Goal: Task Accomplishment & Management: Complete application form

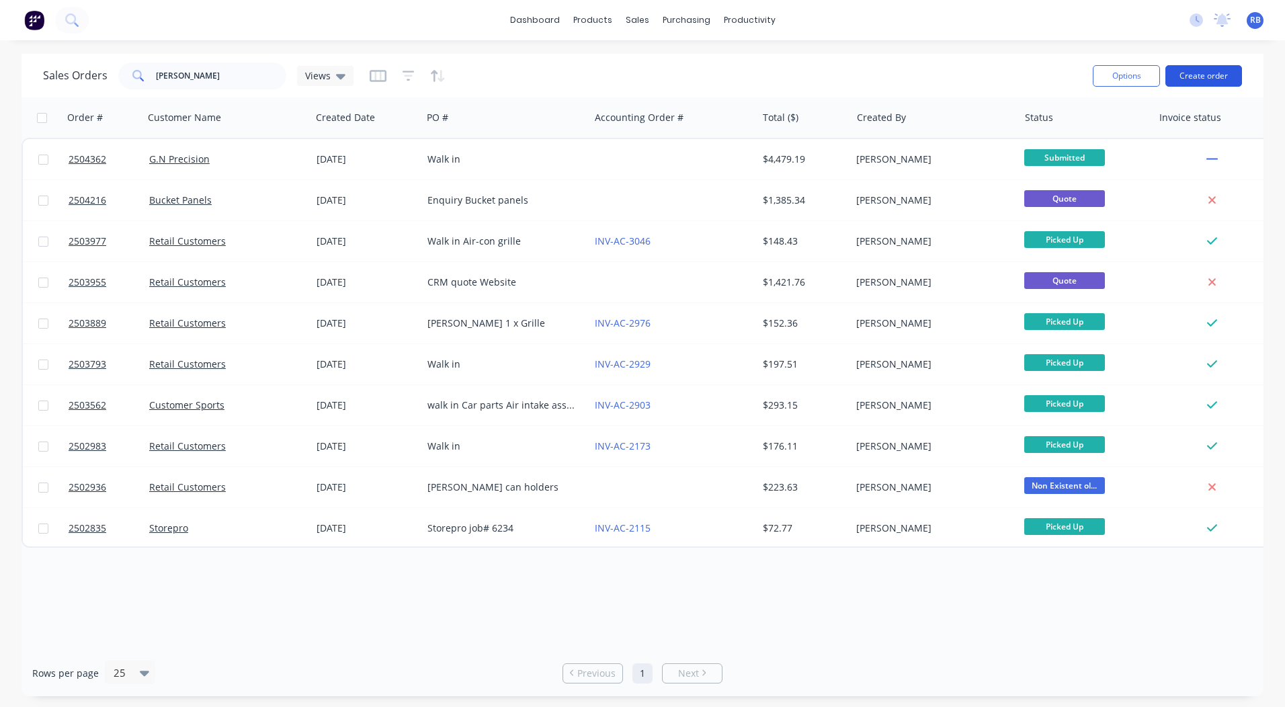
click at [1203, 78] on button "Create order" at bounding box center [1203, 76] width 77 height 22
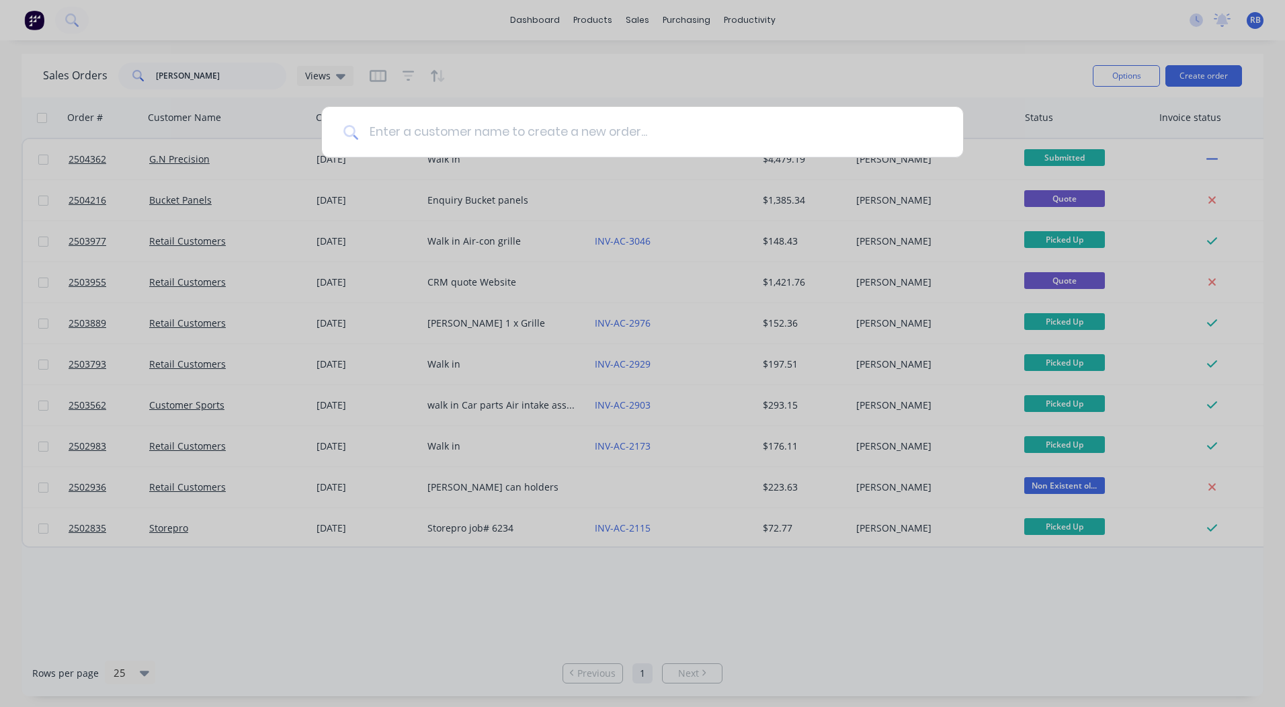
click at [396, 130] on input at bounding box center [649, 132] width 583 height 50
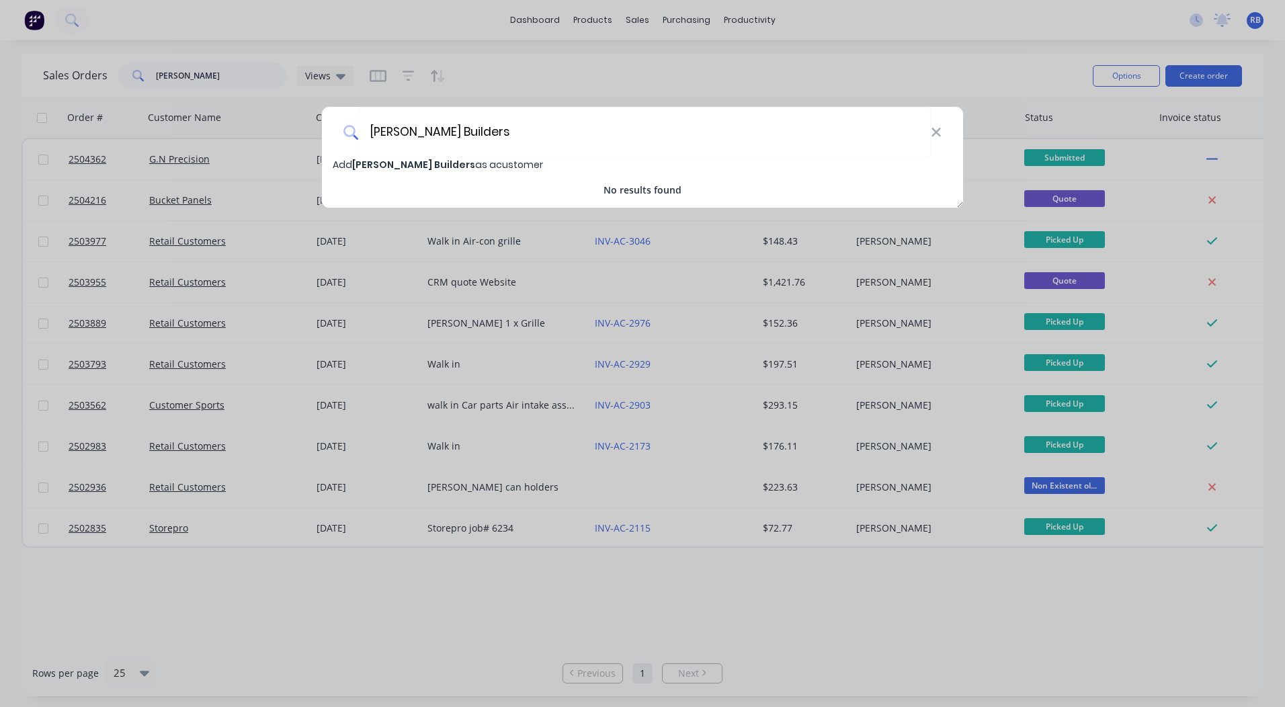
type input "[PERSON_NAME] Builders"
click at [386, 163] on span "[PERSON_NAME] Builders" at bounding box center [413, 164] width 123 height 13
select select "AU"
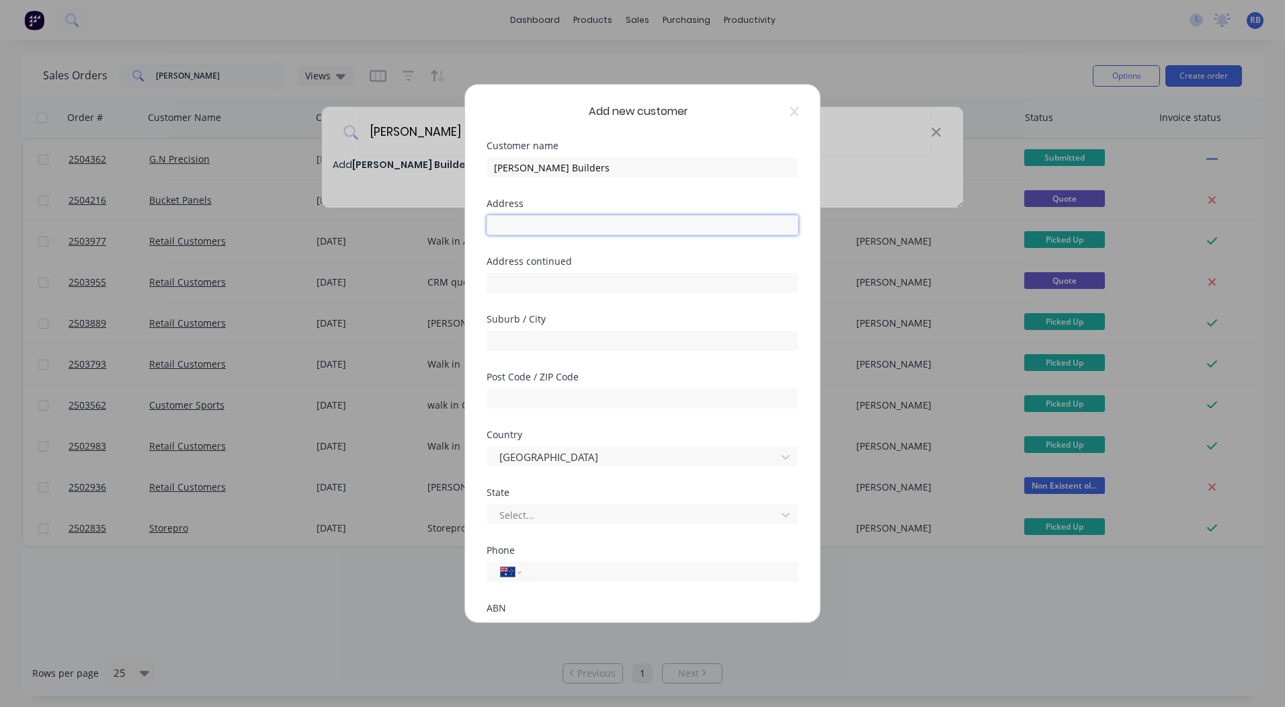
click at [562, 224] on input "text" at bounding box center [643, 225] width 312 height 20
type input "30 Flinders st"
click at [523, 334] on input "text" at bounding box center [643, 341] width 312 height 20
type input "Rye"
click at [549, 389] on input "text" at bounding box center [643, 398] width 312 height 20
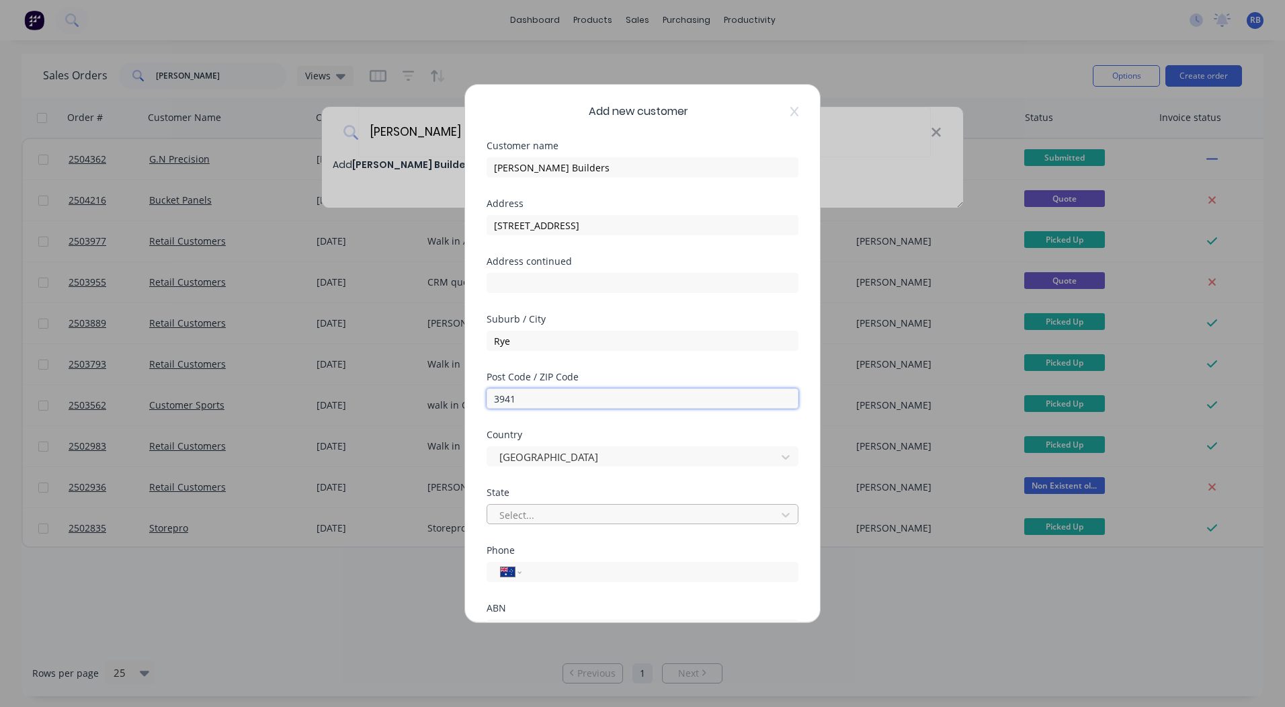
type input "3941"
click at [512, 507] on div at bounding box center [633, 515] width 271 height 17
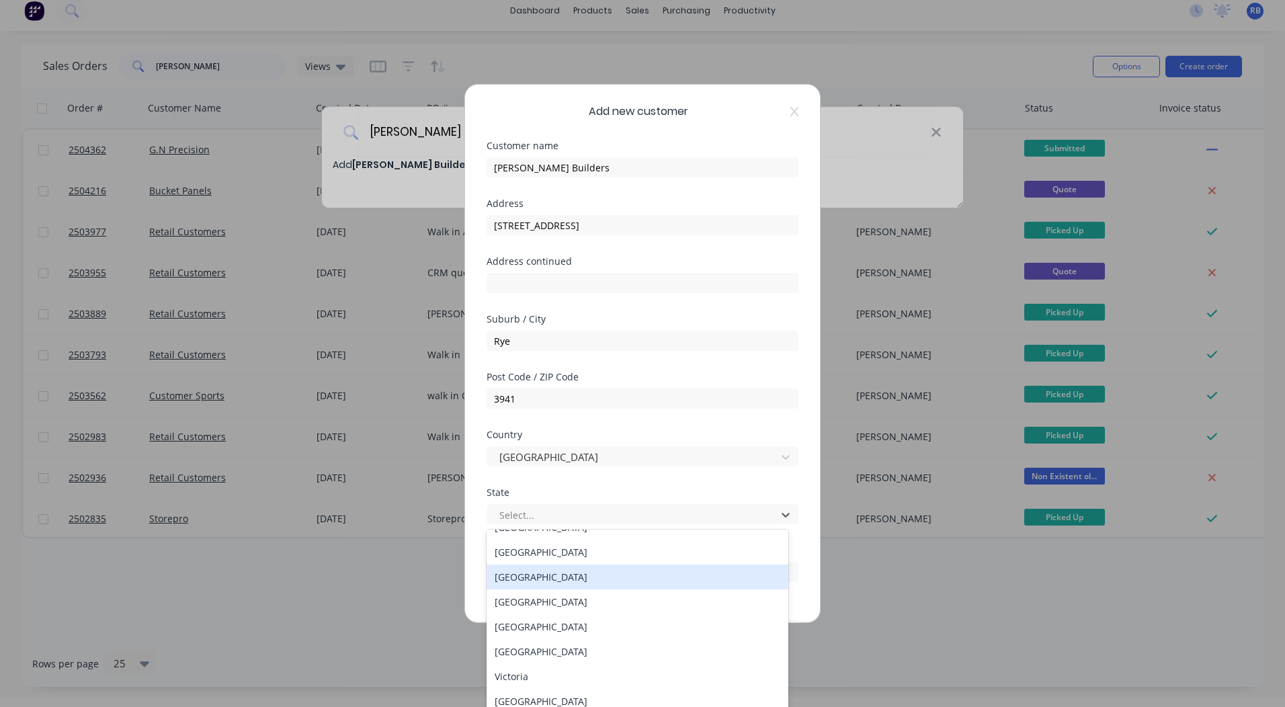
scroll to position [23, 0]
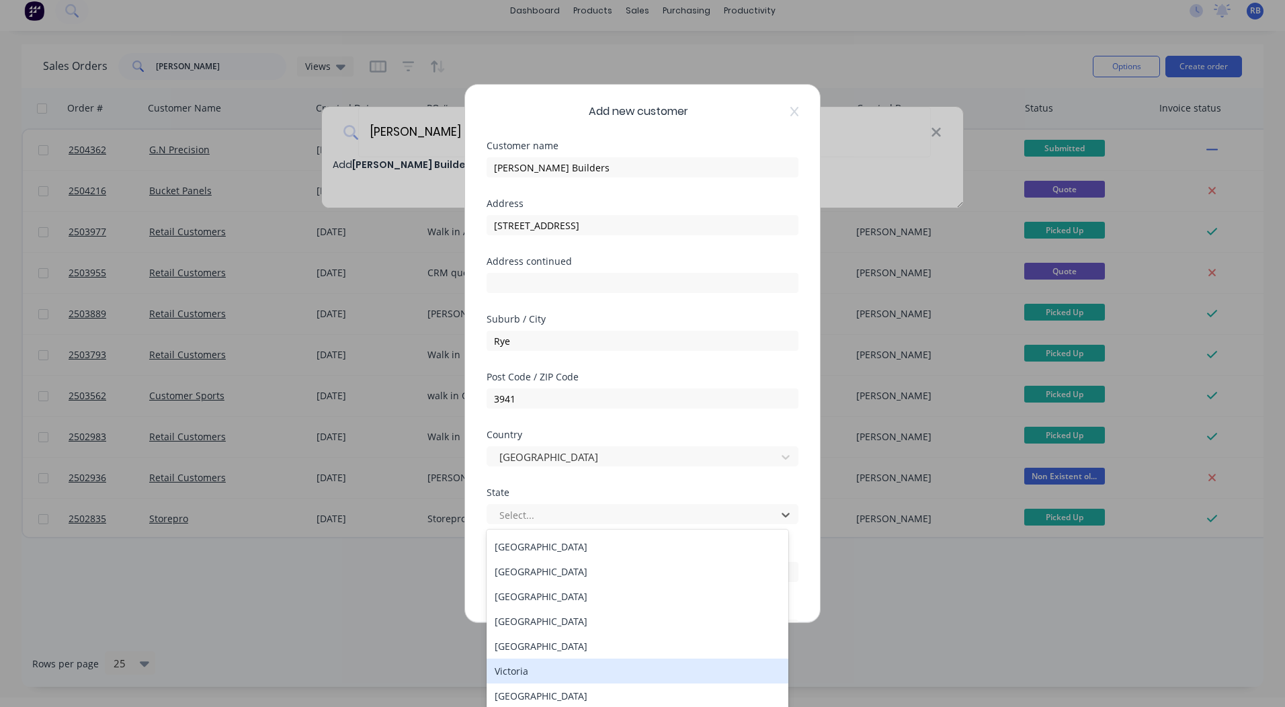
click at [521, 671] on div "Victoria" at bounding box center [638, 671] width 302 height 25
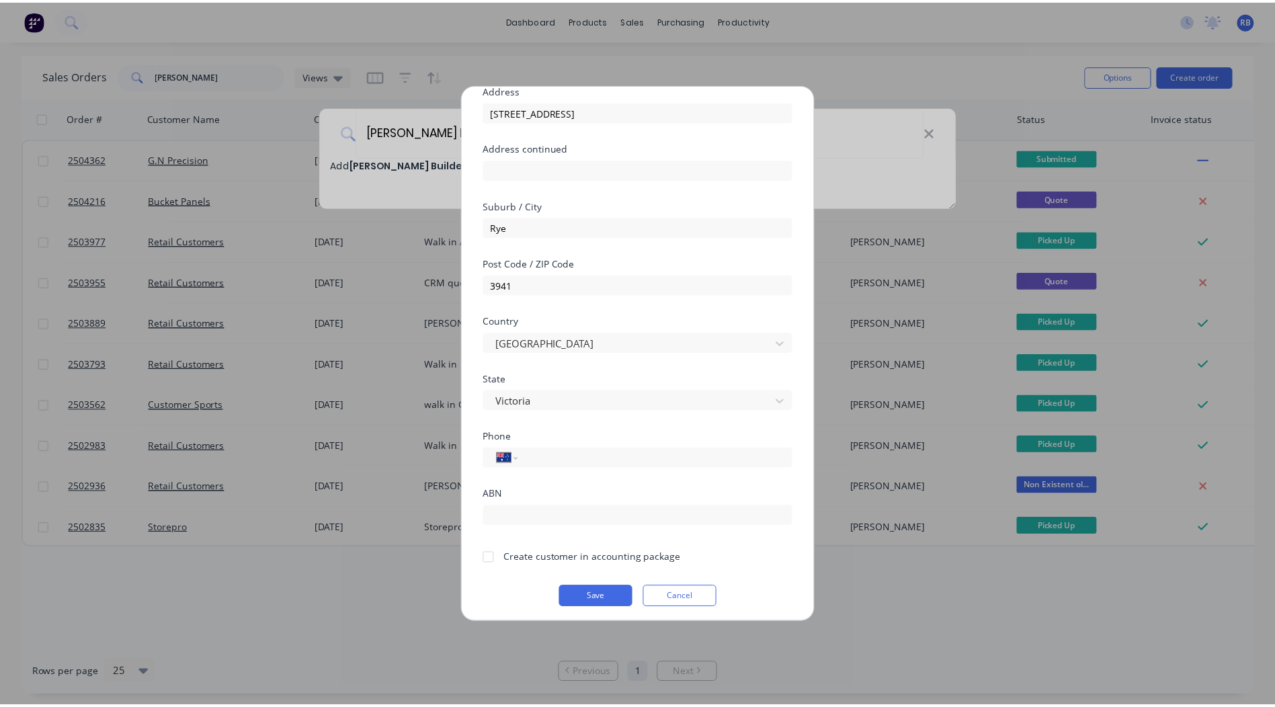
scroll to position [118, 0]
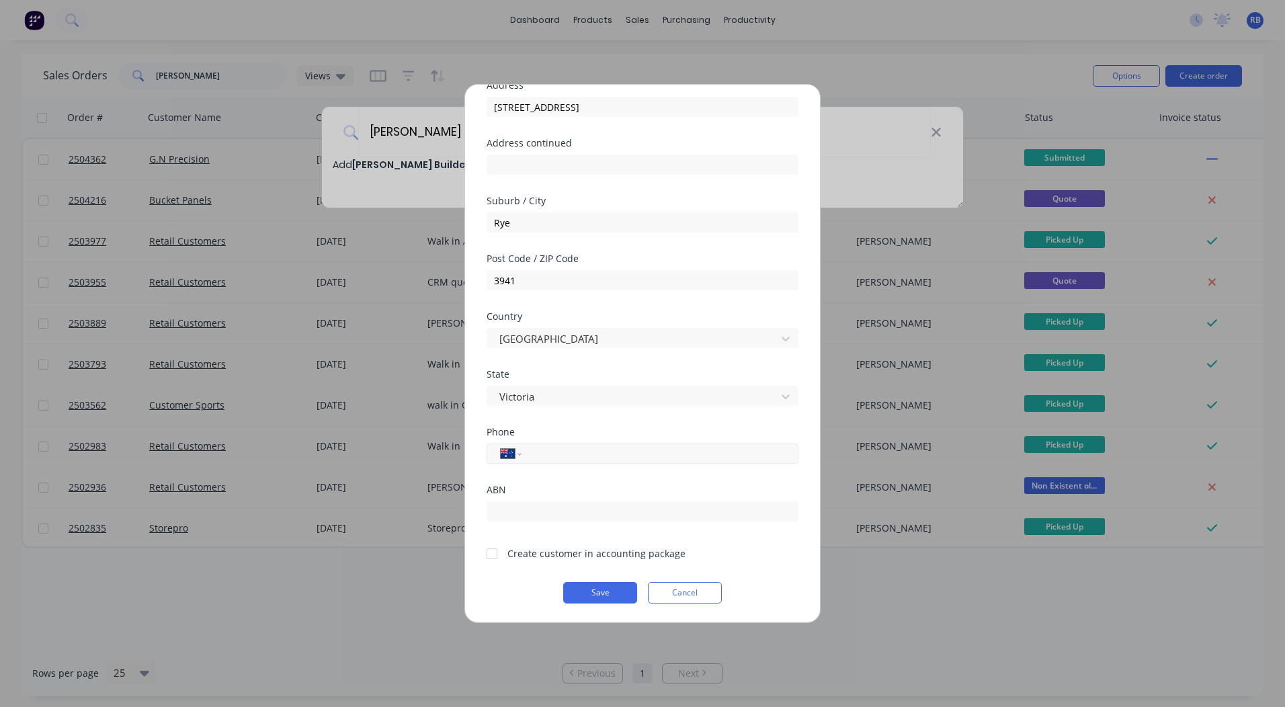
click at [588, 452] on input "tel" at bounding box center [657, 453] width 253 height 15
drag, startPoint x: 605, startPoint y: 454, endPoint x: 507, endPoint y: 463, distance: 98.5
click at [508, 463] on div "International Afghanistan Åland Islands Albania Algeria American Samoa Andorra …" at bounding box center [643, 453] width 312 height 20
type input "0418 346 418"
click at [571, 509] on input "text" at bounding box center [643, 511] width 312 height 20
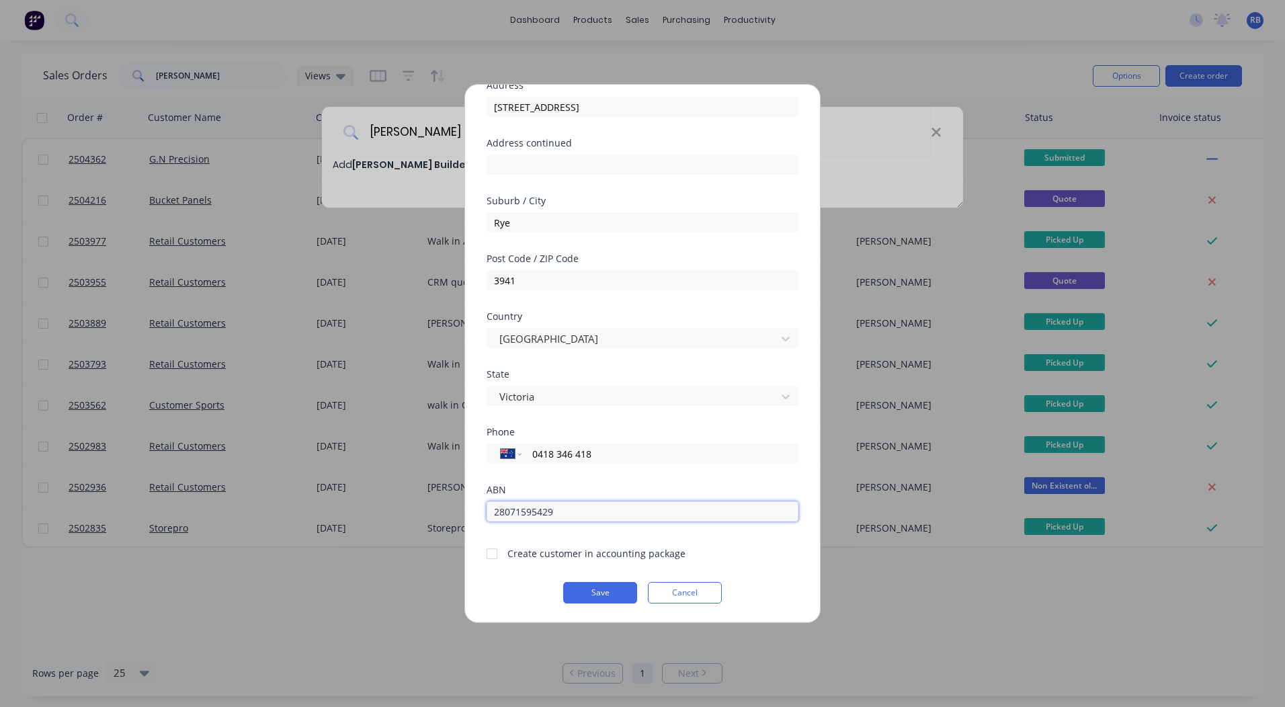
type input "28071595429"
click at [489, 552] on div at bounding box center [491, 553] width 27 height 27
click at [597, 590] on button "Save" at bounding box center [600, 593] width 74 height 22
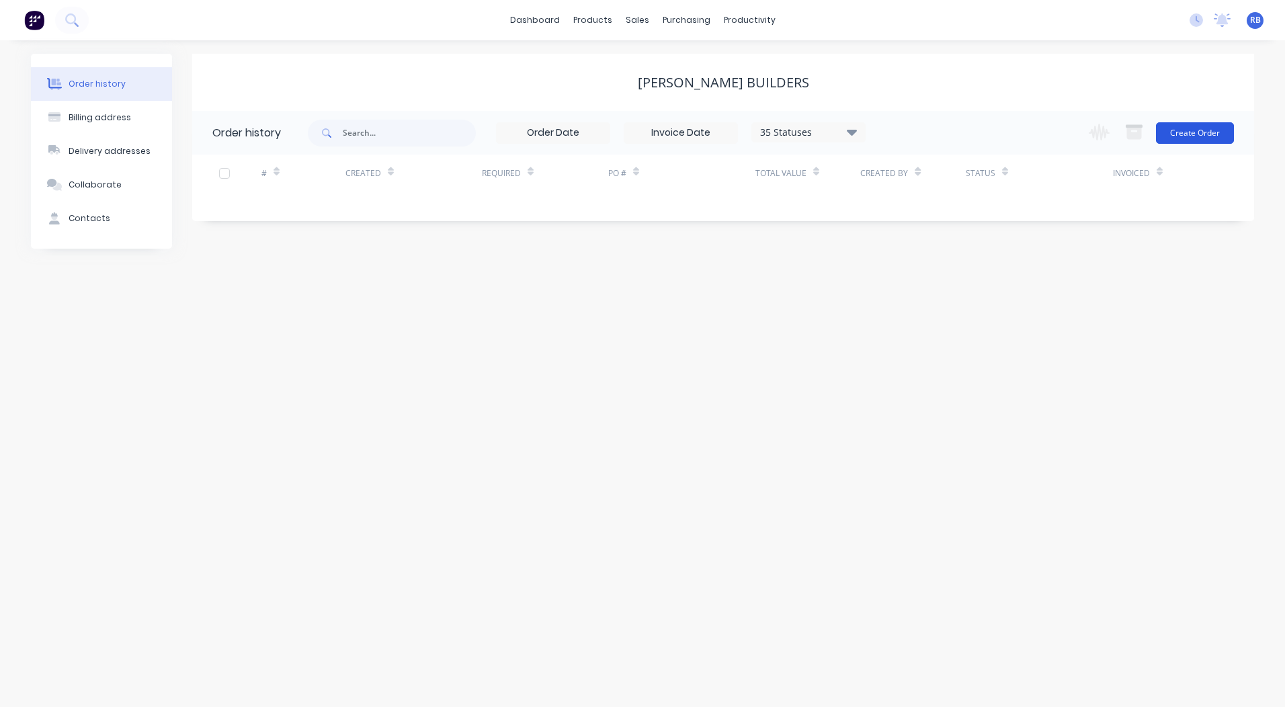
click at [1189, 135] on button "Create Order" at bounding box center [1195, 133] width 78 height 22
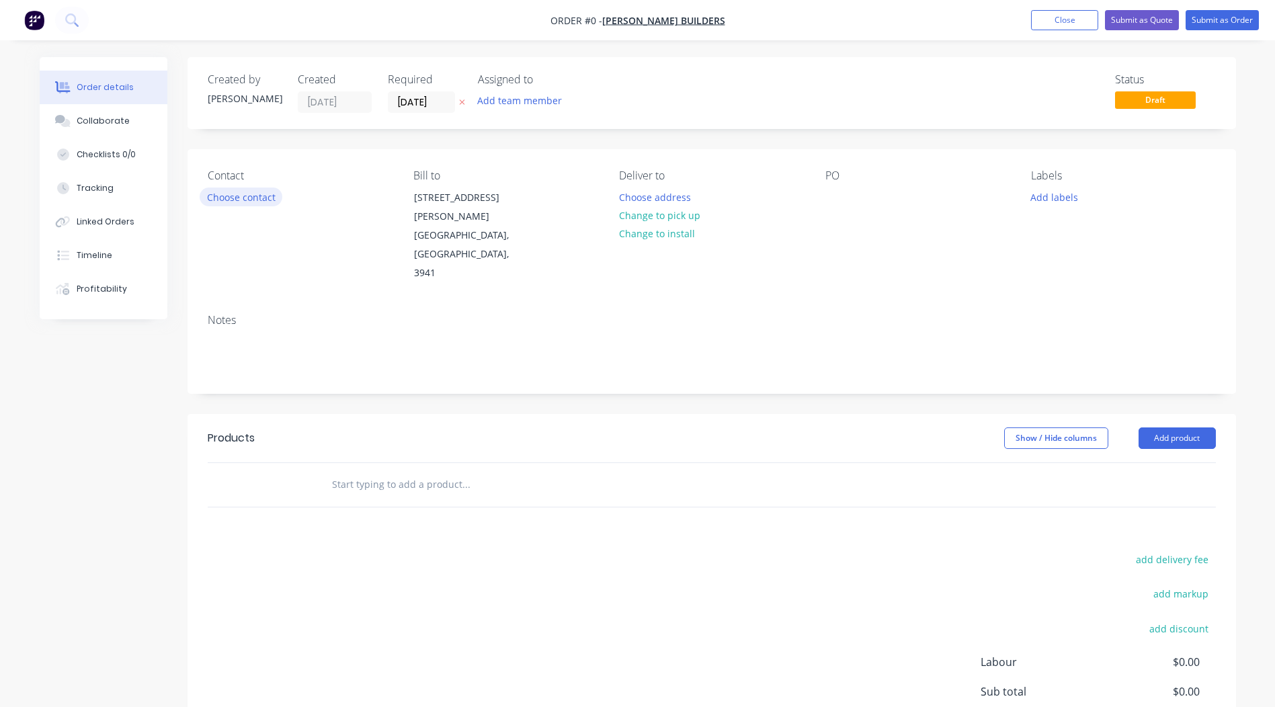
click at [247, 193] on button "Choose contact" at bounding box center [241, 196] width 83 height 18
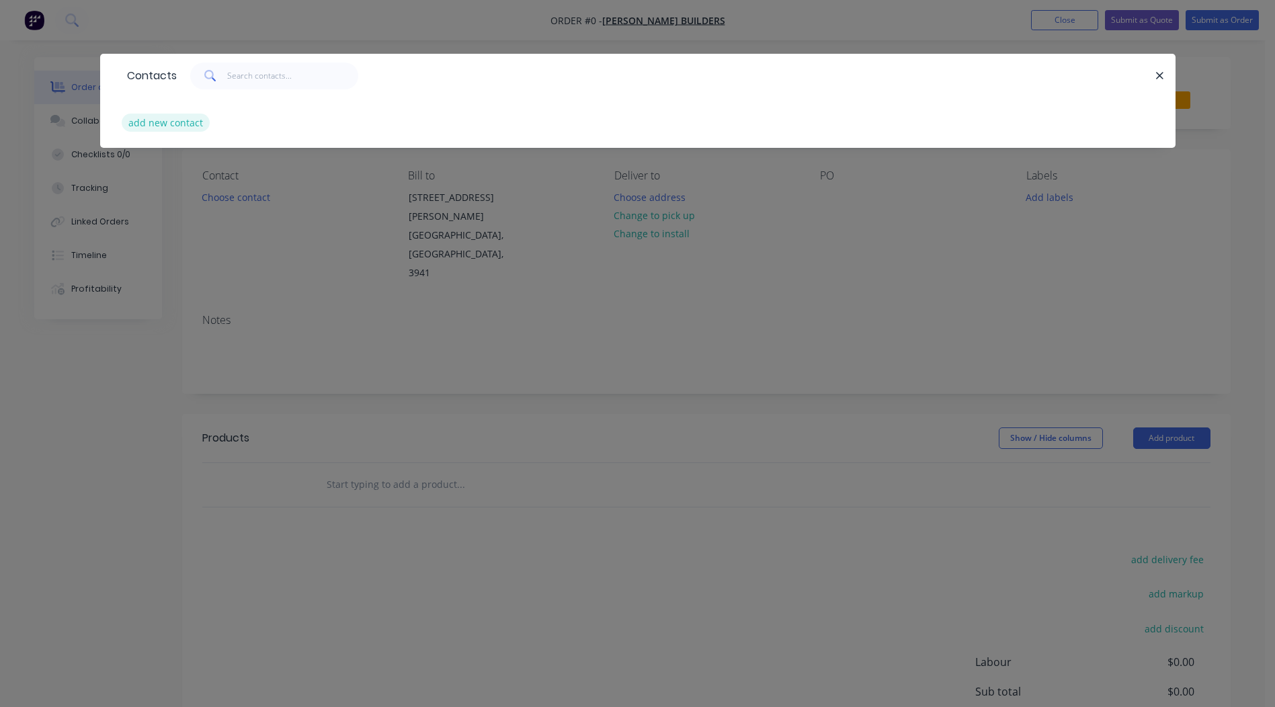
click at [172, 127] on button "add new contact" at bounding box center [166, 123] width 89 height 18
select select "AU"
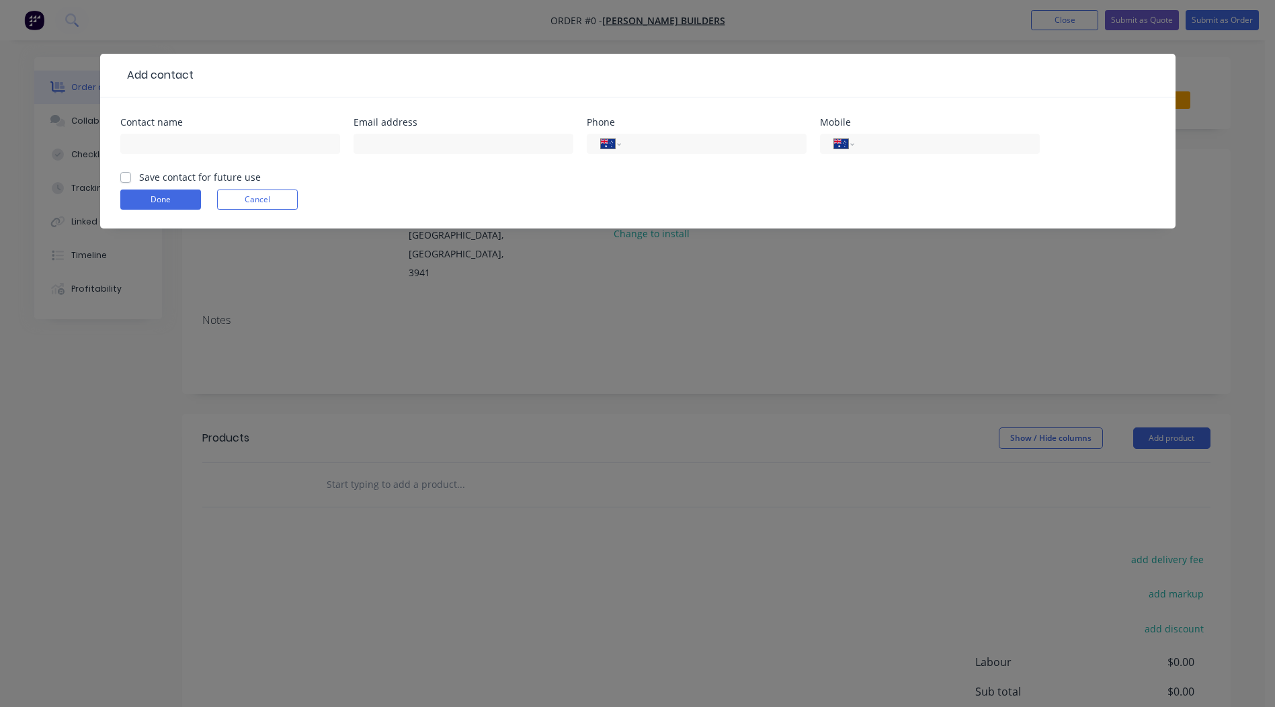
click at [220, 132] on div at bounding box center [230, 150] width 220 height 40
click at [217, 141] on input "text" at bounding box center [230, 144] width 220 height 20
type input "Darren Bradley"
click at [426, 149] on input "text" at bounding box center [463, 144] width 220 height 20
type input "bradleybuilders@bigpond.com"
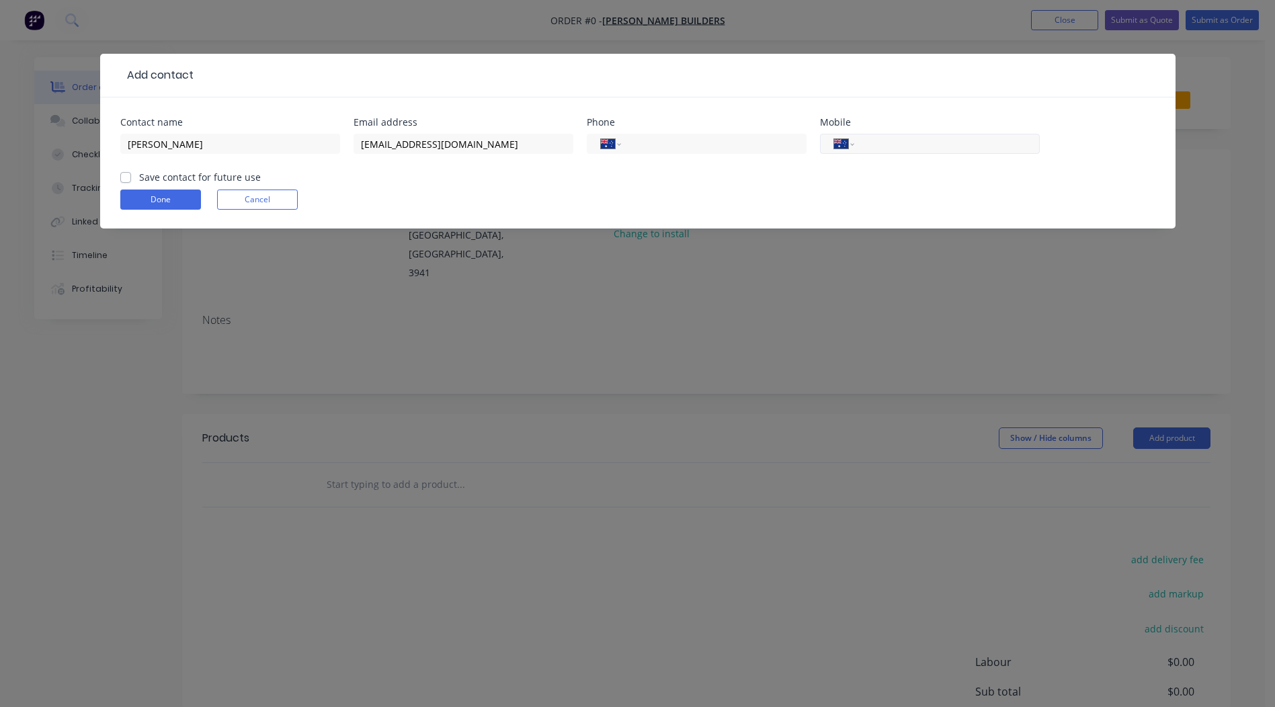
paste input "0418 346 418"
type input "0418 346 418"
click at [139, 179] on label "Save contact for future use" at bounding box center [200, 177] width 122 height 14
click at [127, 179] on input "Save contact for future use" at bounding box center [125, 176] width 11 height 13
checkbox input "true"
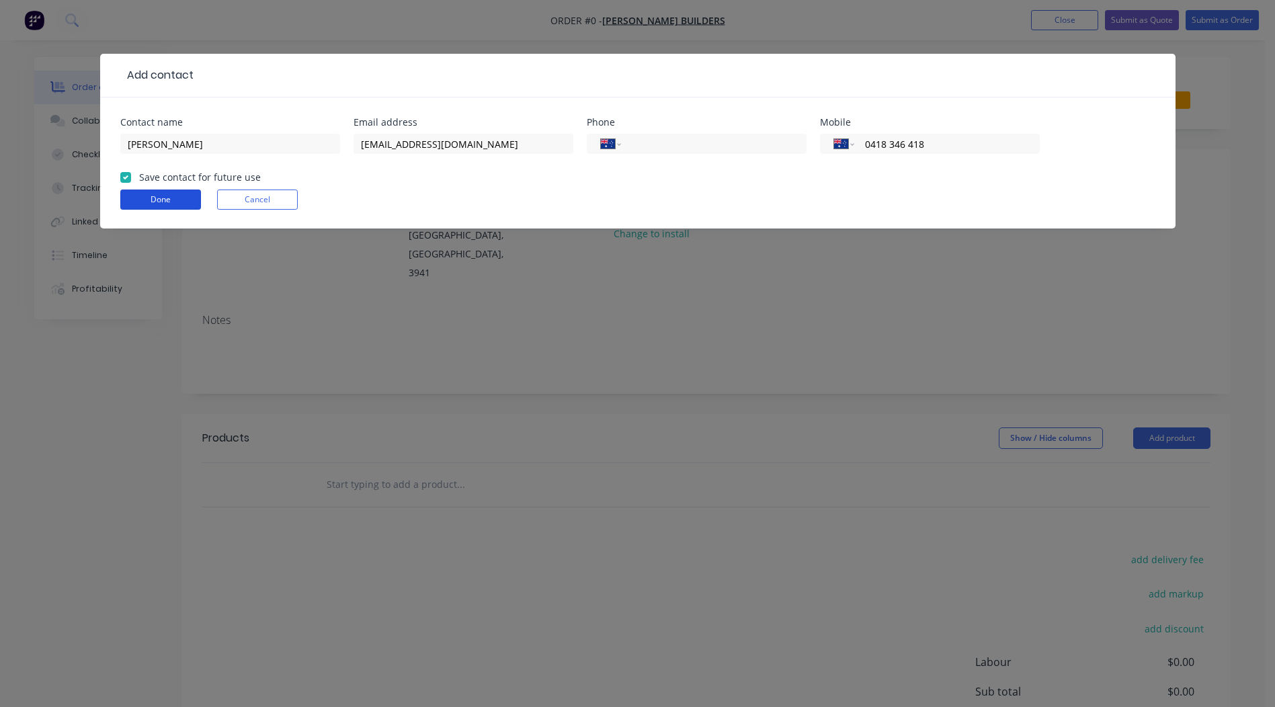
click at [139, 196] on button "Done" at bounding box center [160, 199] width 81 height 20
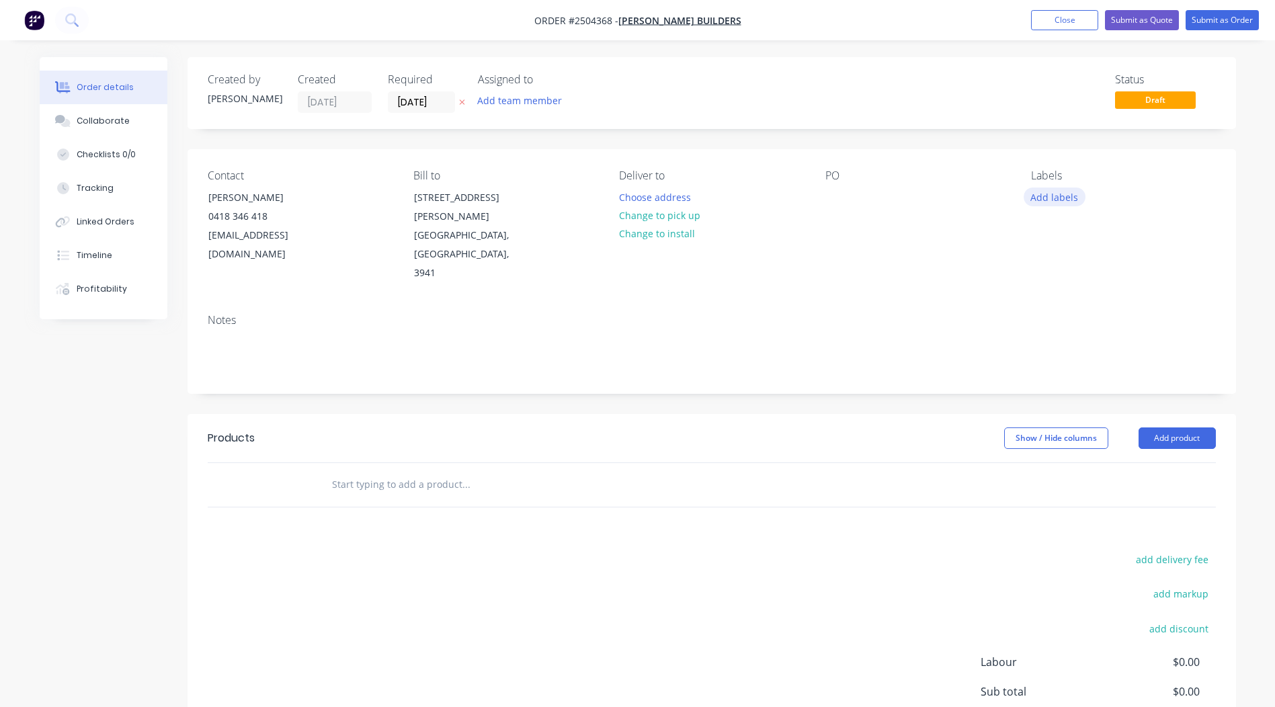
click at [1057, 194] on button "Add labels" at bounding box center [1054, 196] width 62 height 18
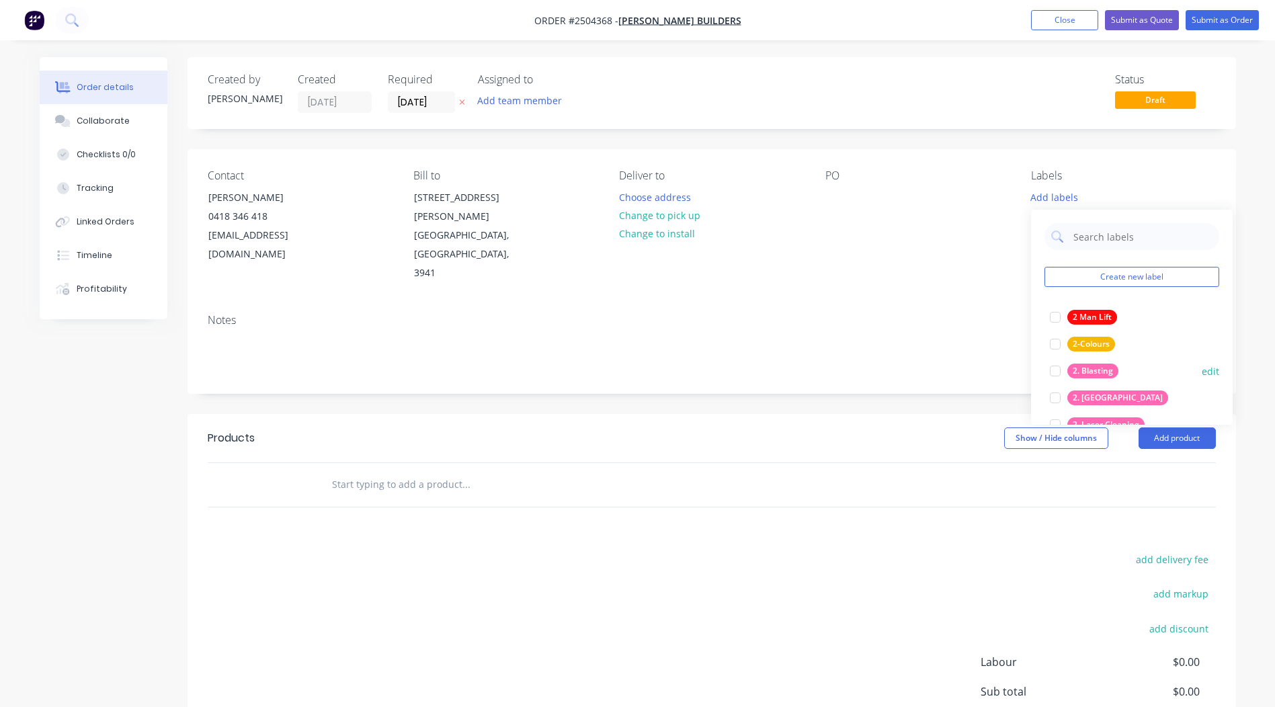
click at [1056, 370] on div at bounding box center [1055, 370] width 27 height 27
click at [1105, 234] on input "text" at bounding box center [1142, 229] width 140 height 27
type input "cur"
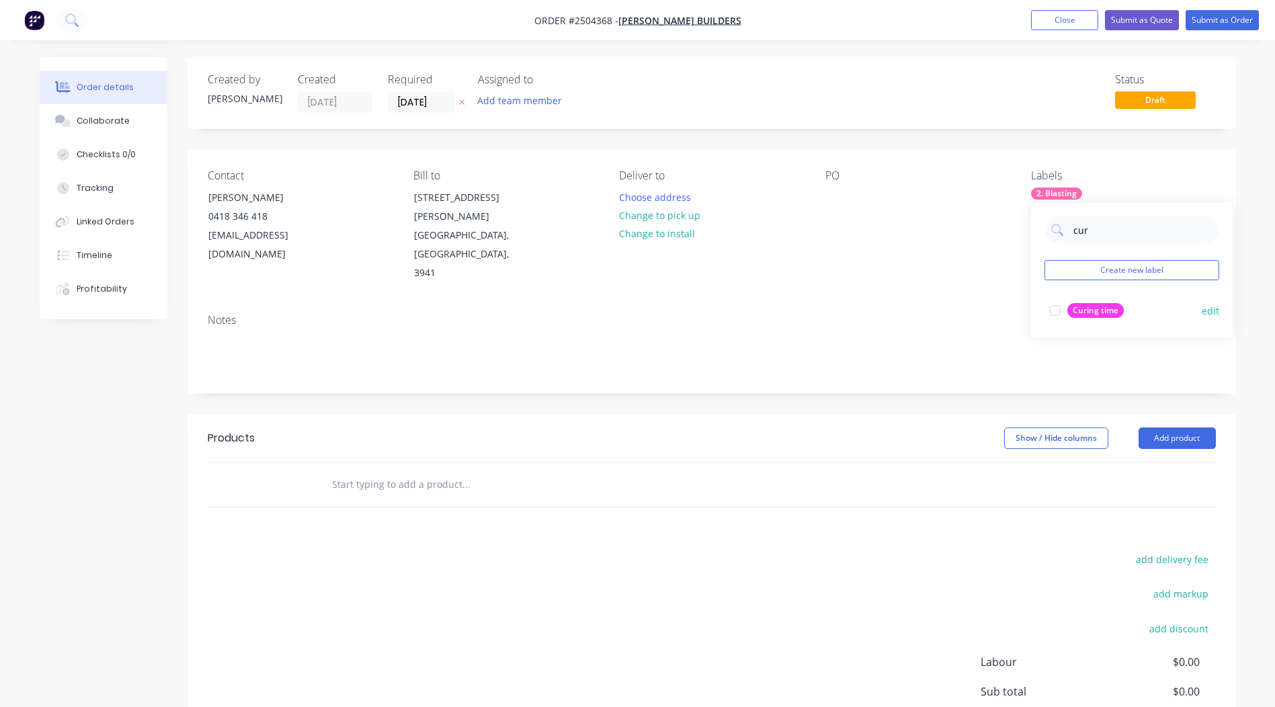
click at [1054, 313] on div at bounding box center [1055, 310] width 27 height 27
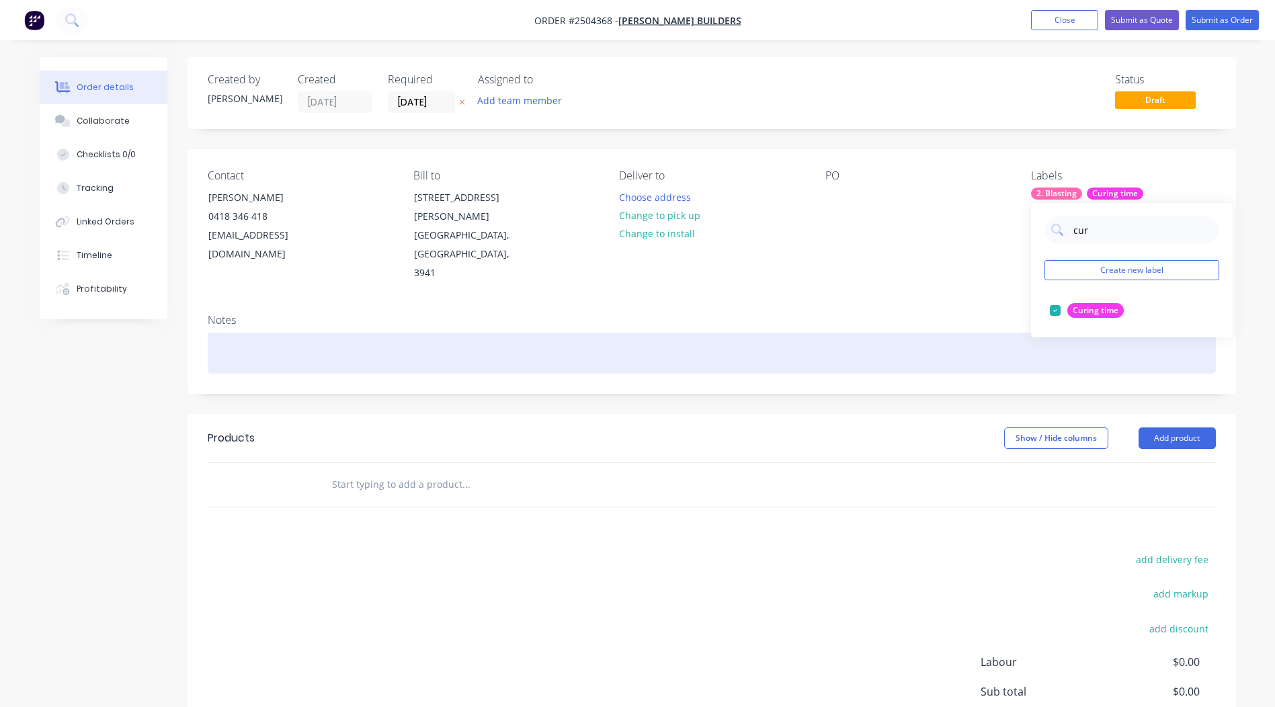
click at [921, 333] on div at bounding box center [712, 353] width 1008 height 41
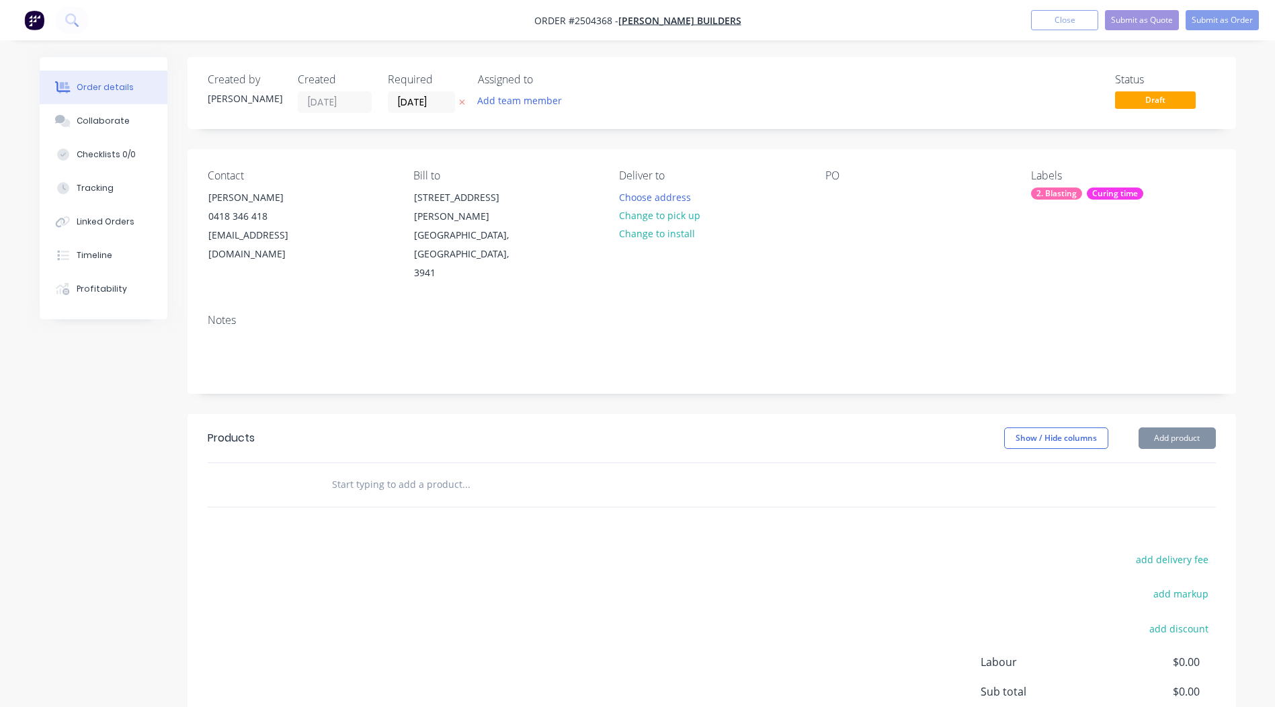
click at [1066, 195] on div "2. Blasting" at bounding box center [1056, 193] width 51 height 12
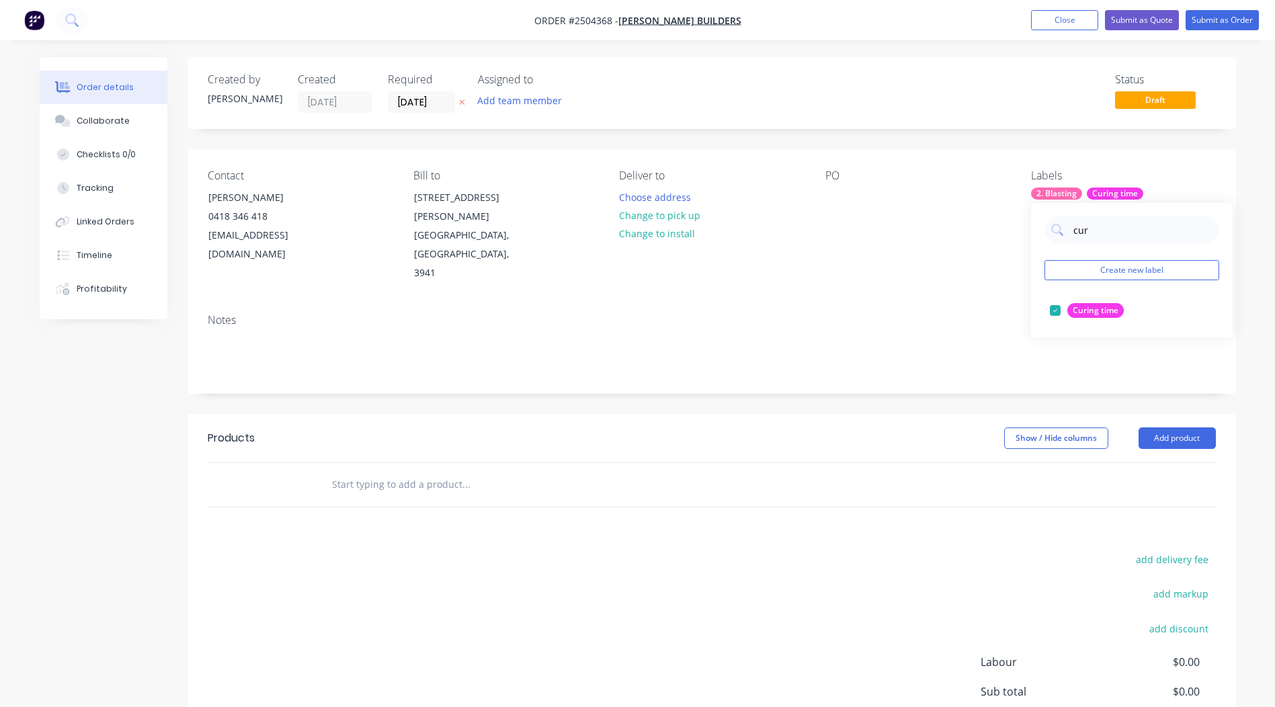
drag, startPoint x: 1109, startPoint y: 228, endPoint x: 1032, endPoint y: 237, distance: 77.8
click at [1031, 237] on div "cur Create new label Curing time edit" at bounding box center [1132, 270] width 202 height 134
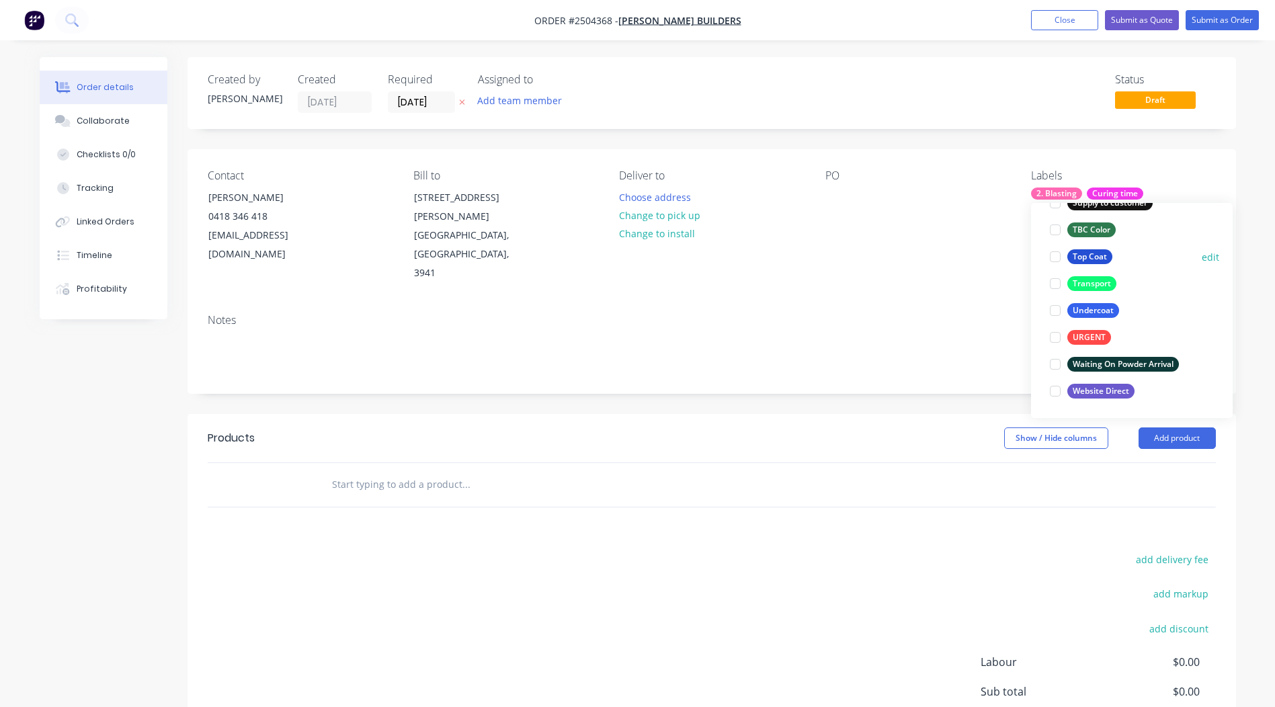
click at [1054, 256] on div at bounding box center [1055, 256] width 27 height 27
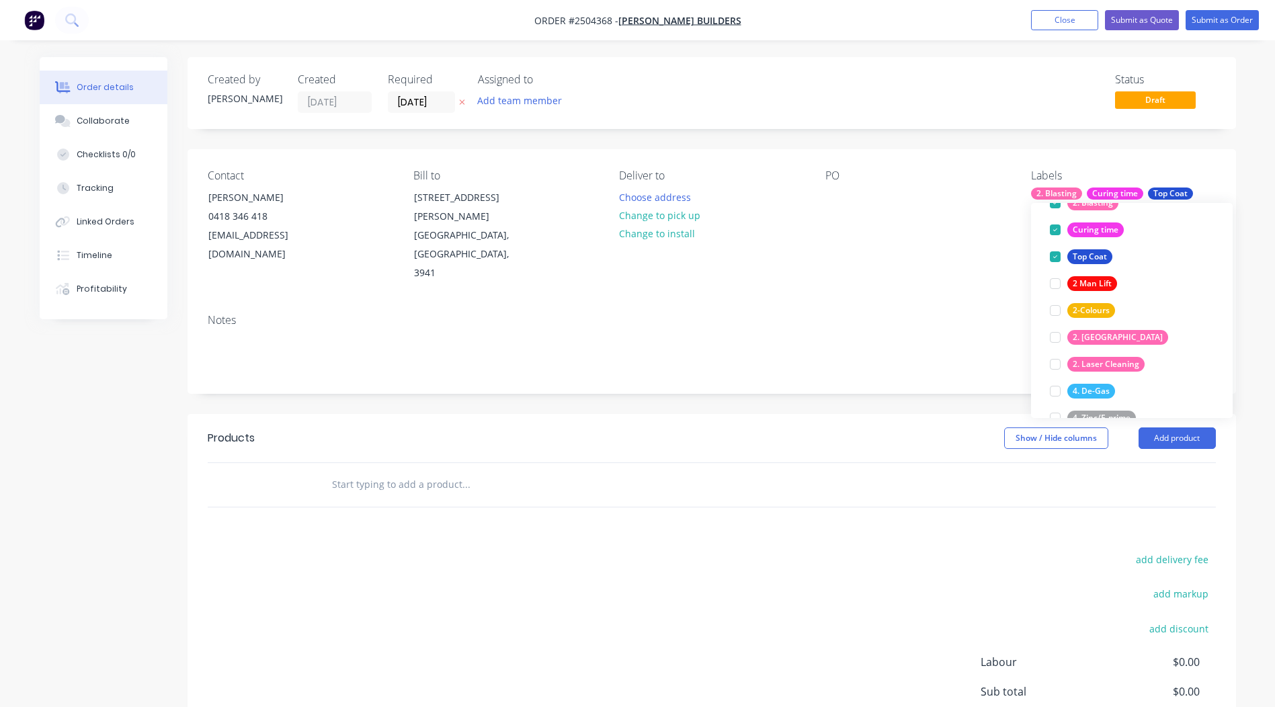
click at [953, 314] on div "Notes" at bounding box center [712, 320] width 1008 height 13
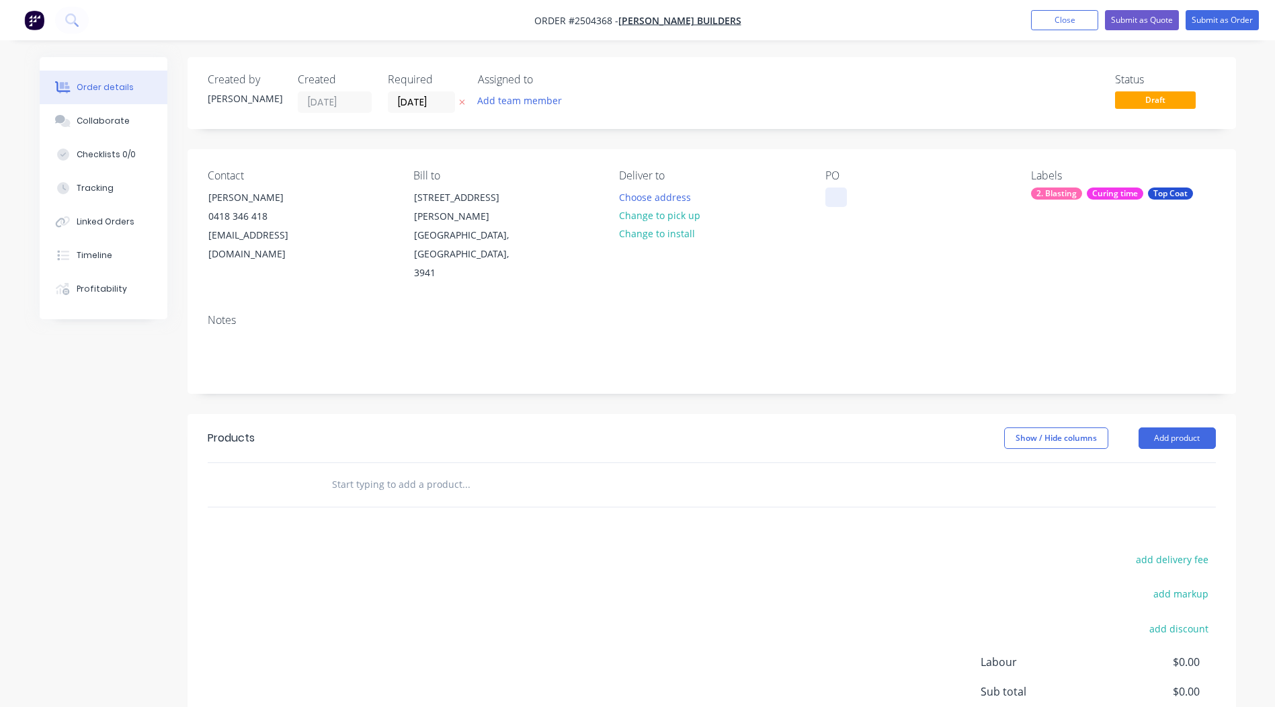
click at [825, 200] on div at bounding box center [836, 196] width 22 height 19
click at [1185, 427] on button "Add product" at bounding box center [1176, 438] width 77 height 22
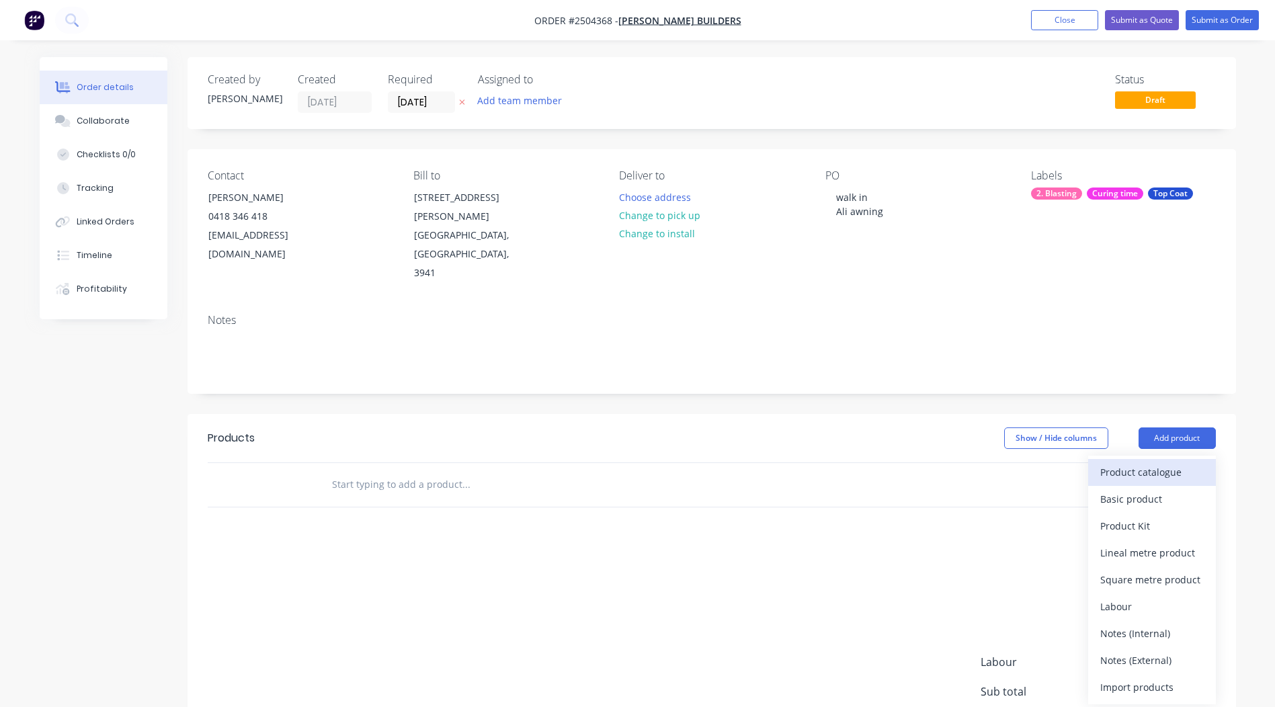
click at [1169, 462] on div "Product catalogue" at bounding box center [1151, 471] width 103 height 19
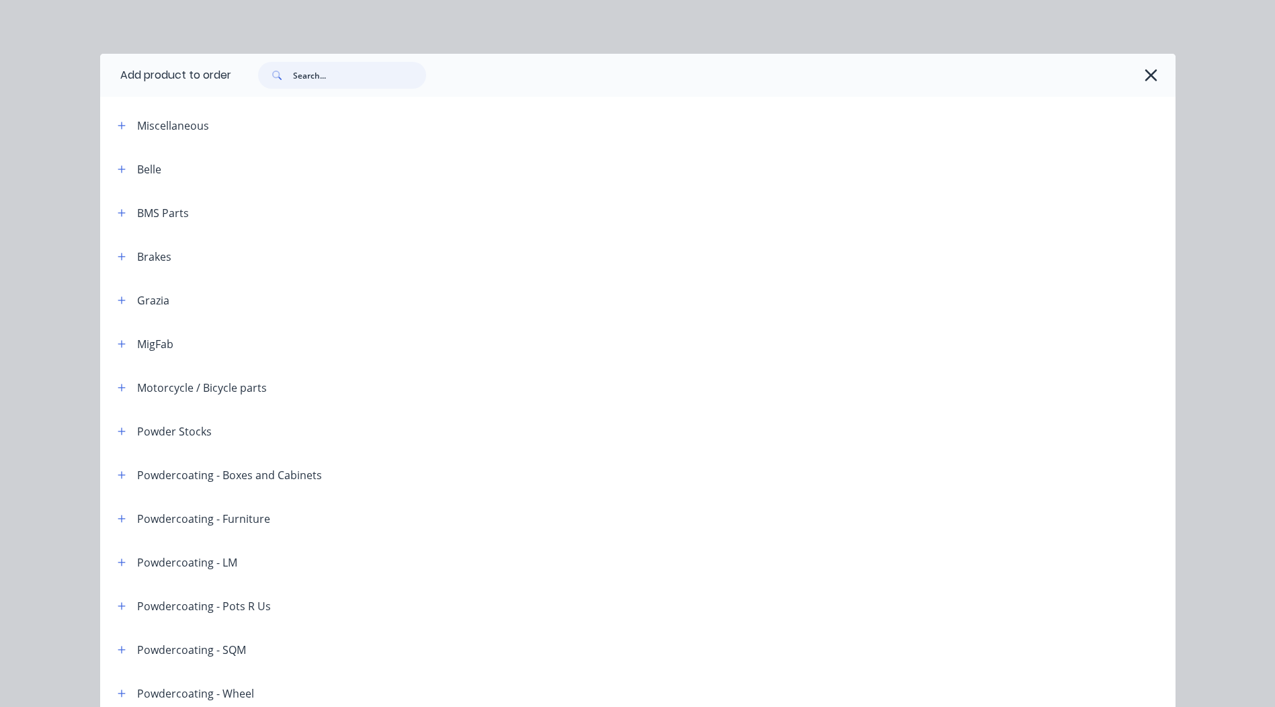
click at [359, 71] on input "text" at bounding box center [359, 75] width 133 height 27
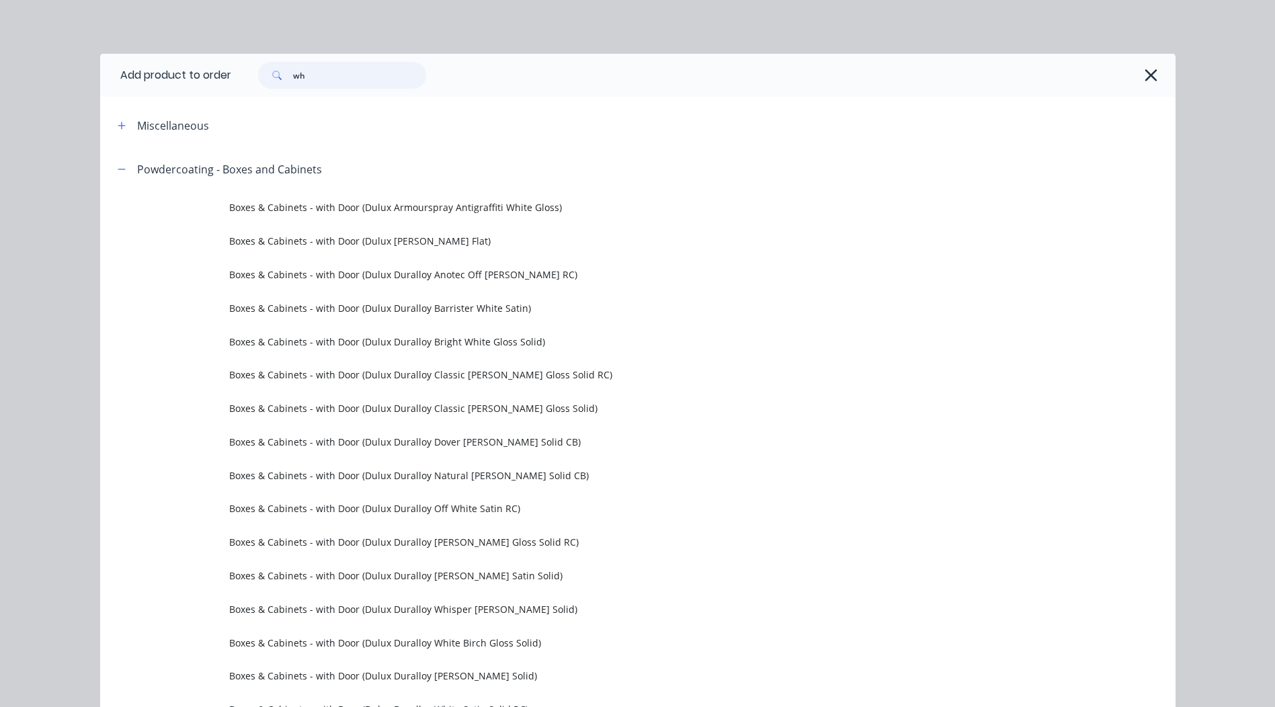
type input "w"
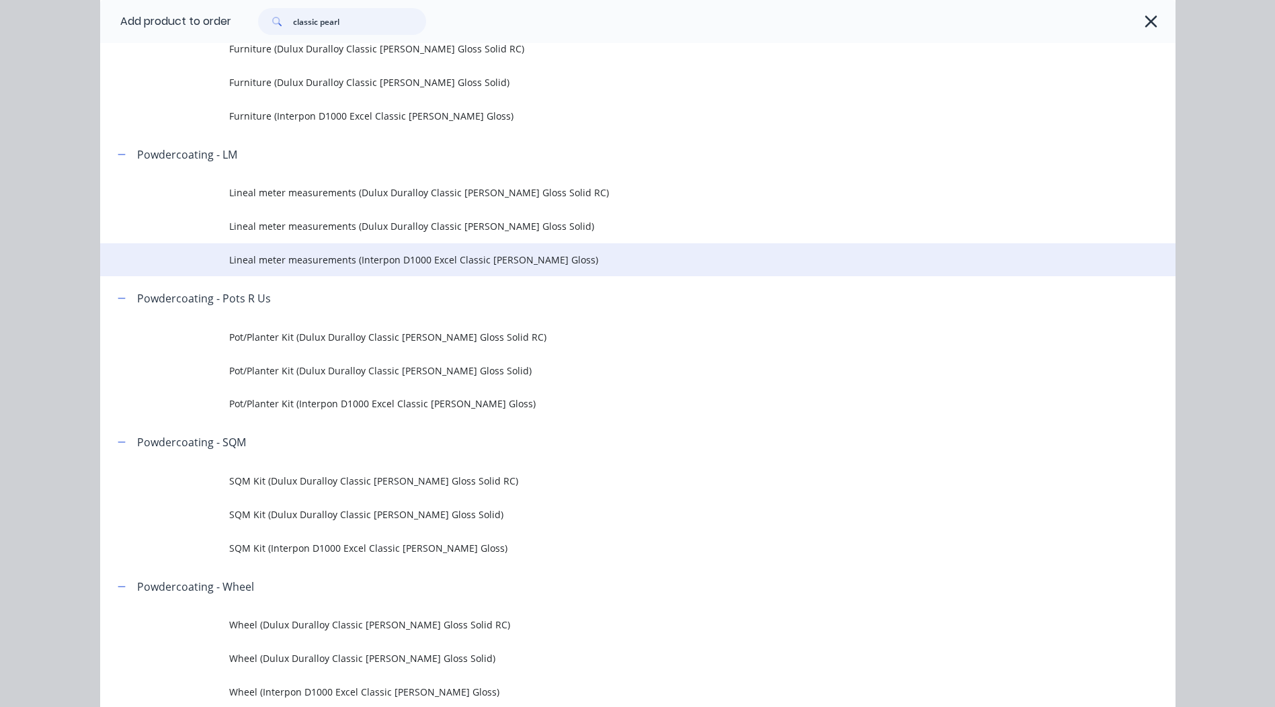
scroll to position [134, 0]
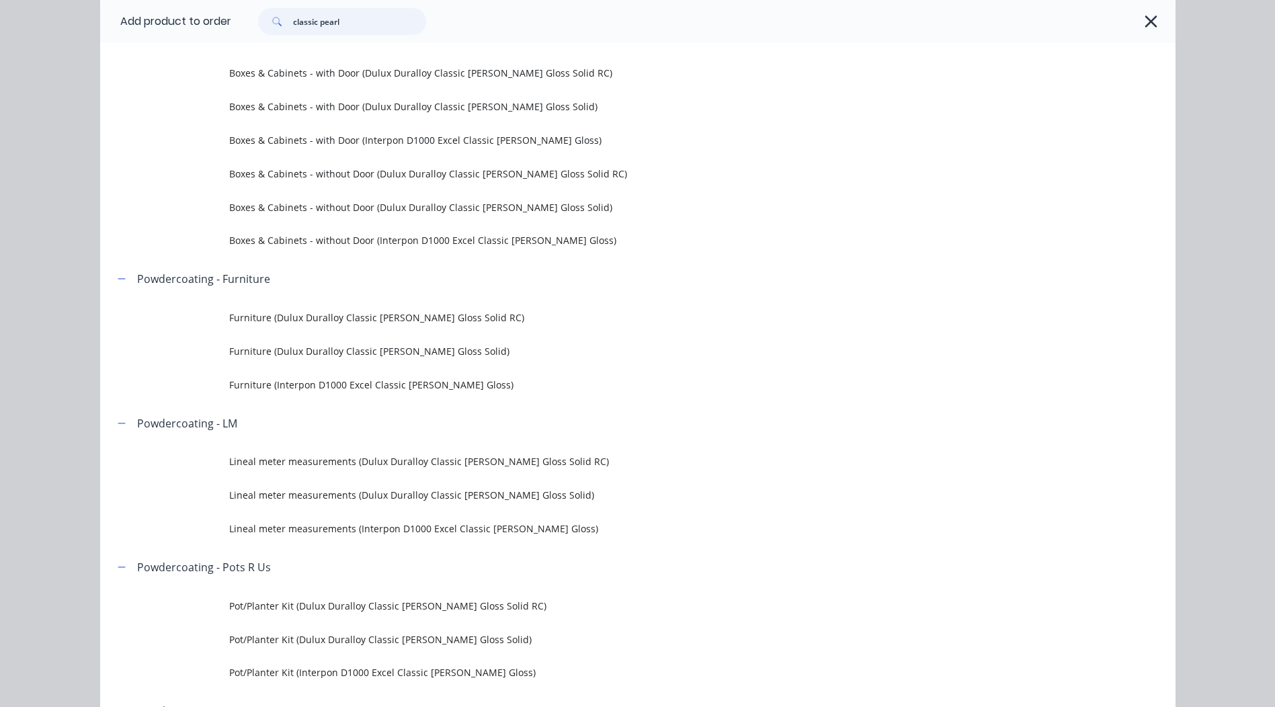
type input "classic pearl"
click at [427, 351] on span "Furniture (Dulux Duralloy Classic Pearl White Gloss Solid)" at bounding box center [607, 351] width 757 height 14
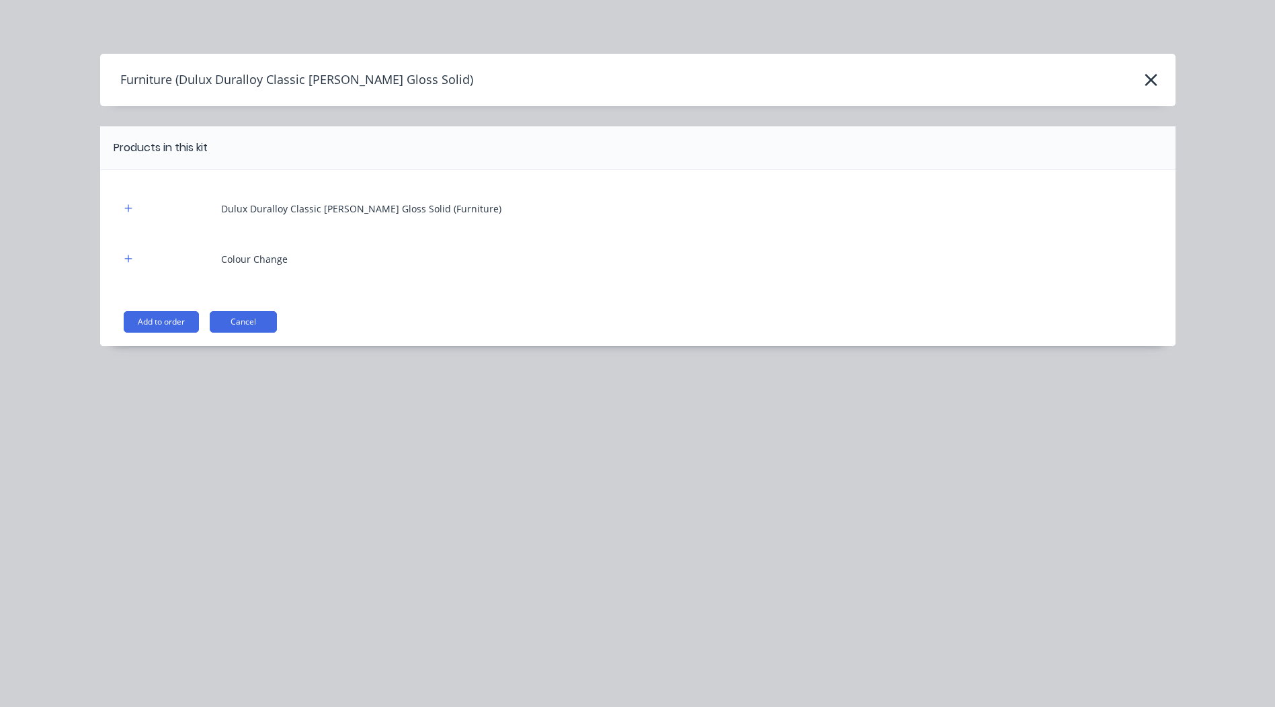
drag, startPoint x: 155, startPoint y: 319, endPoint x: 209, endPoint y: 292, distance: 60.4
click at [155, 320] on button "Add to order" at bounding box center [161, 322] width 75 height 22
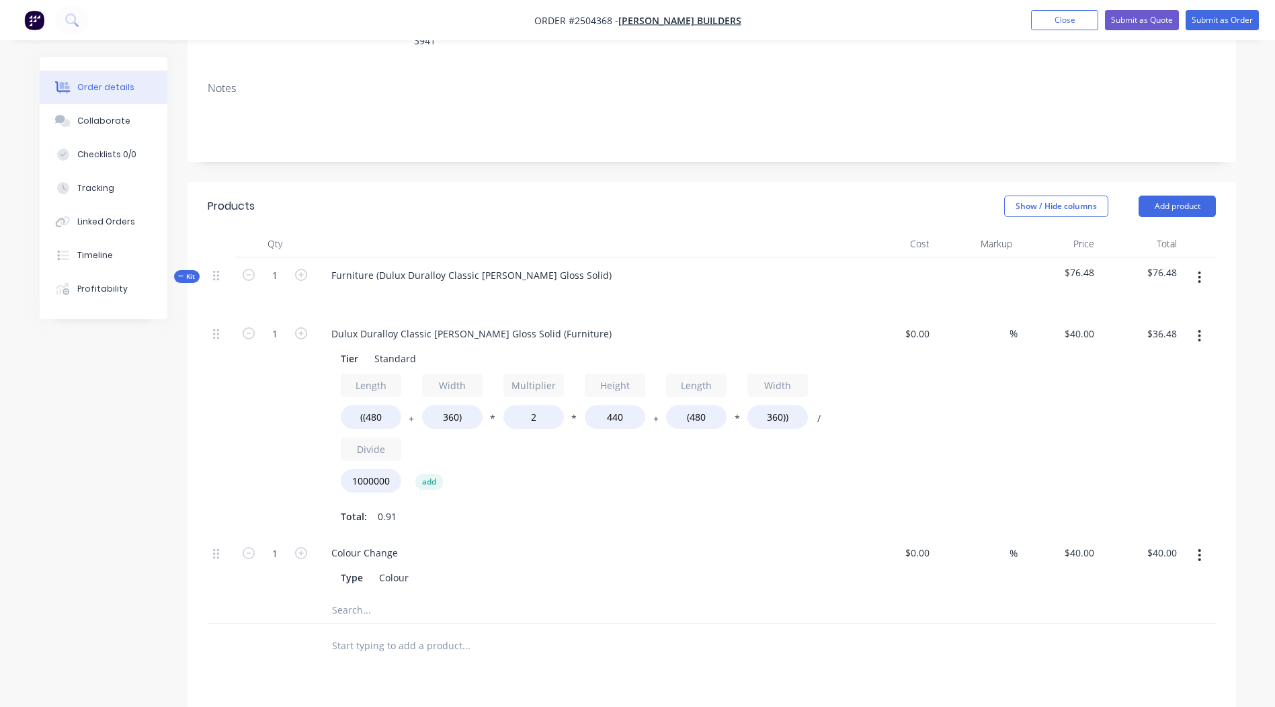
scroll to position [269, 0]
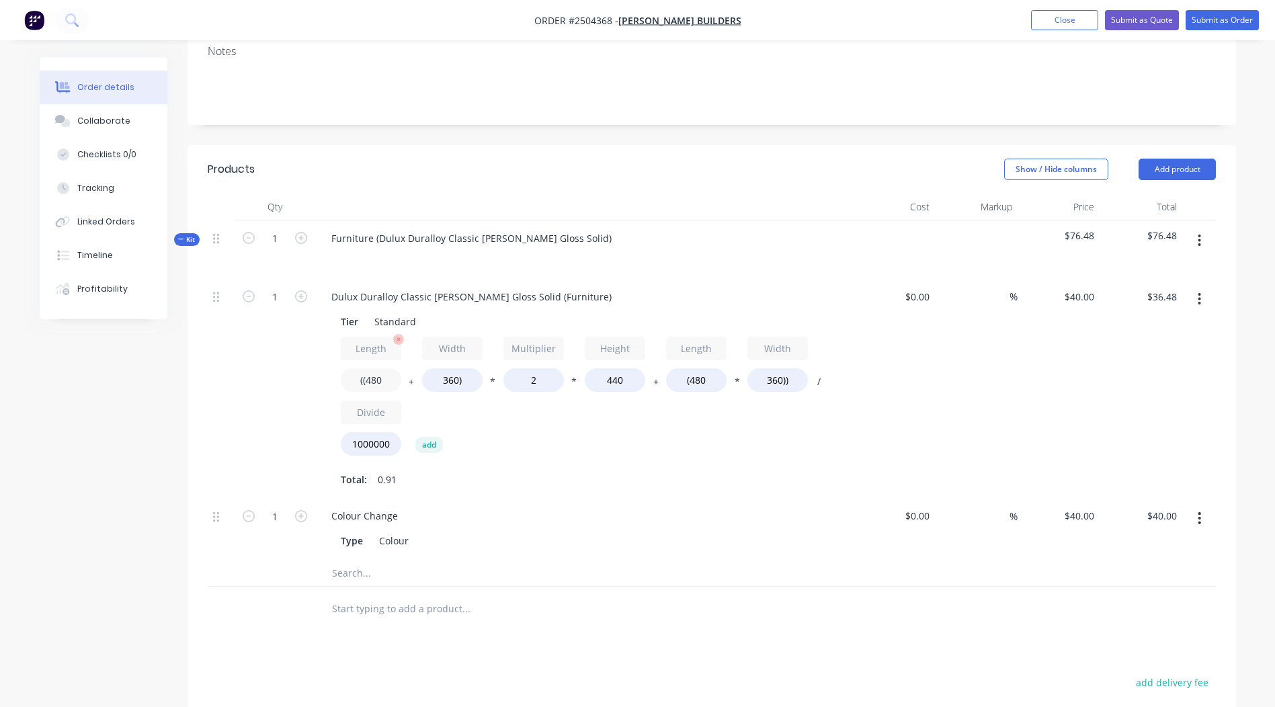
click at [374, 368] on input "((480" at bounding box center [371, 380] width 60 height 24
type input "((3850"
type input "$155.10"
click at [449, 368] on input "360)" at bounding box center [452, 380] width 60 height 24
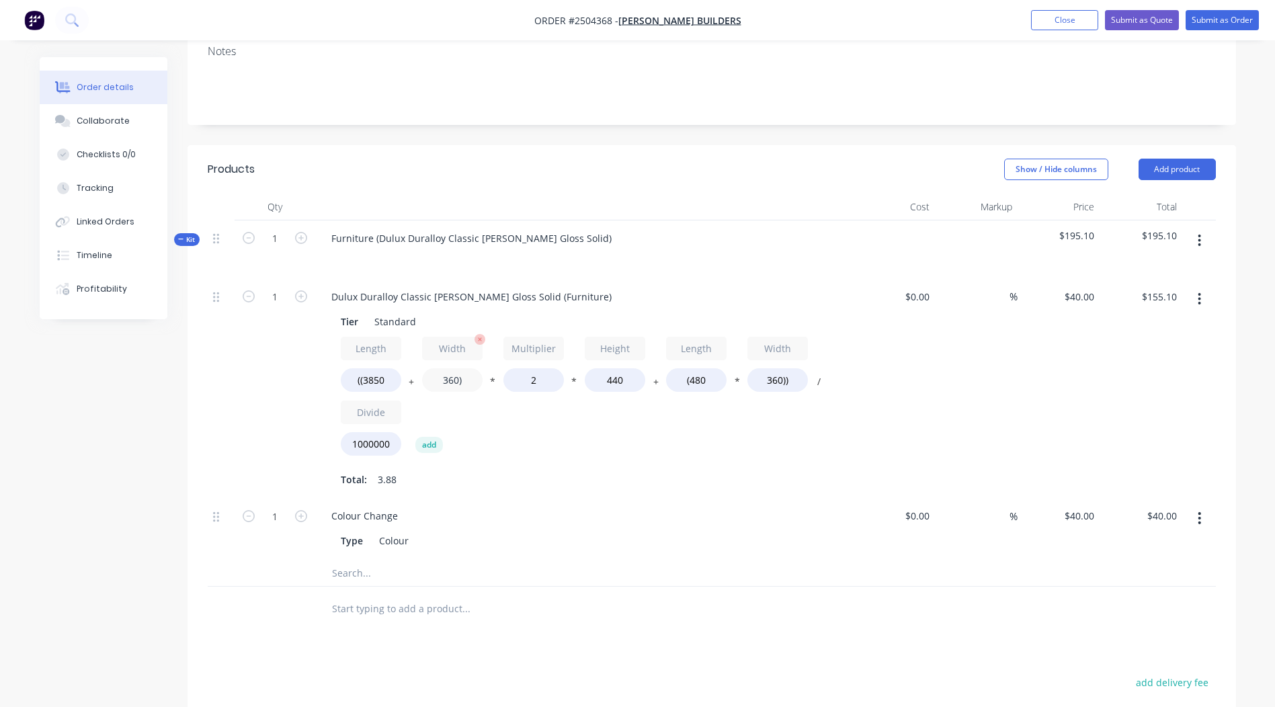
click at [449, 368] on input "360)" at bounding box center [452, 380] width 60 height 24
type input "640)"
type input "$164.96"
click at [616, 368] on input "440" at bounding box center [615, 380] width 60 height 24
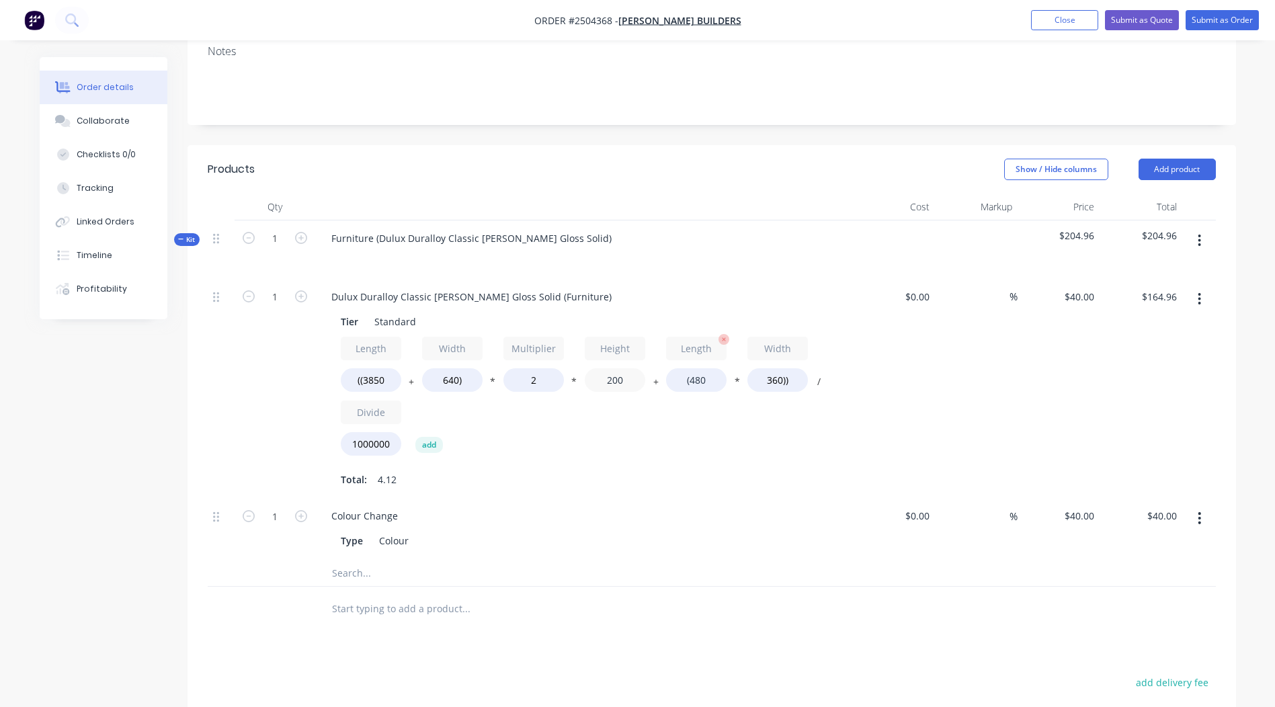
type input "200"
type input "$78.75"
click at [708, 368] on input "(480" at bounding box center [696, 380] width 60 height 24
type input "(3850"
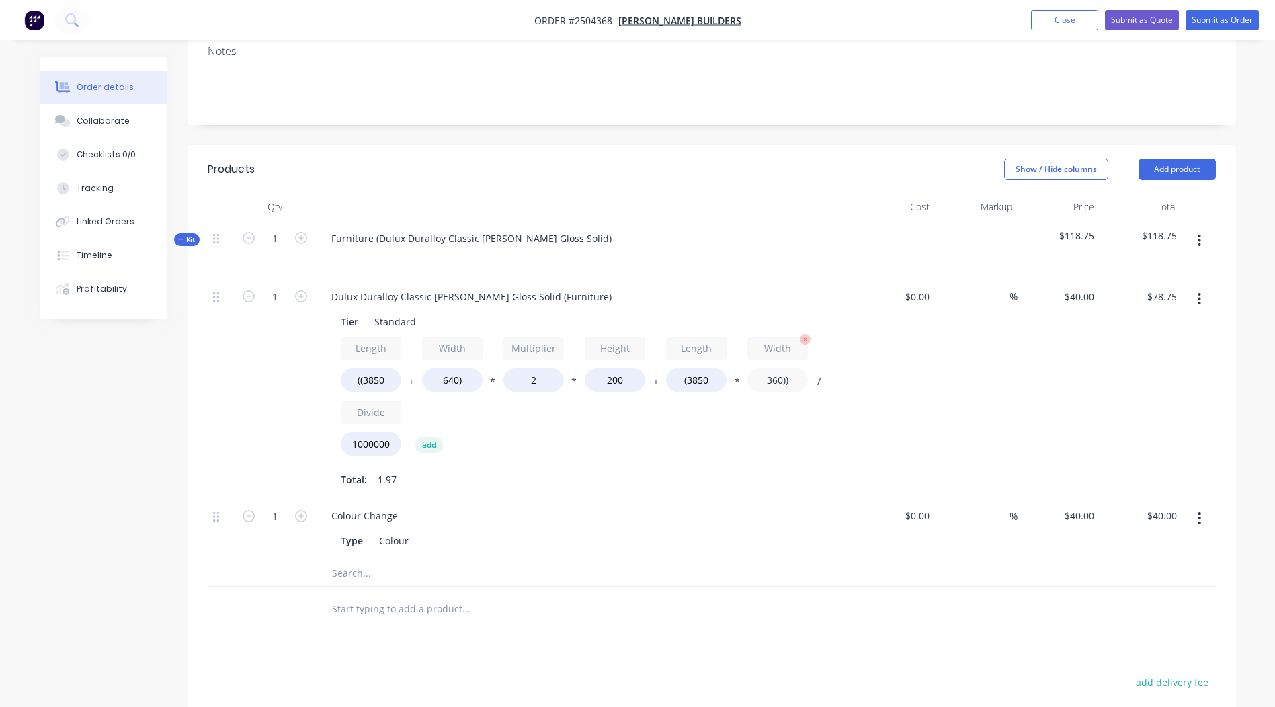
type input "$127.28"
click at [773, 368] on input "360))" at bounding box center [777, 380] width 60 height 24
type input "640))"
type input "$170.40"
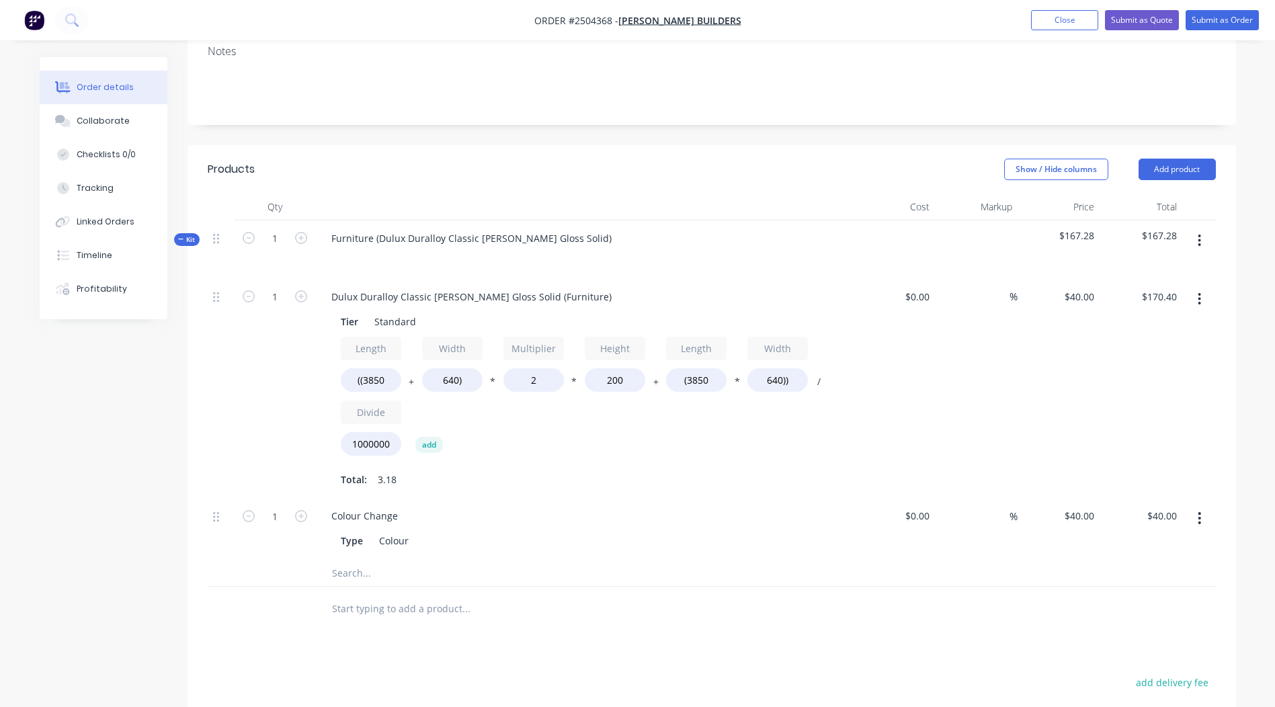
click at [757, 426] on div "Length ((3850 + Width 640) * Multiplier 2 * Height 200 + Length (3850 * Width 6…" at bounding box center [584, 413] width 487 height 153
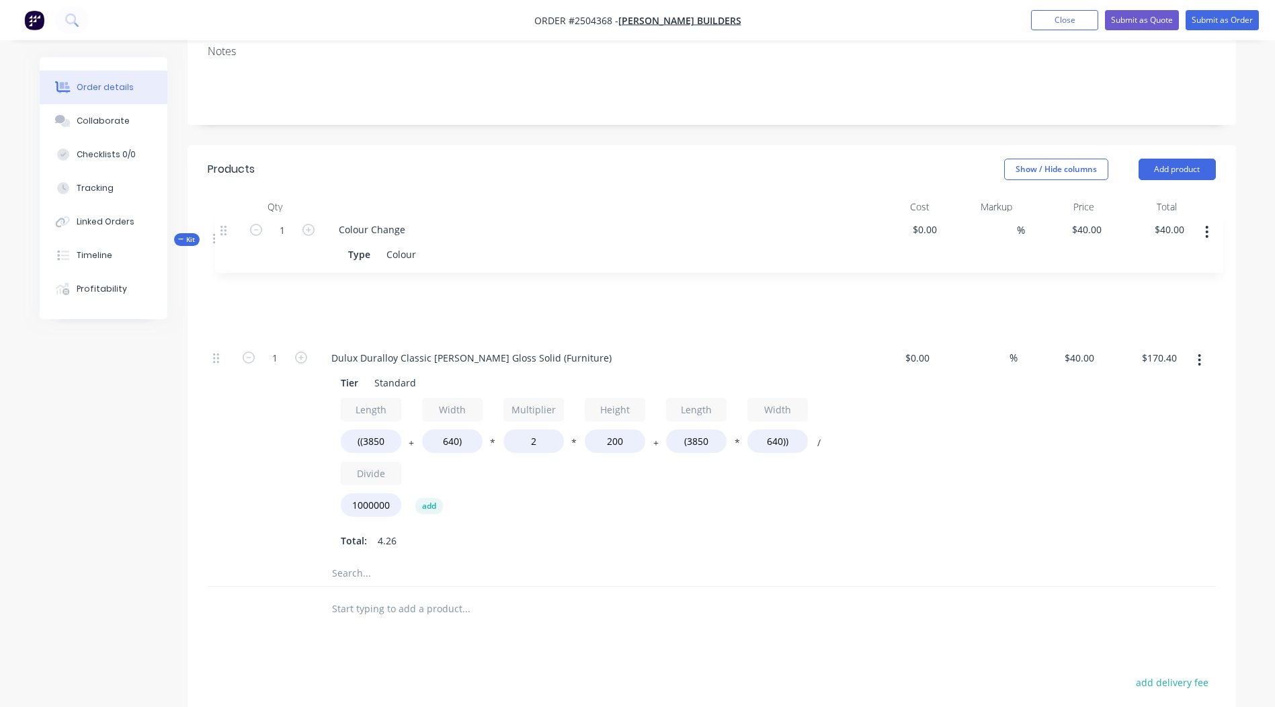
drag, startPoint x: 217, startPoint y: 476, endPoint x: 231, endPoint y: 218, distance: 259.1
click at [231, 220] on div "Kit 1 Furniture (Dulux Duralloy Classic Pearl White Gloss Solid) $210.40 $210.4…" at bounding box center [712, 403] width 1008 height 367
click at [1199, 235] on icon "button" at bounding box center [1199, 241] width 3 height 12
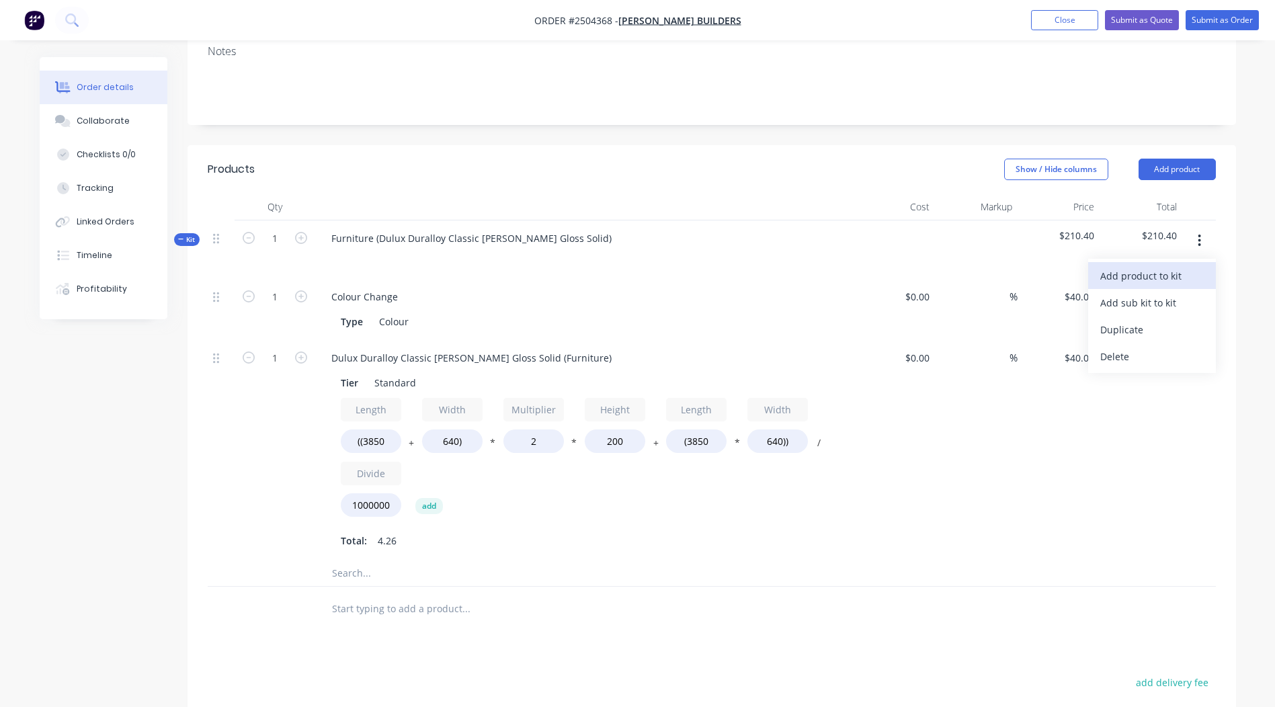
click at [1174, 266] on div "Add product to kit" at bounding box center [1151, 275] width 103 height 19
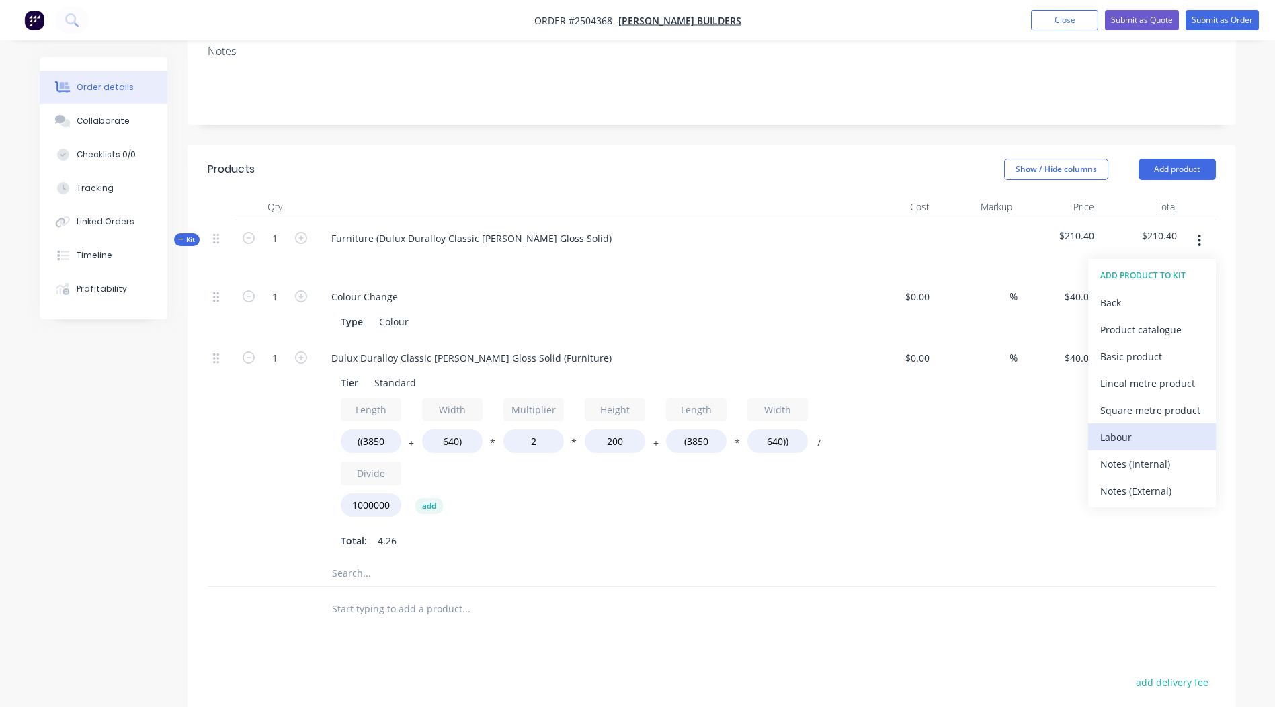
click at [1142, 427] on div "Labour" at bounding box center [1151, 436] width 103 height 19
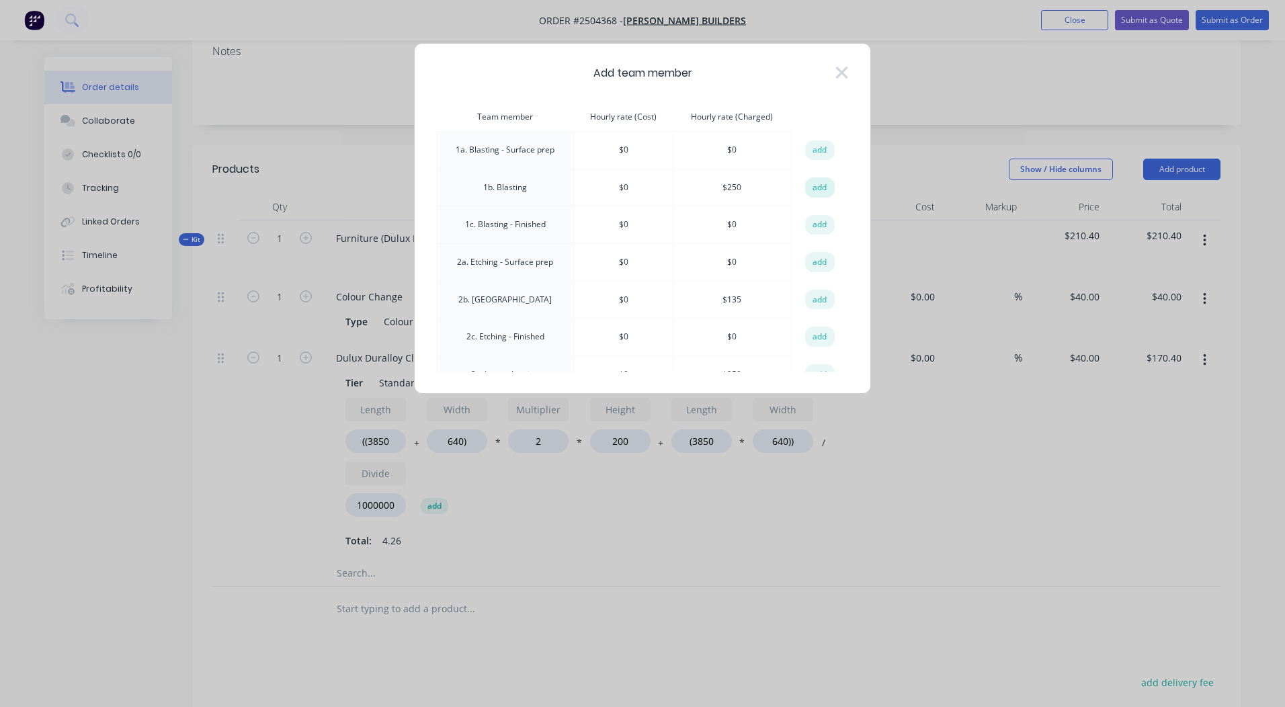
click at [820, 186] on button "add" at bounding box center [820, 187] width 30 height 20
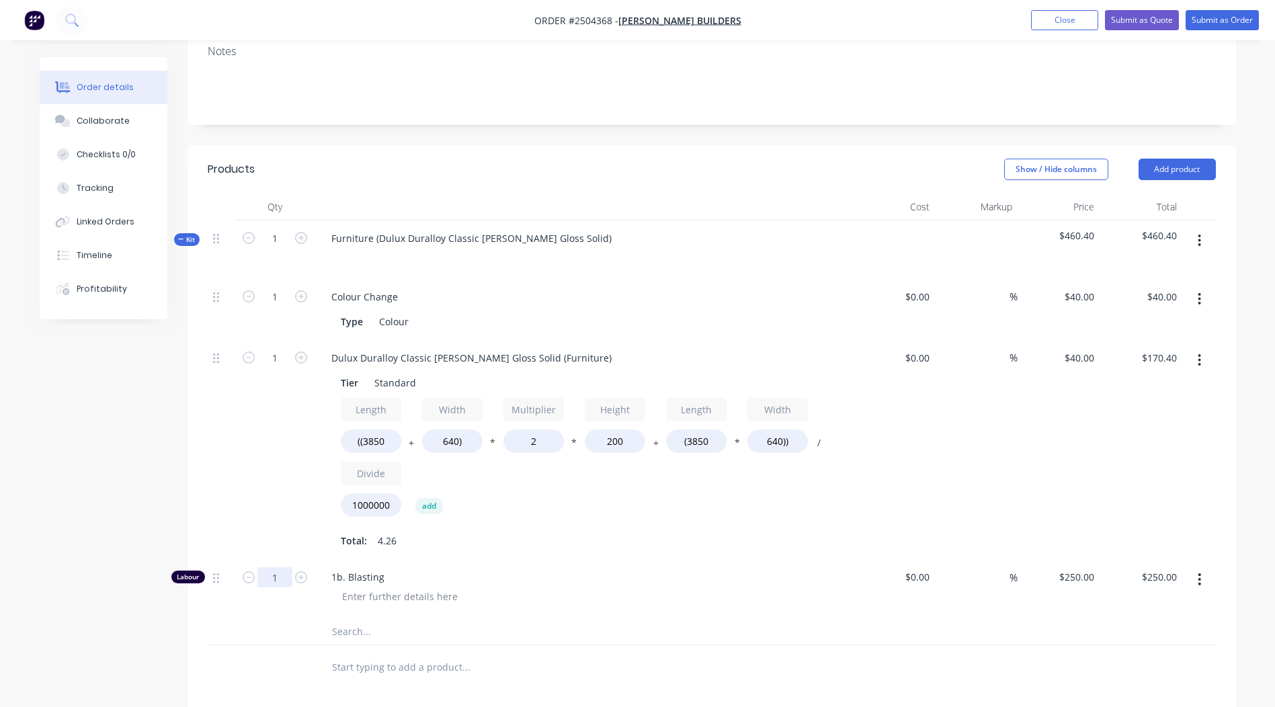
click at [271, 567] on input "1" at bounding box center [274, 577] width 35 height 20
type input "0.5"
type input "$125.00"
click at [363, 587] on div at bounding box center [399, 596] width 137 height 19
click at [343, 587] on div "Blast all sides" at bounding box center [372, 596] width 83 height 19
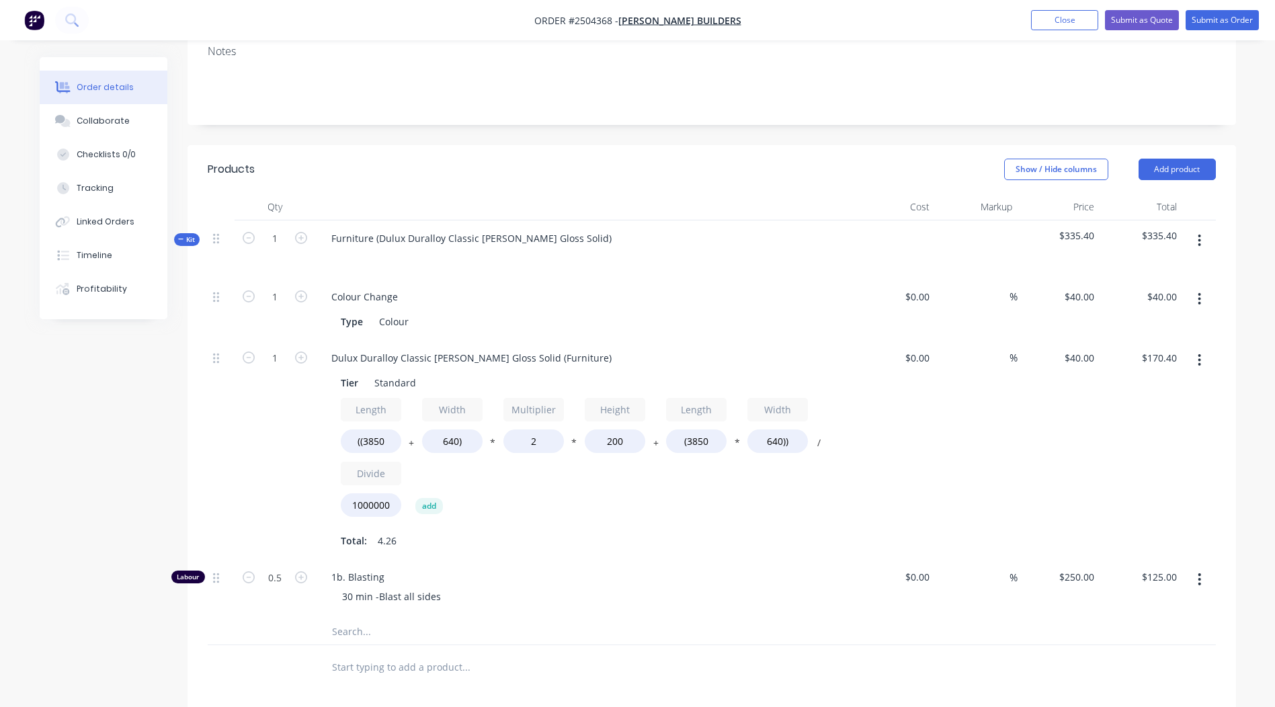
click at [888, 429] on div "$0.00 $0.00" at bounding box center [894, 450] width 83 height 220
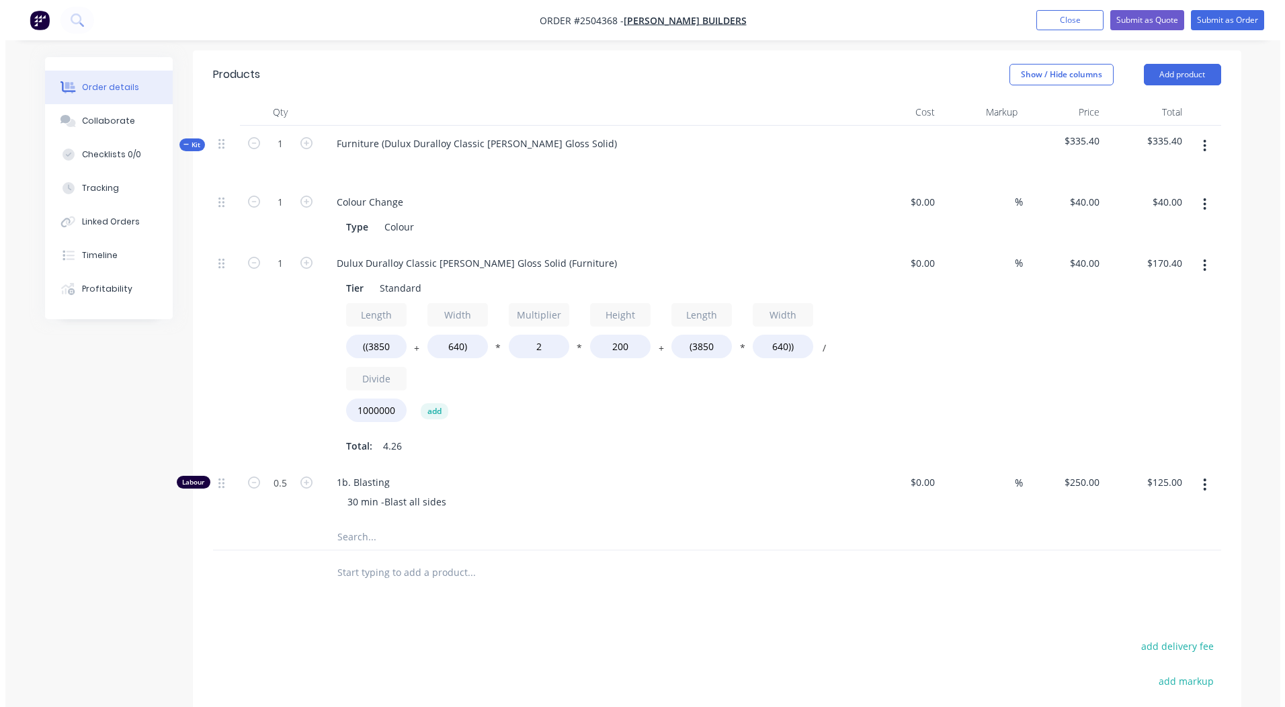
scroll to position [220, 0]
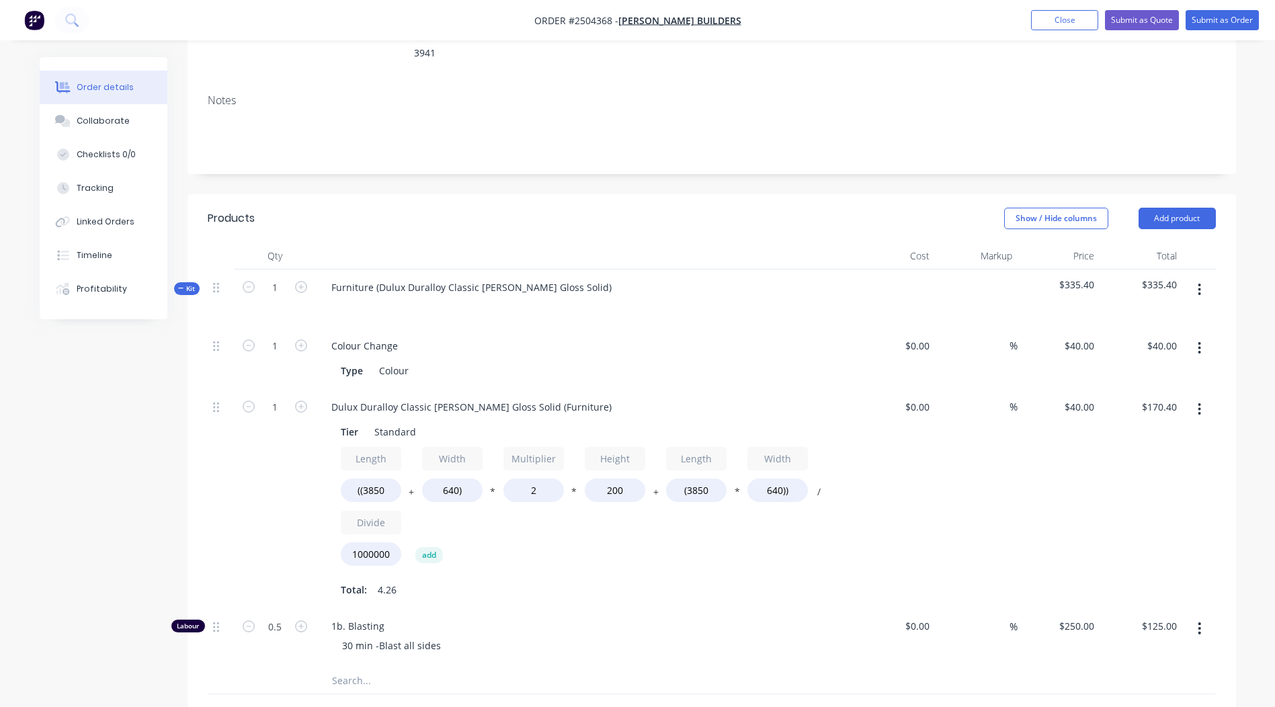
click at [1196, 278] on button "button" at bounding box center [1199, 290] width 32 height 24
click at [1168, 315] on div "Add product to kit" at bounding box center [1151, 324] width 103 height 19
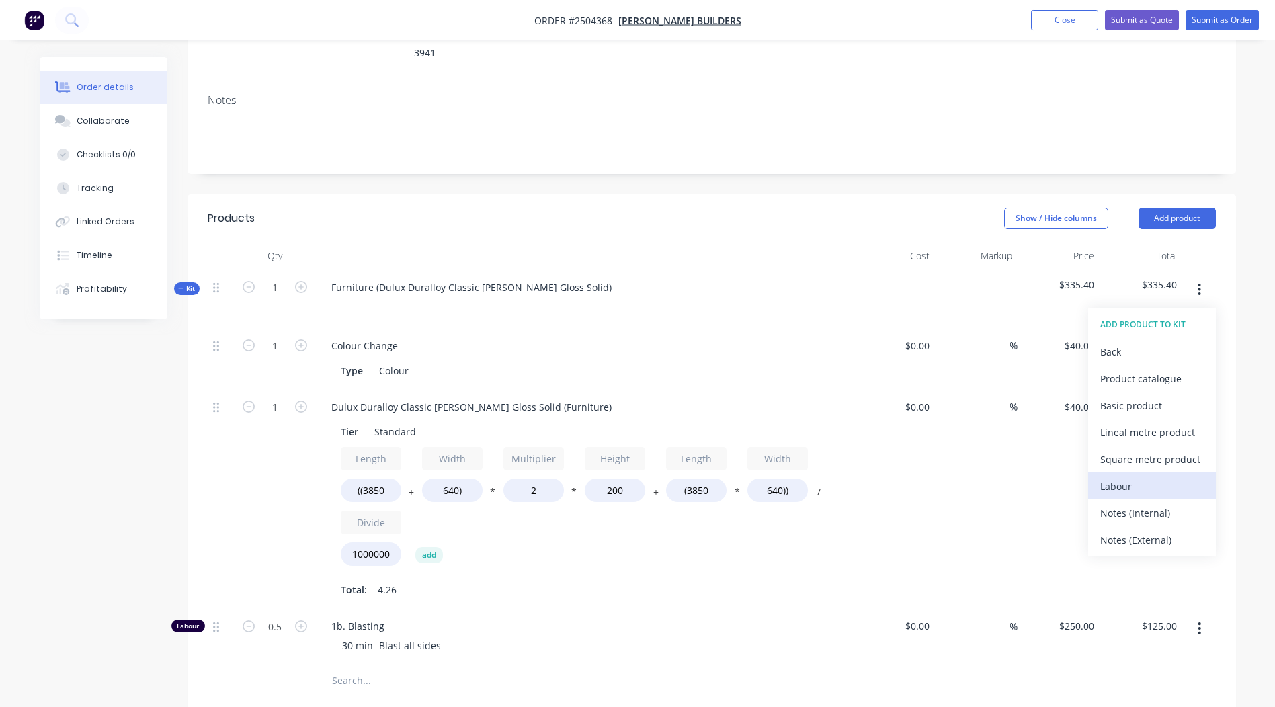
click at [1154, 476] on div "Labour" at bounding box center [1151, 485] width 103 height 19
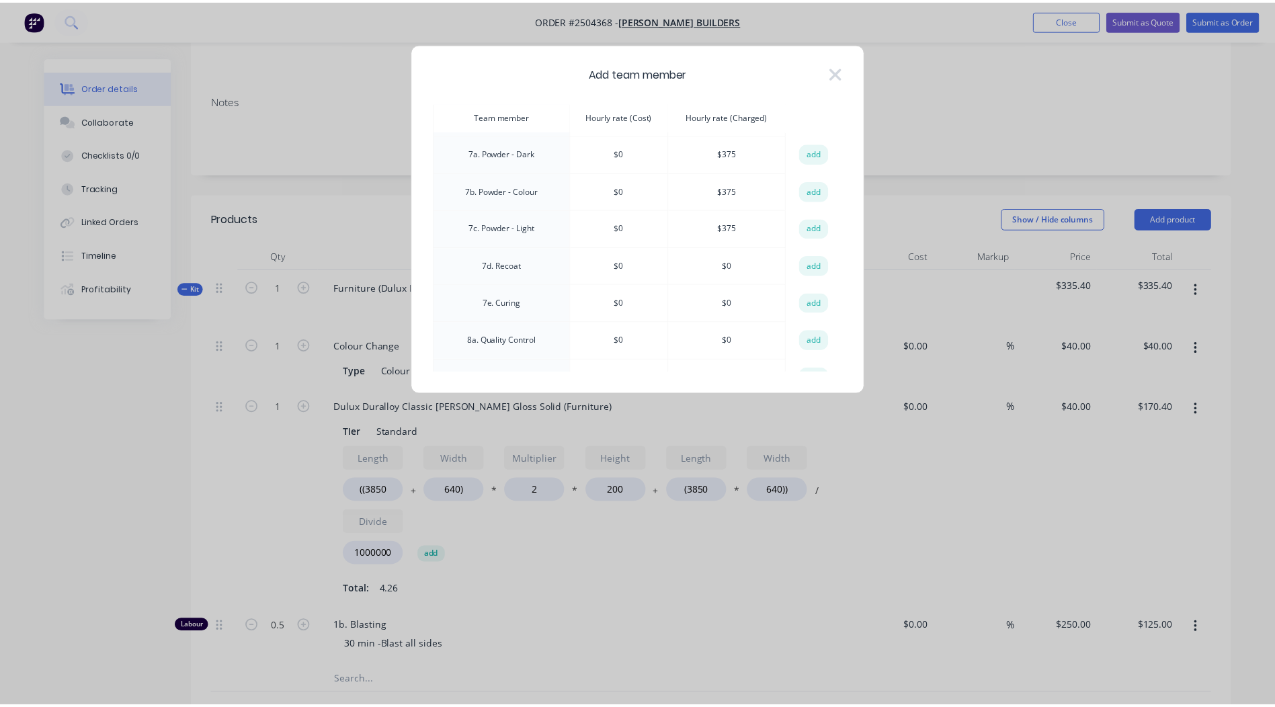
scroll to position [403, 0]
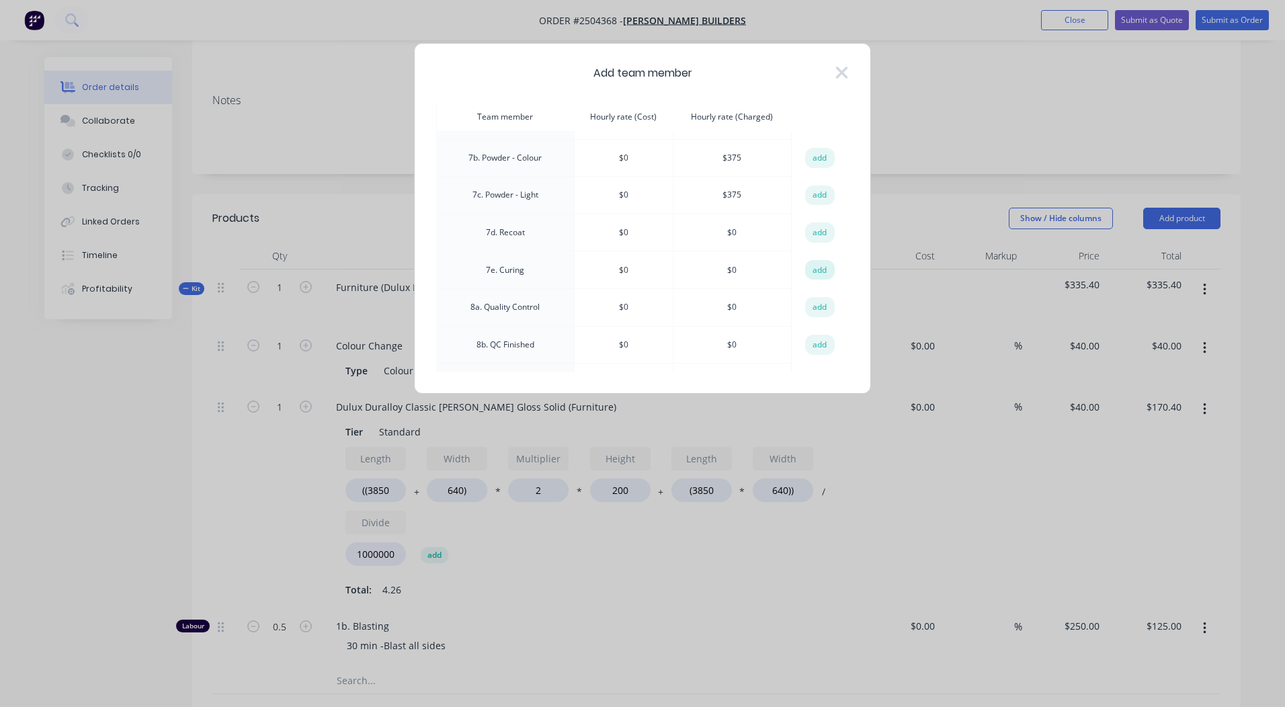
click at [817, 268] on button "add" at bounding box center [820, 270] width 30 height 20
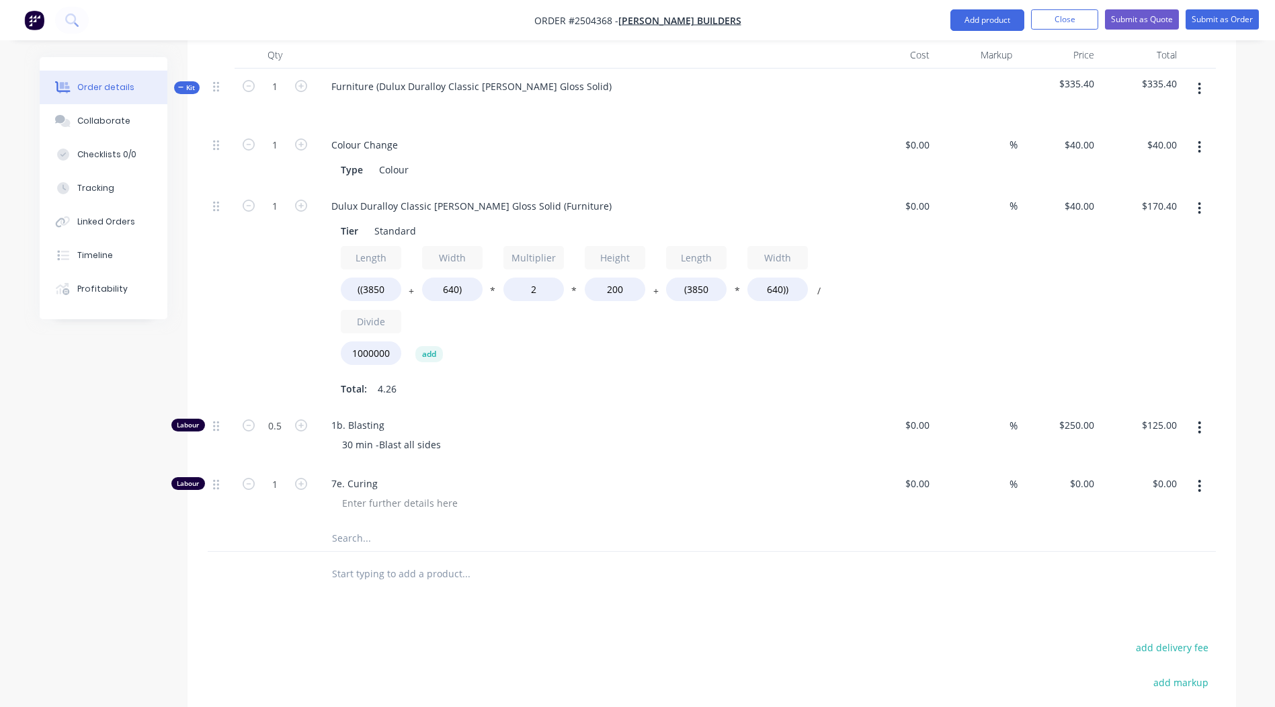
scroll to position [421, 0]
click at [1083, 473] on div "0 $0.00" at bounding box center [1081, 482] width 36 height 19
type input "$135.00"
drag, startPoint x: 604, startPoint y: 593, endPoint x: 592, endPoint y: 584, distance: 15.3
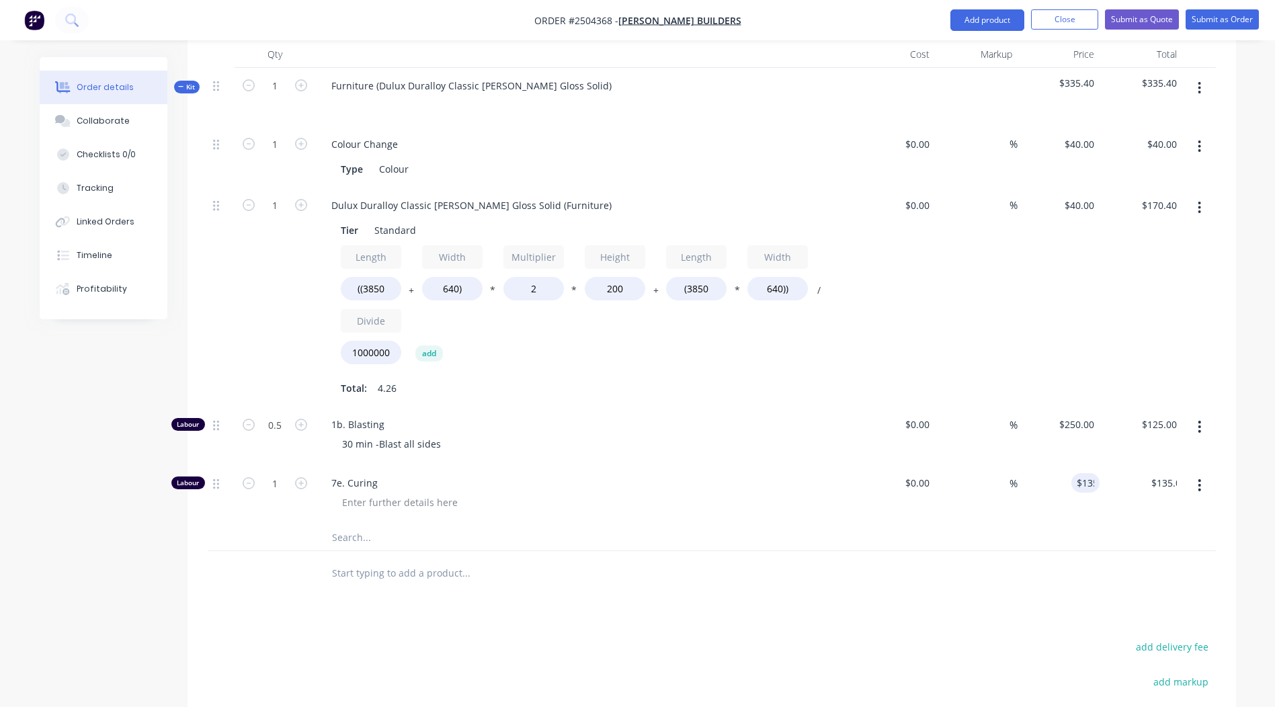
click at [605, 593] on div "Products Show / Hide columns Add product Qty Cost Markup Price Total Kit 1 Furn…" at bounding box center [711, 455] width 1048 height 925
click at [274, 473] on input "1" at bounding box center [274, 483] width 35 height 20
type input "0.5"
type input "$67.50"
click at [607, 523] on div at bounding box center [522, 536] width 403 height 27
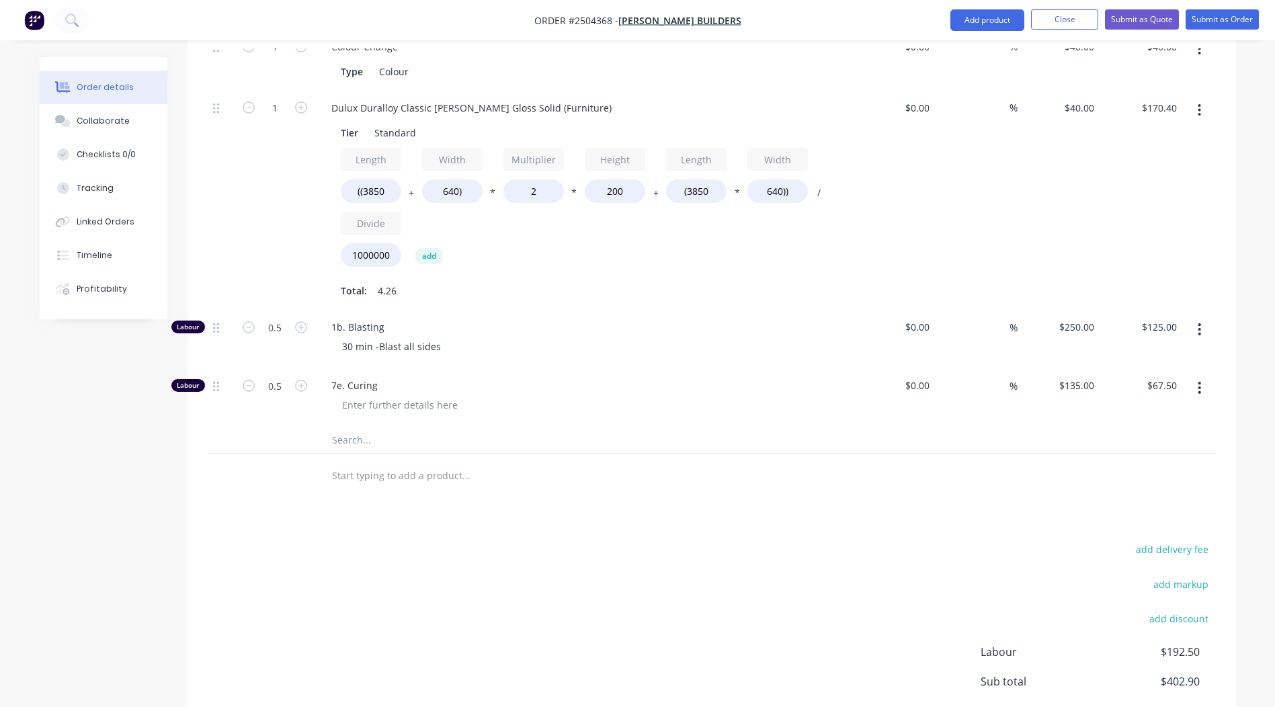
scroll to position [614, 0]
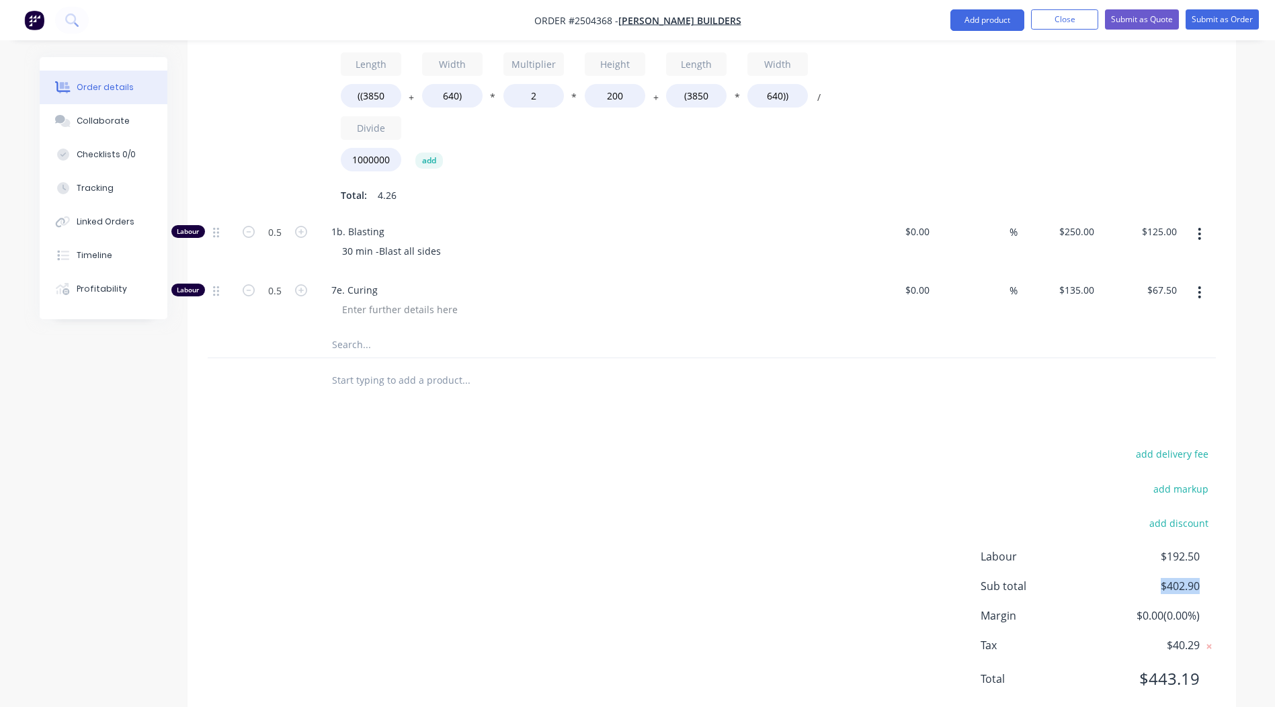
drag, startPoint x: 1217, startPoint y: 548, endPoint x: 1132, endPoint y: 548, distance: 85.3
click at [1132, 548] on div "add delivery fee add markup add discount Labour $192.50 Sub total $402.90 Margi…" at bounding box center [711, 574] width 1048 height 259
drag, startPoint x: 1132, startPoint y: 548, endPoint x: 1181, endPoint y: 549, distance: 49.1
copy span "$402.90"
click at [1134, 95] on div "$170.40 $170.40" at bounding box center [1140, 105] width 83 height 220
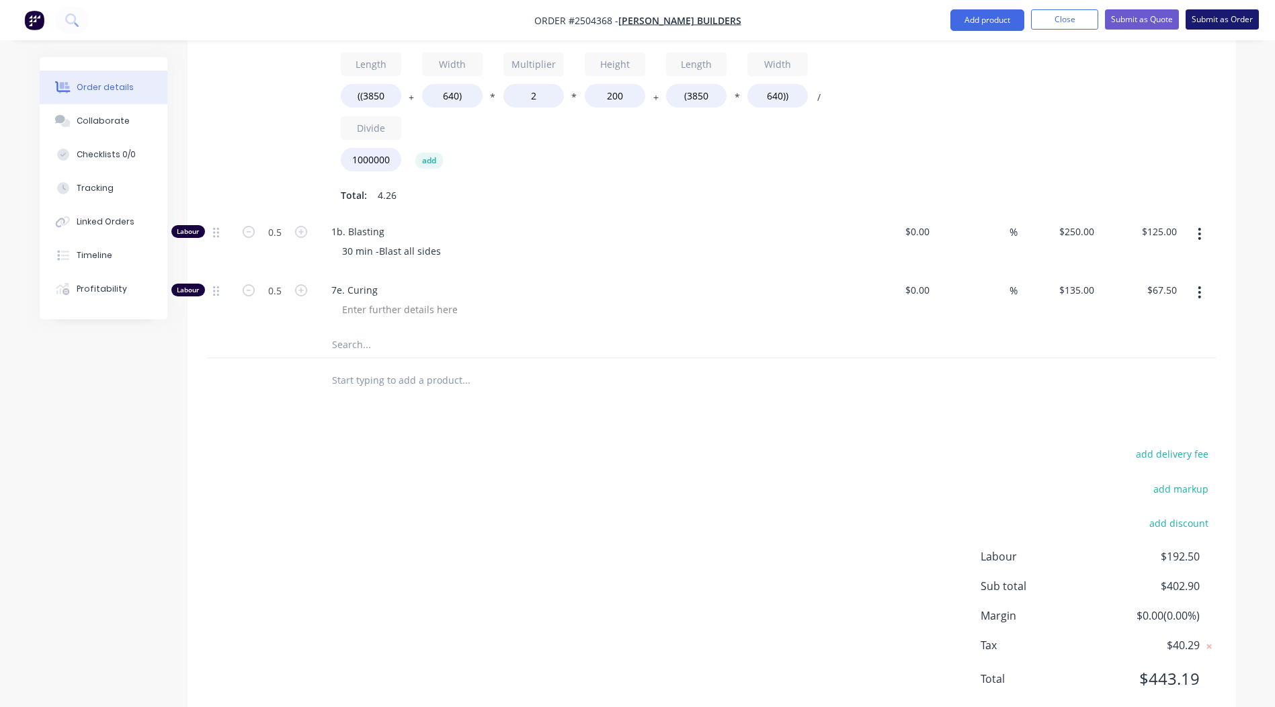
click at [1216, 19] on button "Submit as Order" at bounding box center [1221, 19] width 73 height 20
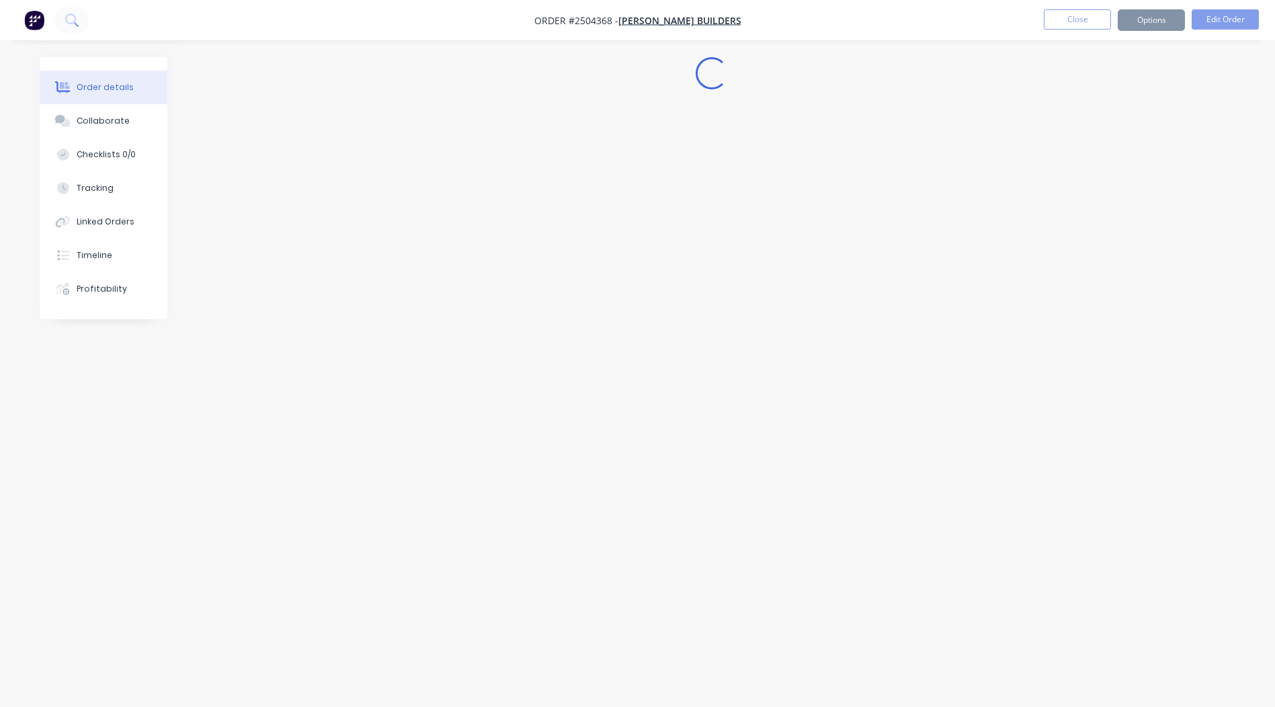
scroll to position [0, 0]
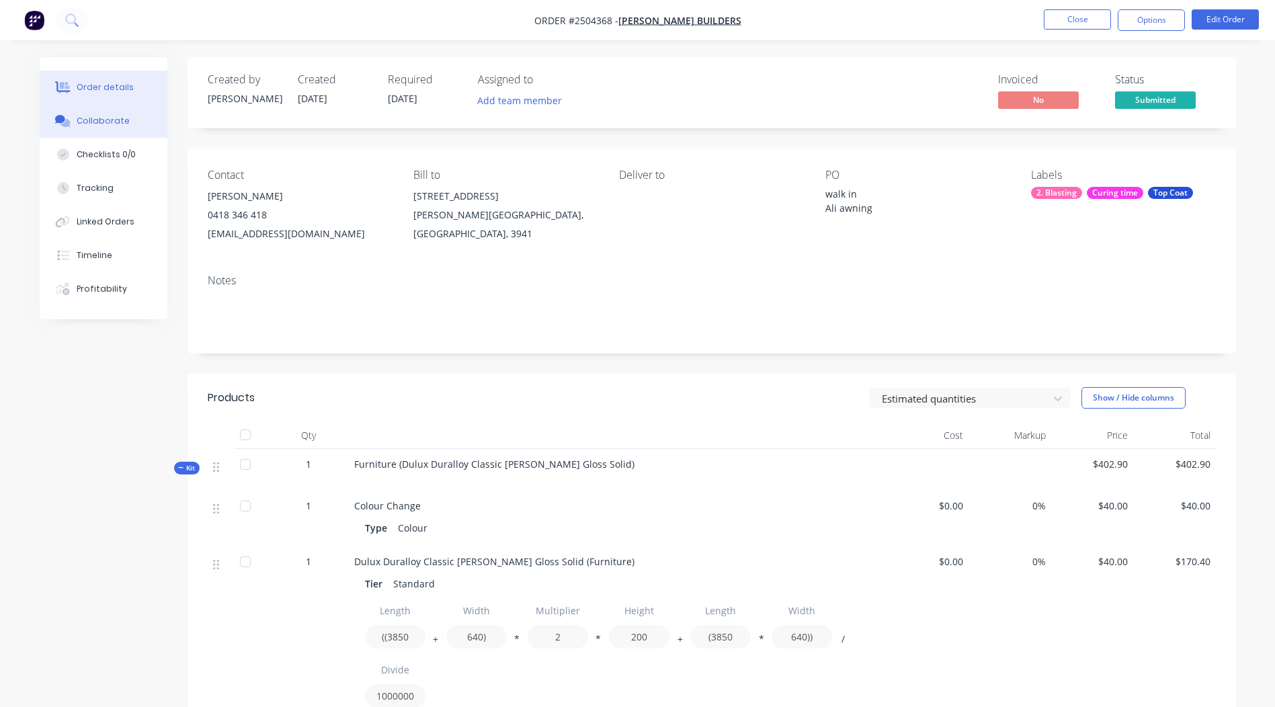
click at [110, 118] on div "Collaborate" at bounding box center [103, 121] width 53 height 12
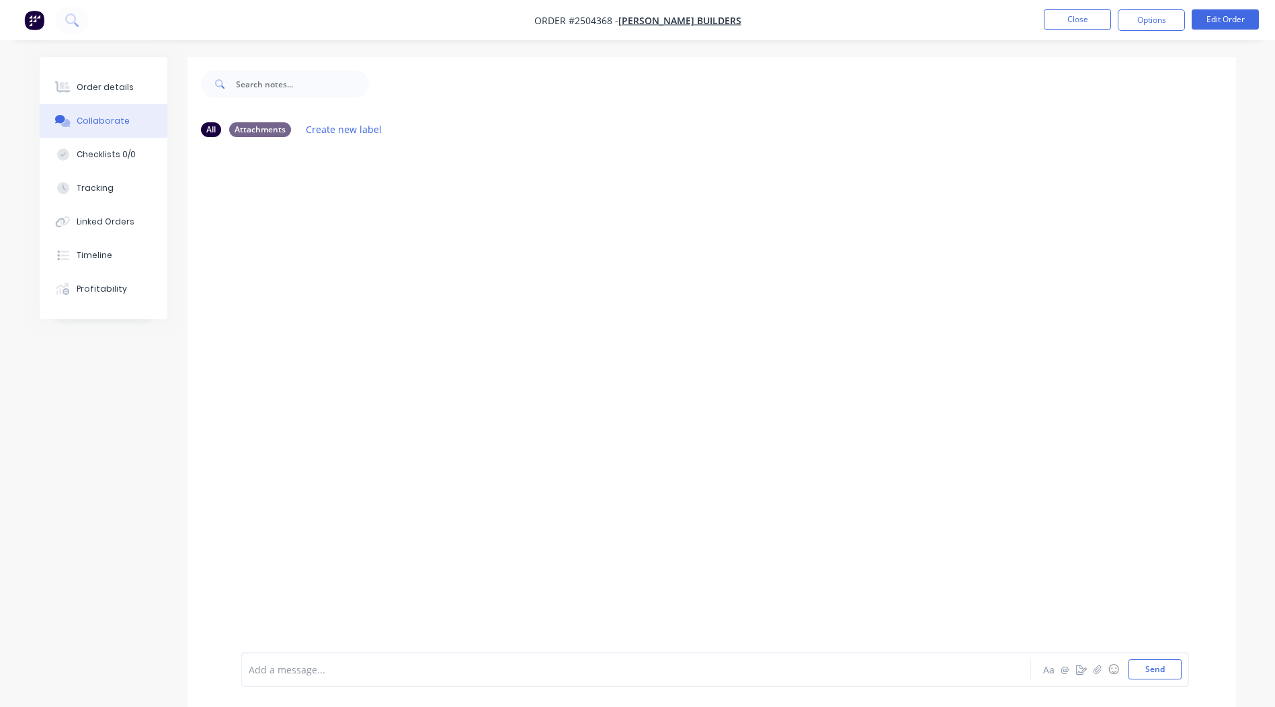
click at [313, 668] on div at bounding box center [598, 670] width 699 height 14
click at [93, 92] on div "Order details" at bounding box center [105, 87] width 57 height 12
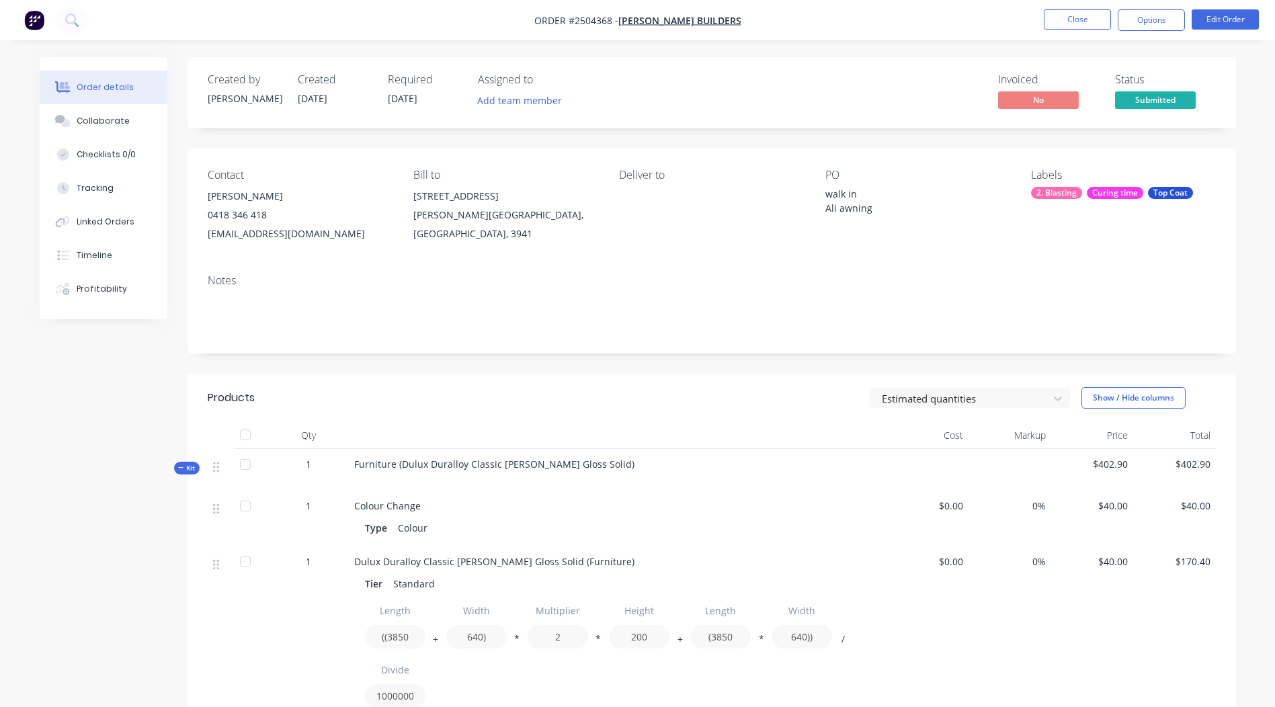
click at [602, 466] on div "Furniture (Dulux Duralloy Classic Pearl White Gloss Solid)" at bounding box center [618, 470] width 538 height 42
click at [1241, 19] on button "Edit Order" at bounding box center [1224, 19] width 67 height 20
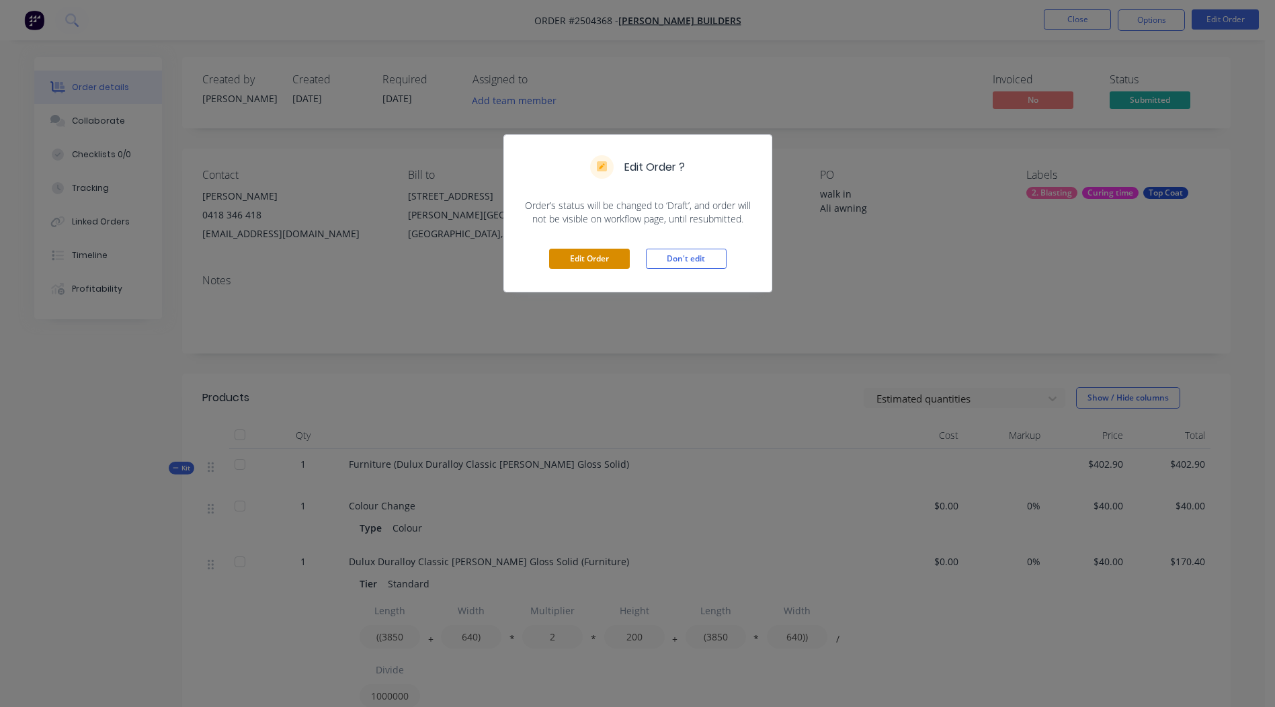
click at [585, 261] on button "Edit Order" at bounding box center [589, 259] width 81 height 20
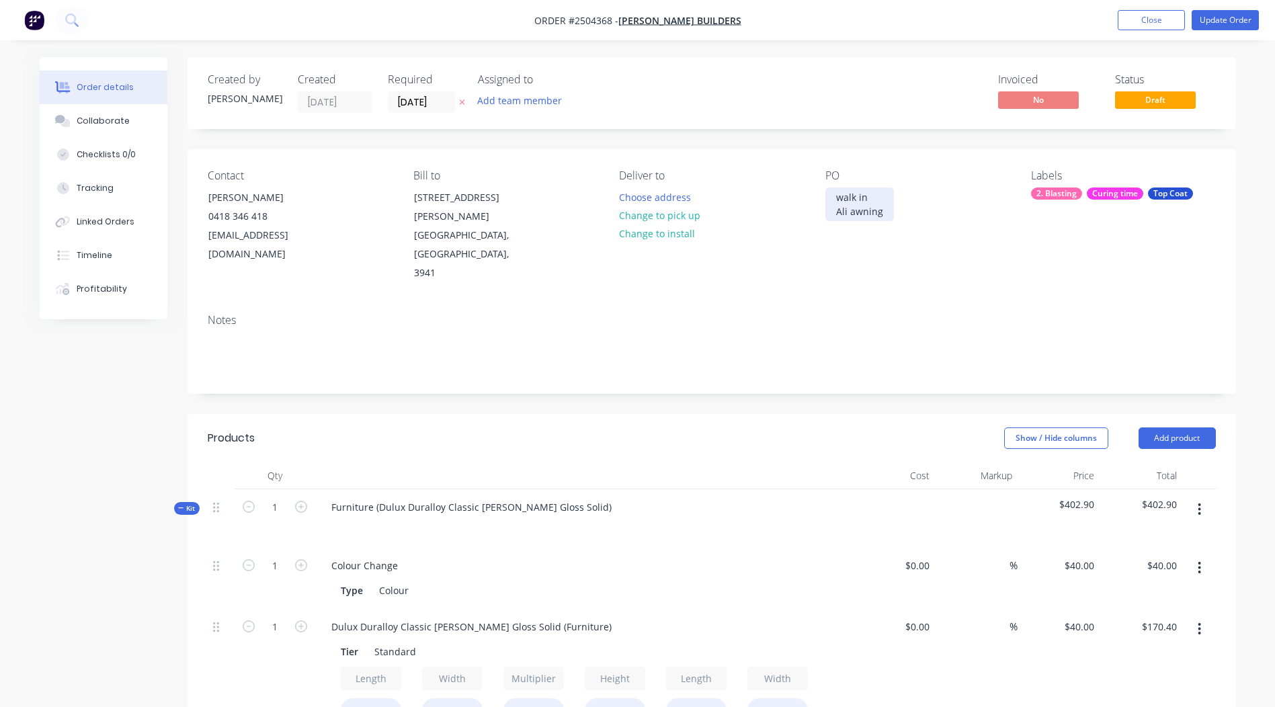
click at [836, 213] on div "walk in Ali awning" at bounding box center [859, 204] width 69 height 34
click at [583, 497] on div "Furniture (Dulux Duralloy Classic Pearl White Gloss Solid)" at bounding box center [472, 506] width 302 height 19
click at [460, 497] on div "Dulux Duralloy Classic Pearl White Gloss Solid" at bounding box center [446, 506] width 251 height 19
click at [461, 497] on div "Dulux Duralloy Classic Pearl White Gloss Solid" at bounding box center [446, 506] width 251 height 19
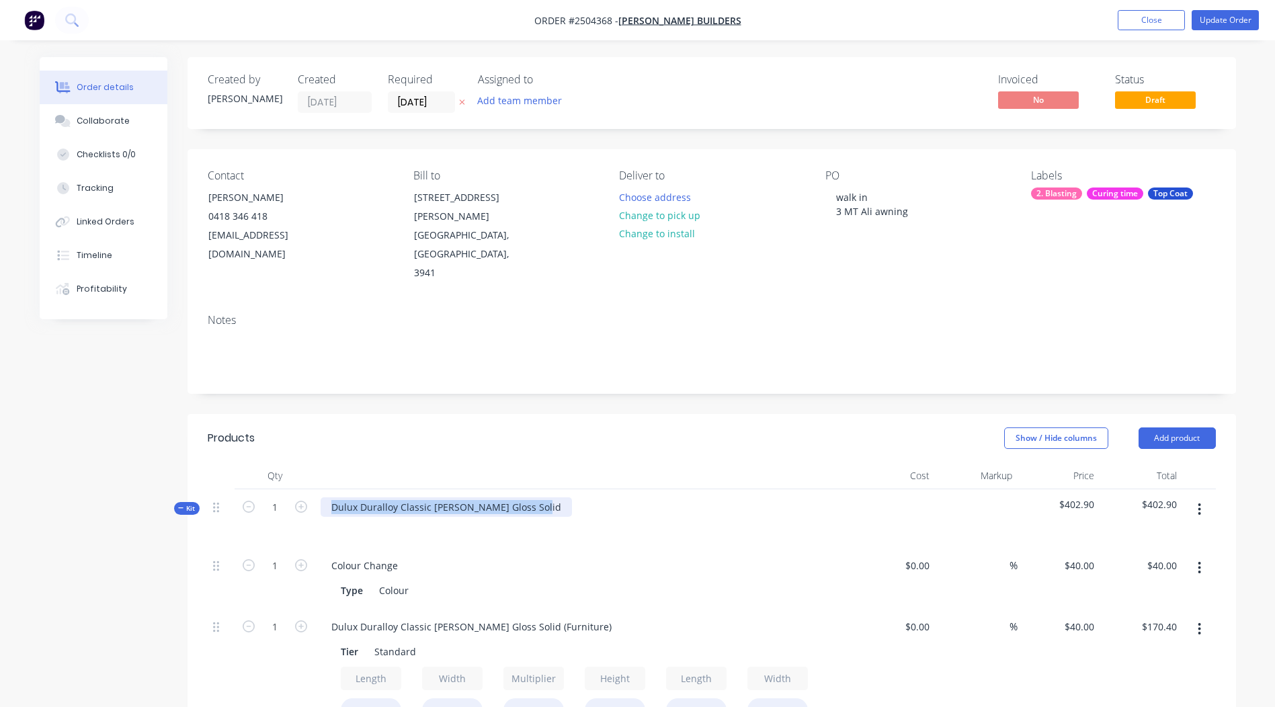
click at [462, 497] on div "Dulux Duralloy Classic Pearl White Gloss Solid" at bounding box center [446, 506] width 251 height 19
copy div "Dulux Duralloy Classic Pearl White Gloss Solid"
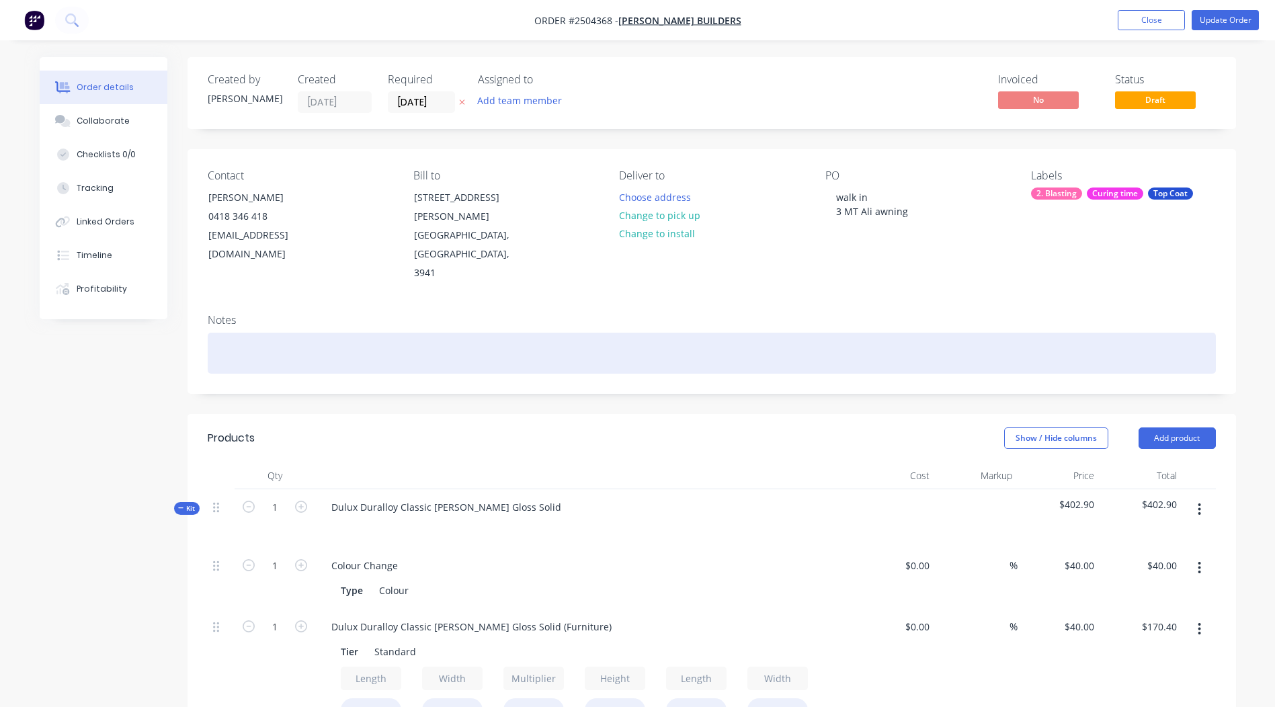
paste div
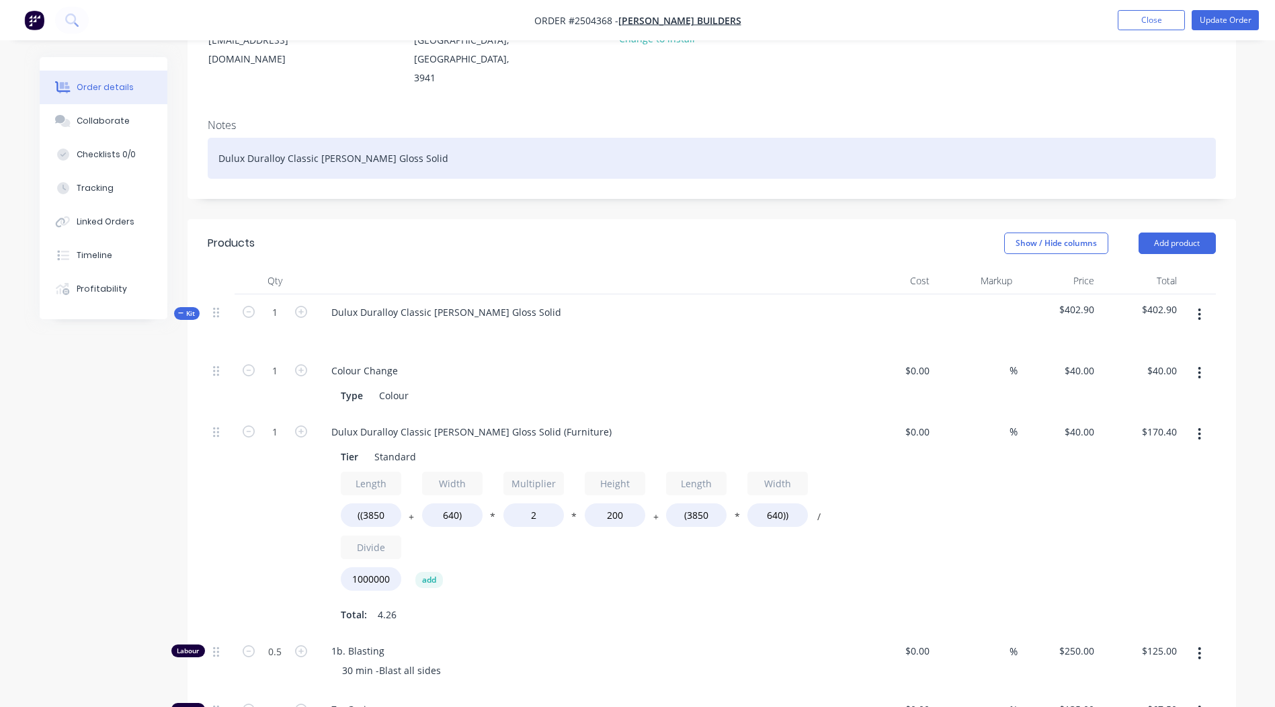
scroll to position [202, 0]
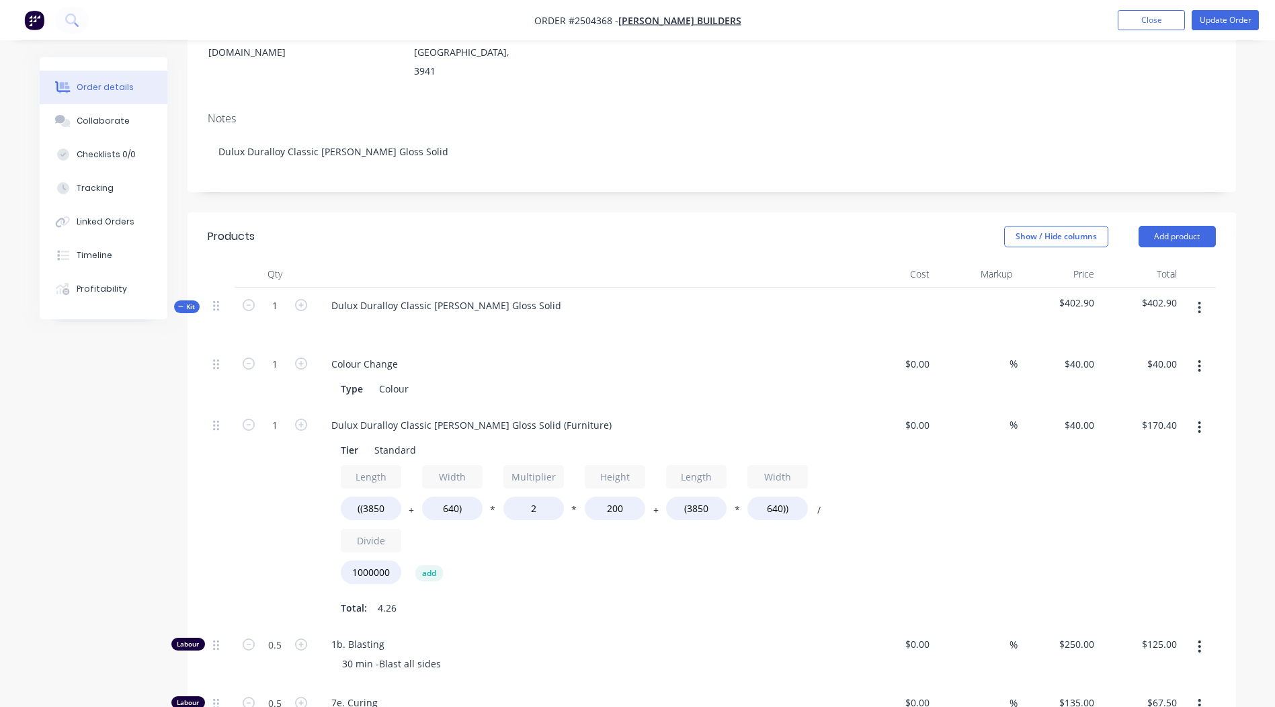
click at [1196, 296] on button "button" at bounding box center [1199, 308] width 32 height 24
click at [1173, 333] on div "Add product to kit" at bounding box center [1151, 342] width 103 height 19
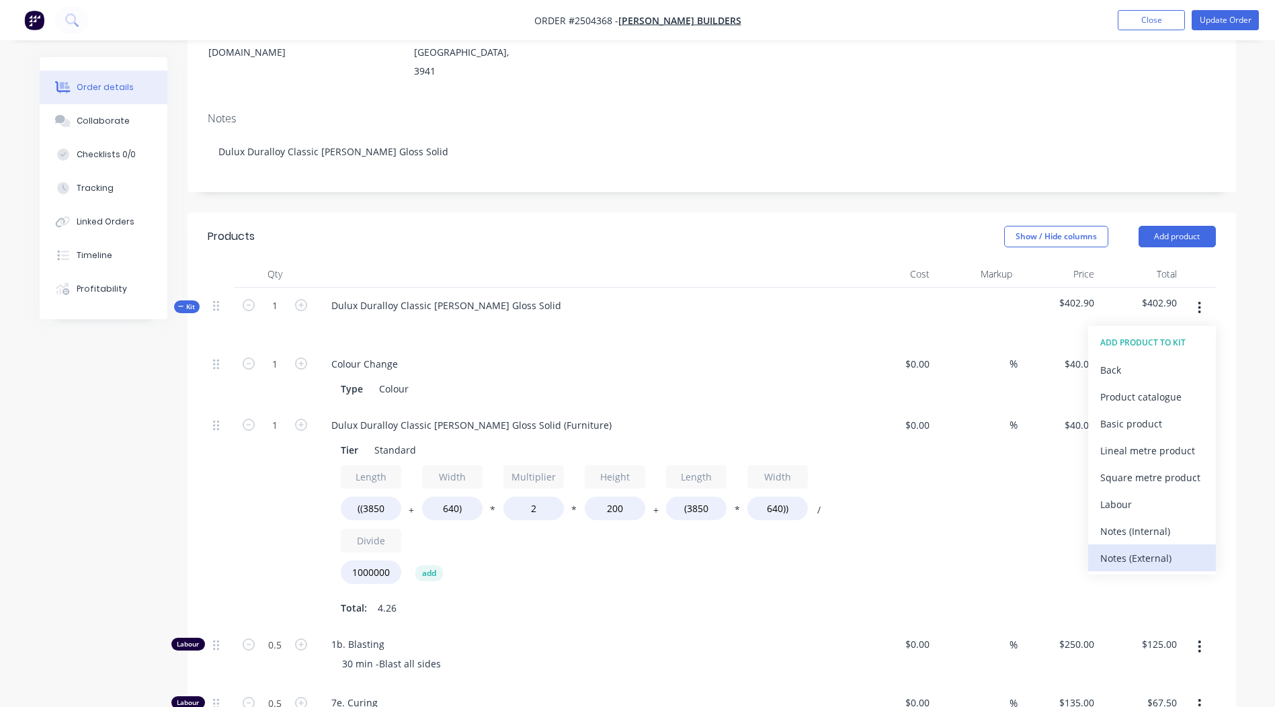
click at [1144, 548] on div "Notes (External)" at bounding box center [1151, 557] width 103 height 19
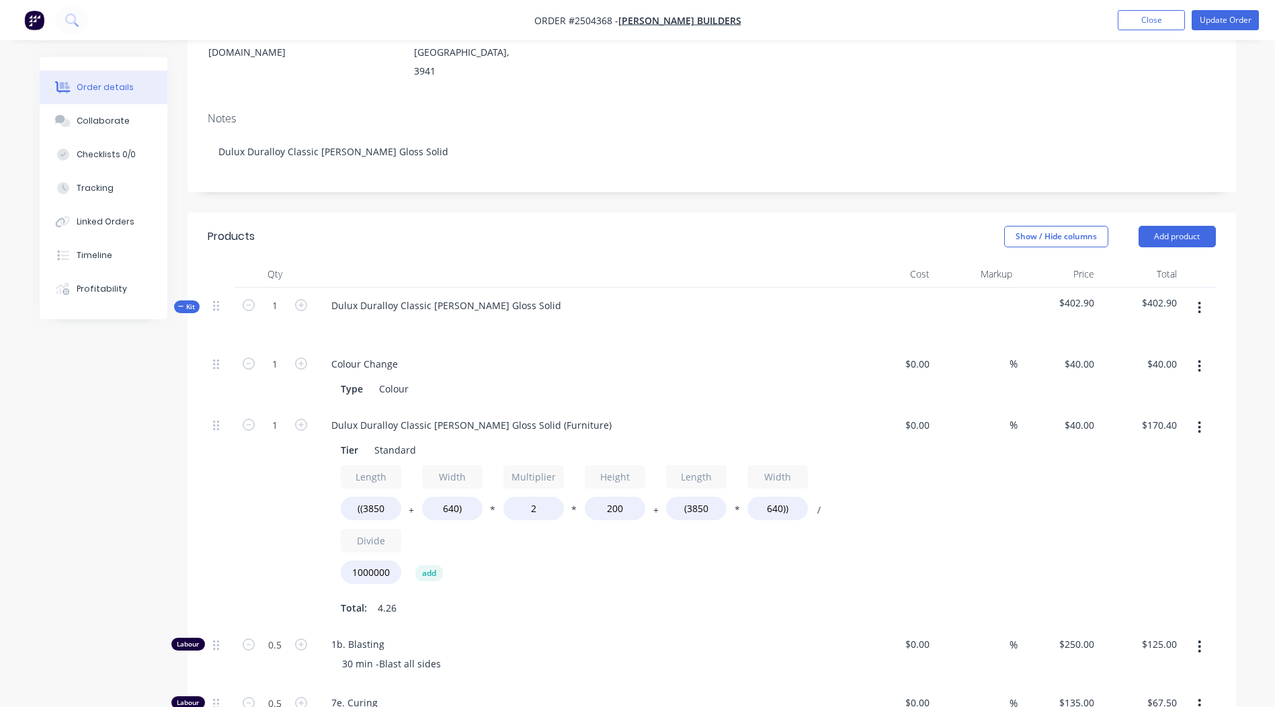
scroll to position [605, 0]
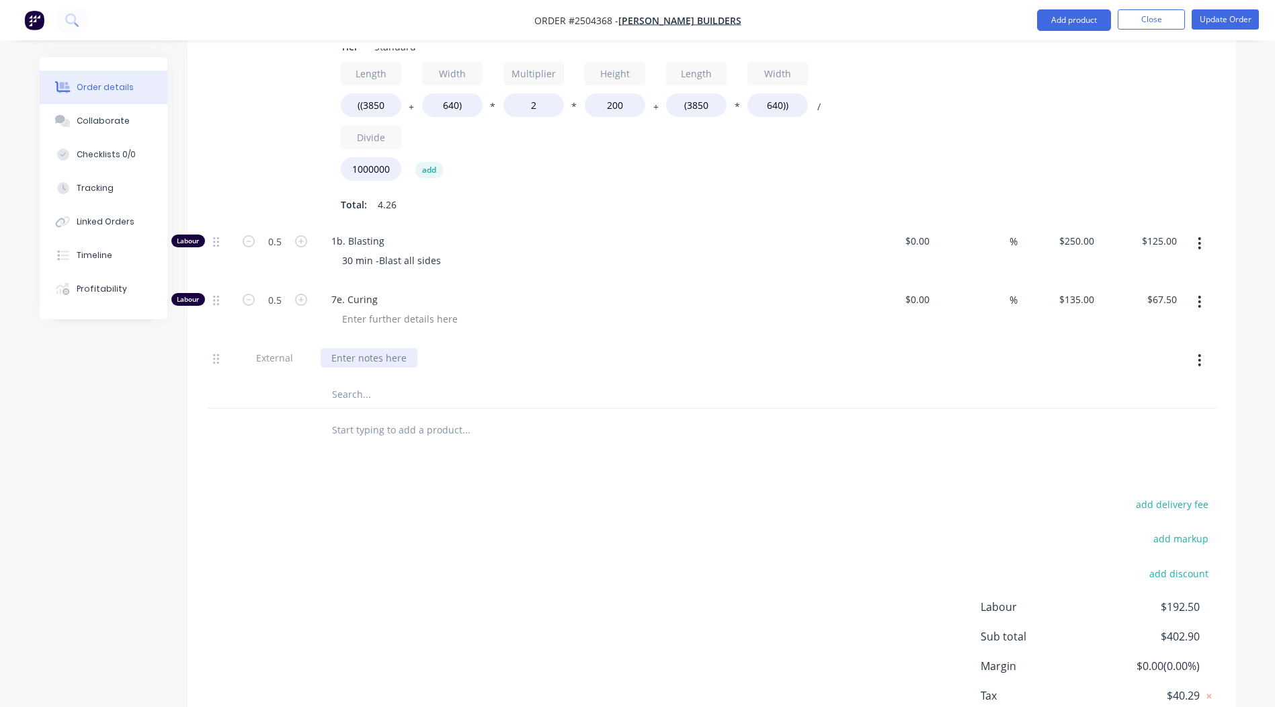
click at [334, 348] on div at bounding box center [369, 357] width 97 height 19
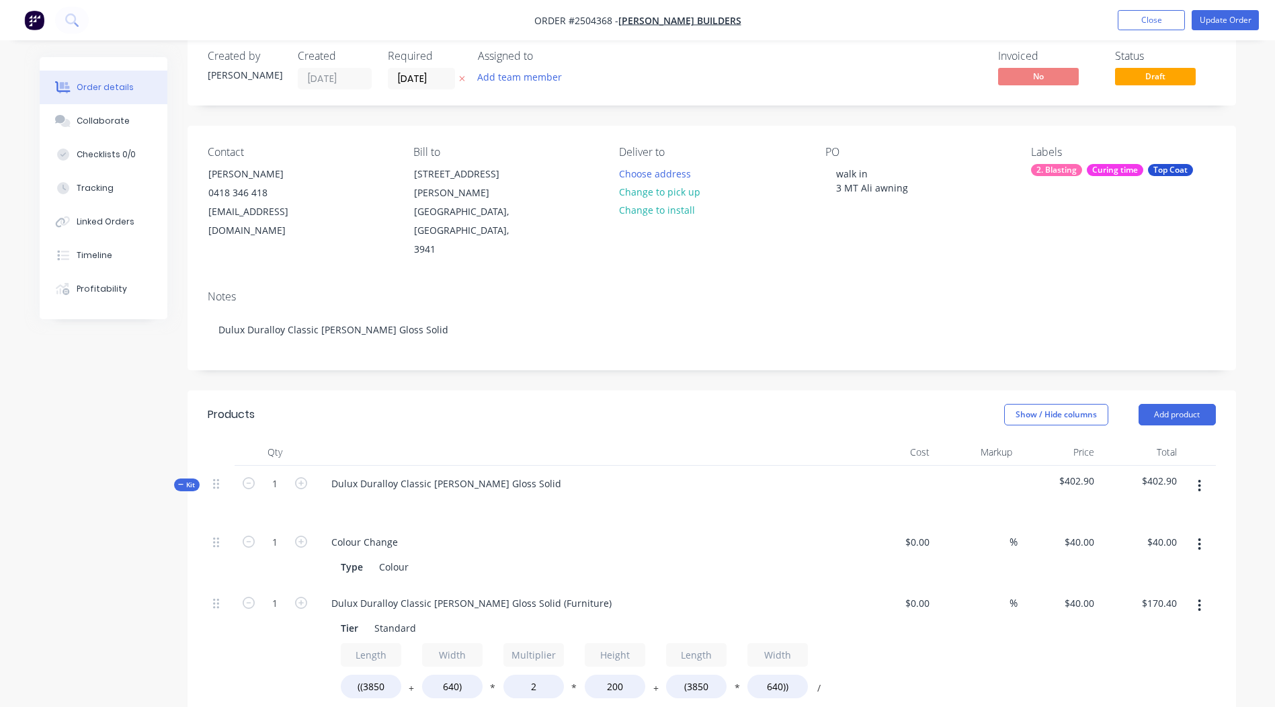
scroll to position [0, 0]
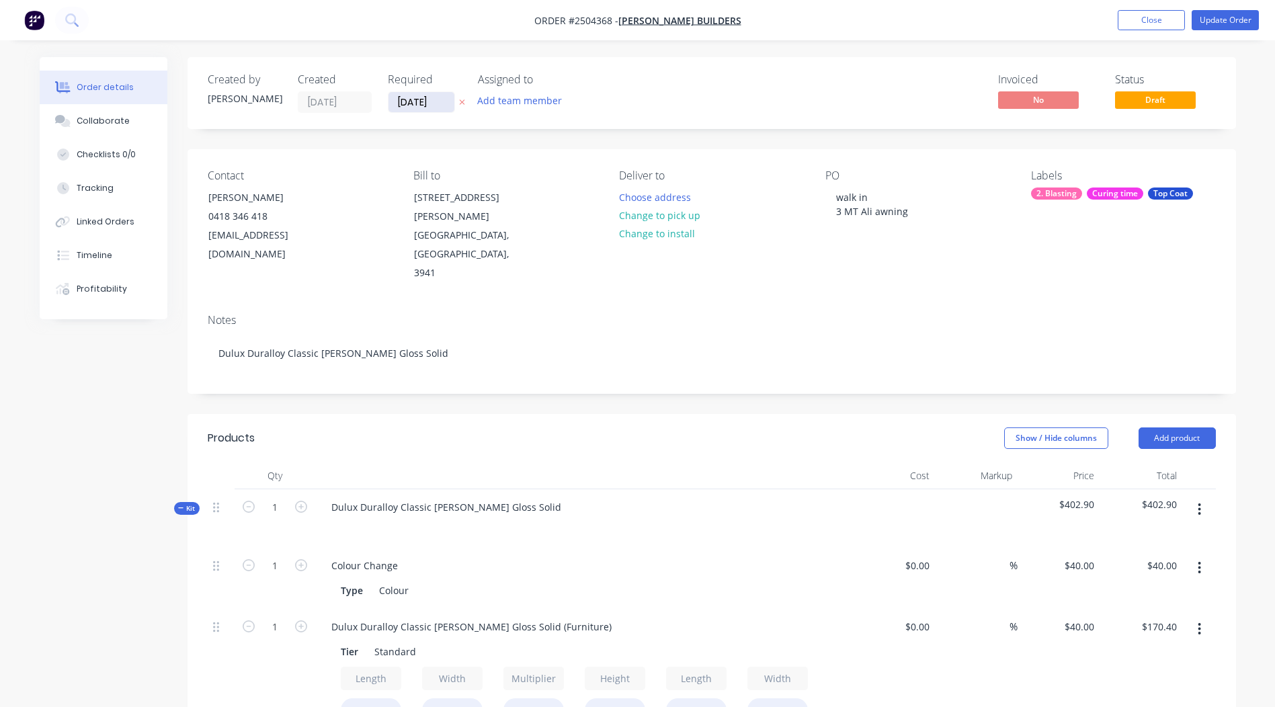
click at [416, 100] on input "10/10/25" at bounding box center [421, 102] width 66 height 20
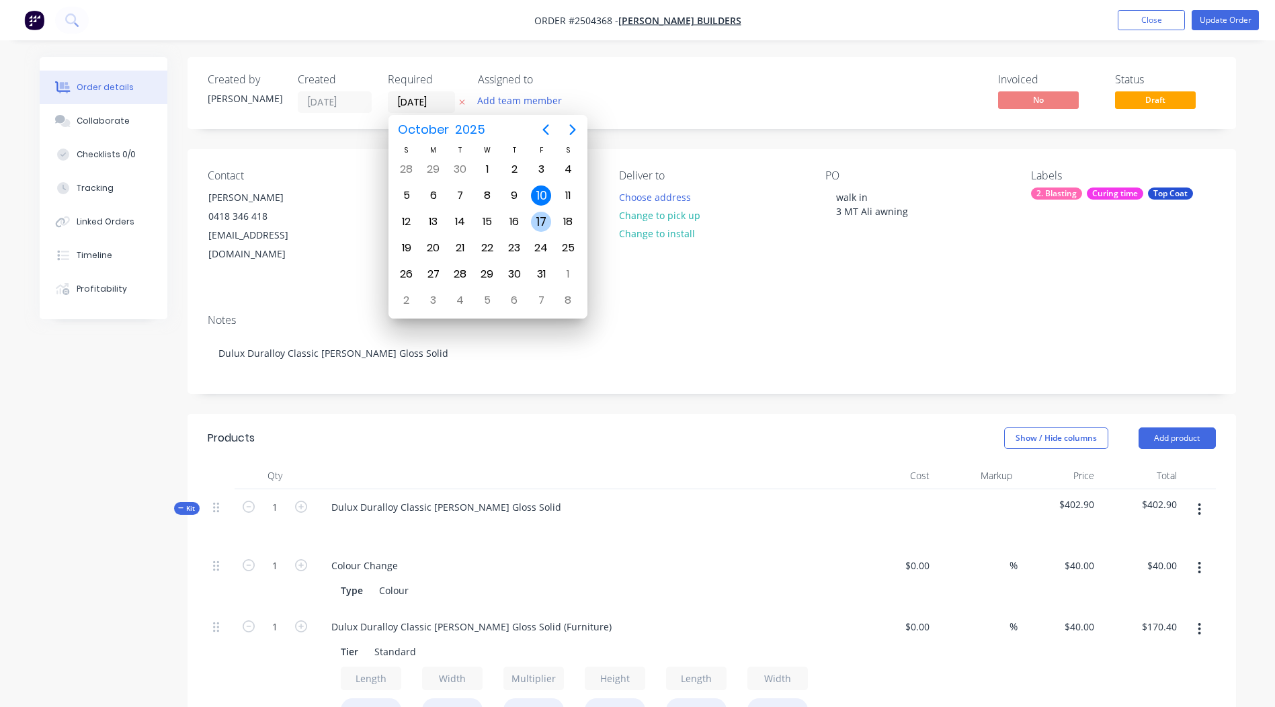
click at [540, 218] on div "17" at bounding box center [541, 222] width 20 height 20
type input "17/10/25"
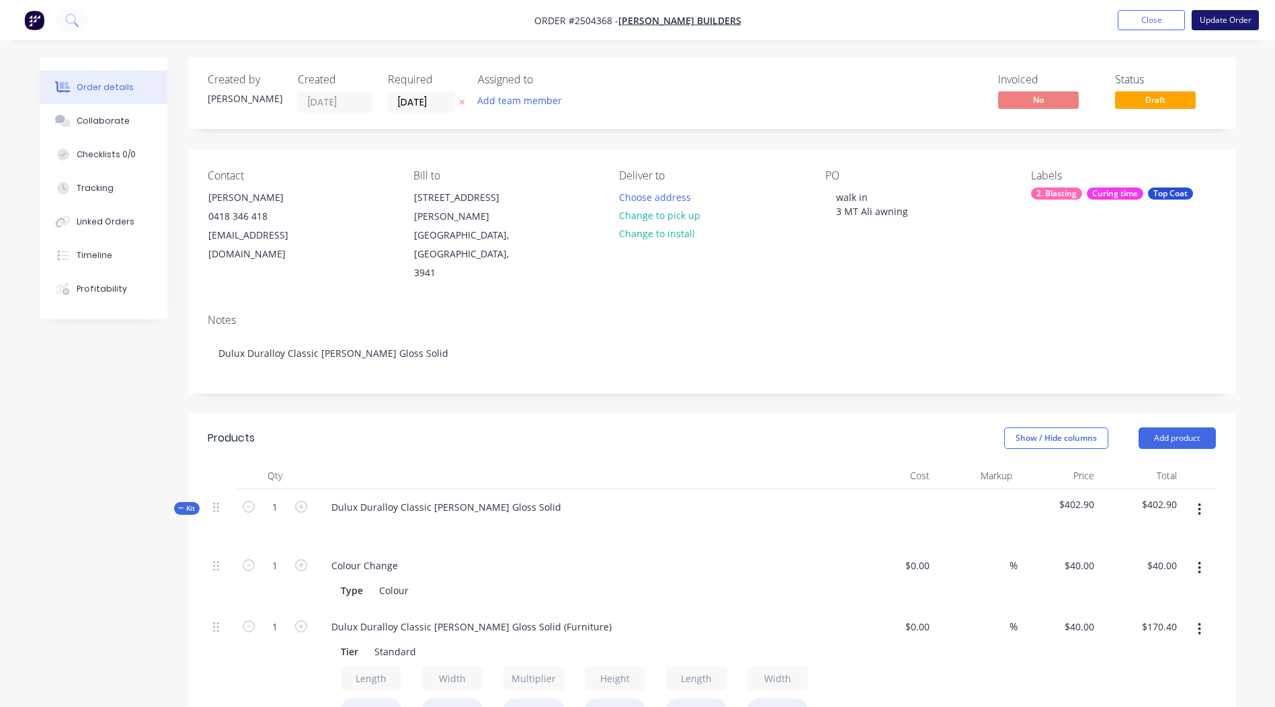
click at [1227, 23] on button "Update Order" at bounding box center [1224, 20] width 67 height 20
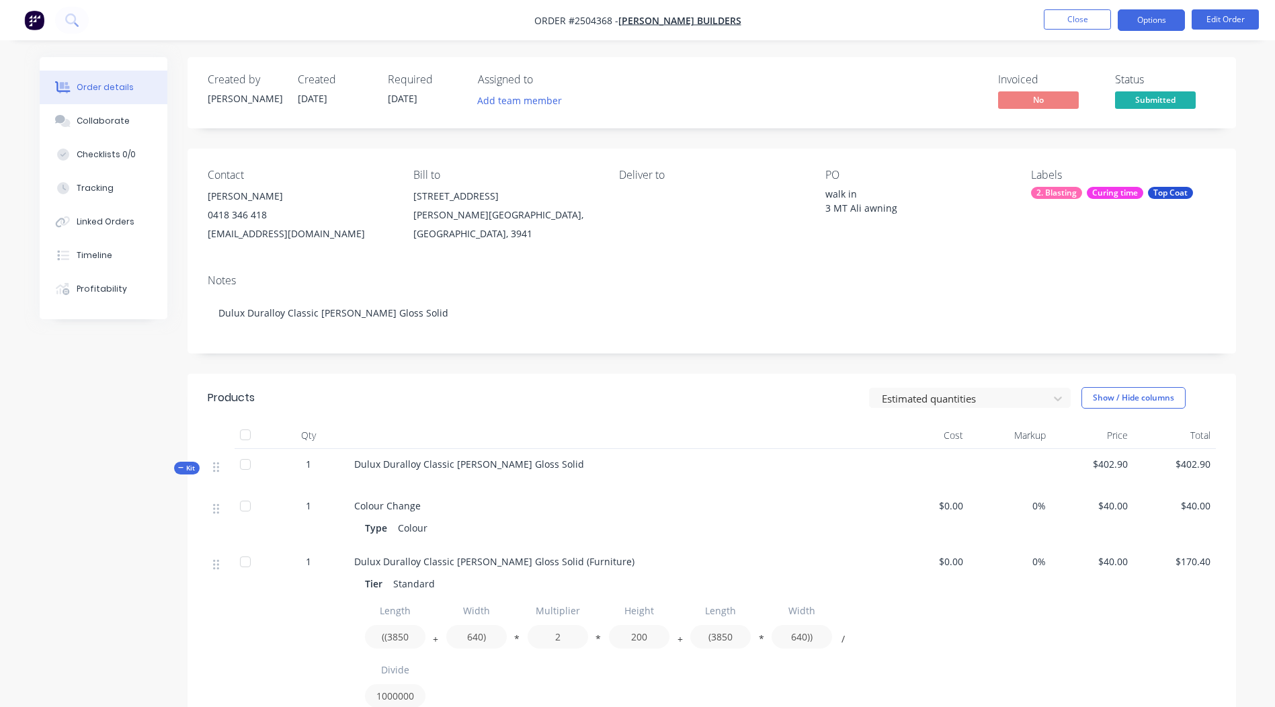
click at [1152, 16] on button "Options" at bounding box center [1150, 20] width 67 height 22
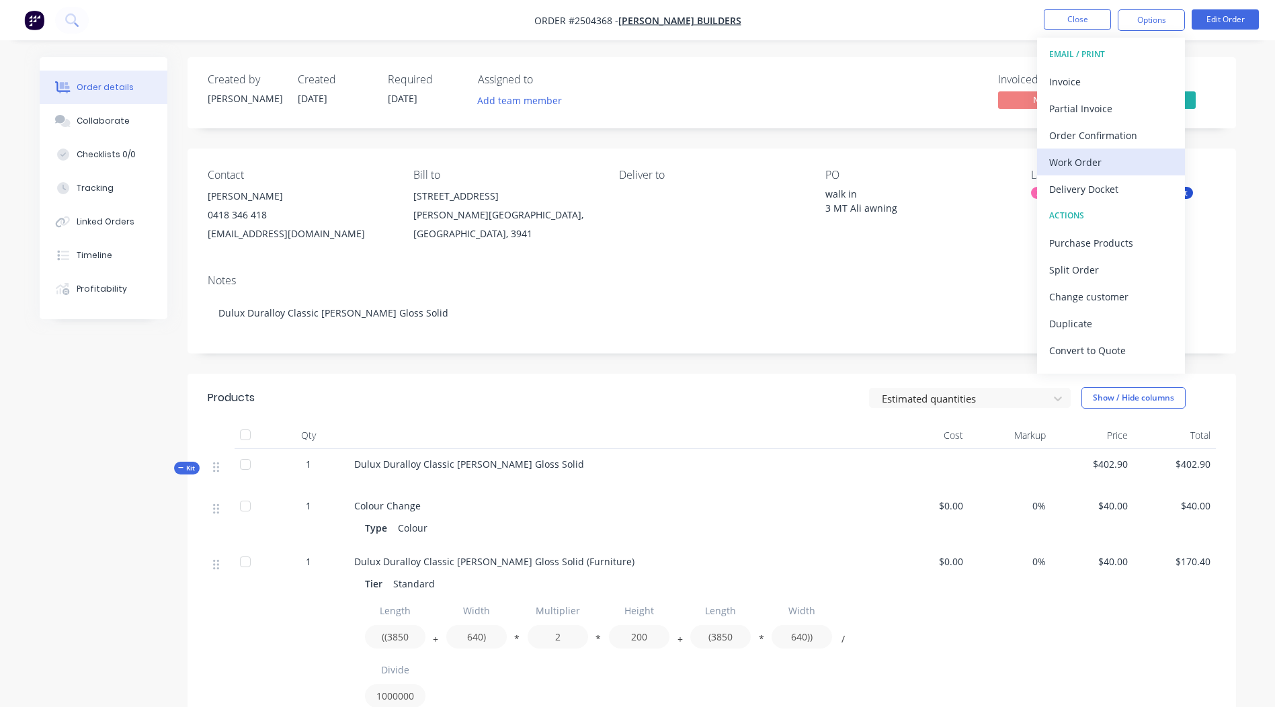
click at [1093, 159] on div "Work Order" at bounding box center [1111, 162] width 124 height 19
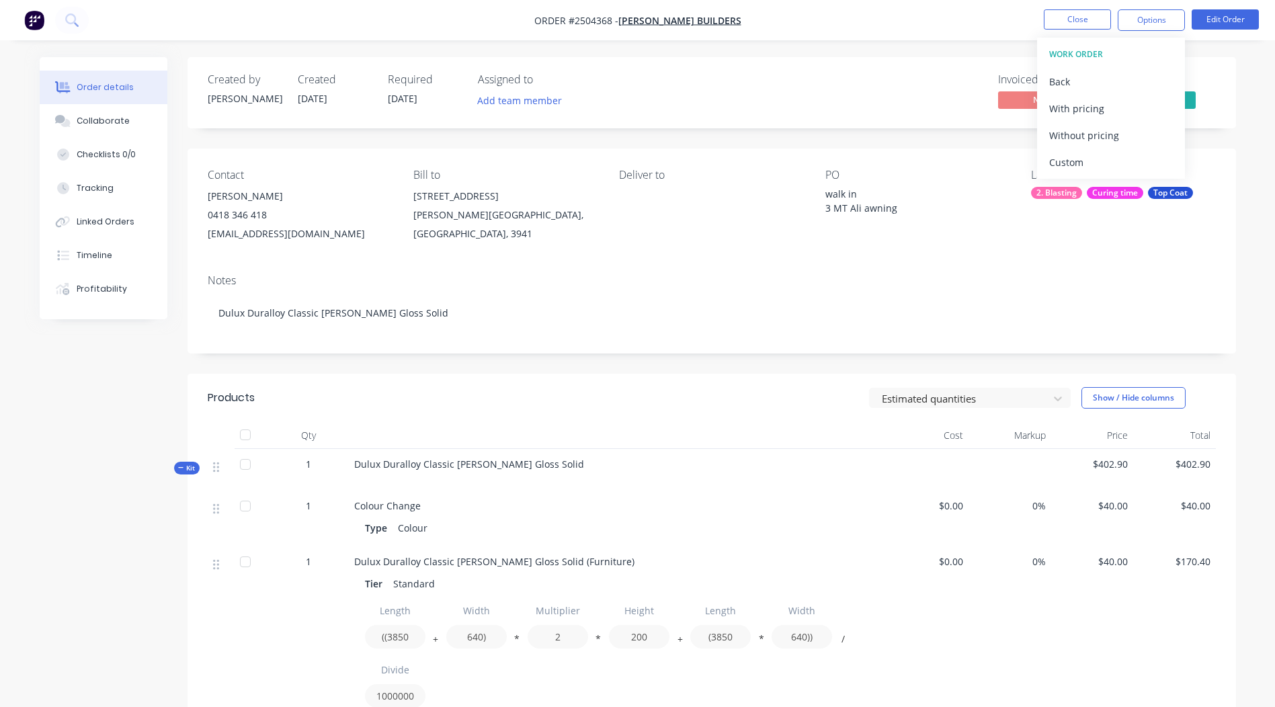
click at [898, 52] on div "Order details Collaborate Checklists 0/0 Tracking Linked Orders Timeline Profit…" at bounding box center [637, 554] width 1275 height 1109
click at [1231, 19] on button "Edit Order" at bounding box center [1224, 19] width 67 height 20
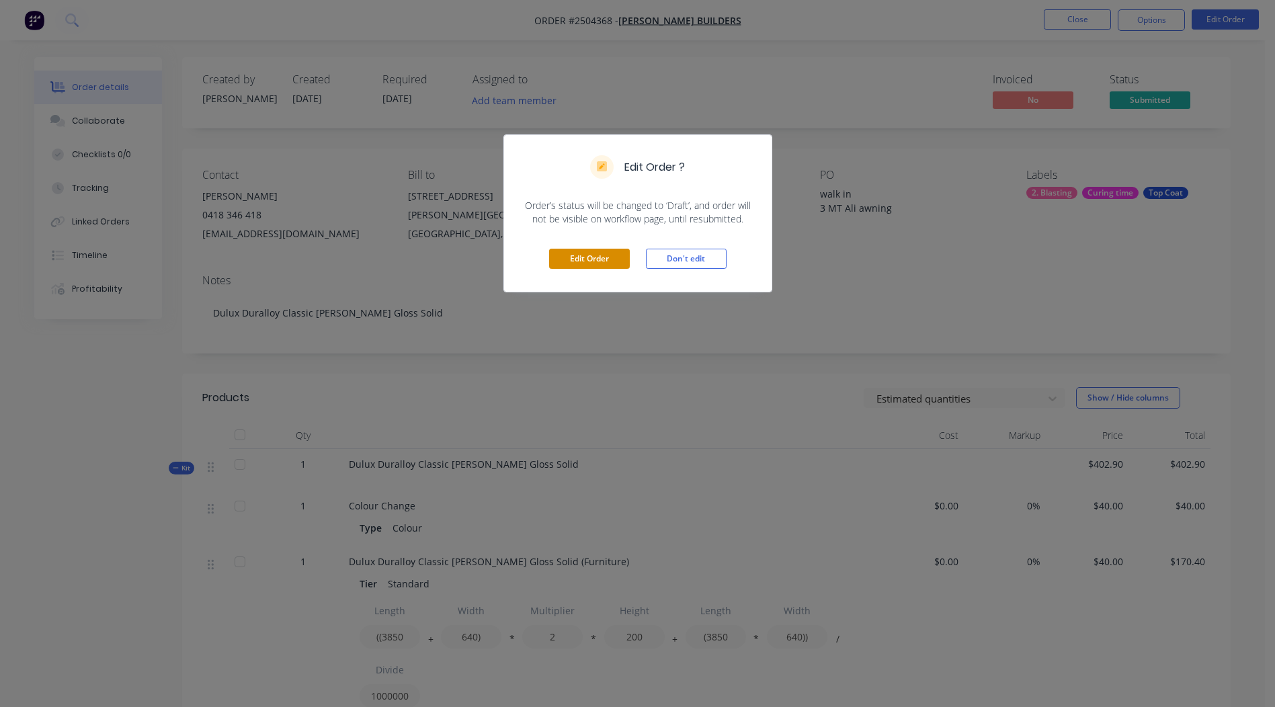
click at [589, 255] on button "Edit Order" at bounding box center [589, 259] width 81 height 20
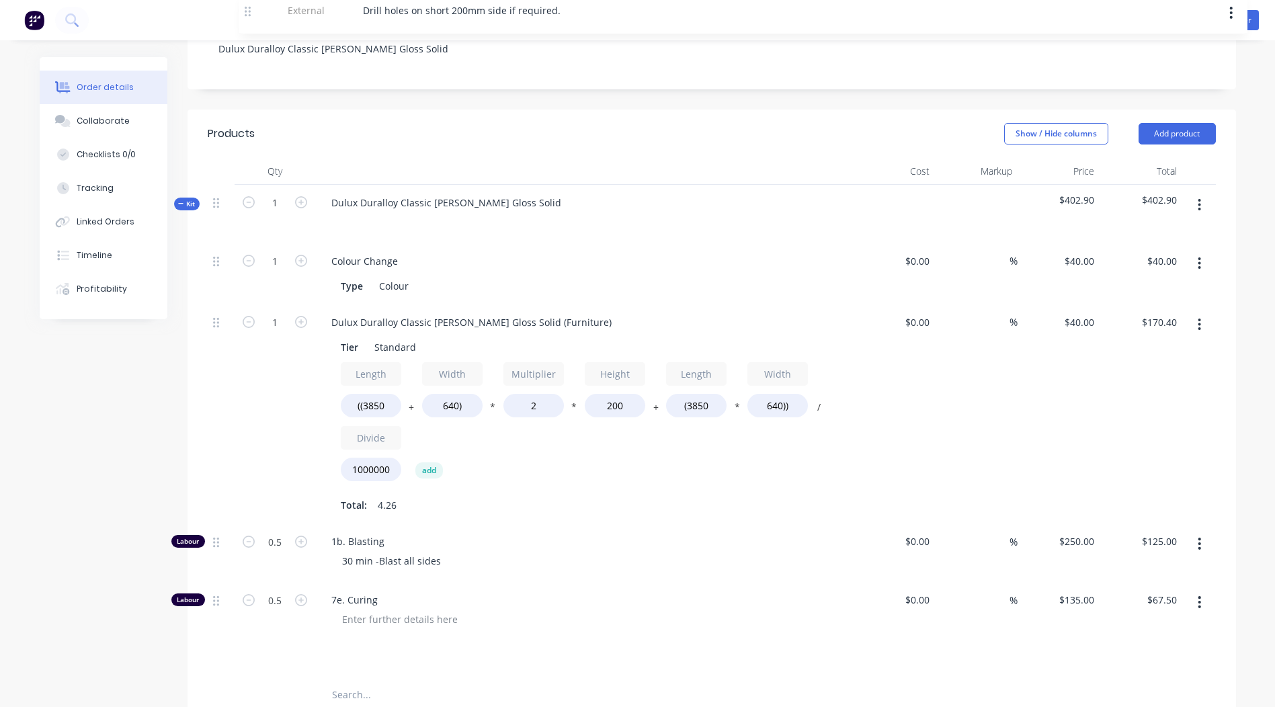
scroll to position [114, 0]
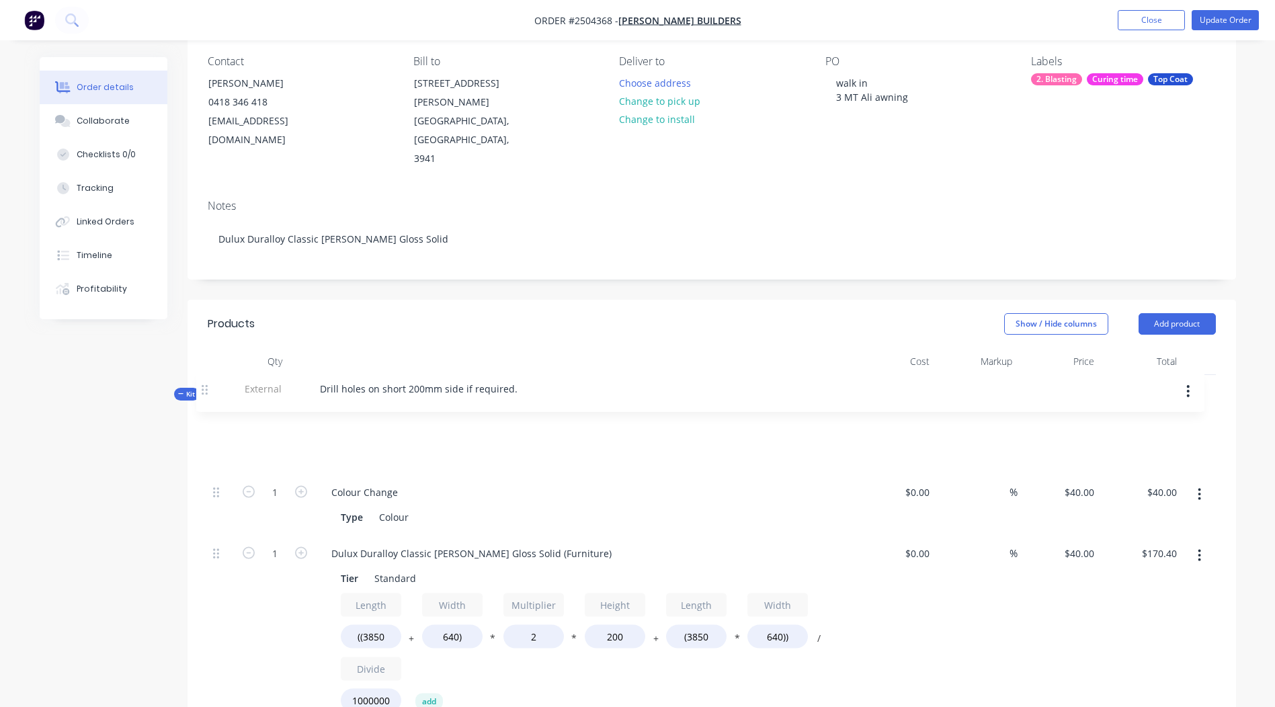
drag, startPoint x: 216, startPoint y: 272, endPoint x: 208, endPoint y: 388, distance: 116.5
click at [208, 388] on div "Kit 1 Dulux Duralloy Classic Pearl White Gloss Solid $402.90 $402.90 1 Colour C…" at bounding box center [712, 637] width 1008 height 524
click at [550, 441] on div "Drill holes on short 200mm side if required." at bounding box center [584, 450] width 527 height 19
click at [519, 441] on div "Drill holes on short 200mm side if required." at bounding box center [430, 450] width 219 height 19
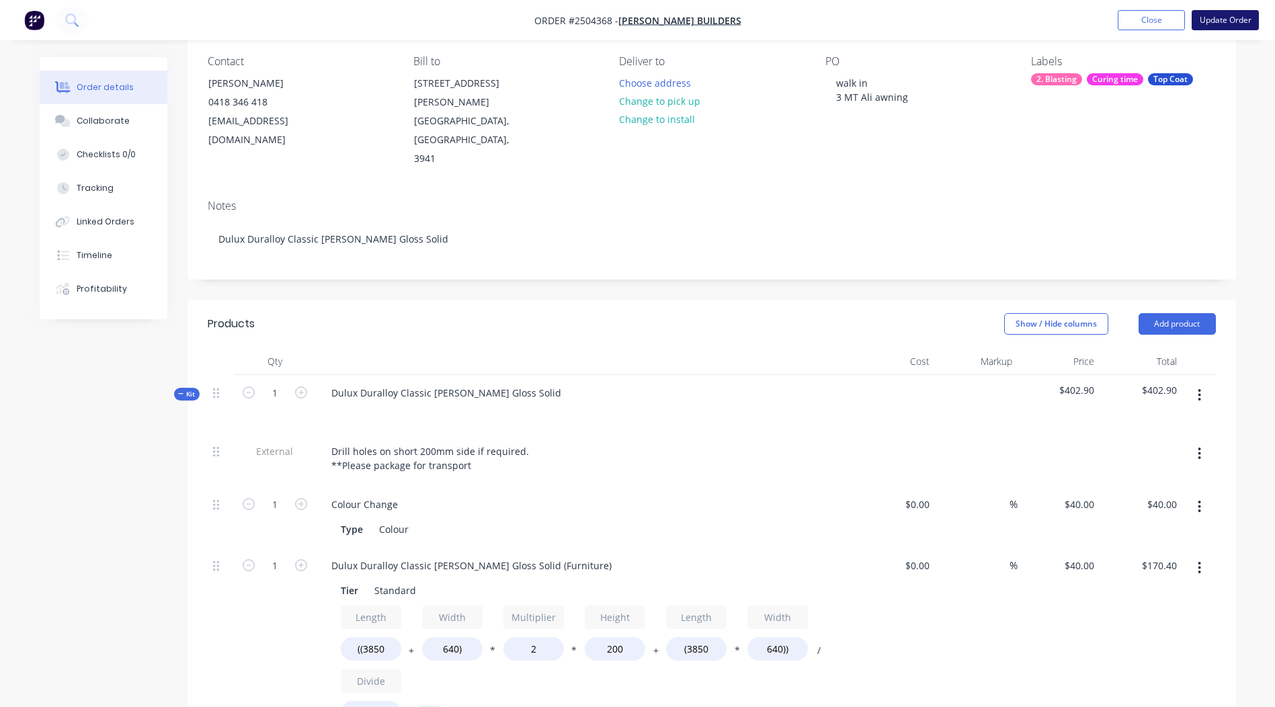
click at [1224, 21] on button "Update Order" at bounding box center [1224, 20] width 67 height 20
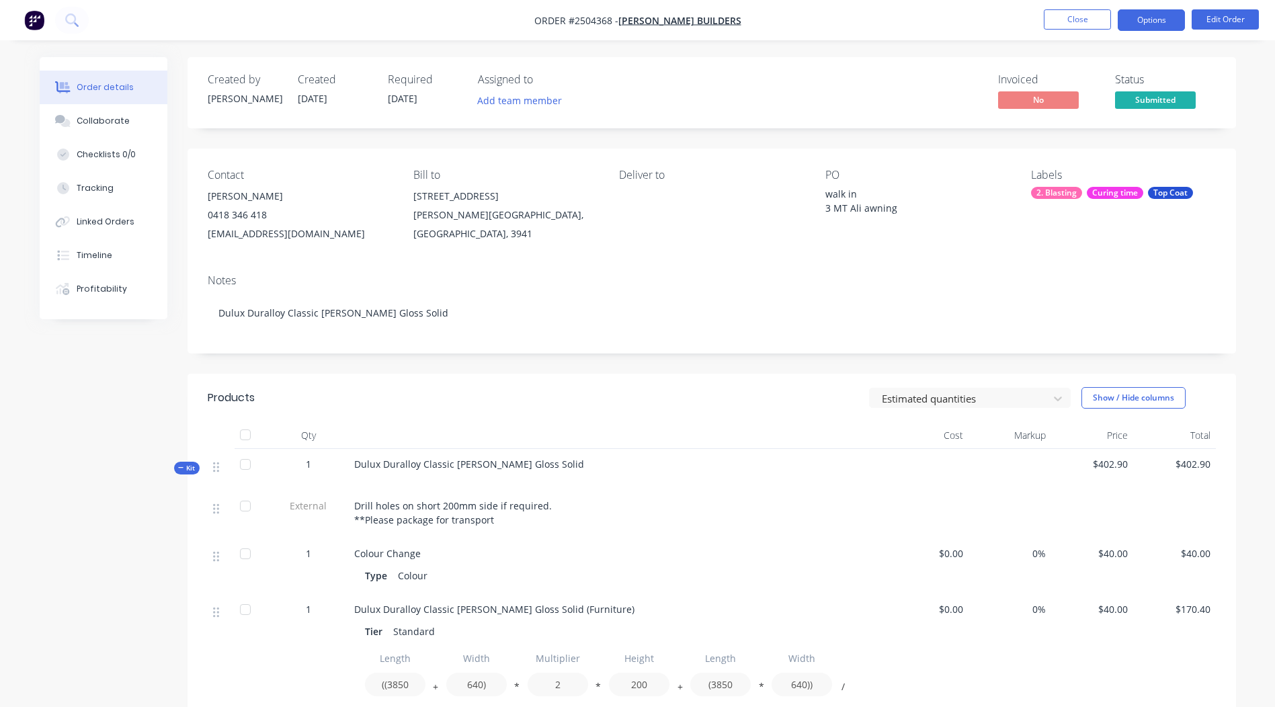
click at [1156, 18] on button "Options" at bounding box center [1150, 20] width 67 height 22
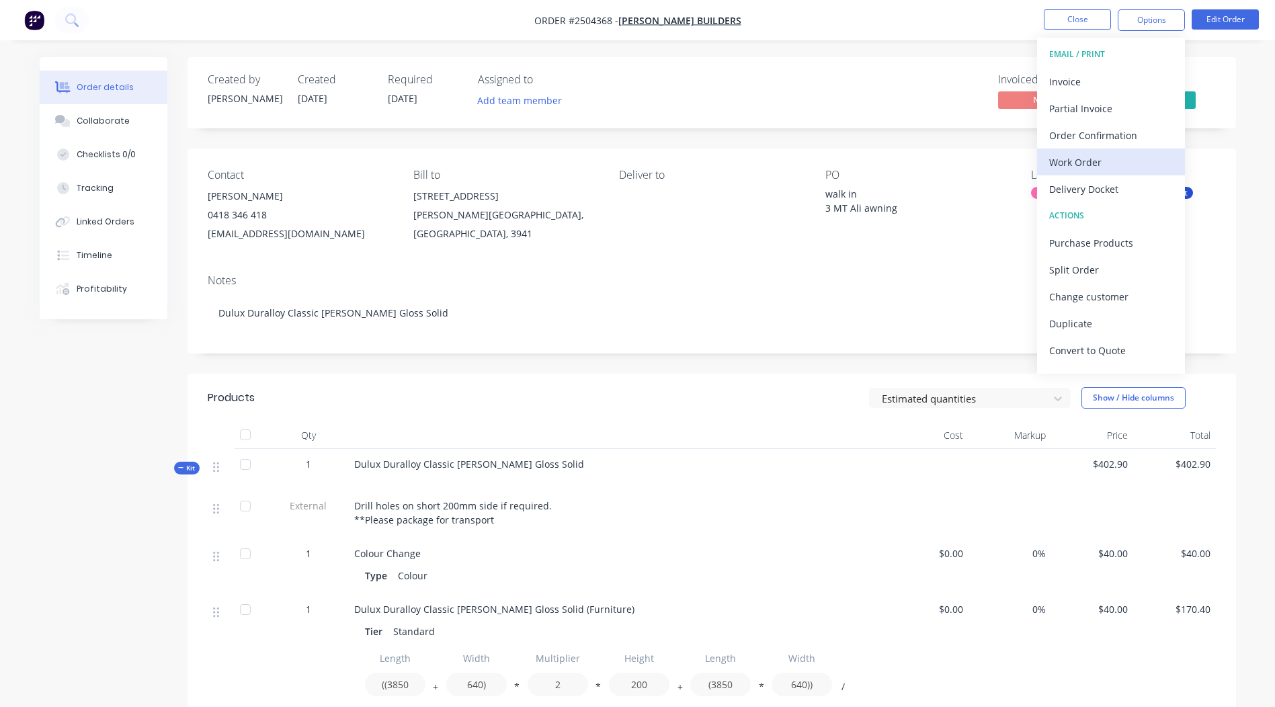
click at [1078, 167] on div "Work Order" at bounding box center [1111, 162] width 124 height 19
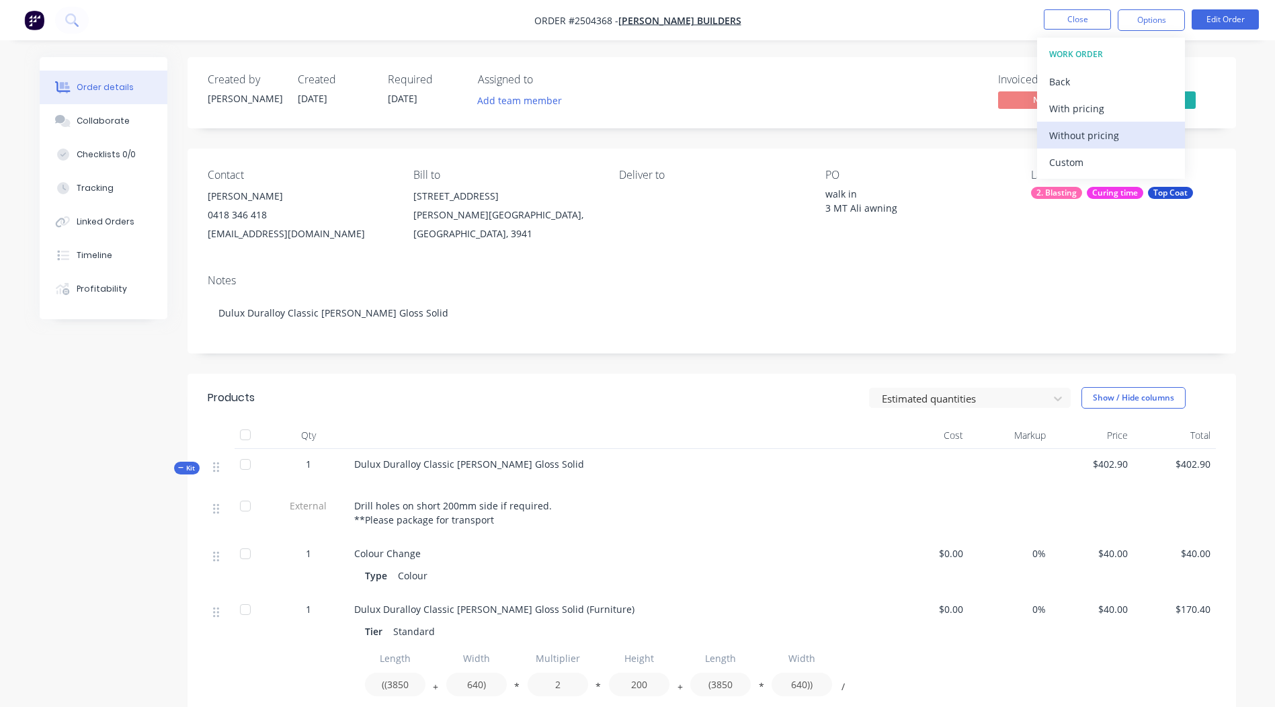
click at [1073, 137] on div "Without pricing" at bounding box center [1111, 135] width 124 height 19
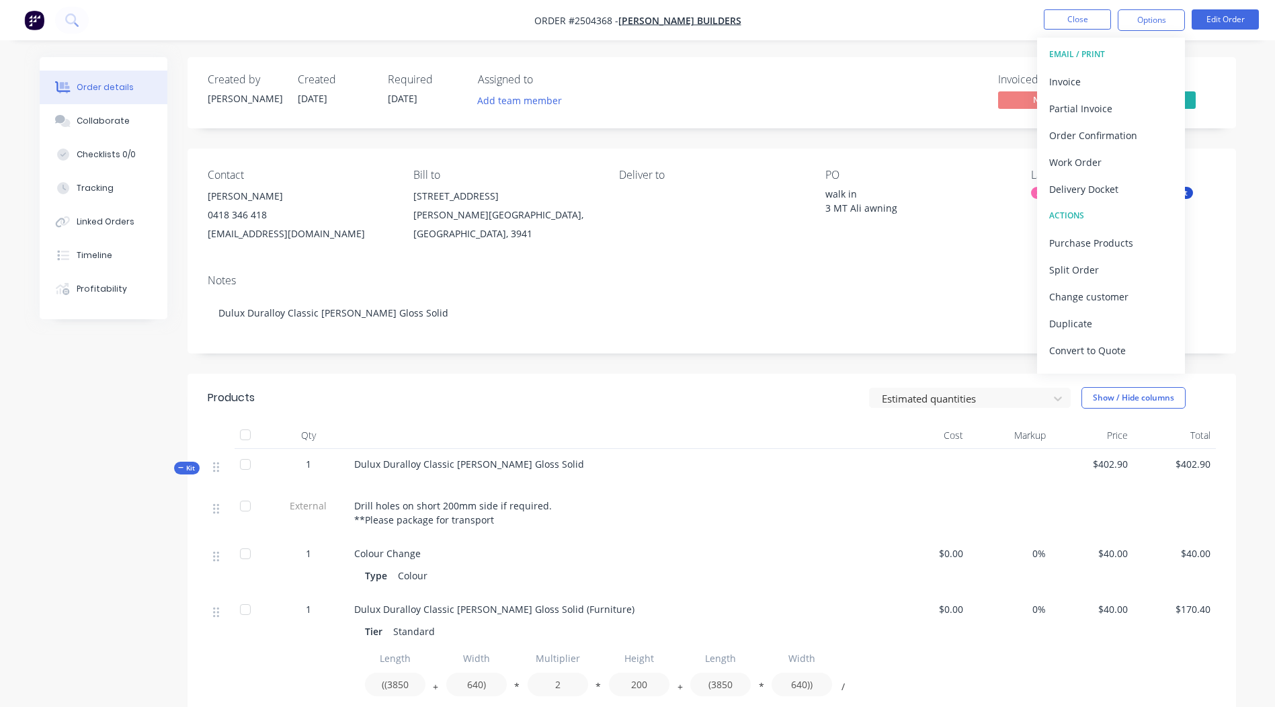
click at [816, 62] on div "Created by Rory Created 10/10/25 Required 17/10/25 Assigned to Add team member …" at bounding box center [711, 92] width 1048 height 71
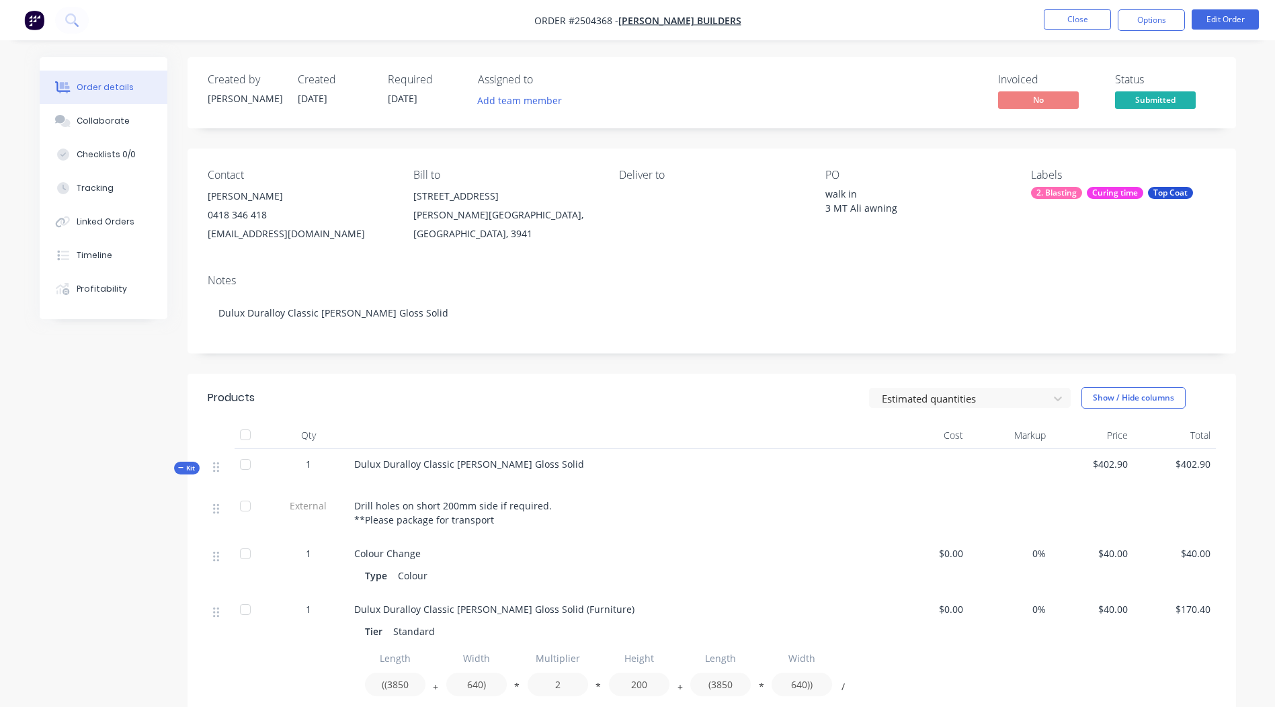
click at [1057, 195] on div "2. Blasting" at bounding box center [1056, 193] width 51 height 12
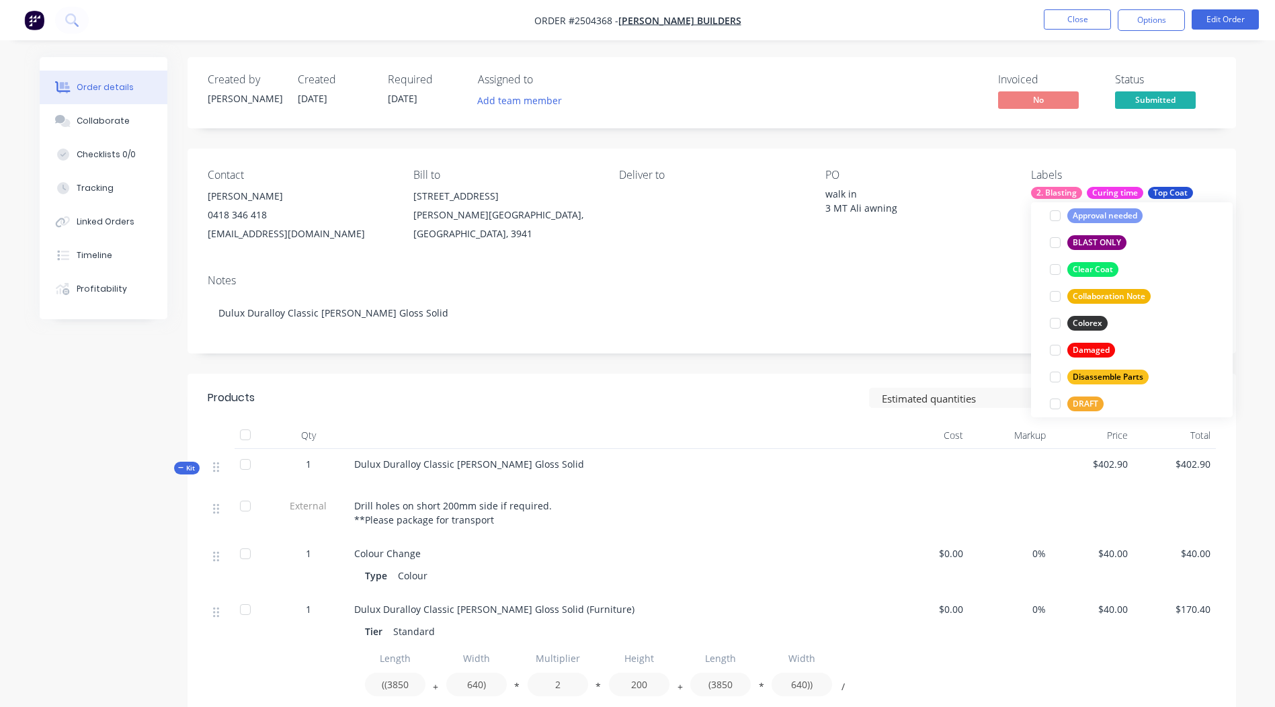
scroll to position [403, 0]
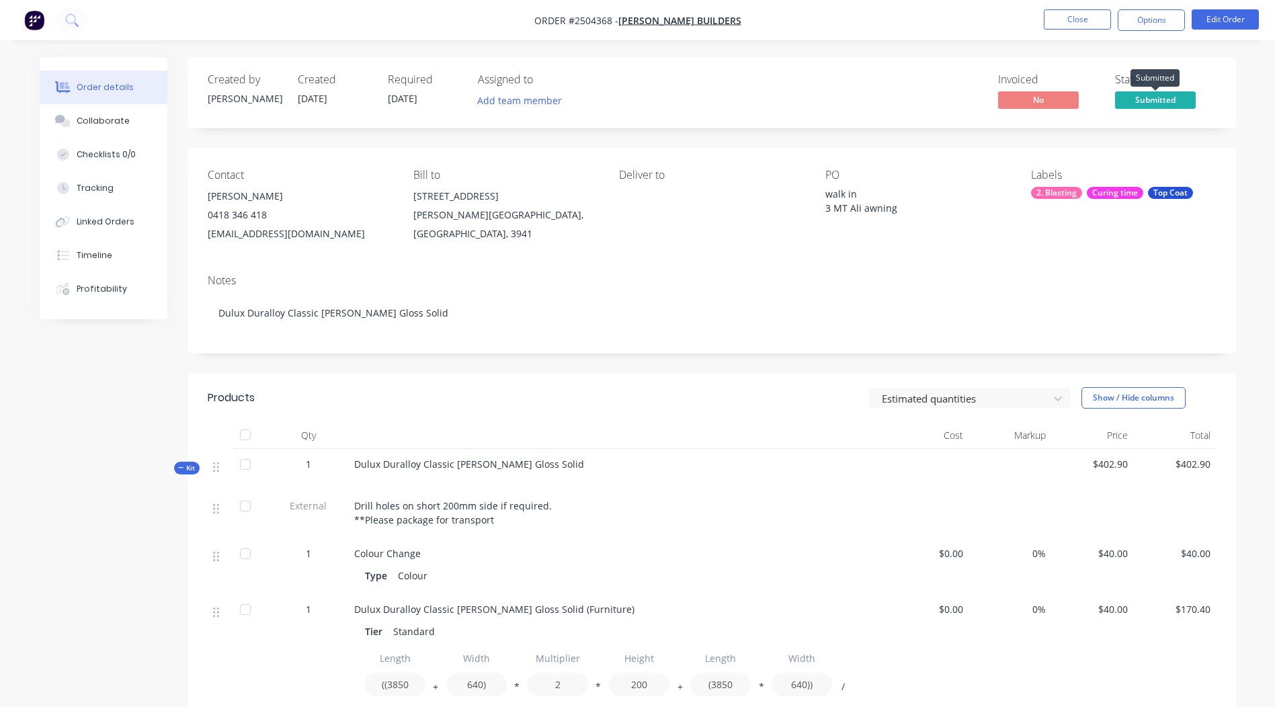
click at [1145, 103] on span "Submitted" at bounding box center [1155, 99] width 81 height 17
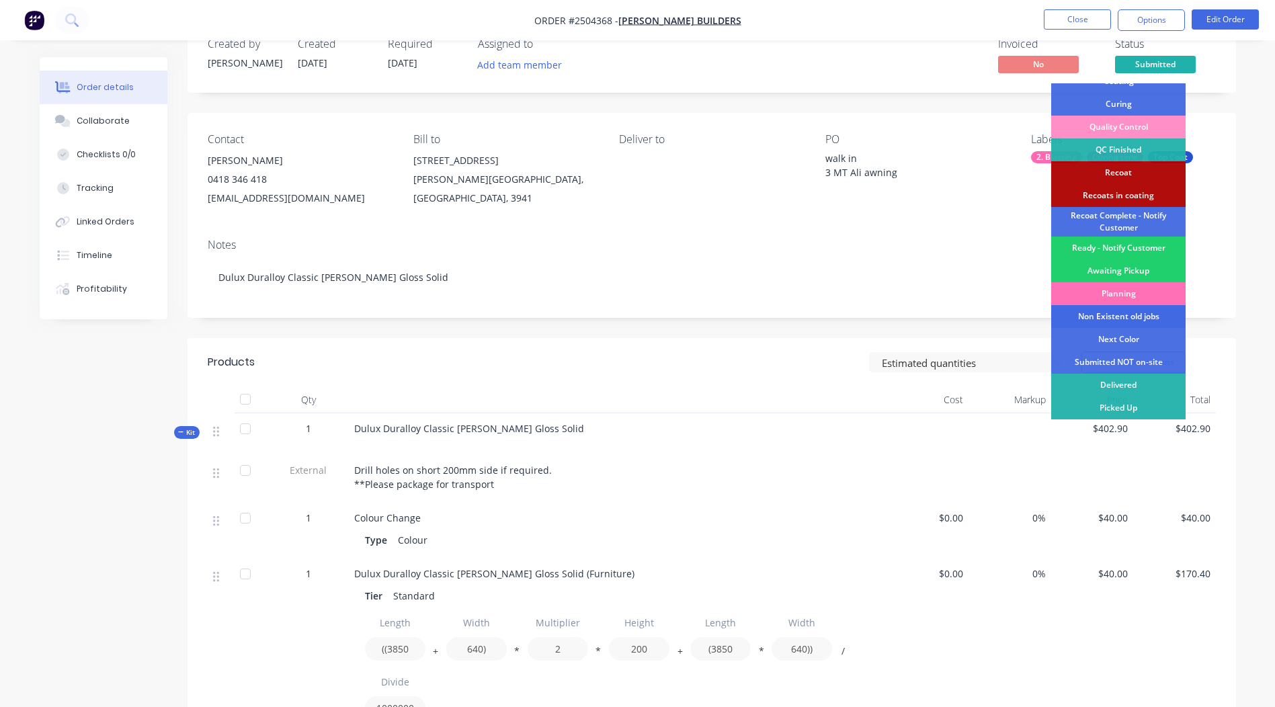
scroll to position [67, 0]
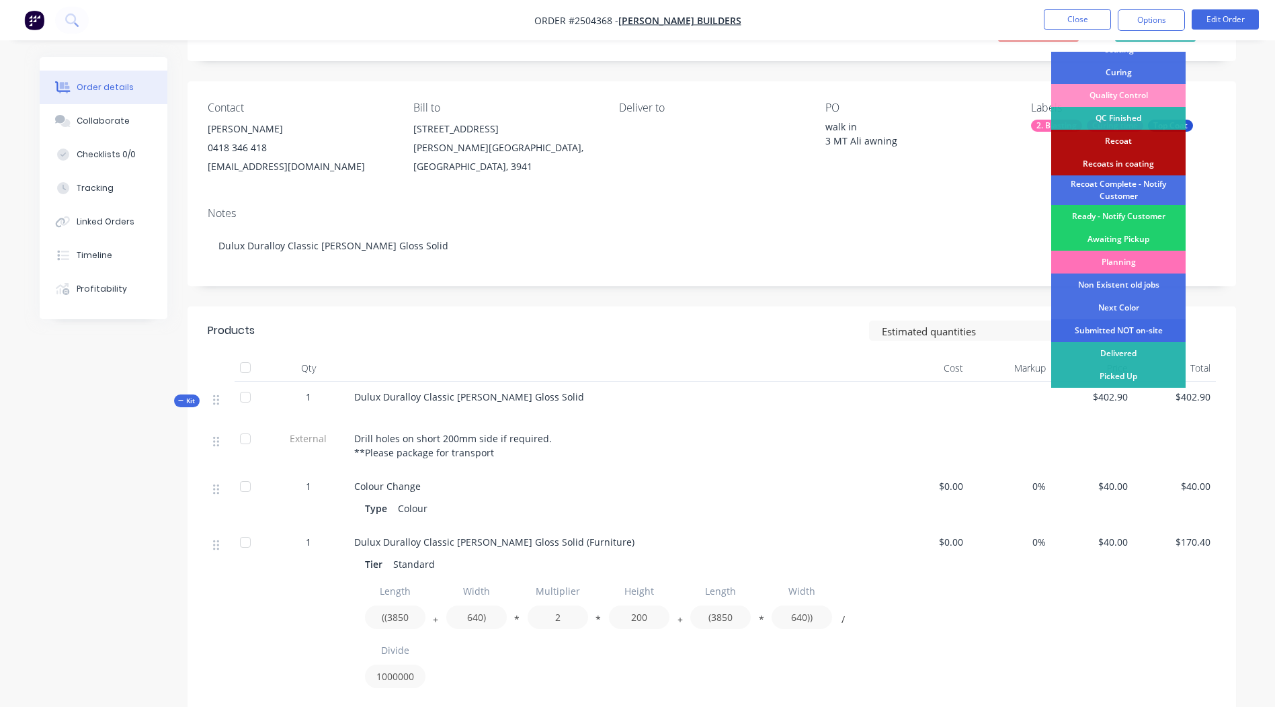
click at [1103, 326] on div "Submitted NOT on-site" at bounding box center [1118, 330] width 134 height 23
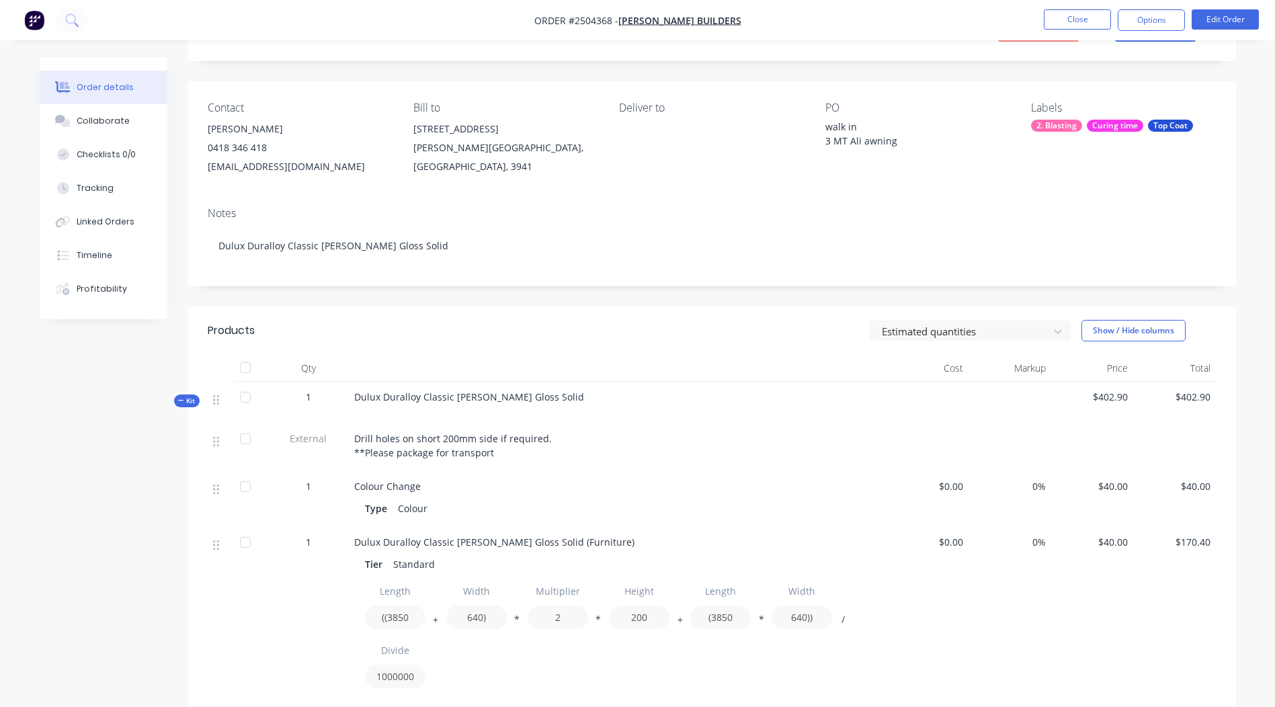
click at [1072, 192] on div "Contact Darren Bradley 0418 346 418 bradleybuilders@bigpond.com Bill to 30 Flin…" at bounding box center [711, 138] width 1048 height 115
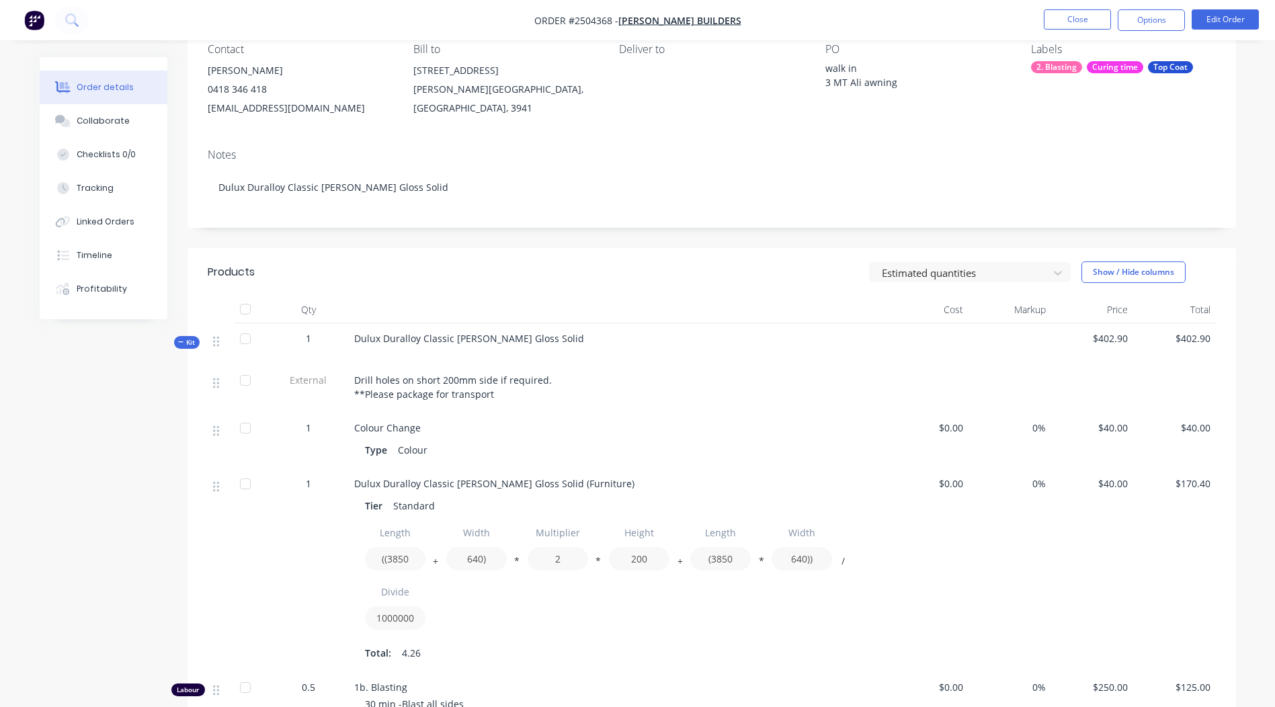
scroll to position [0, 0]
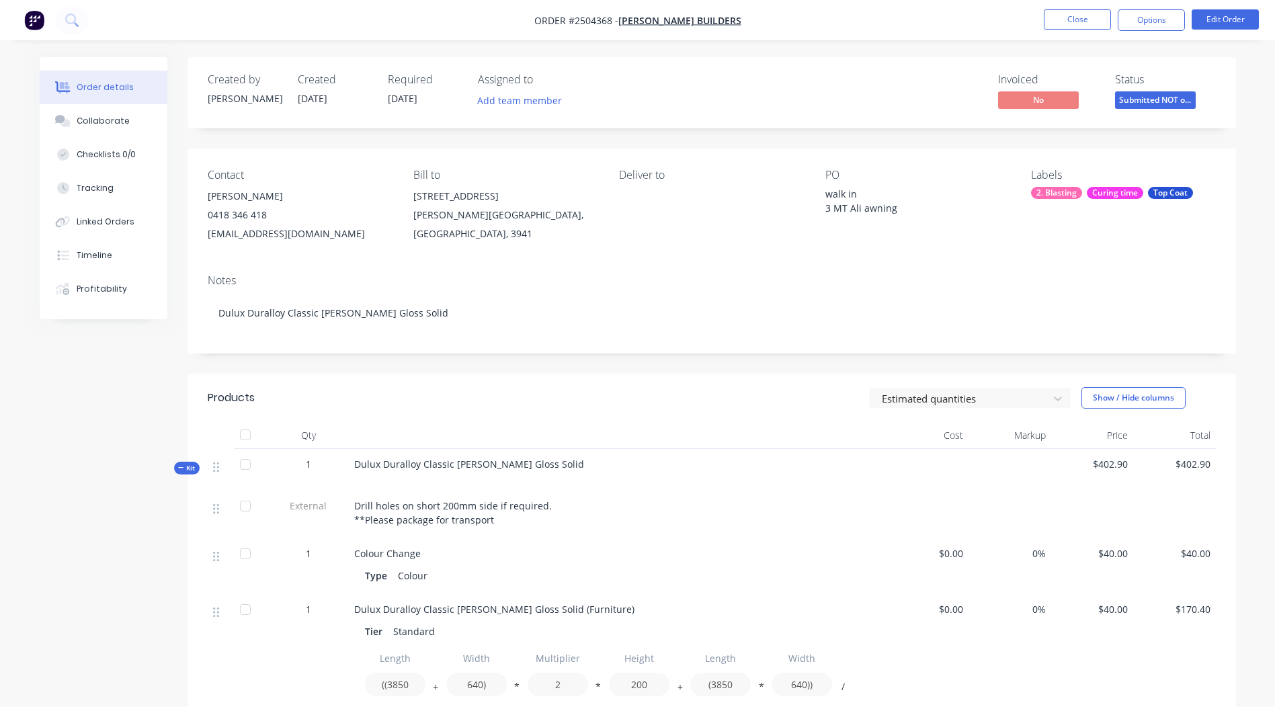
click at [911, 41] on div "Order details Collaborate Checklists 0/0 Tracking Linked Orders Timeline Profit…" at bounding box center [637, 561] width 1275 height 1122
click at [1139, 12] on button "Options" at bounding box center [1150, 20] width 67 height 22
click at [855, 32] on nav "Order #2504368 - DC Bradley Builders Close Options Edit Order" at bounding box center [637, 20] width 1275 height 40
click at [1149, 19] on button "Options" at bounding box center [1150, 20] width 67 height 22
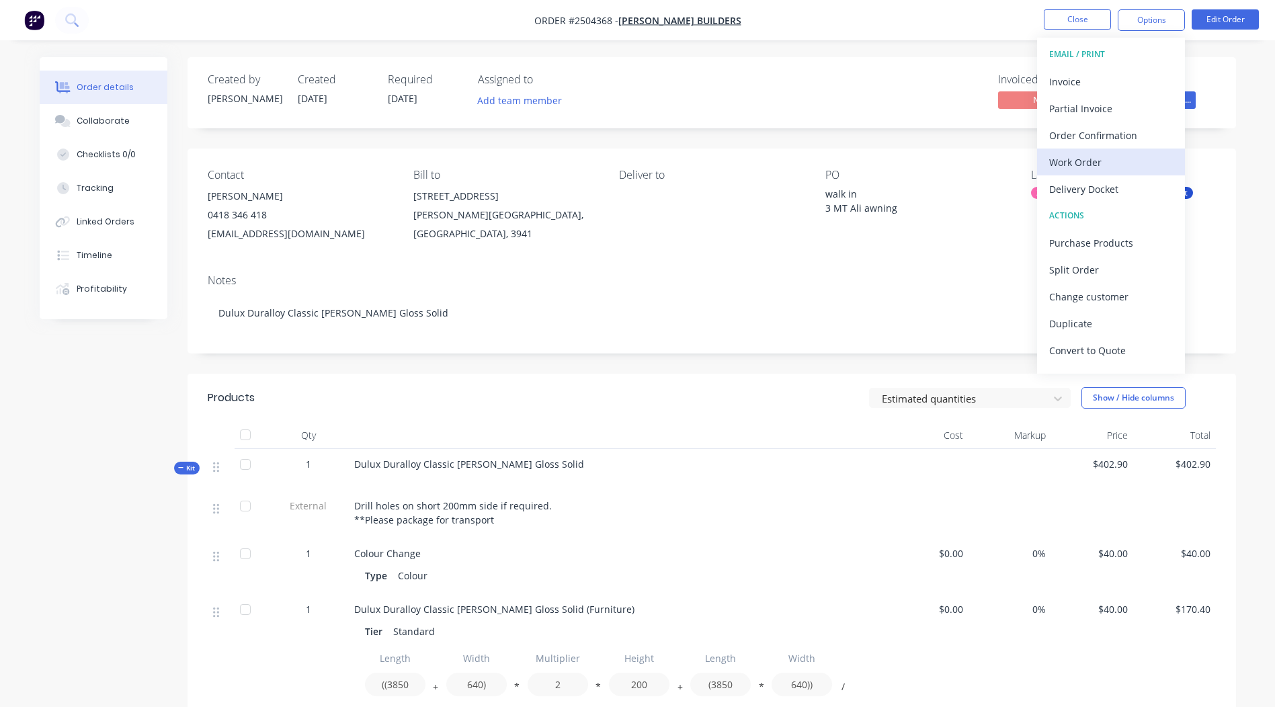
click at [1088, 167] on div "Work Order" at bounding box center [1111, 162] width 124 height 19
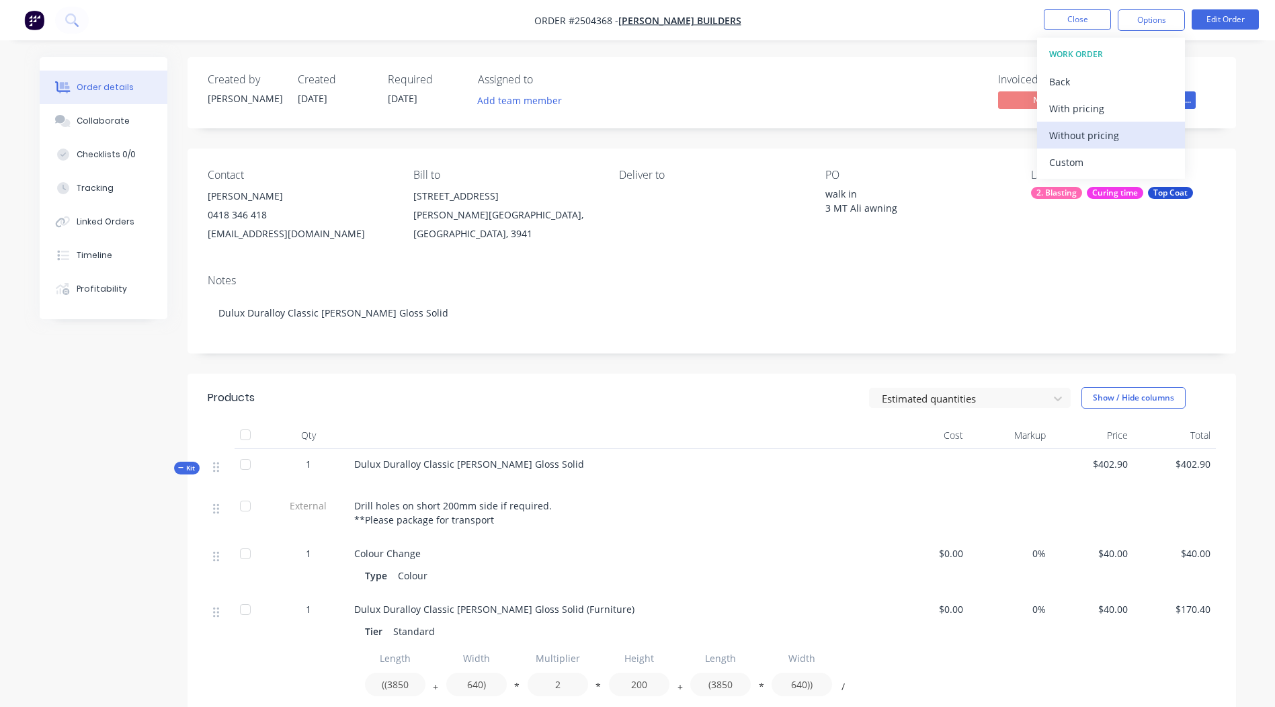
click at [1074, 141] on div "Without pricing" at bounding box center [1111, 135] width 124 height 19
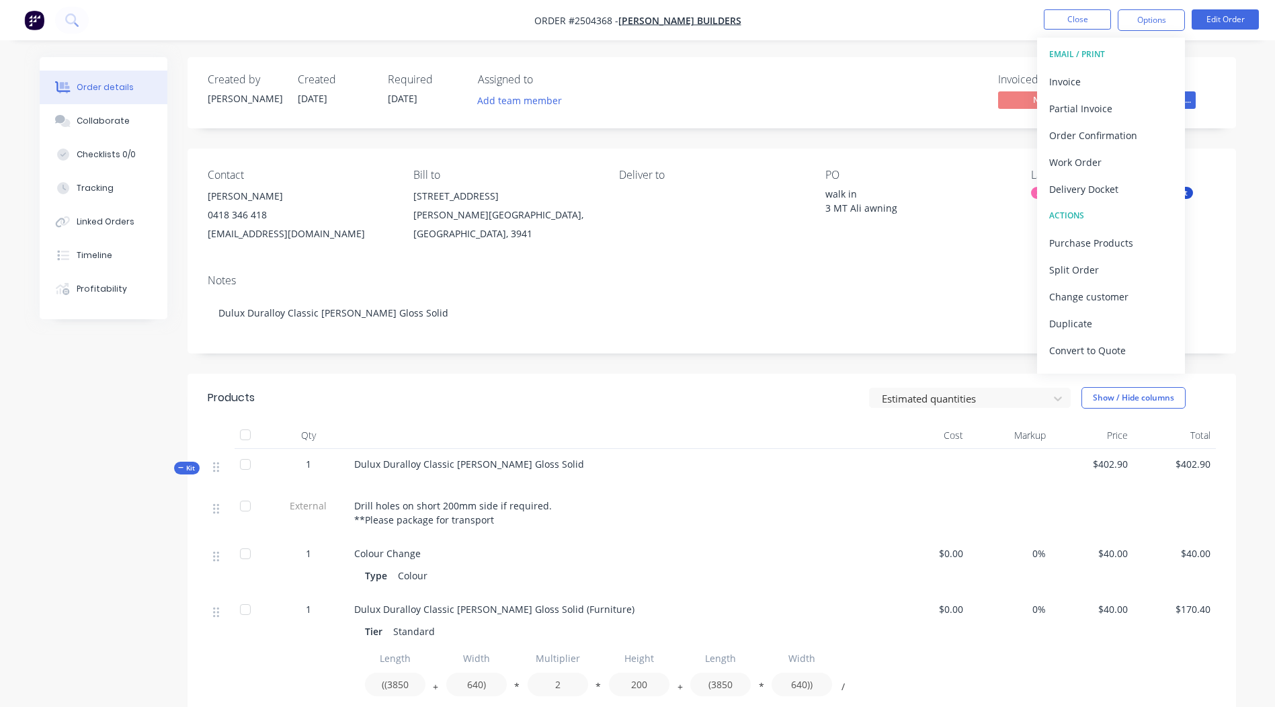
click at [898, 60] on div "Created by Rory Created 10/10/25 Required 17/10/25 Assigned to Add team member …" at bounding box center [711, 92] width 1048 height 71
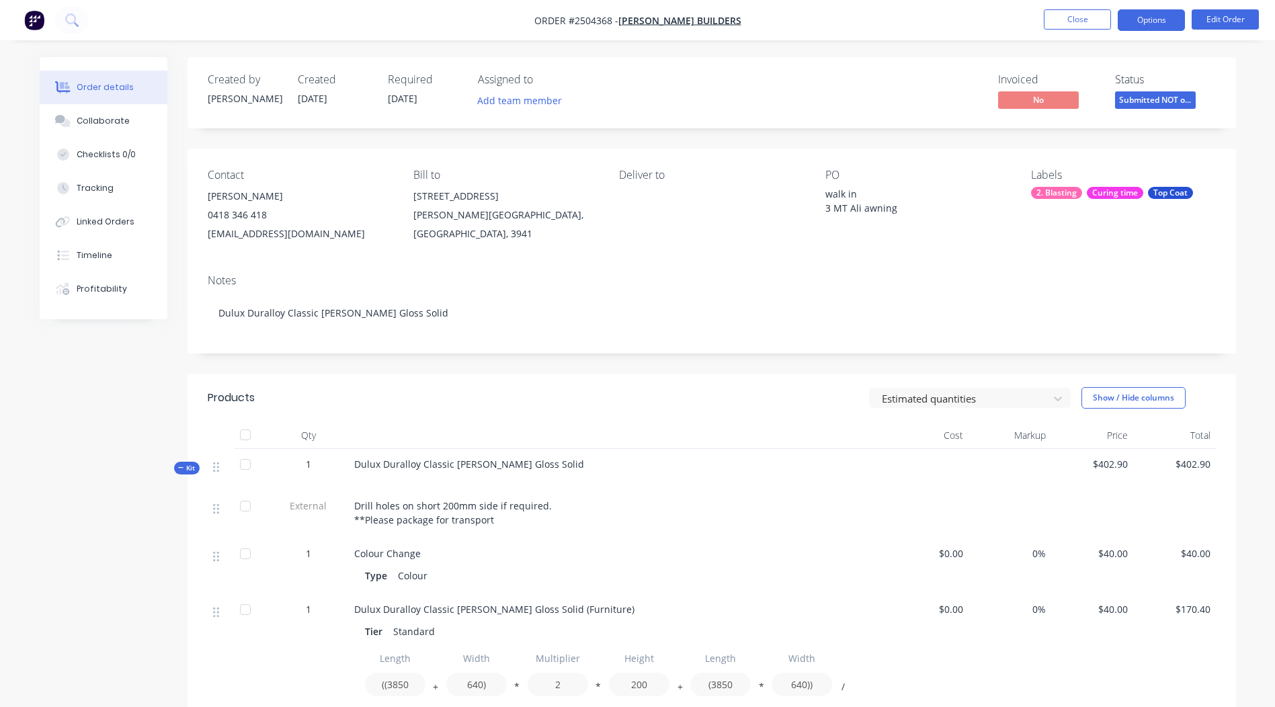
click at [1161, 20] on button "Options" at bounding box center [1150, 20] width 67 height 22
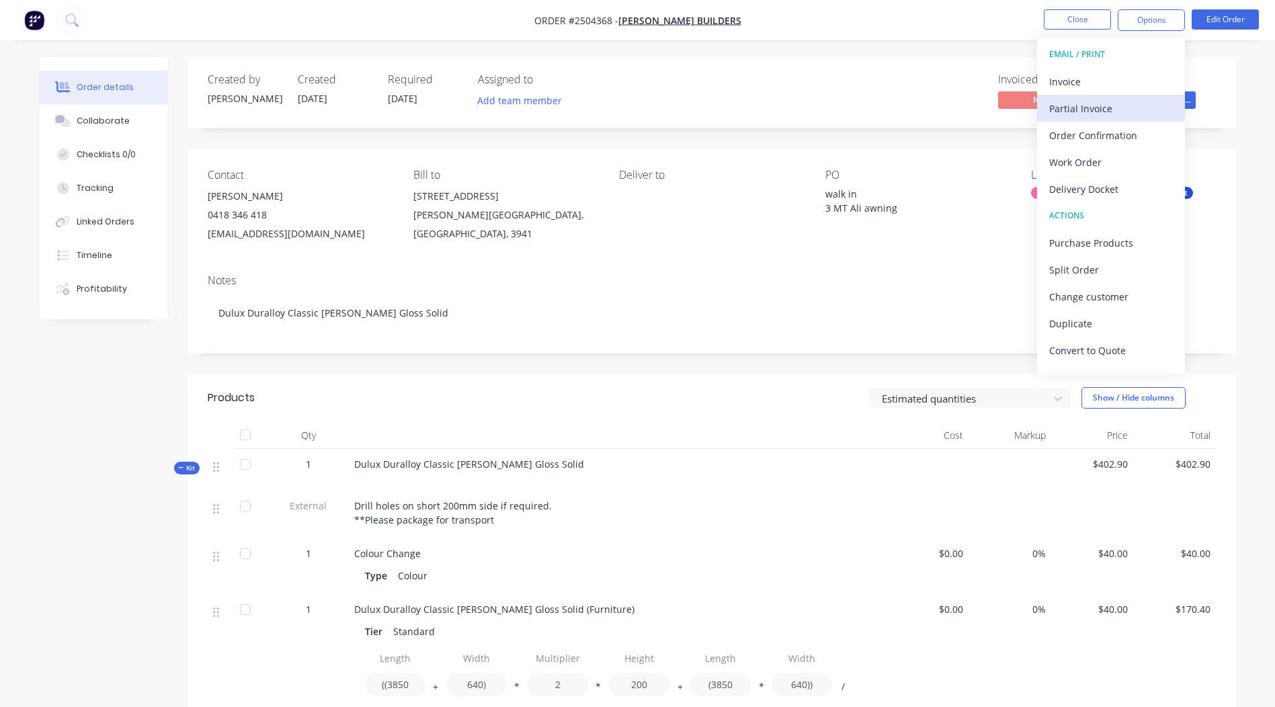
click at [1089, 109] on div "Partial Invoice" at bounding box center [1111, 108] width 124 height 19
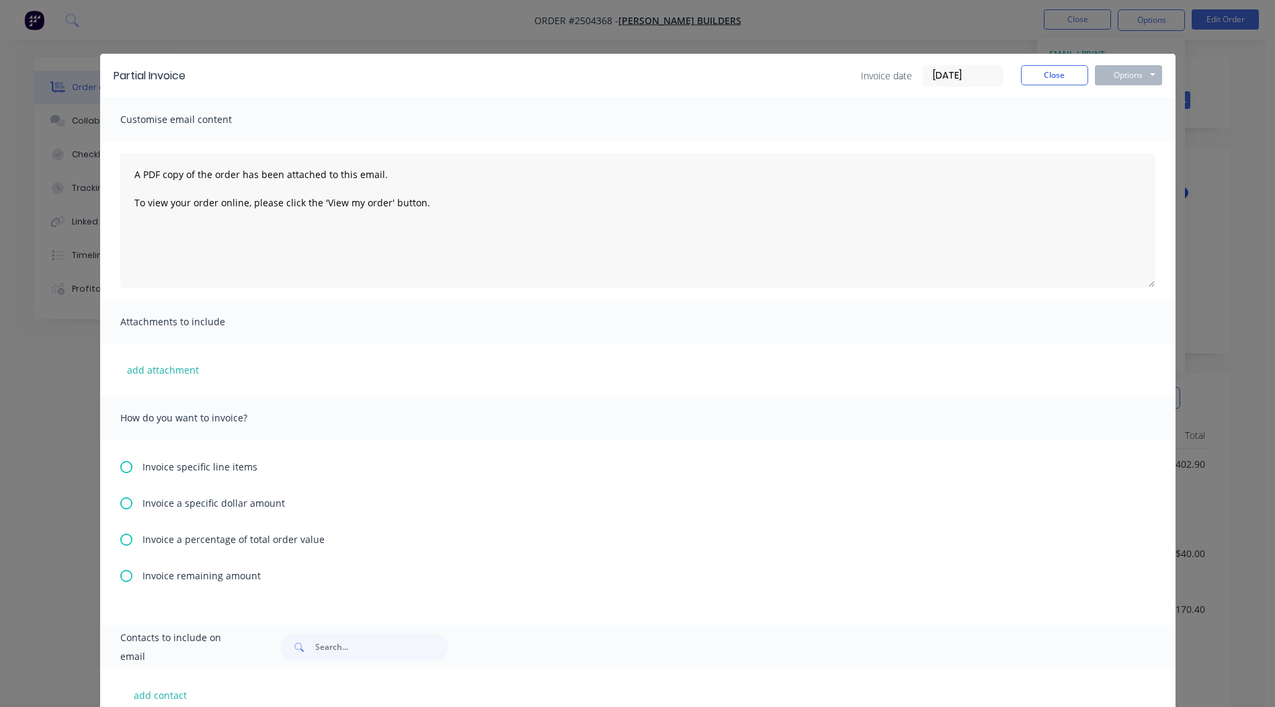
click at [120, 536] on icon at bounding box center [126, 540] width 12 height 12
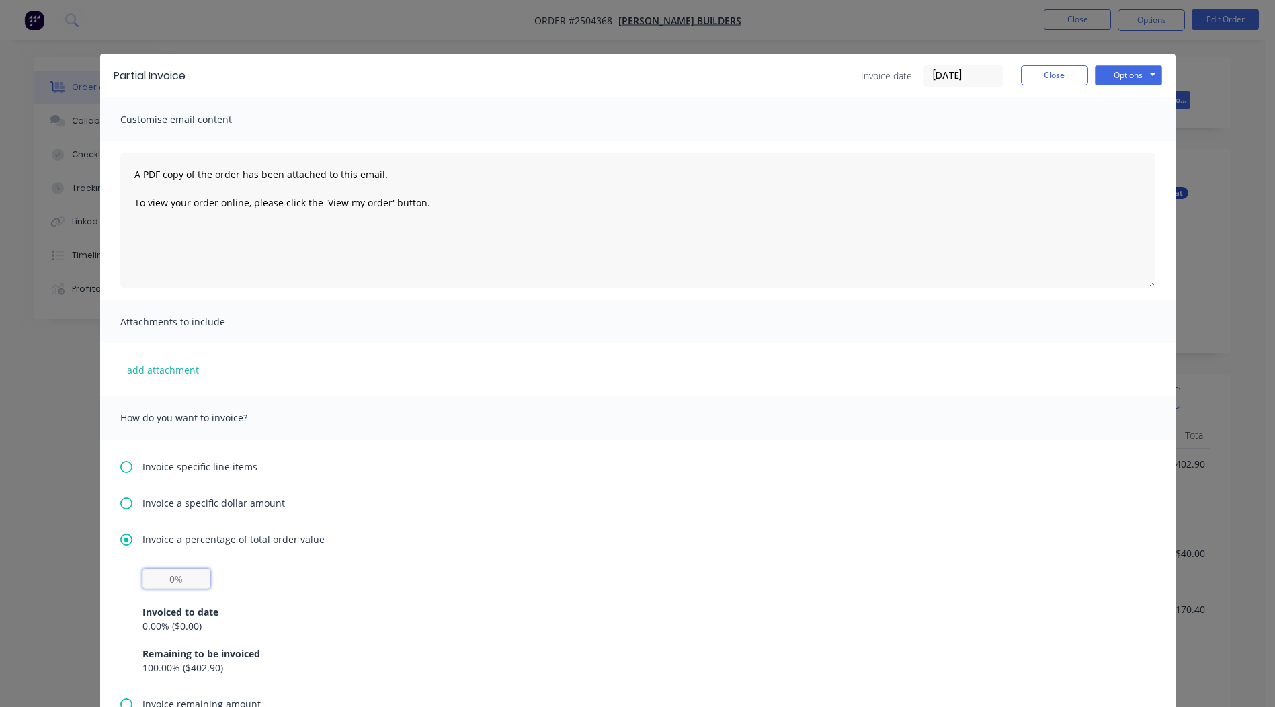
click at [167, 583] on input "text" at bounding box center [176, 578] width 68 height 20
type input "50%"
drag, startPoint x: 717, startPoint y: 352, endPoint x: 861, endPoint y: 291, distance: 156.9
click at [718, 352] on div "add attachment" at bounding box center [637, 369] width 1075 height 52
click at [1129, 76] on button "Options" at bounding box center [1128, 75] width 67 height 20
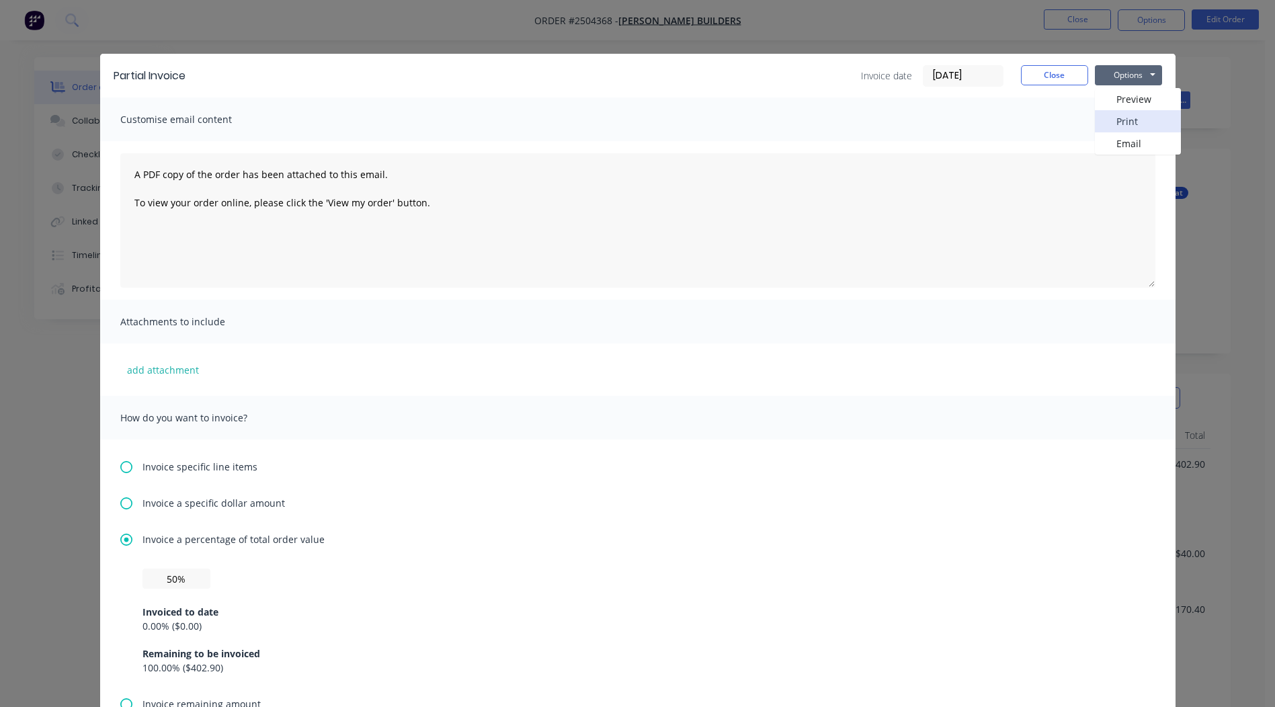
click at [1122, 118] on button "Print" at bounding box center [1138, 121] width 86 height 22
click at [1051, 68] on button "Close" at bounding box center [1054, 75] width 67 height 20
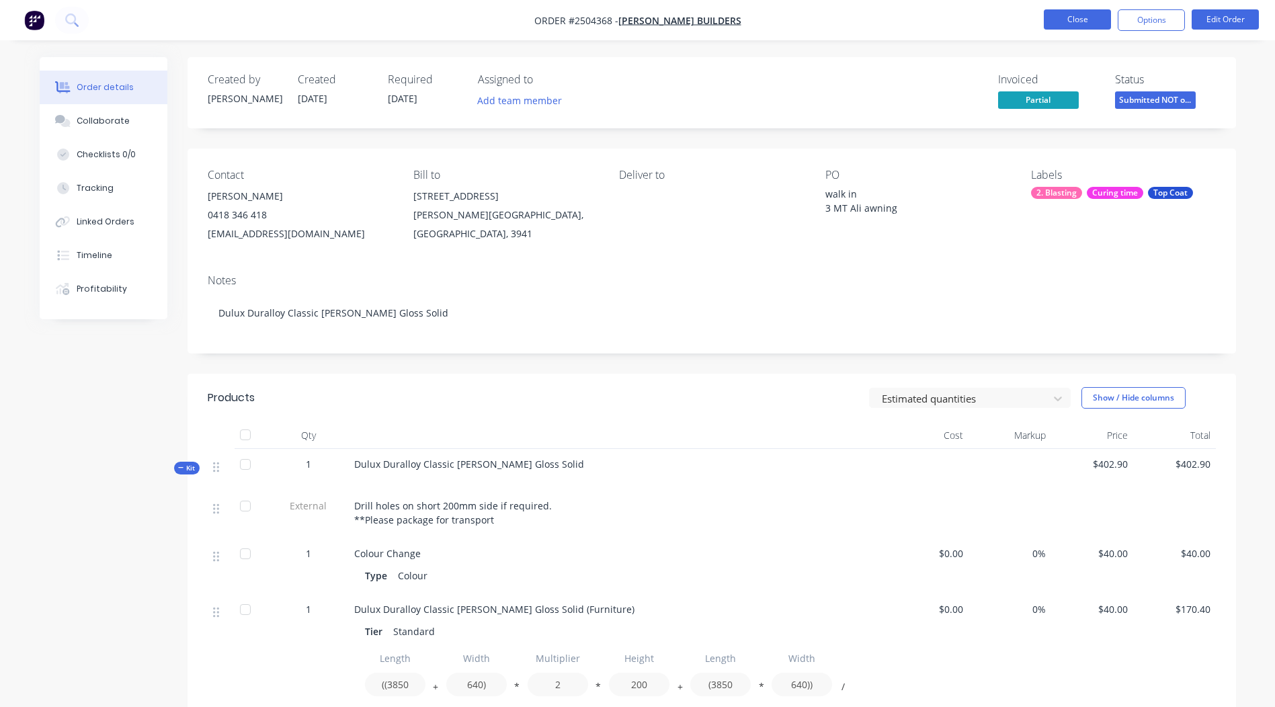
click at [1071, 21] on button "Close" at bounding box center [1077, 19] width 67 height 20
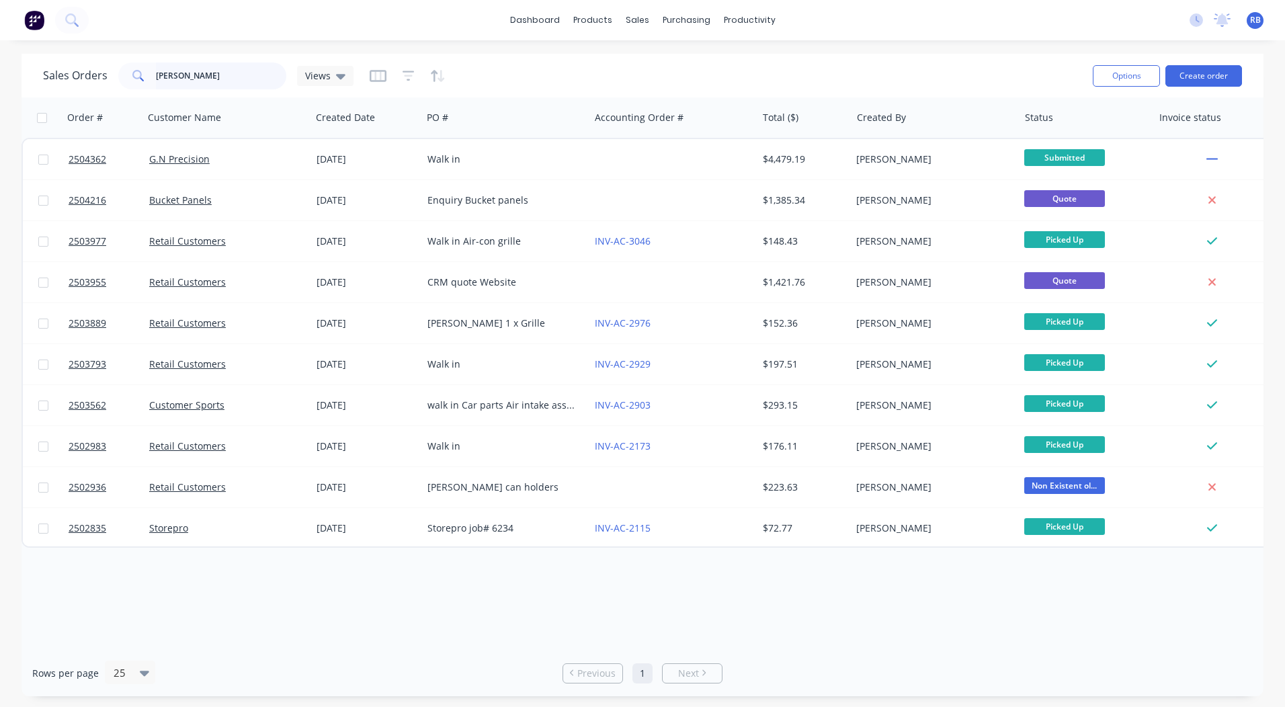
click at [203, 80] on input "joe" at bounding box center [221, 75] width 131 height 27
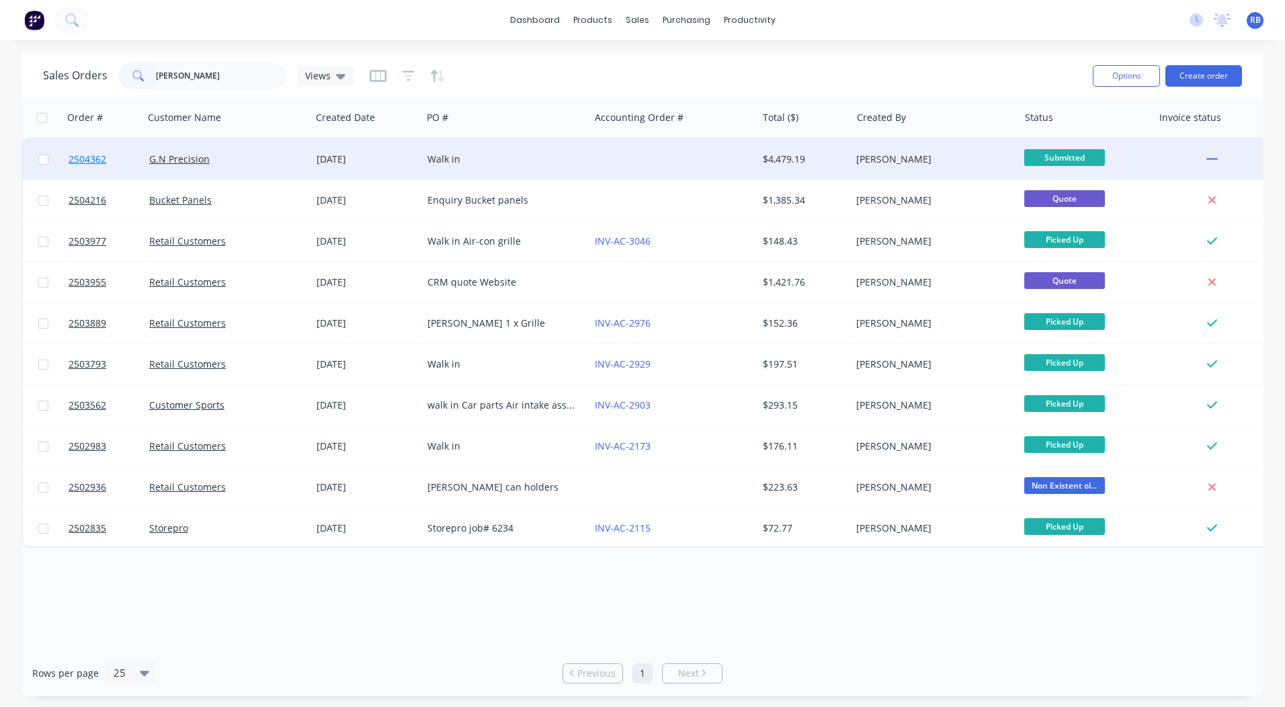
click at [90, 158] on span "2504362" at bounding box center [88, 159] width 38 height 13
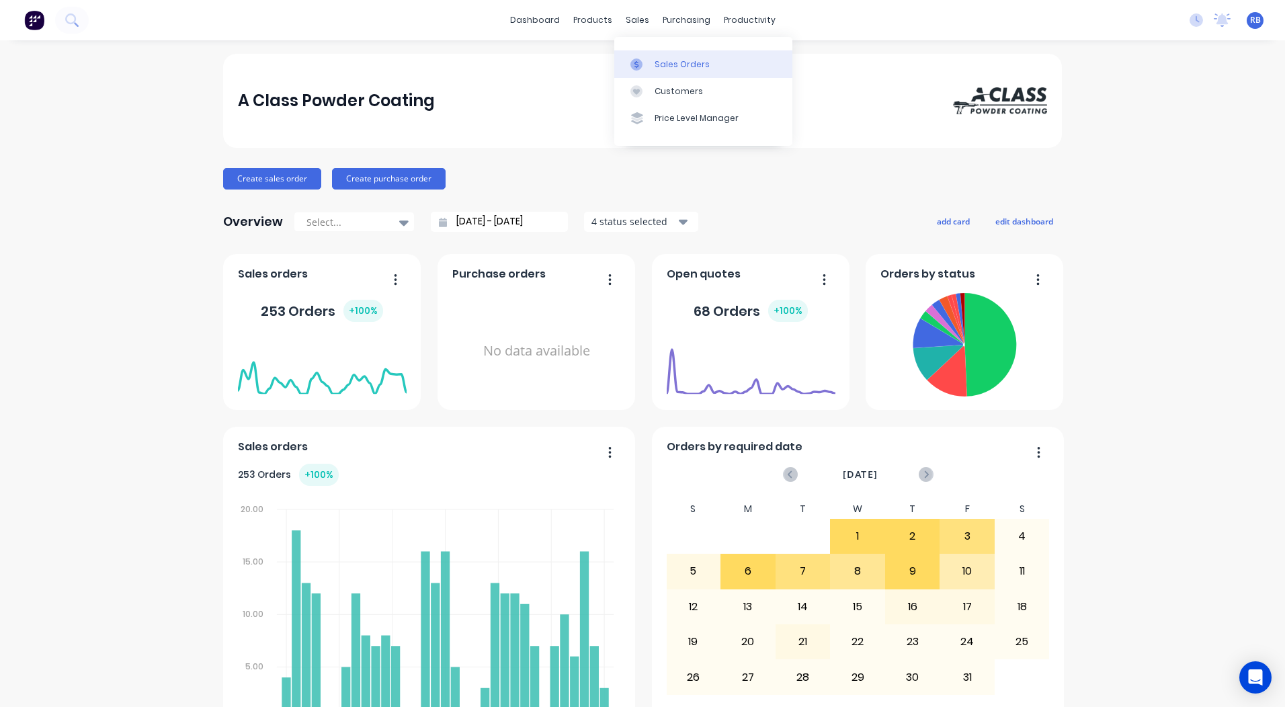
click at [635, 21] on div "sales" at bounding box center [637, 20] width 37 height 20
click at [677, 62] on div "Sales Orders" at bounding box center [681, 64] width 55 height 12
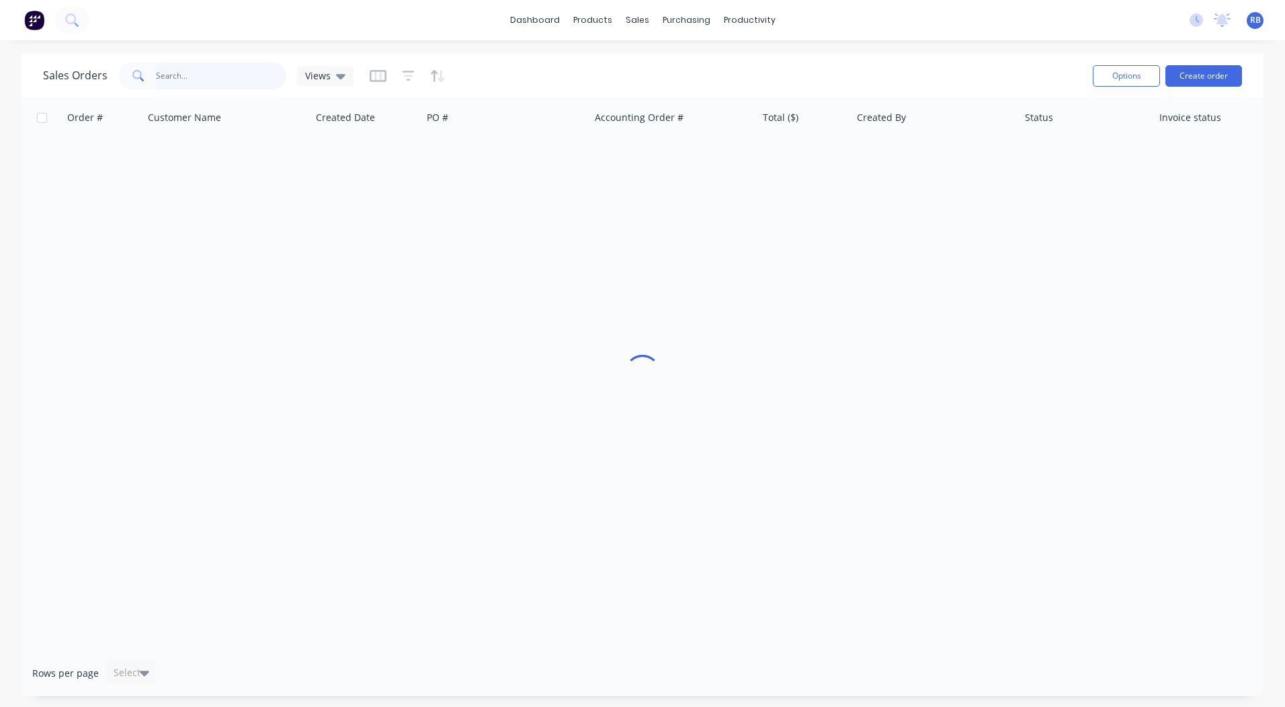
click at [223, 72] on input "text" at bounding box center [221, 75] width 131 height 27
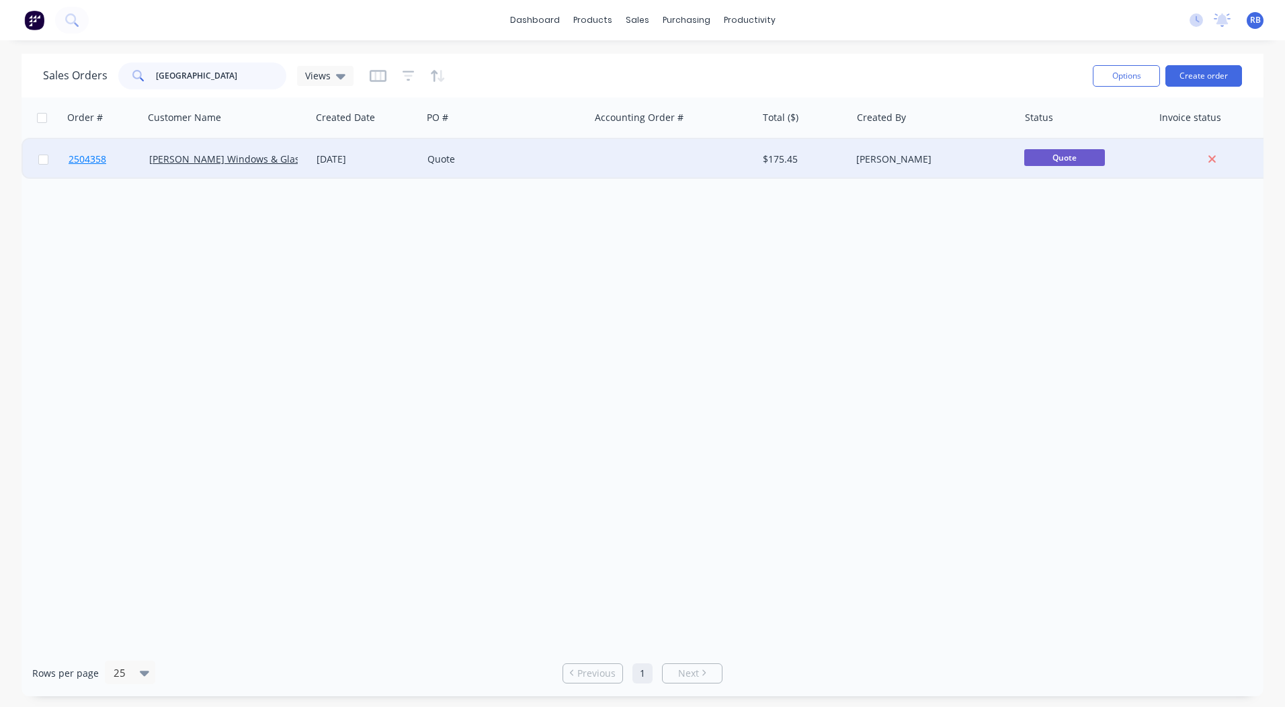
type input "taranto"
click at [94, 155] on span "2504358" at bounding box center [88, 159] width 38 height 13
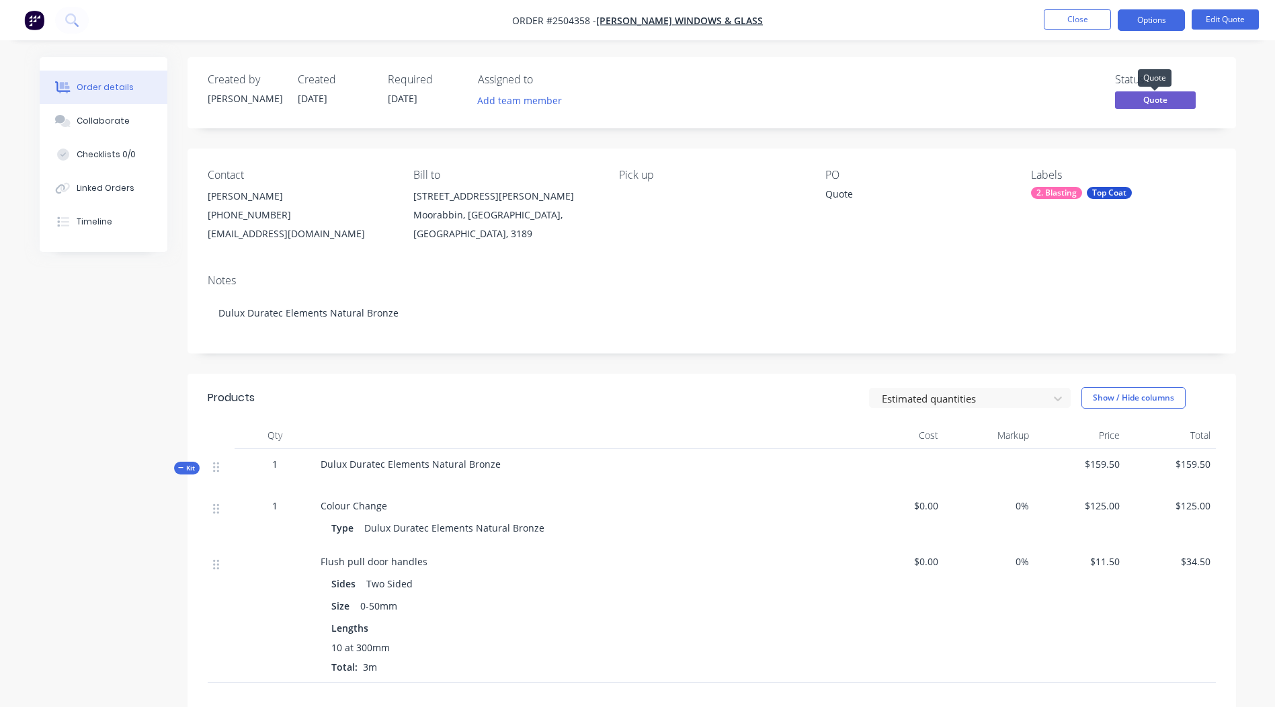
click at [1163, 99] on span "Quote" at bounding box center [1155, 99] width 81 height 17
click at [1156, 100] on span "Quote" at bounding box center [1155, 99] width 81 height 17
click at [1152, 24] on button "Options" at bounding box center [1150, 20] width 67 height 22
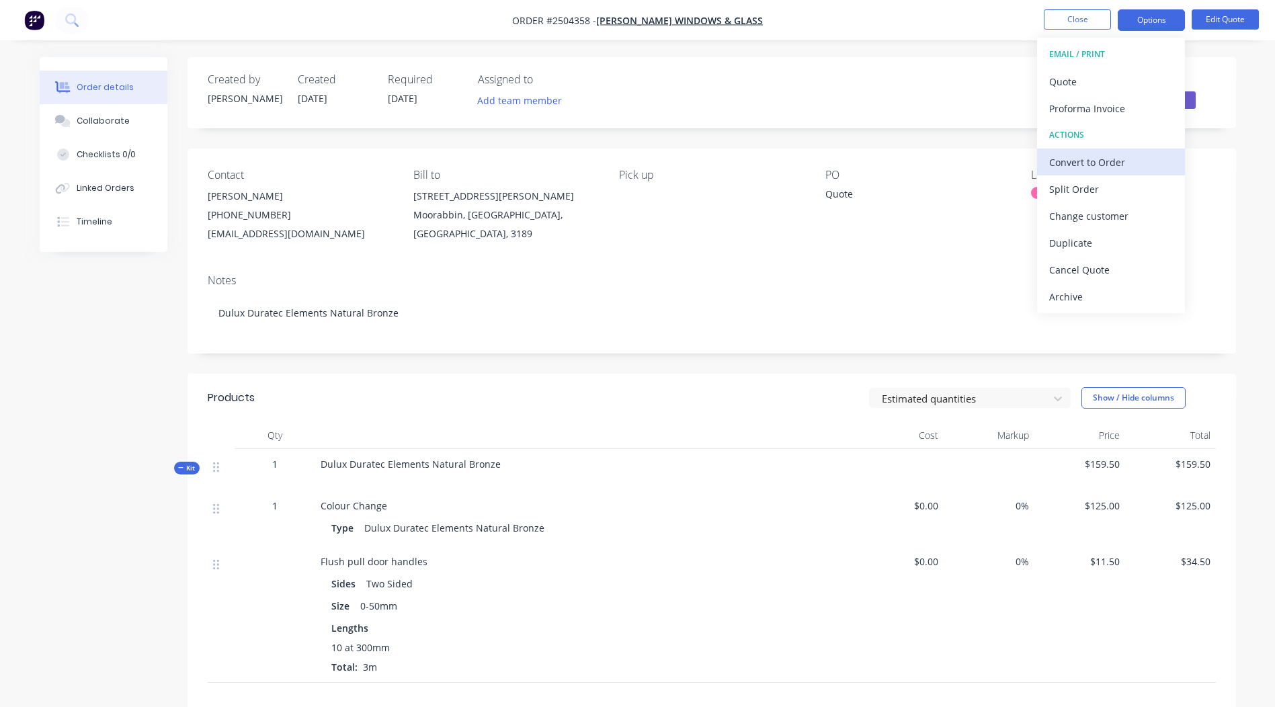
click at [1130, 162] on div "Convert to Order" at bounding box center [1111, 162] width 124 height 19
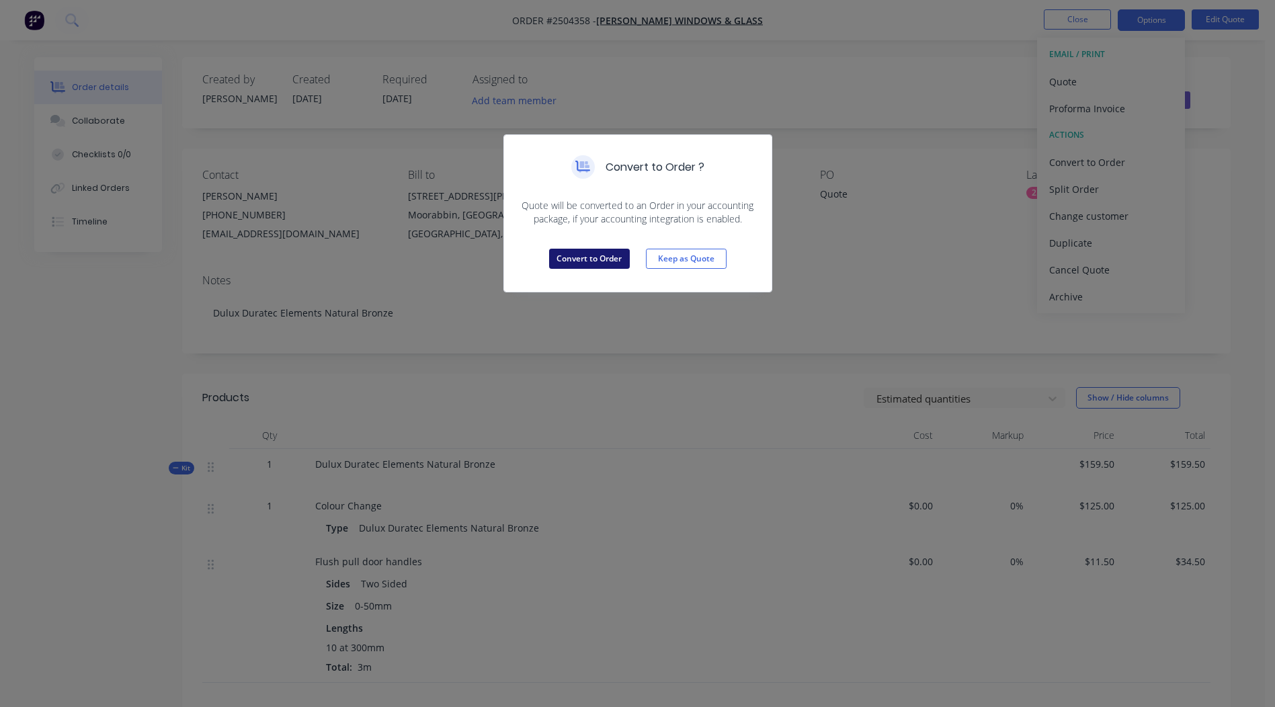
click at [589, 253] on button "Convert to Order" at bounding box center [589, 259] width 81 height 20
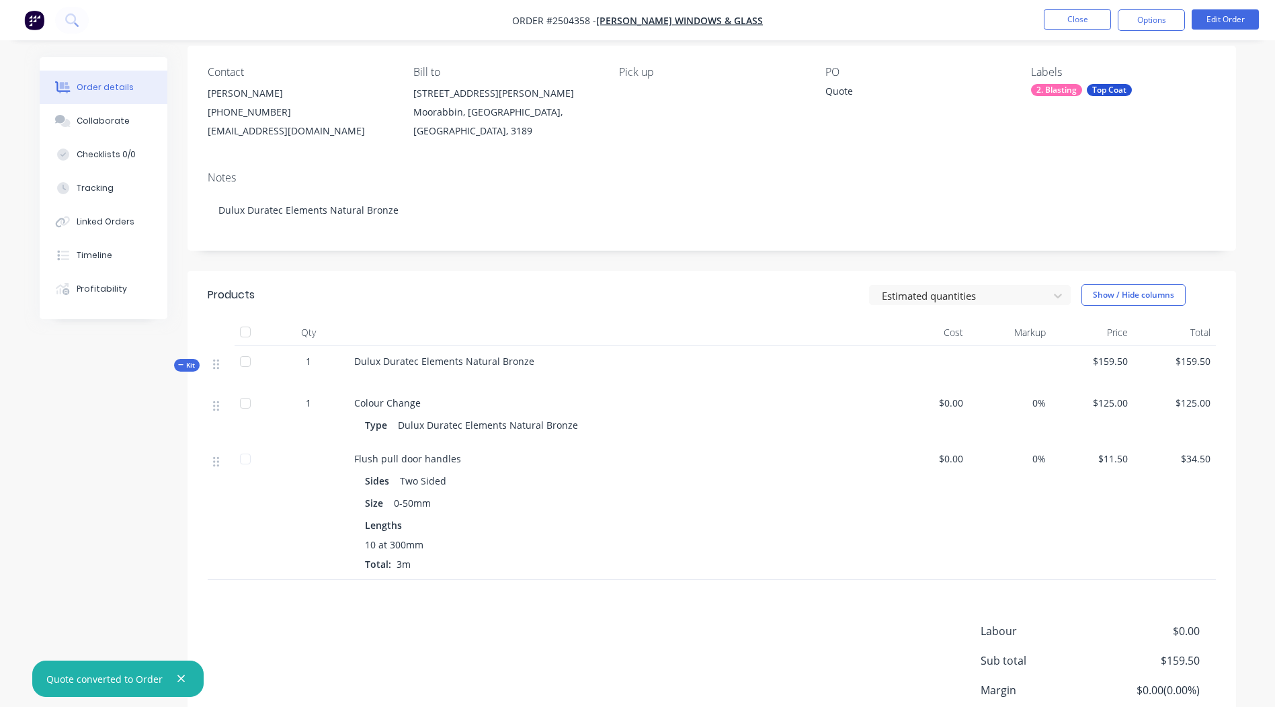
scroll to position [134, 0]
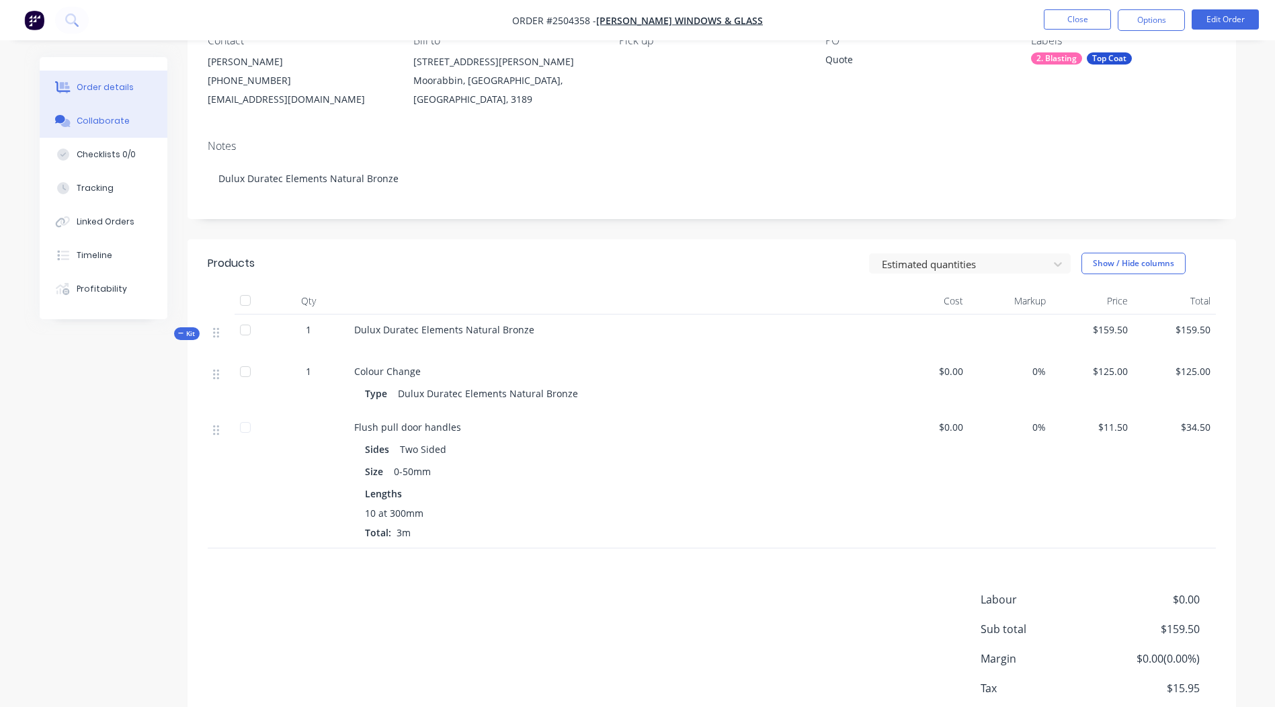
click at [85, 120] on div "Collaborate" at bounding box center [103, 121] width 53 height 12
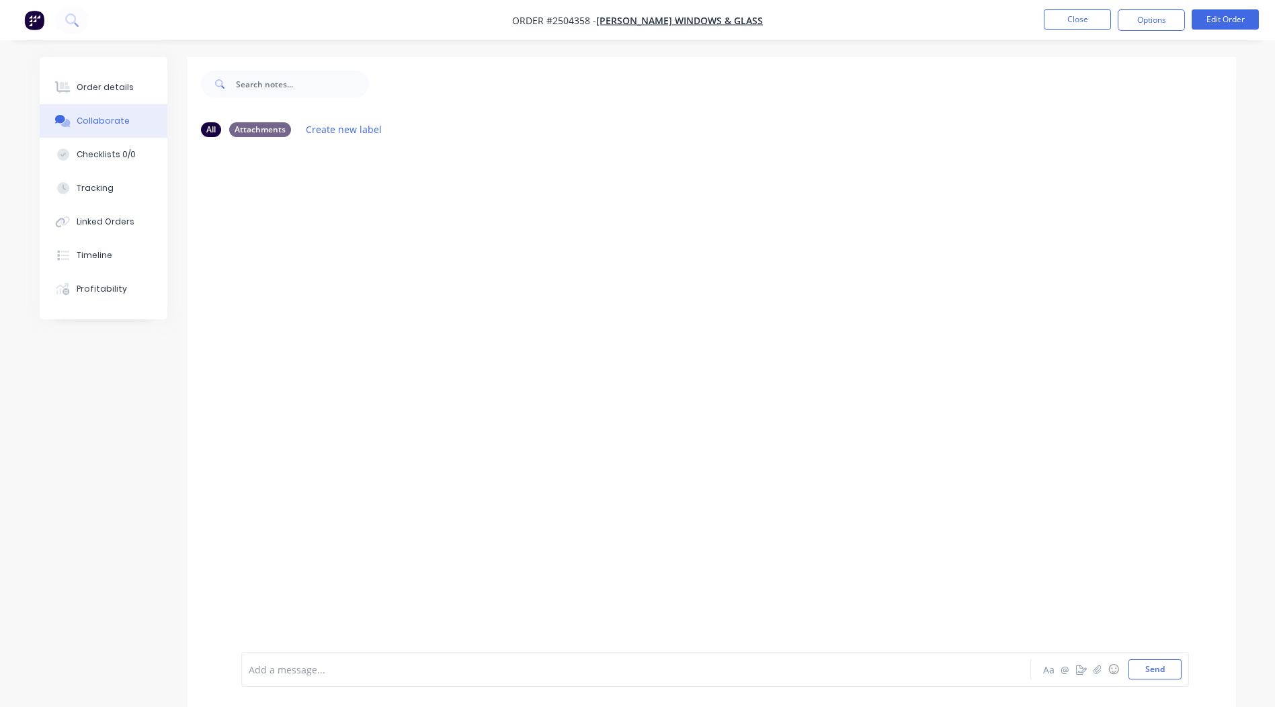
click at [306, 680] on div "Add a message... Aa @ ☺ Send" at bounding box center [714, 669] width 947 height 35
click at [314, 673] on div at bounding box center [598, 670] width 699 height 14
click at [1097, 669] on icon "button" at bounding box center [1096, 669] width 7 height 9
click at [1157, 667] on button "Send" at bounding box center [1154, 669] width 53 height 20
click at [362, 670] on div at bounding box center [598, 670] width 699 height 14
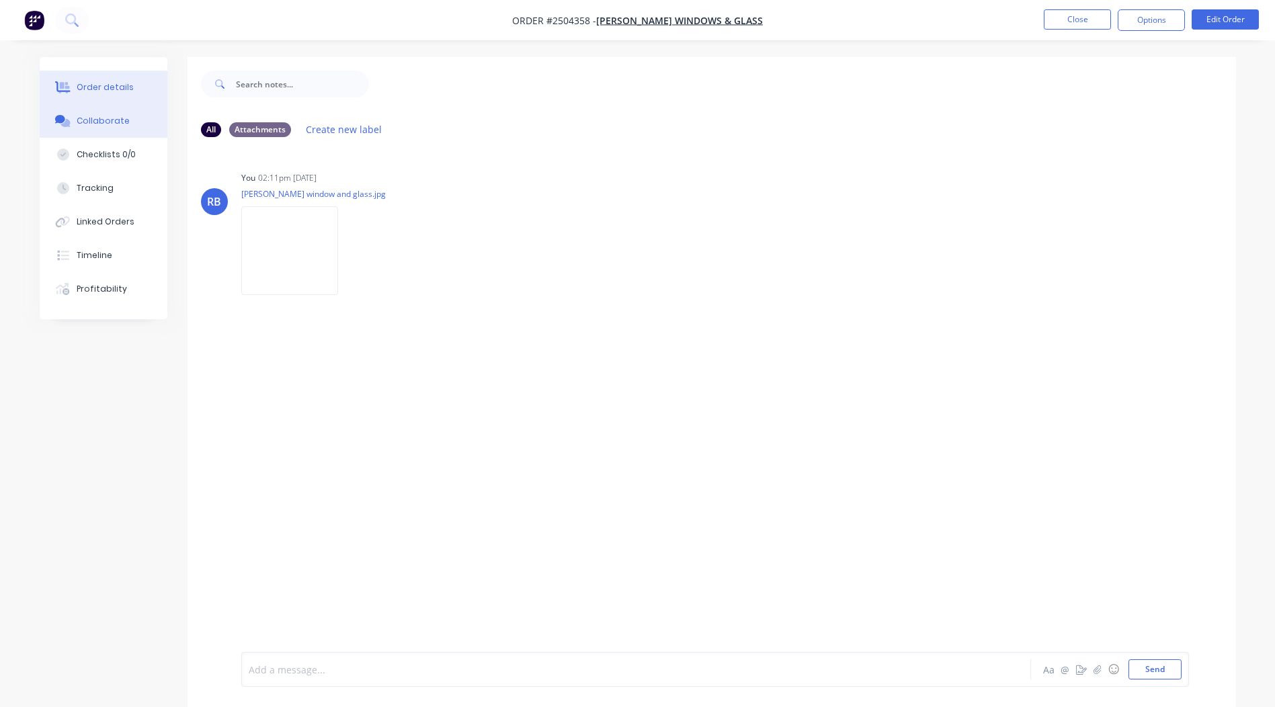
click at [100, 82] on div "Order details" at bounding box center [105, 87] width 57 height 12
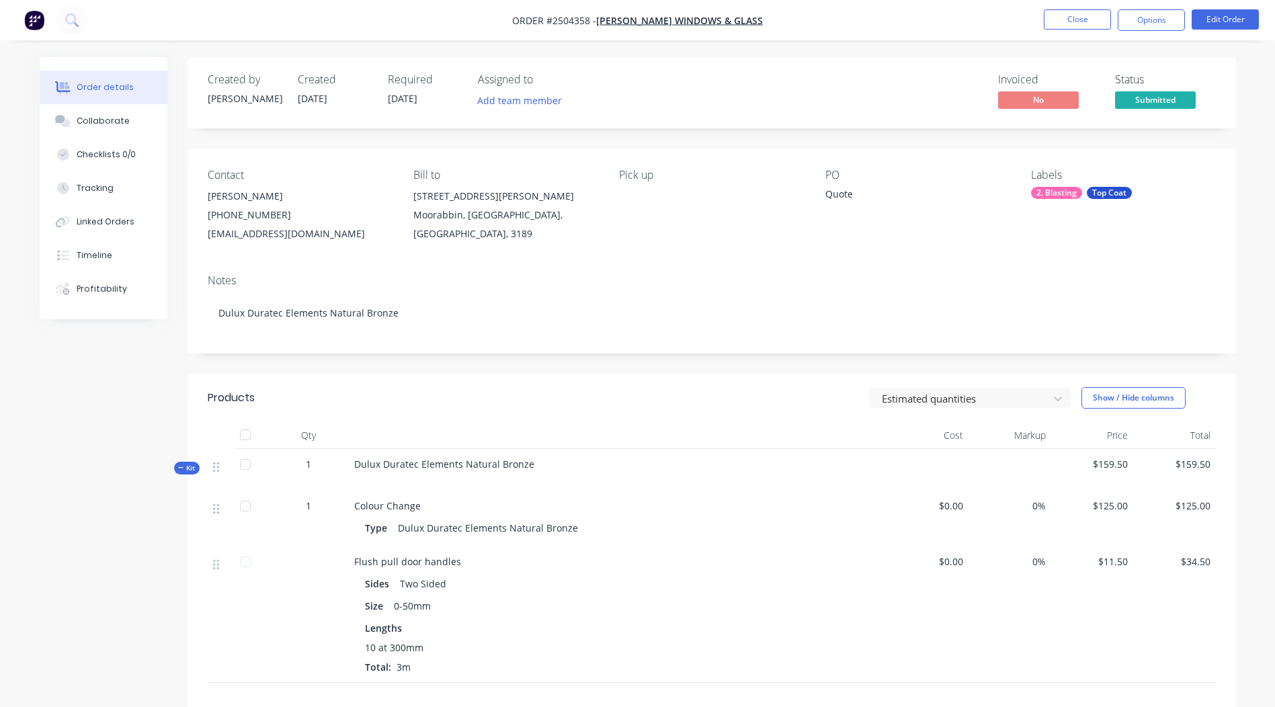
click at [846, 189] on div "Quote" at bounding box center [909, 196] width 168 height 19
copy div "Quote"
click at [1228, 21] on button "Edit Order" at bounding box center [1224, 19] width 67 height 20
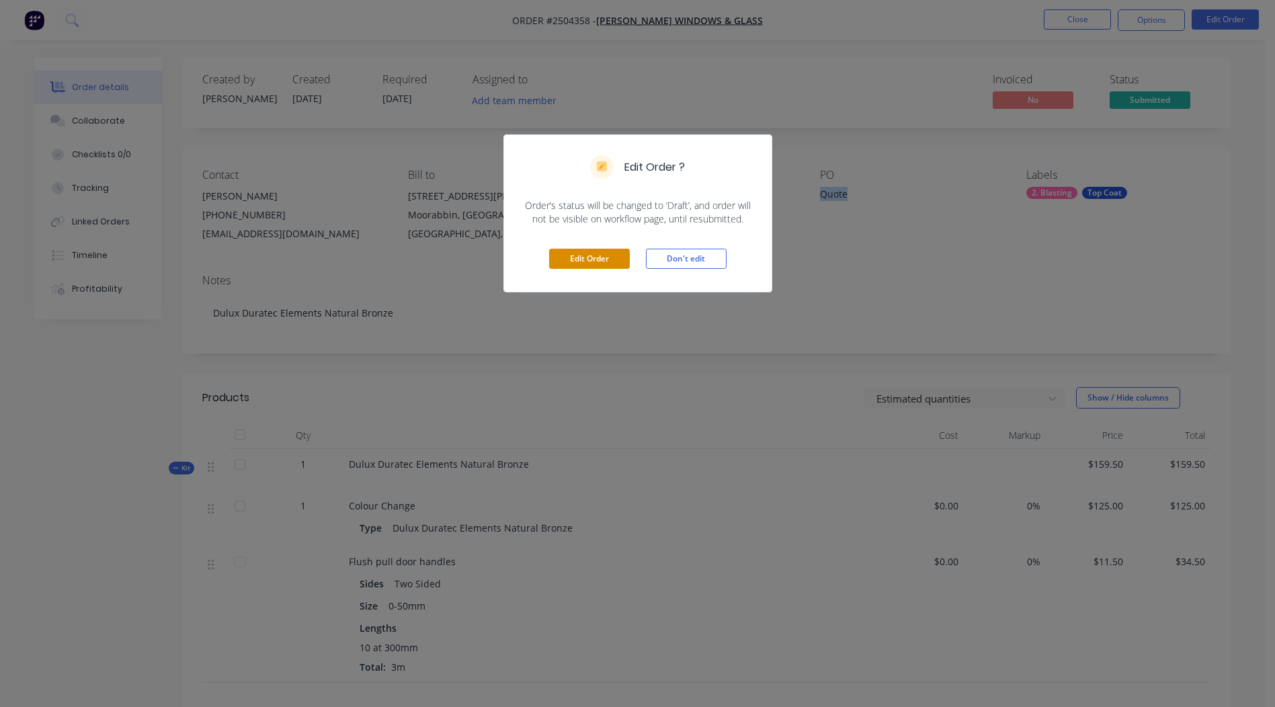
click at [587, 261] on button "Edit Order" at bounding box center [589, 259] width 81 height 20
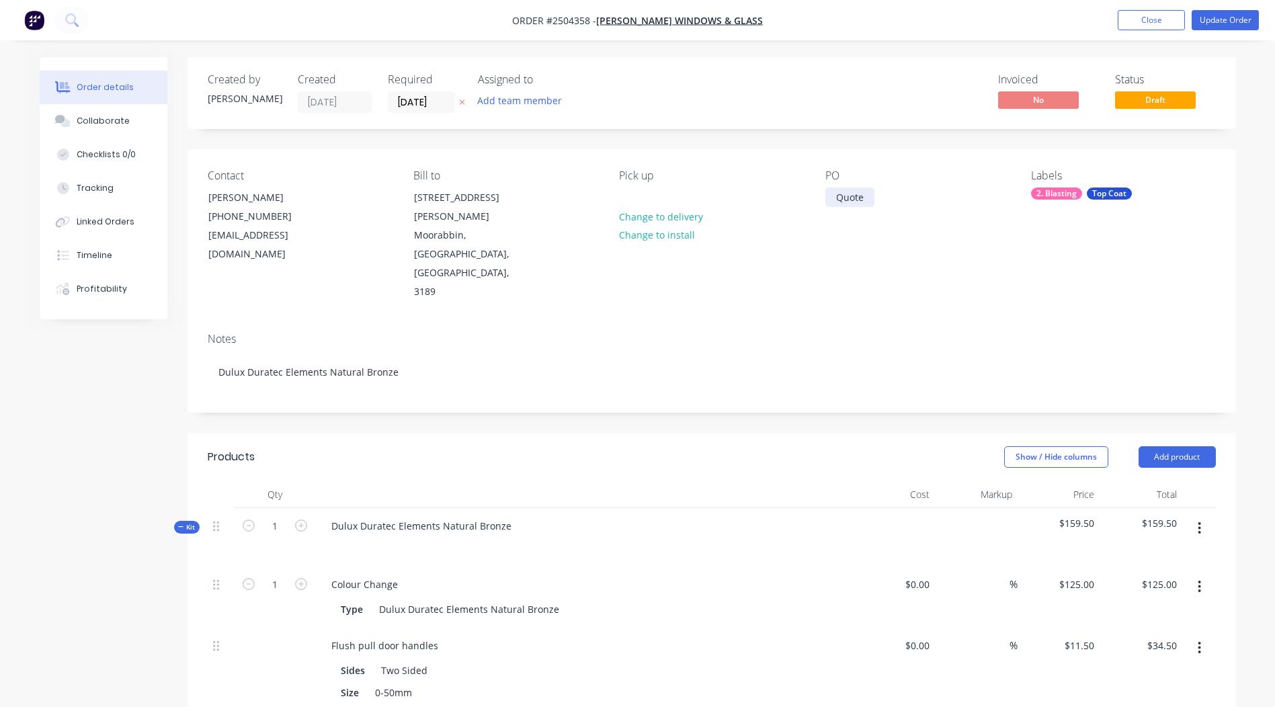
click at [844, 200] on div "Quote" at bounding box center [849, 196] width 49 height 19
click at [1217, 17] on button "Update Order" at bounding box center [1224, 20] width 67 height 20
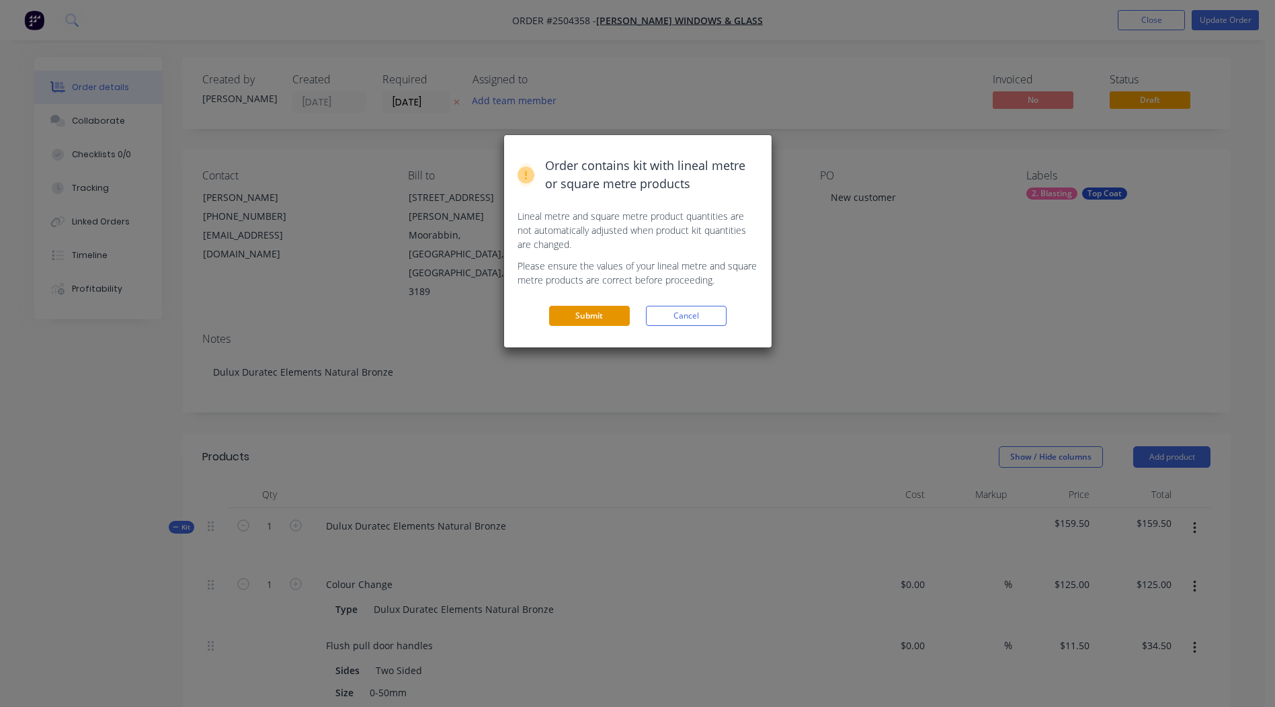
click at [584, 314] on button "Submit" at bounding box center [589, 316] width 81 height 20
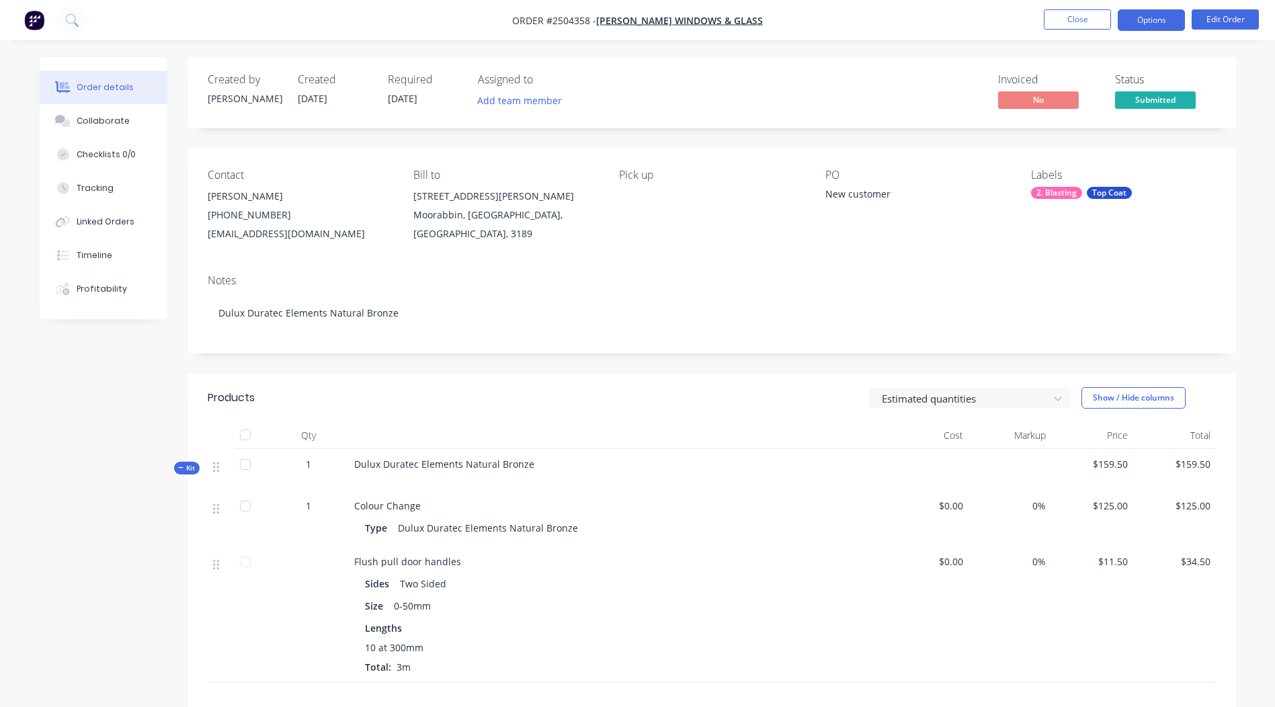
click at [1148, 18] on button "Options" at bounding box center [1150, 20] width 67 height 22
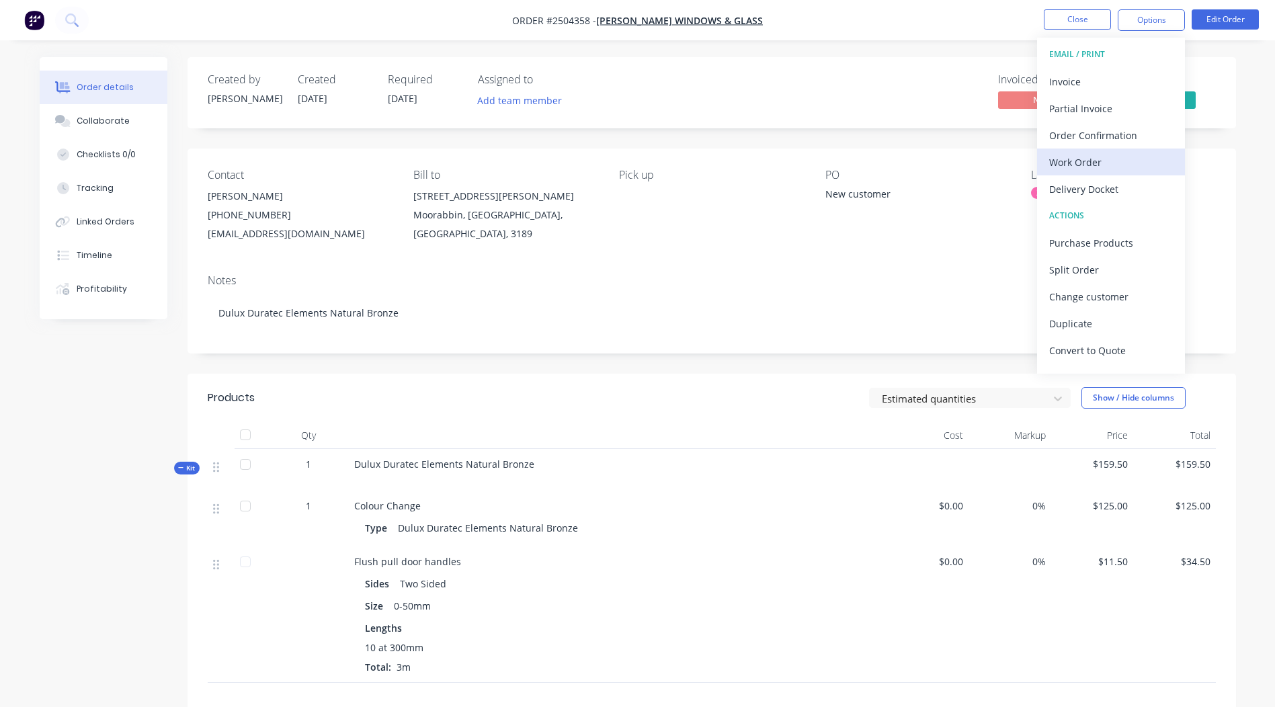
click at [1087, 159] on div "Work Order" at bounding box center [1111, 162] width 124 height 19
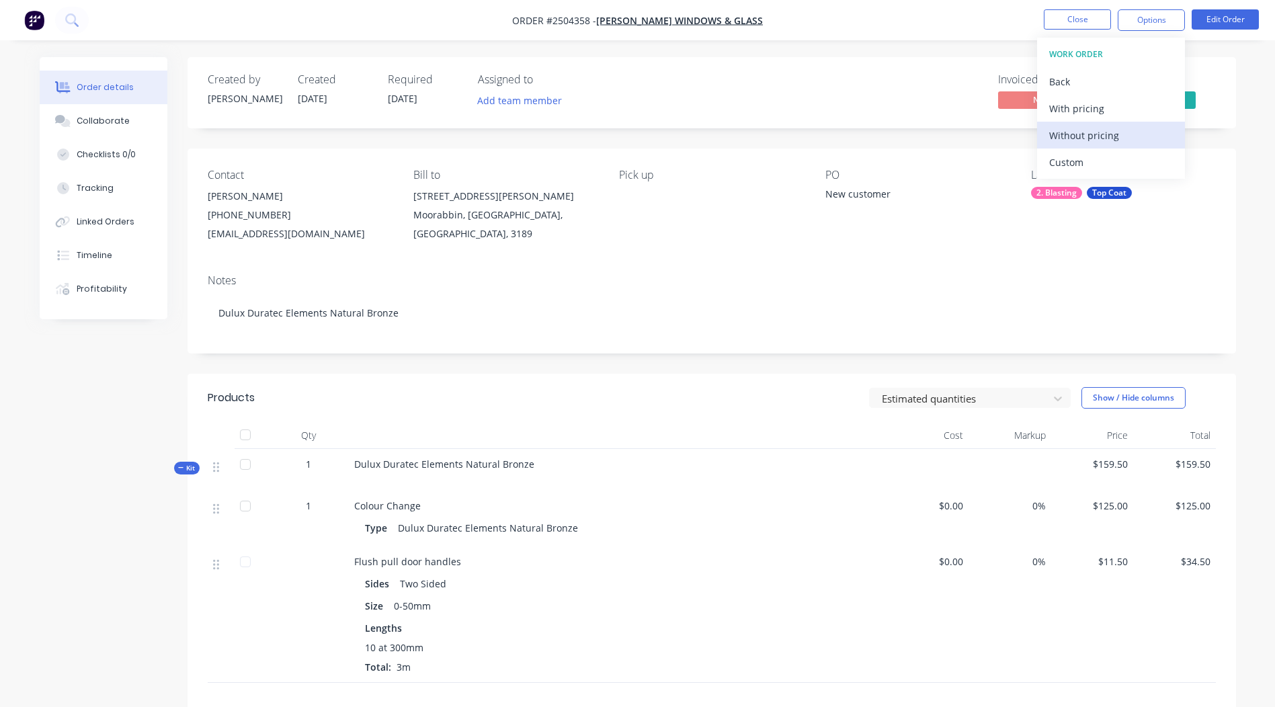
click at [1083, 129] on div "Without pricing" at bounding box center [1111, 135] width 124 height 19
click at [876, 70] on div "Created by Michael Created 10/10/25 Required 09/10/25 Assigned to Add team memb…" at bounding box center [711, 92] width 1048 height 71
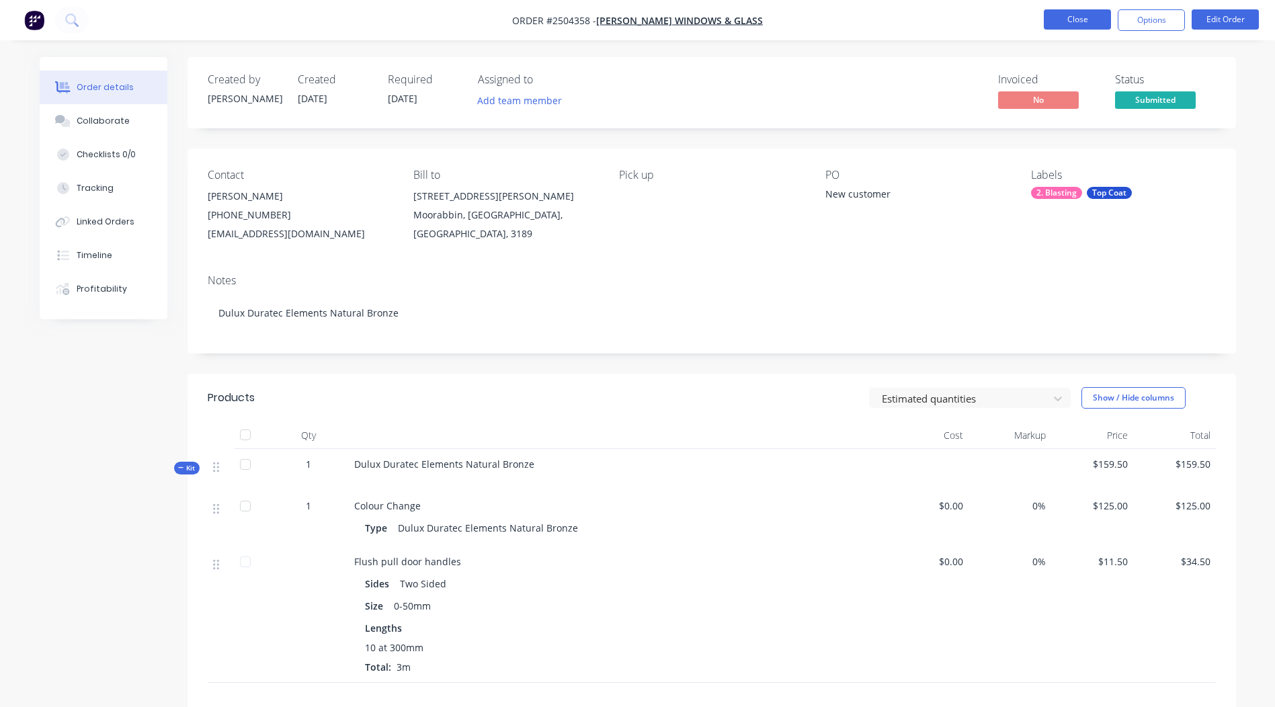
click at [1044, 20] on button "Close" at bounding box center [1077, 19] width 67 height 20
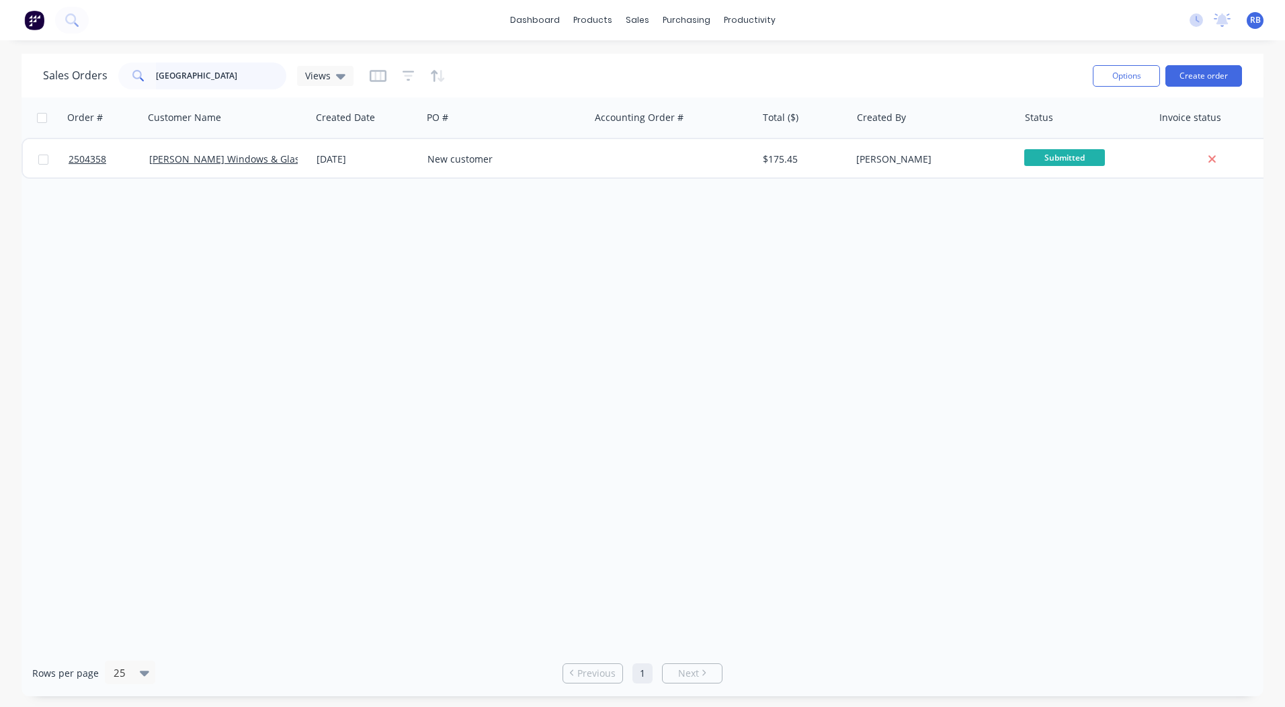
click at [219, 72] on input "taranto" at bounding box center [221, 75] width 131 height 27
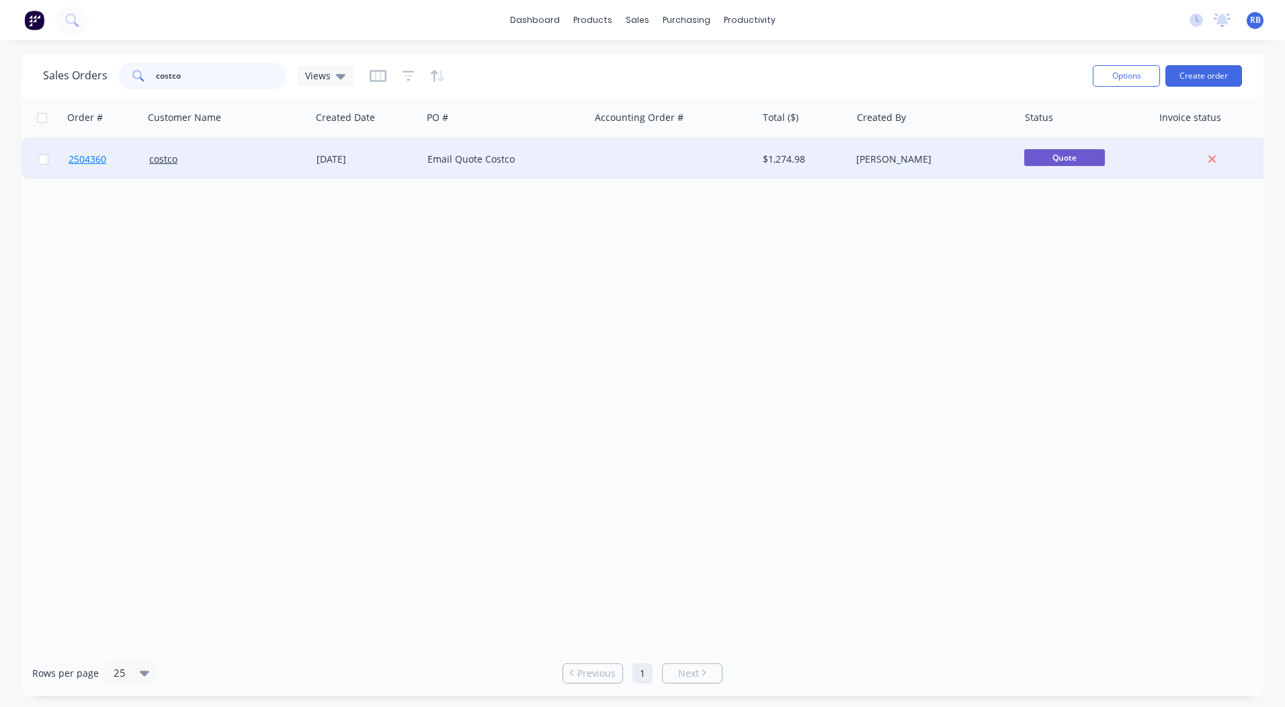
type input "costco"
click at [94, 158] on span "2504360" at bounding box center [88, 159] width 38 height 13
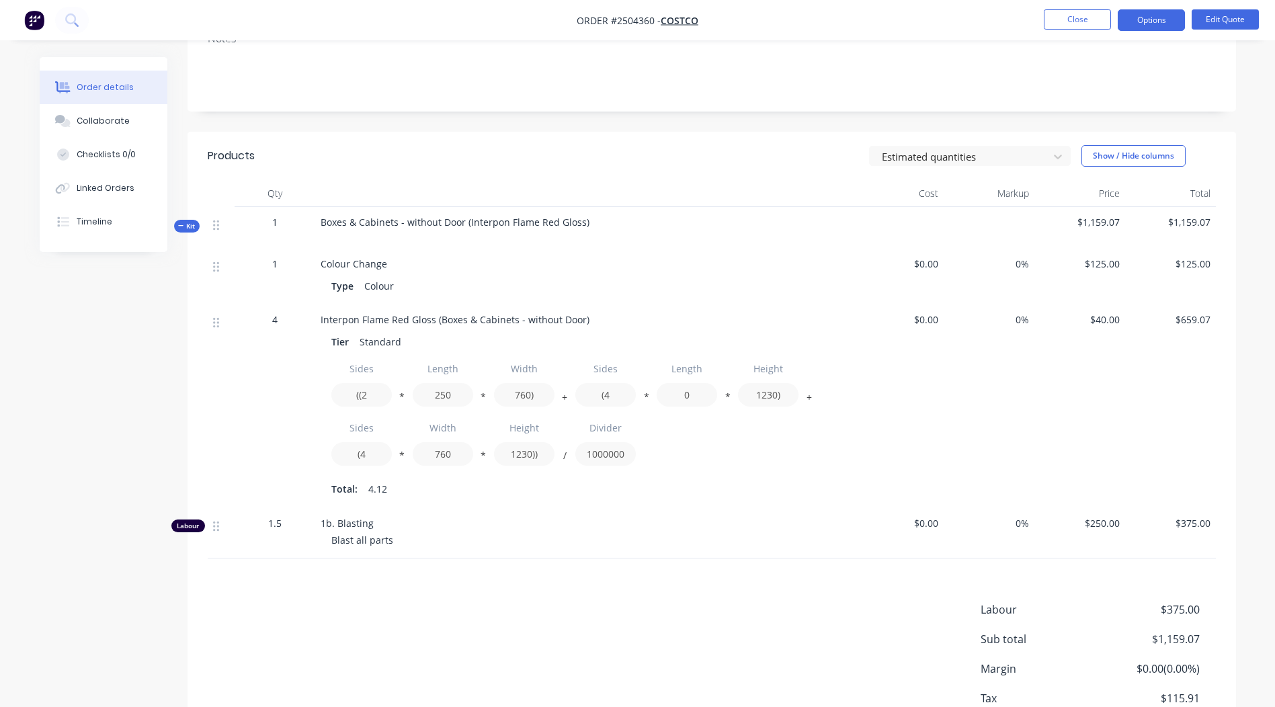
scroll to position [269, 0]
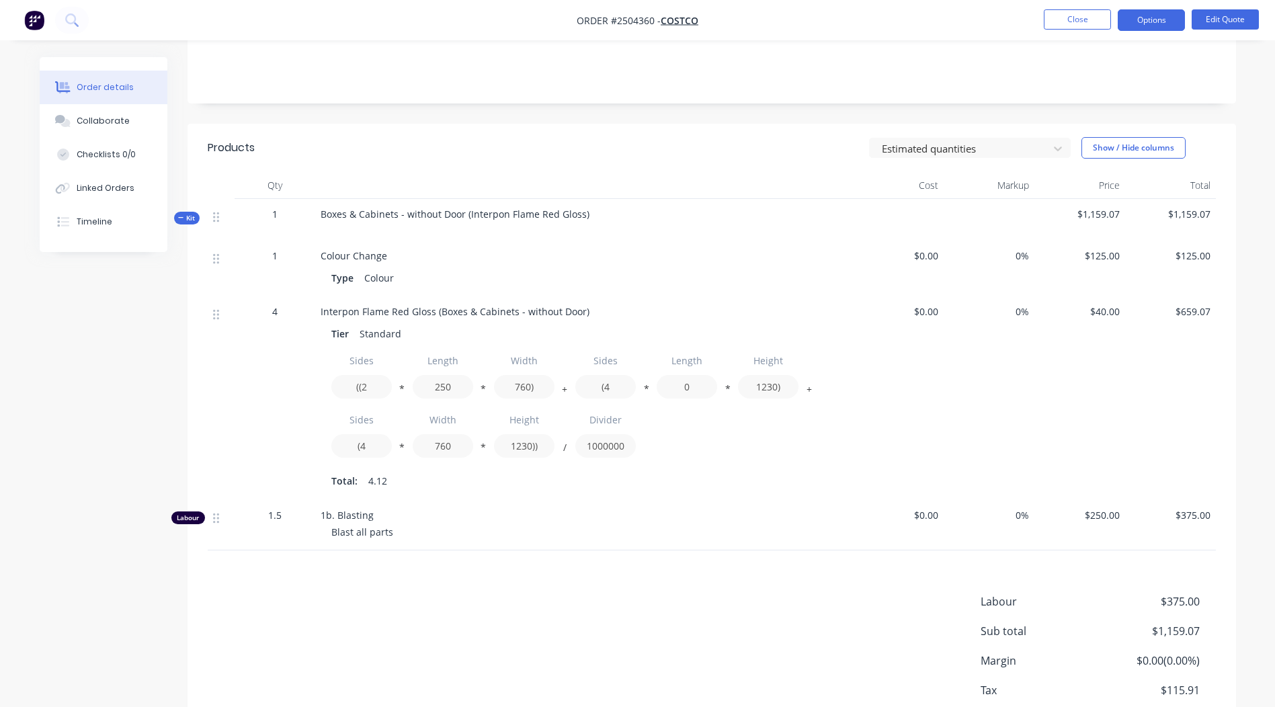
click at [639, 561] on div "Products Estimated quantities Show / Hide columns Qty Cost Markup Price Total K…" at bounding box center [711, 447] width 1048 height 646
click at [1142, 17] on button "Options" at bounding box center [1150, 20] width 67 height 22
click at [545, 565] on div "Products Estimated quantities Show / Hide columns Qty Cost Markup Price Total K…" at bounding box center [711, 447] width 1048 height 646
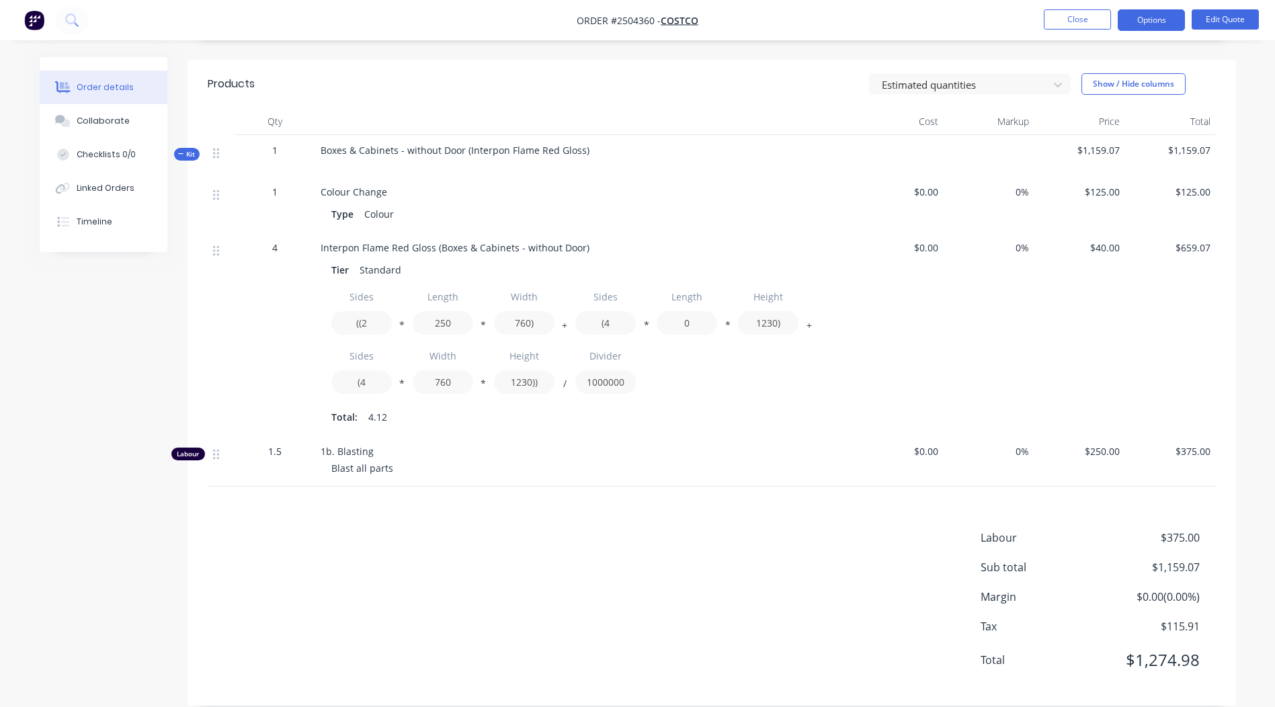
scroll to position [0, 0]
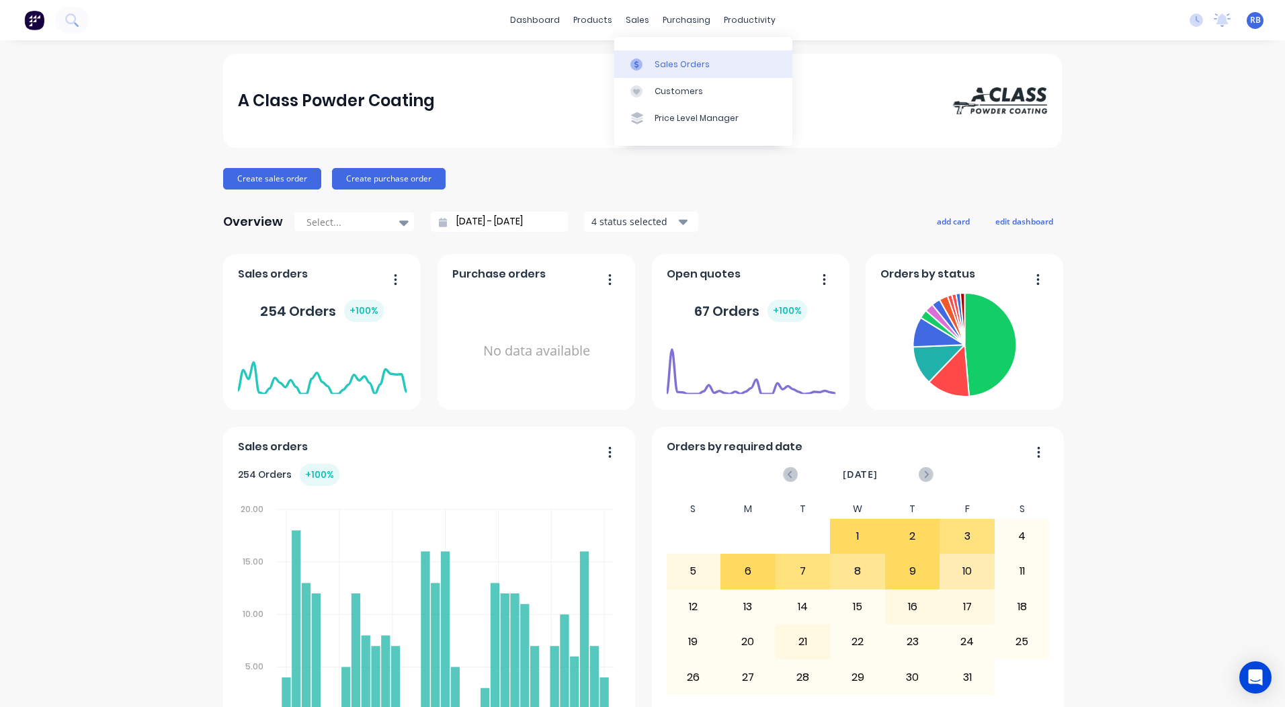
click at [667, 55] on link "Sales Orders" at bounding box center [703, 63] width 178 height 27
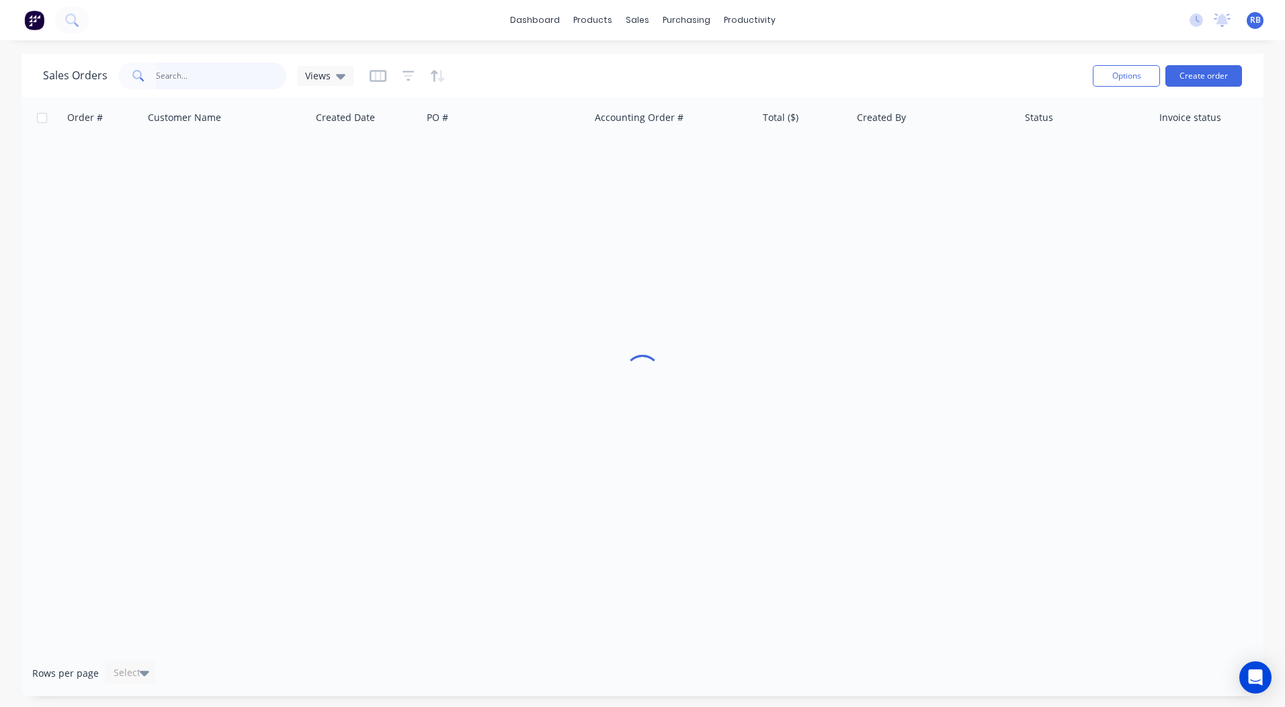
click at [190, 80] on input "text" at bounding box center [221, 75] width 131 height 27
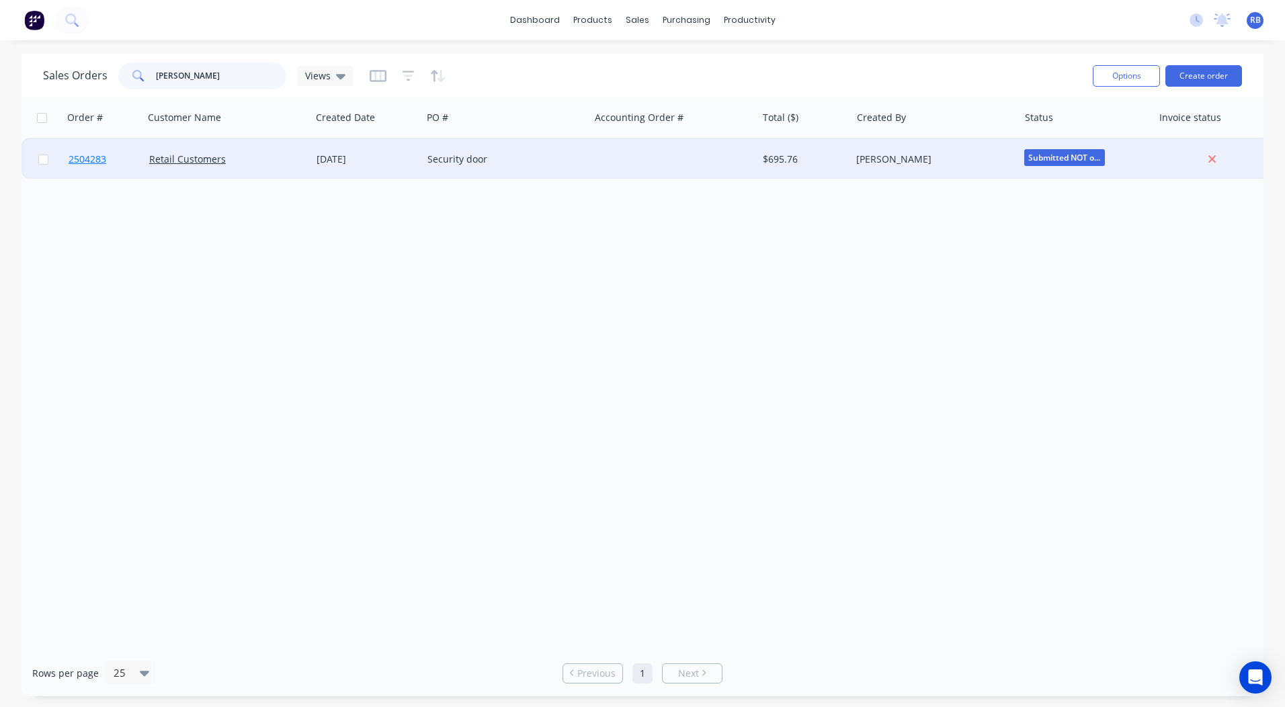
type input "john watk"
click at [97, 159] on span "2504283" at bounding box center [88, 159] width 38 height 13
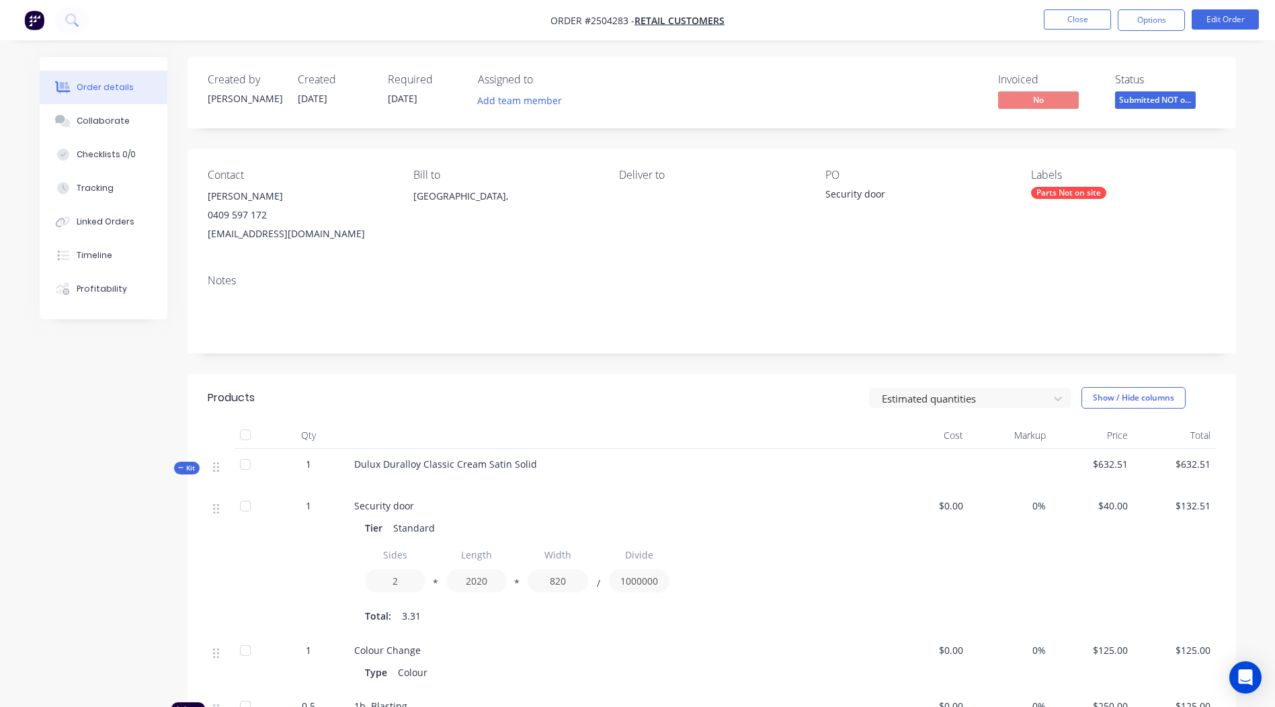
click at [480, 466] on span "Dulux Duralloy Classic Cream Satin Solid" at bounding box center [445, 464] width 183 height 13
copy div "Dulux Duralloy Classic Cream Satin Solid"
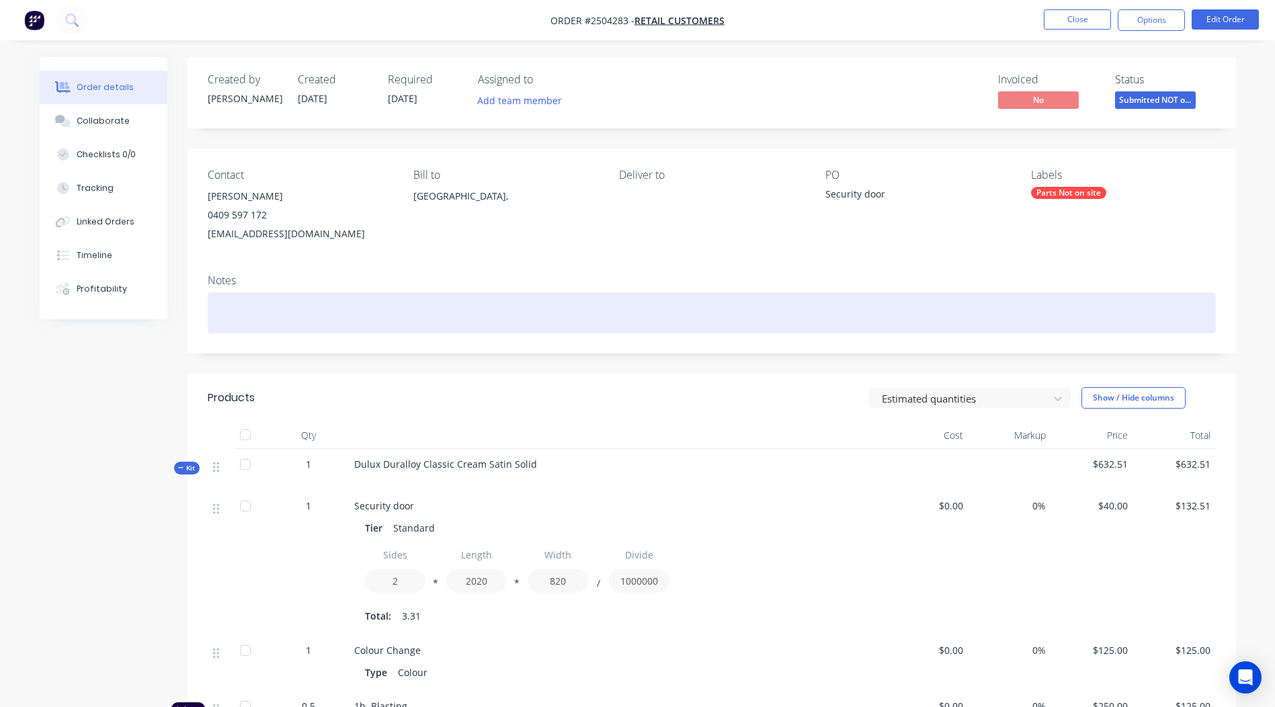
paste div
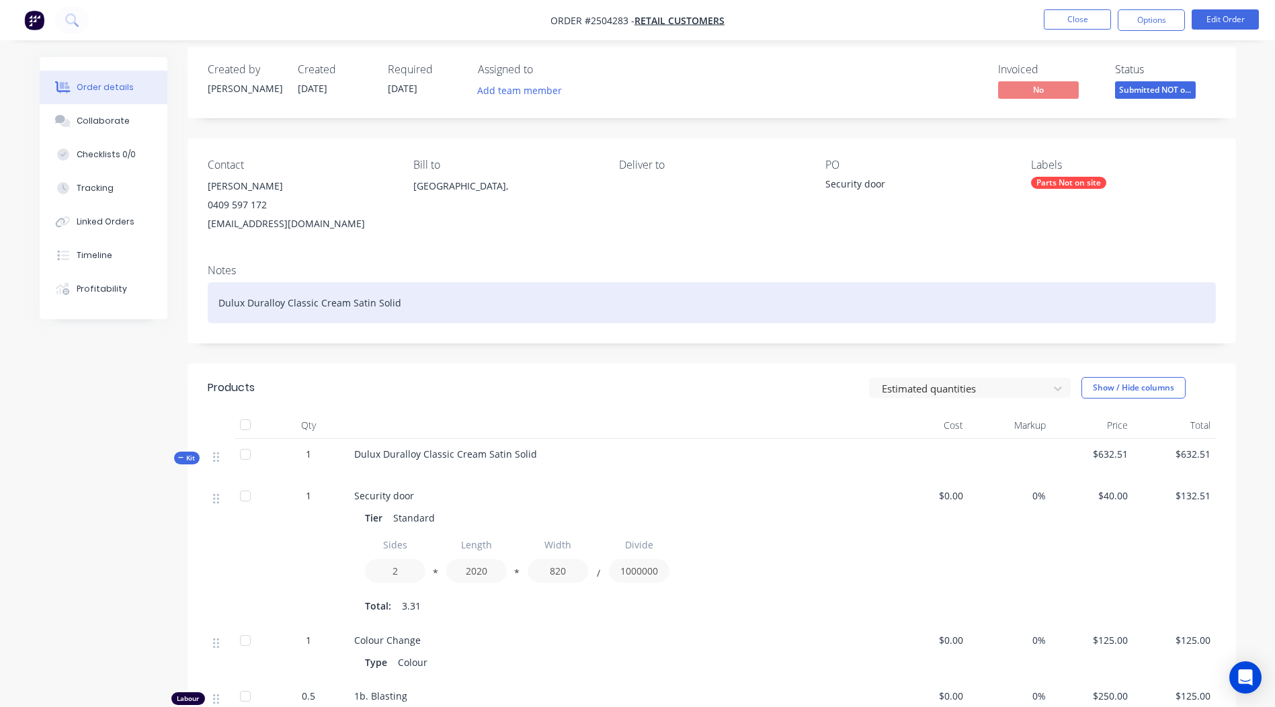
scroll to position [269, 0]
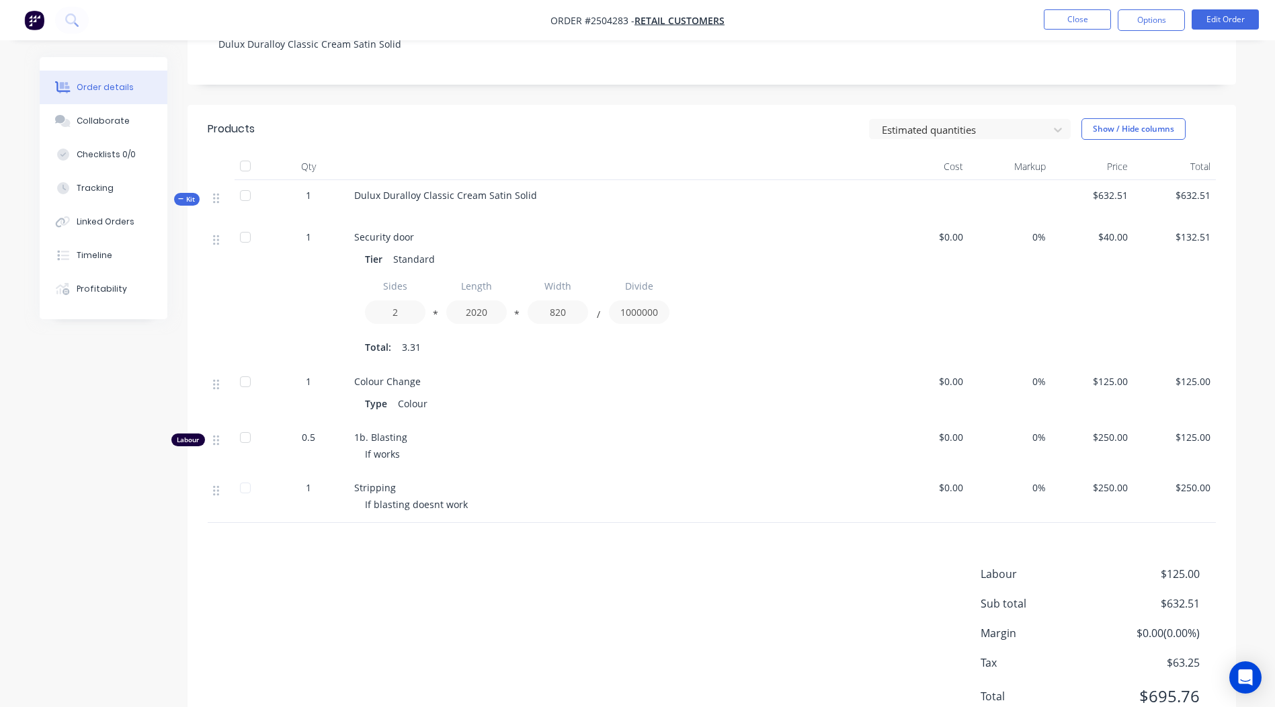
click at [310, 239] on span "1" at bounding box center [308, 237] width 5 height 14
click at [306, 237] on span "1" at bounding box center [308, 237] width 5 height 14
click at [1216, 19] on button "Edit Order" at bounding box center [1224, 19] width 67 height 20
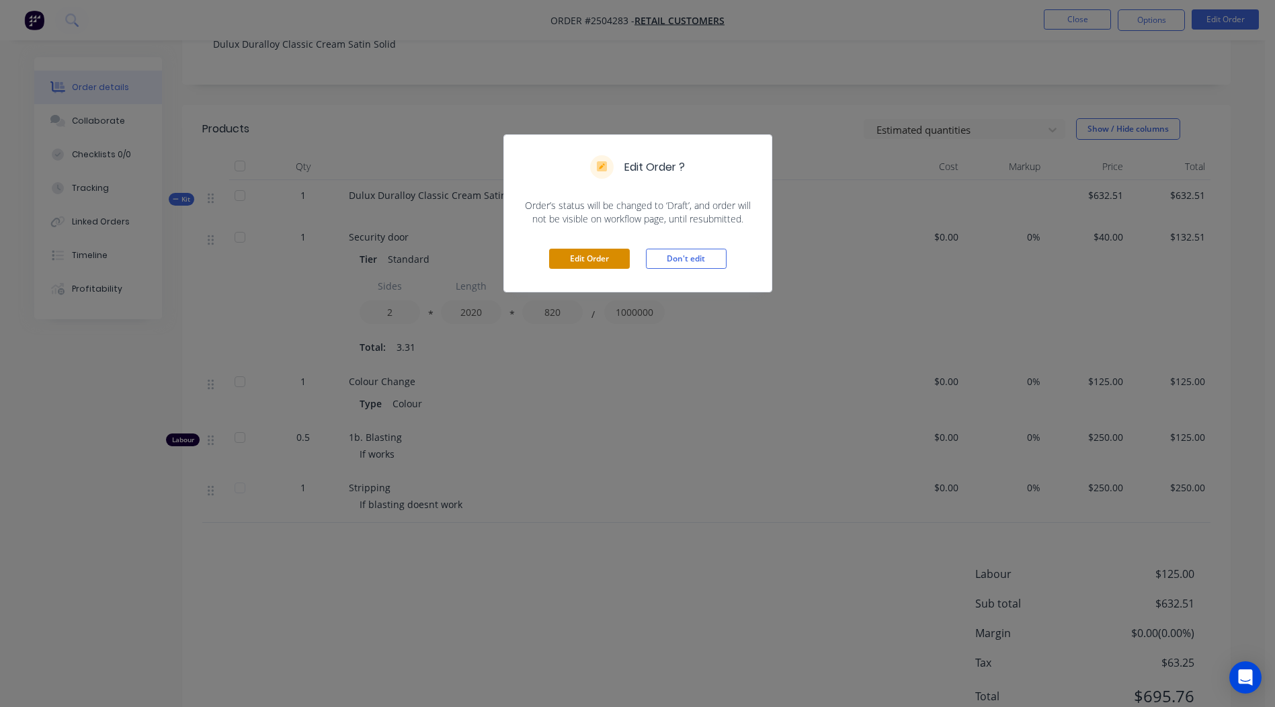
click at [584, 263] on button "Edit Order" at bounding box center [589, 259] width 81 height 20
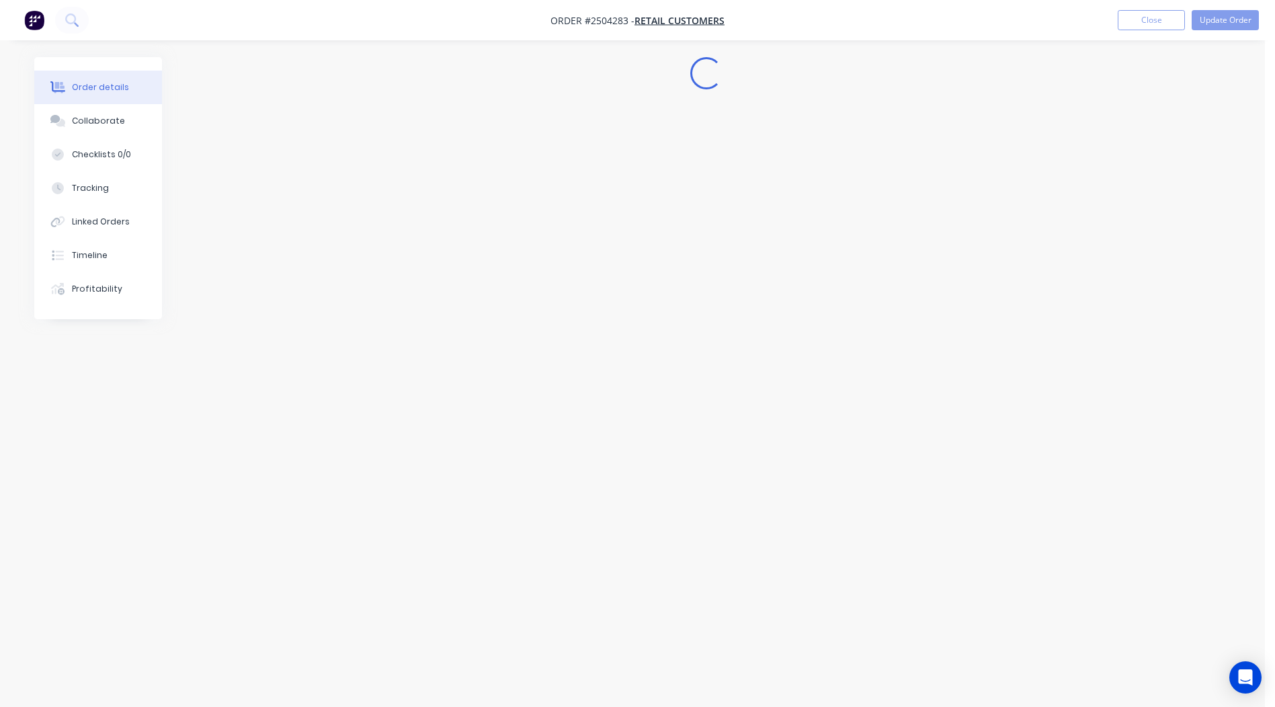
scroll to position [0, 0]
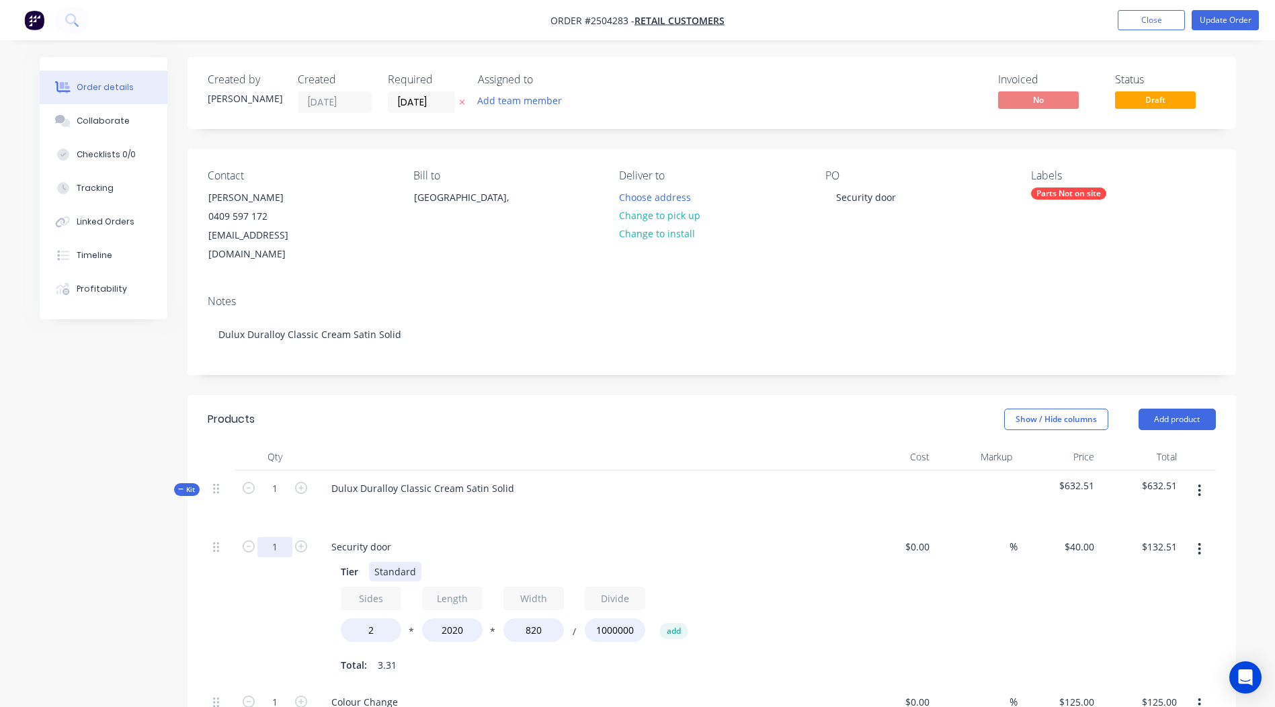
drag, startPoint x: 274, startPoint y: 532, endPoint x: 409, endPoint y: 550, distance: 136.4
click at [275, 537] on input "1" at bounding box center [274, 547] width 35 height 20
type input "2"
type input "$265.02"
click at [706, 498] on div at bounding box center [584, 507] width 527 height 19
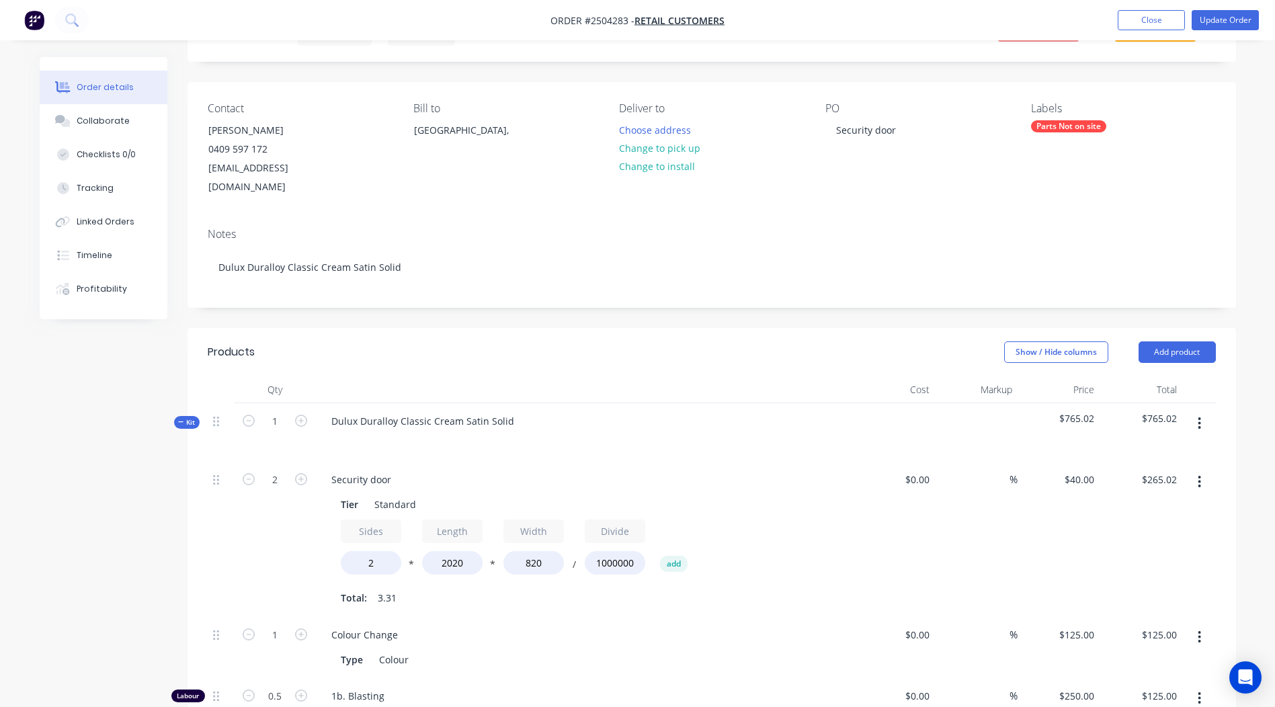
scroll to position [202, 0]
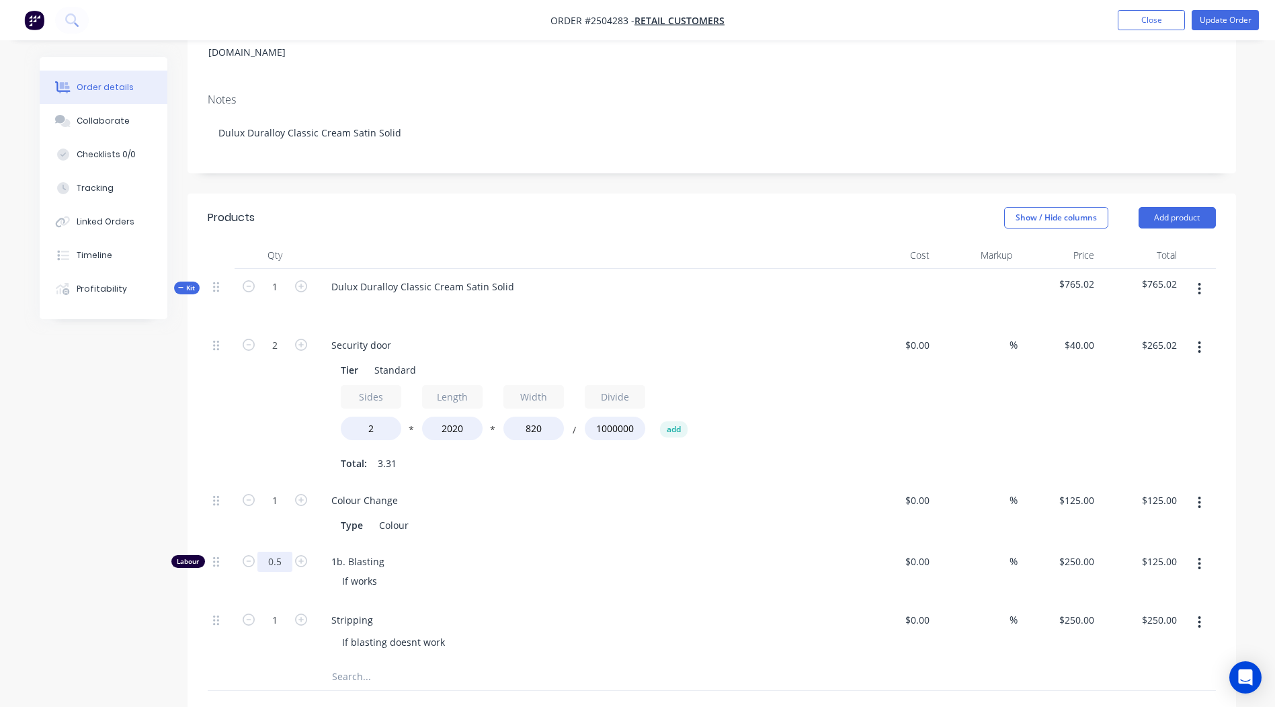
drag, startPoint x: 277, startPoint y: 542, endPoint x: 308, endPoint y: 547, distance: 31.4
click at [278, 552] on input "0.5" at bounding box center [274, 562] width 35 height 20
type input "1"
type input "$250.00"
click at [583, 519] on div "Colour Change Type Colour" at bounding box center [584, 512] width 538 height 61
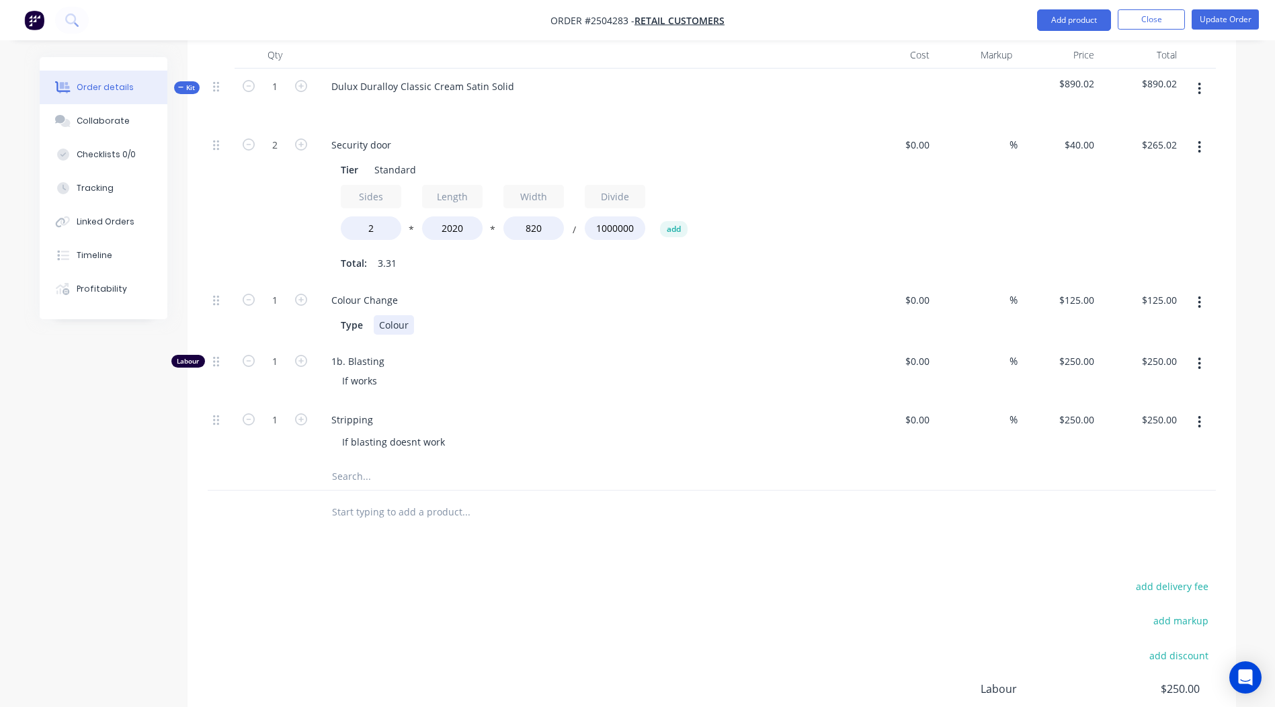
scroll to position [403, 0]
type input "250"
click at [1079, 409] on input "250" at bounding box center [1079, 418] width 42 height 19
type input "$0.00"
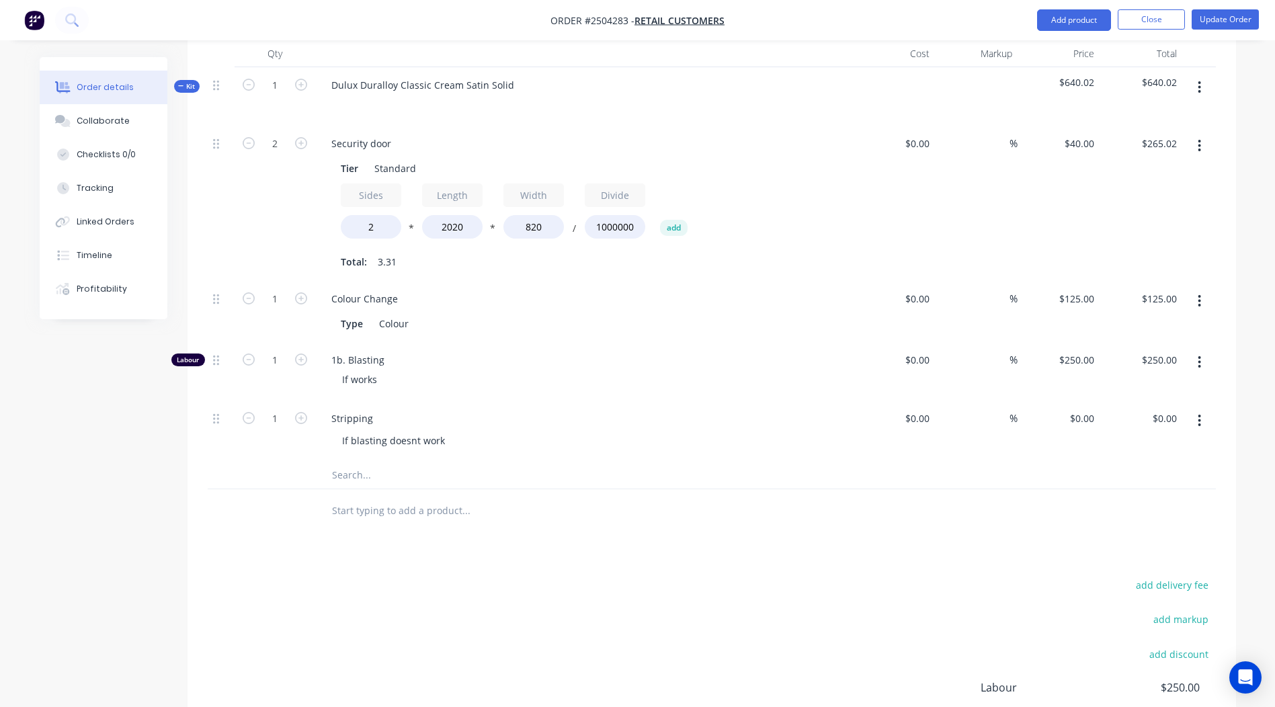
click at [1024, 489] on div at bounding box center [712, 511] width 1008 height 44
click at [389, 431] on div "If blasting doesnt work" at bounding box center [393, 440] width 124 height 19
click at [1198, 413] on icon "button" at bounding box center [1198, 420] width 3 height 15
click at [1144, 446] on div "Duplicate" at bounding box center [1151, 455] width 103 height 19
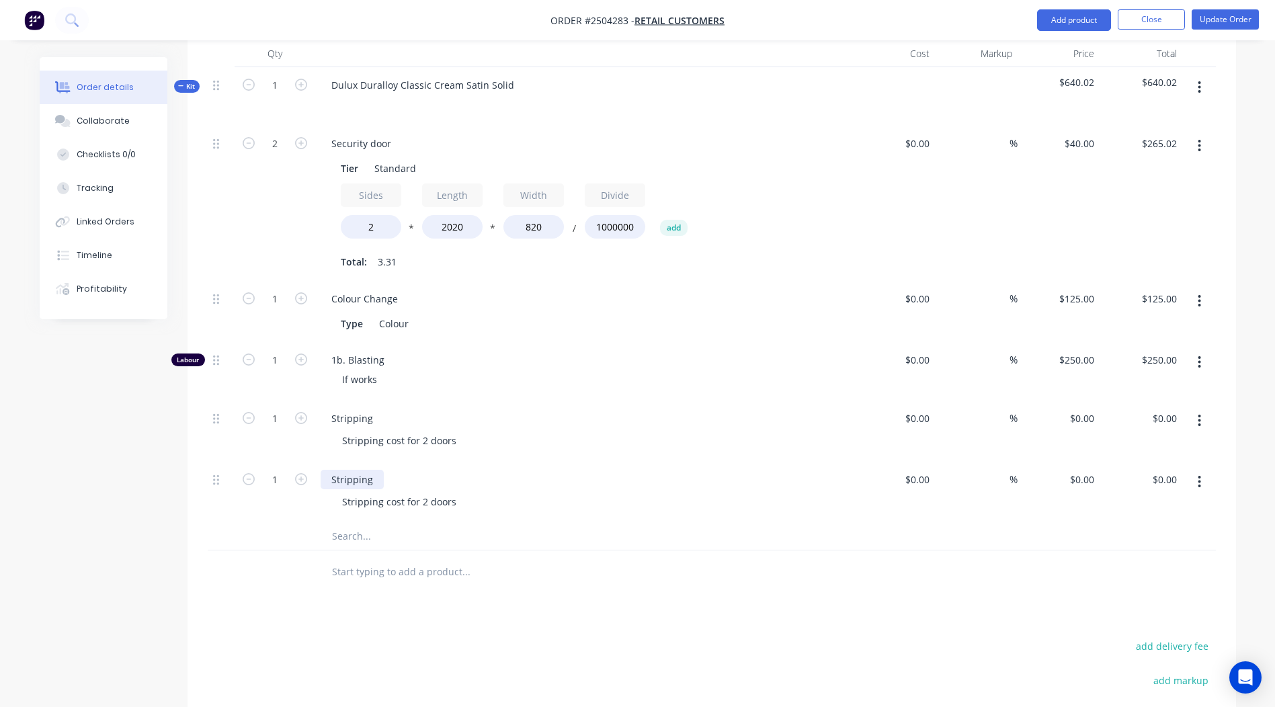
click at [357, 470] on div "Stripping" at bounding box center [352, 479] width 63 height 19
click at [356, 470] on div "Stripping" at bounding box center [352, 479] width 63 height 19
click at [410, 492] on div "Stripping cost for 2 doors" at bounding box center [399, 501] width 136 height 19
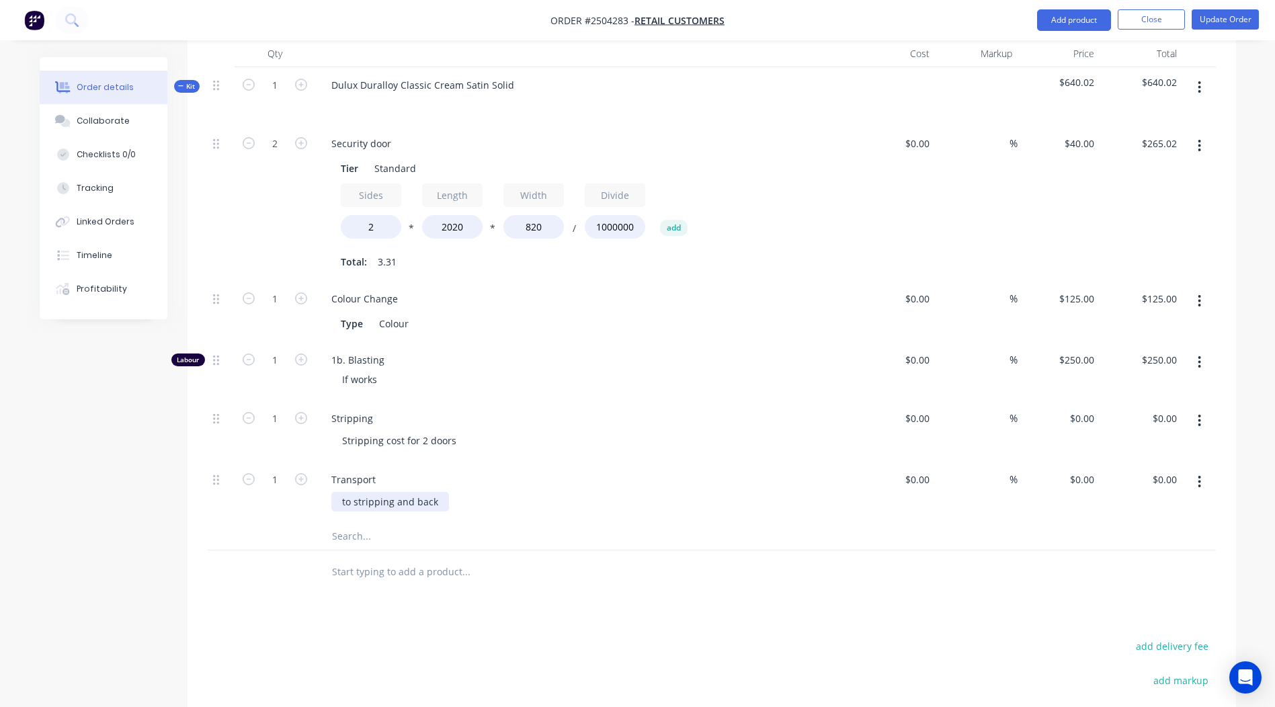
click at [347, 492] on div "to stripping and back" at bounding box center [390, 501] width 118 height 19
click at [559, 530] on input "text" at bounding box center [465, 536] width 269 height 27
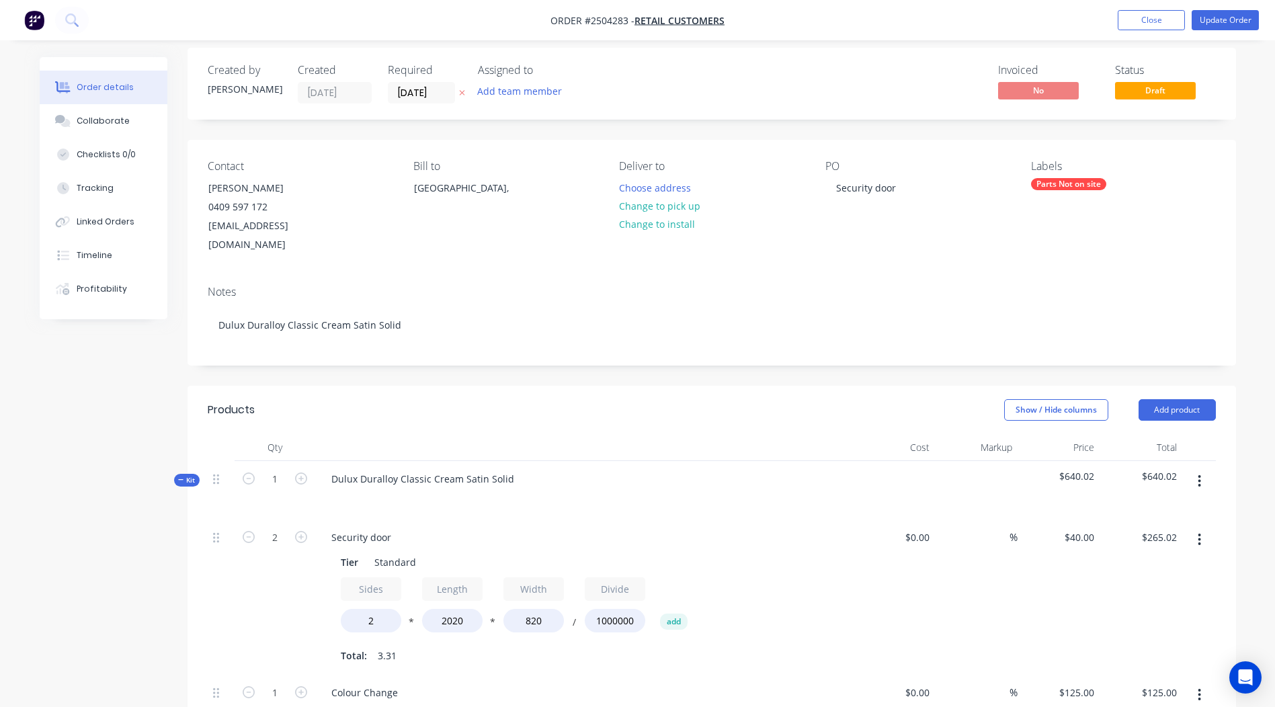
scroll to position [0, 0]
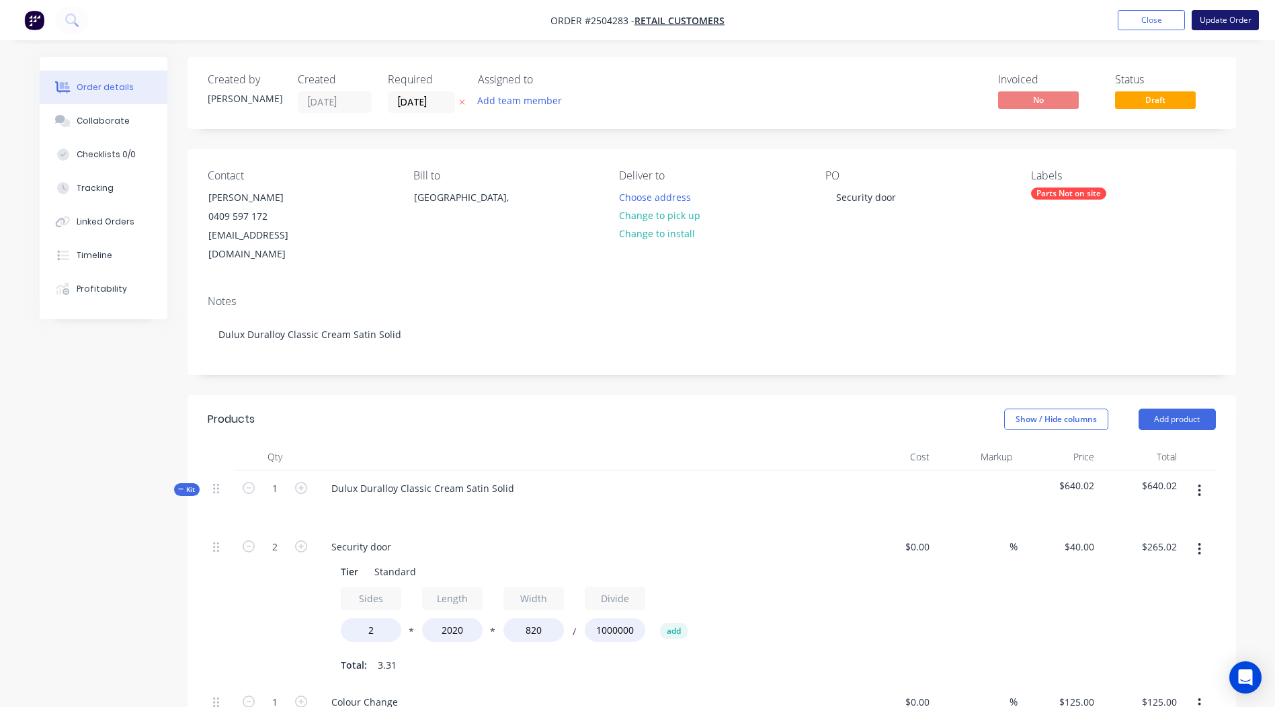
click at [1217, 20] on button "Update Order" at bounding box center [1224, 20] width 67 height 20
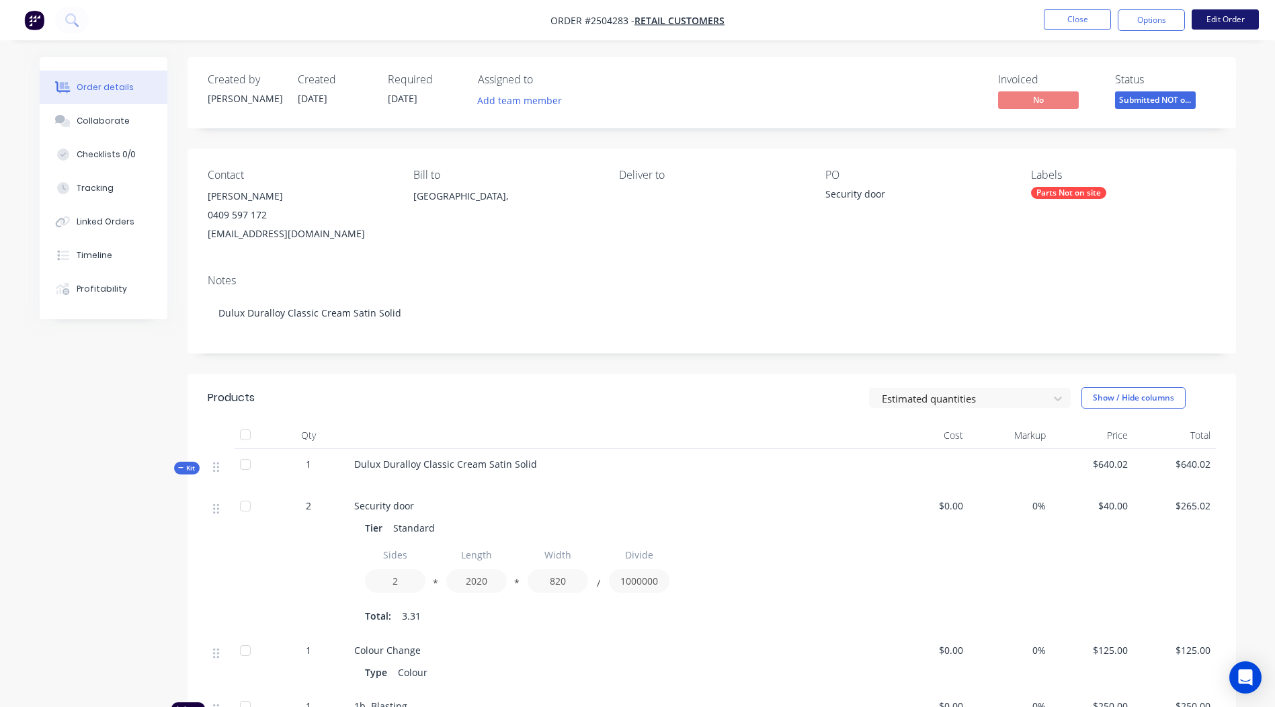
click at [1234, 15] on button "Edit Order" at bounding box center [1224, 19] width 67 height 20
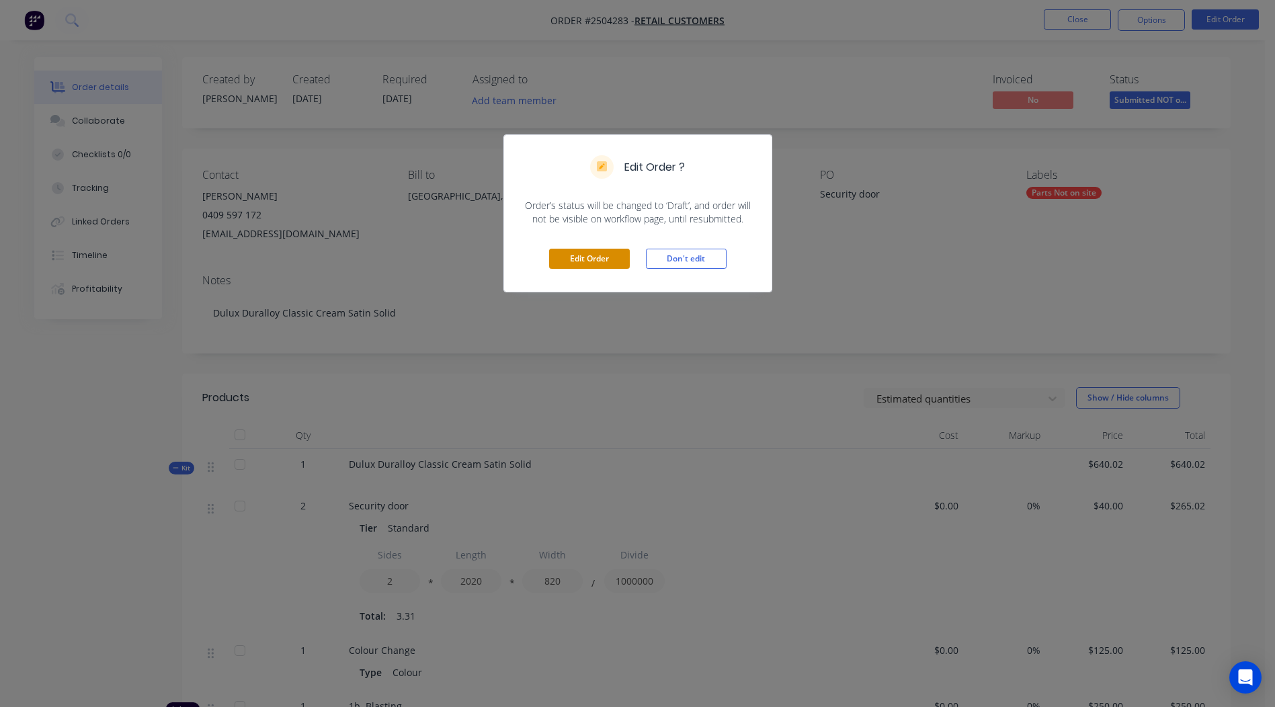
click at [575, 262] on button "Edit Order" at bounding box center [589, 259] width 81 height 20
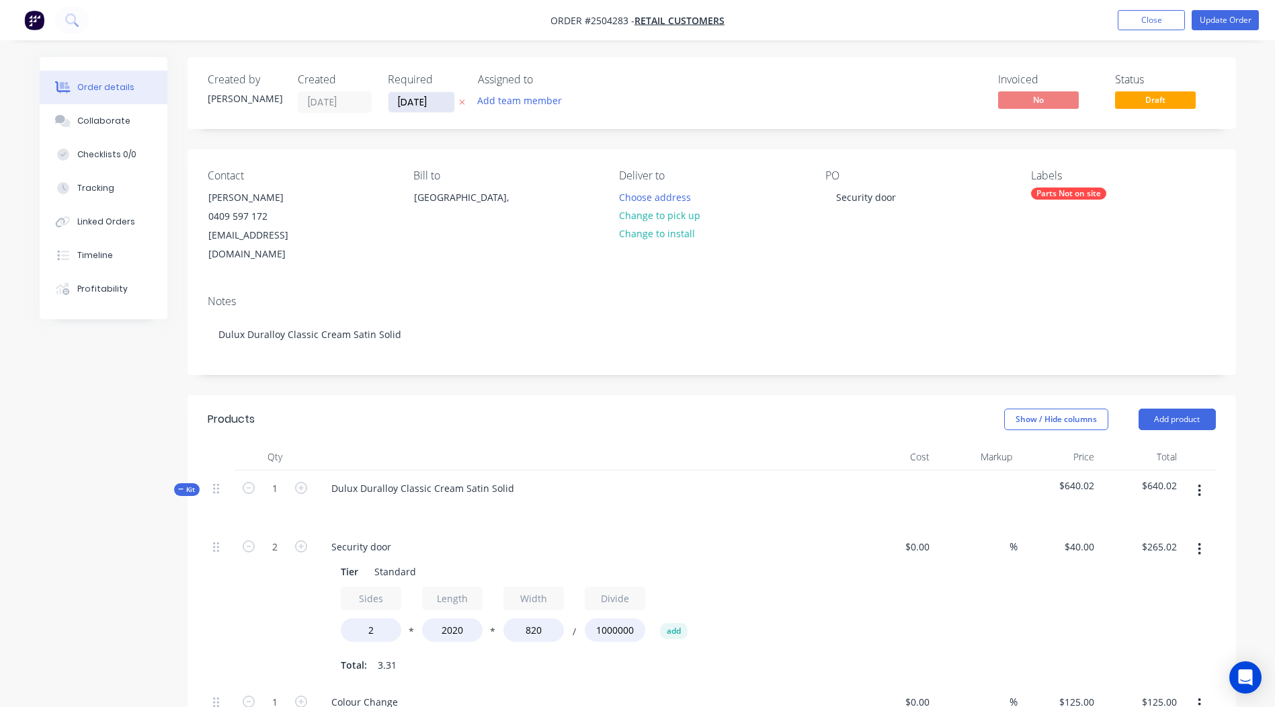
click at [420, 96] on input "02/10/25" at bounding box center [421, 102] width 66 height 20
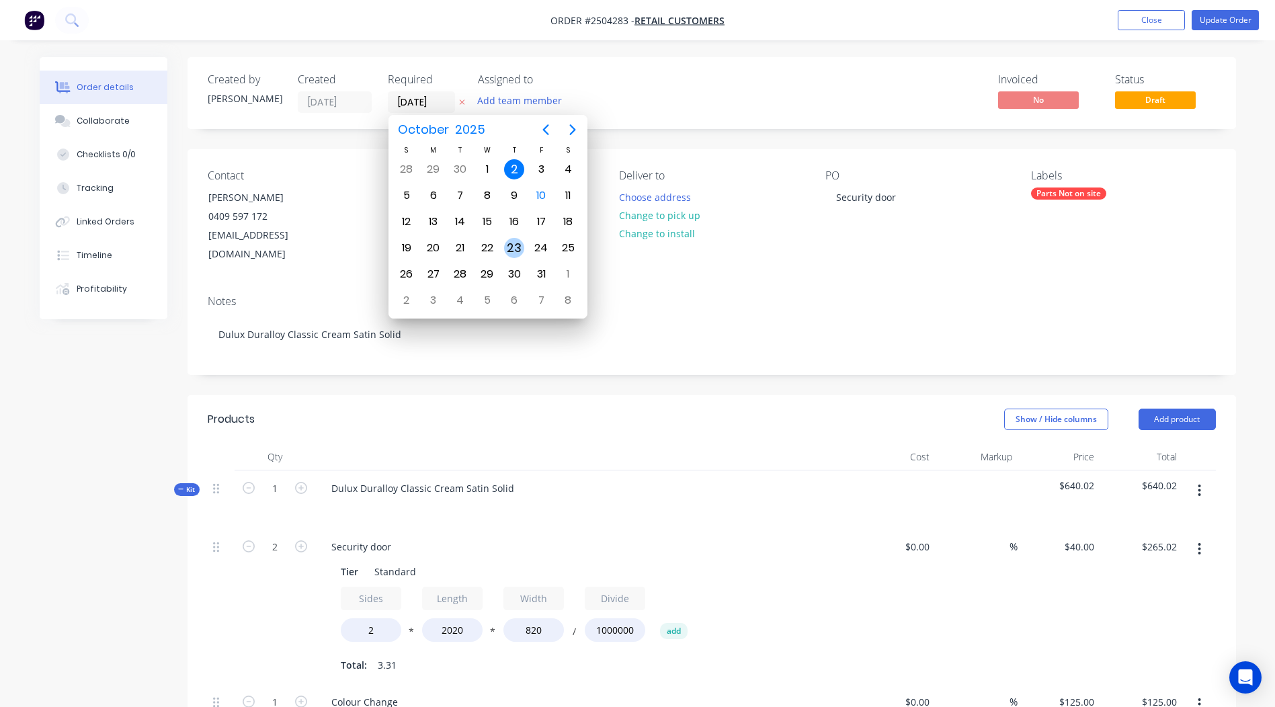
click at [515, 242] on div "23" at bounding box center [514, 248] width 20 height 20
type input "23/10/25"
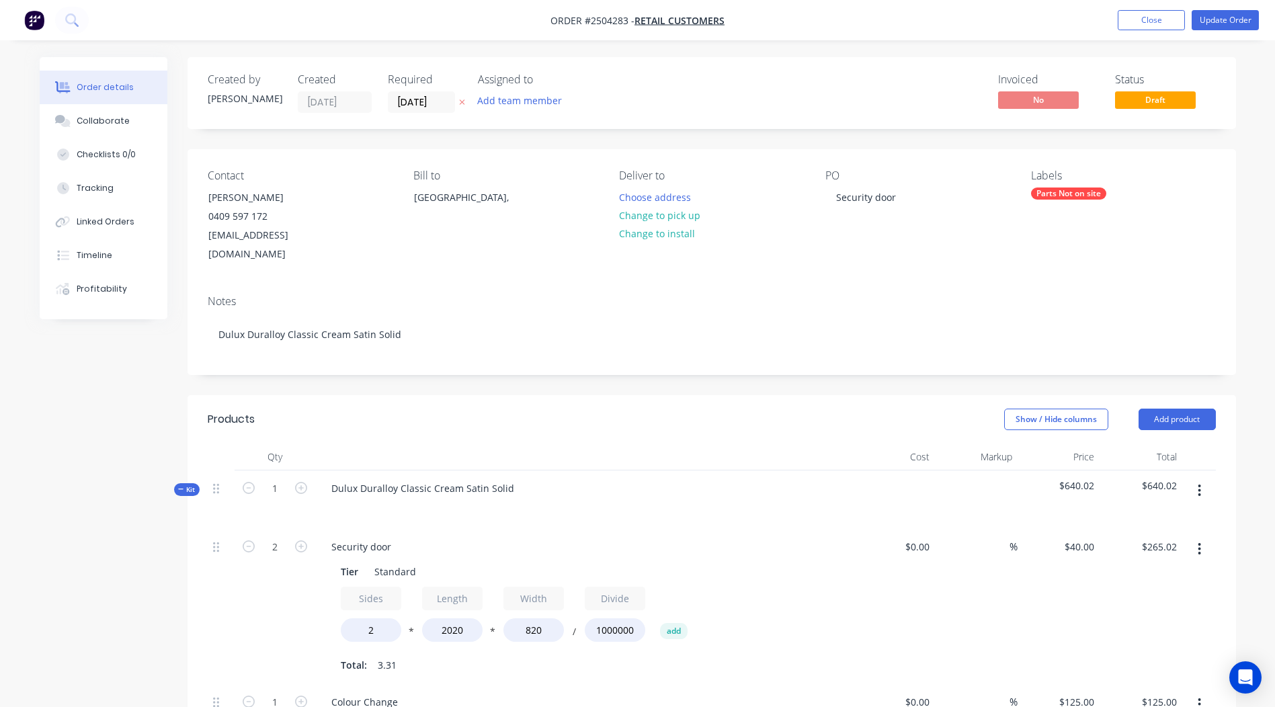
click at [1067, 192] on div "Parts Not on site" at bounding box center [1068, 193] width 75 height 12
click at [829, 196] on div "Security door" at bounding box center [865, 196] width 81 height 19
click at [915, 198] on div "2 x Security door" at bounding box center [873, 196] width 97 height 19
click at [900, 229] on div "PO 2 x Security doors" at bounding box center [917, 216] width 184 height 95
click at [920, 202] on div "2 x Security doors" at bounding box center [875, 196] width 101 height 19
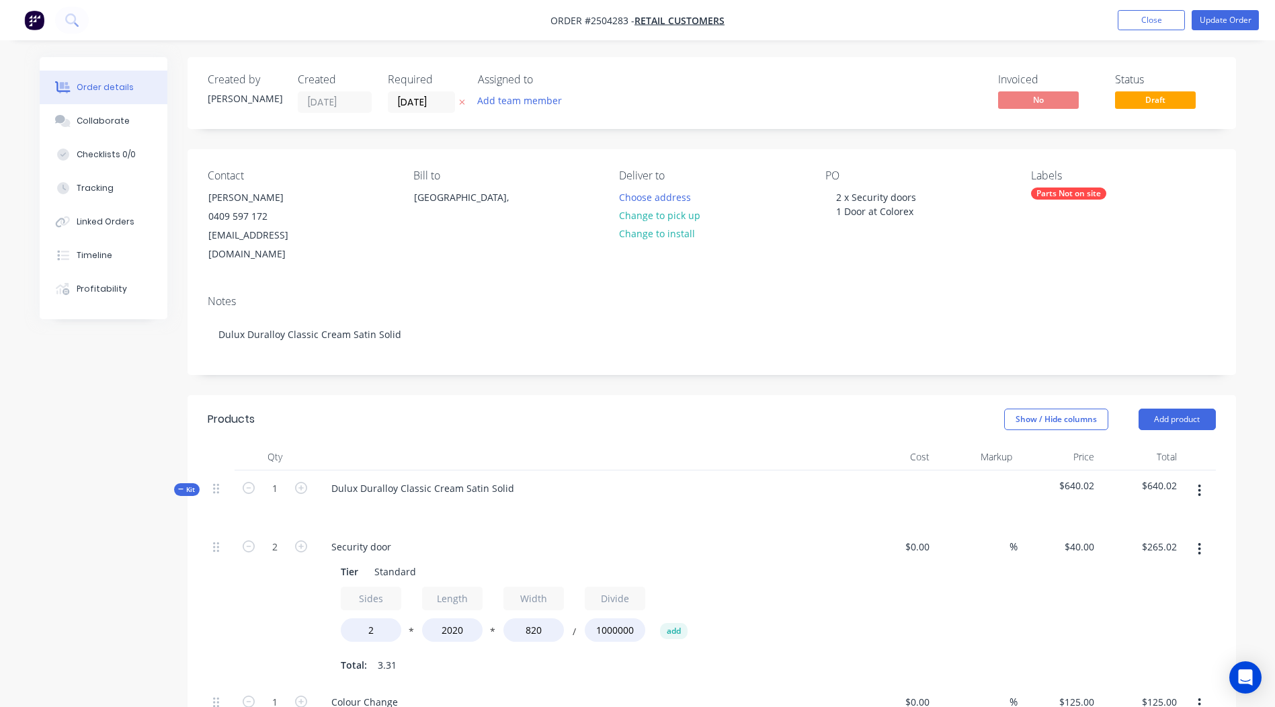
click at [934, 247] on div "Contact John Watkins 0409 597 172 buildem08@gmail.com Bill to Australia, Delive…" at bounding box center [711, 216] width 1048 height 135
click at [1064, 194] on div "Parts Not on site" at bounding box center [1068, 193] width 75 height 12
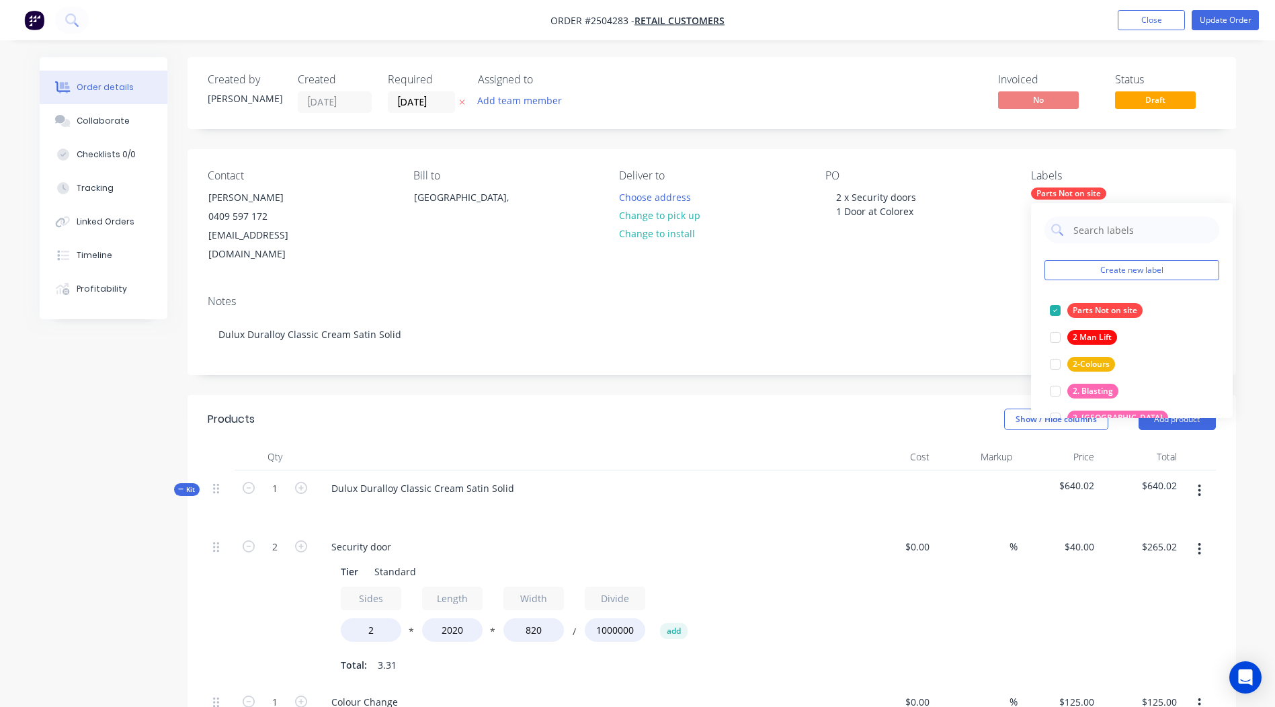
click at [959, 239] on div "PO 2 x Security doors 1 Door at Colorex" at bounding box center [917, 216] width 184 height 95
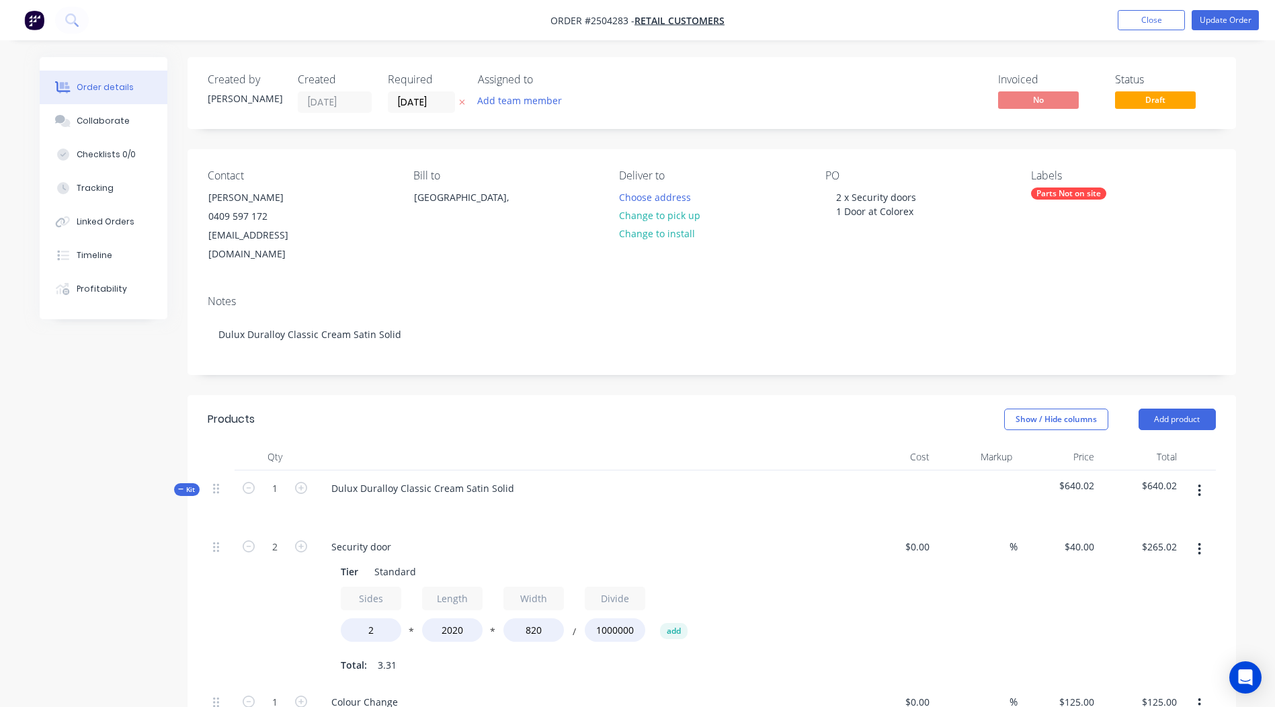
click at [1062, 198] on div "Parts Not on site" at bounding box center [1068, 193] width 75 height 12
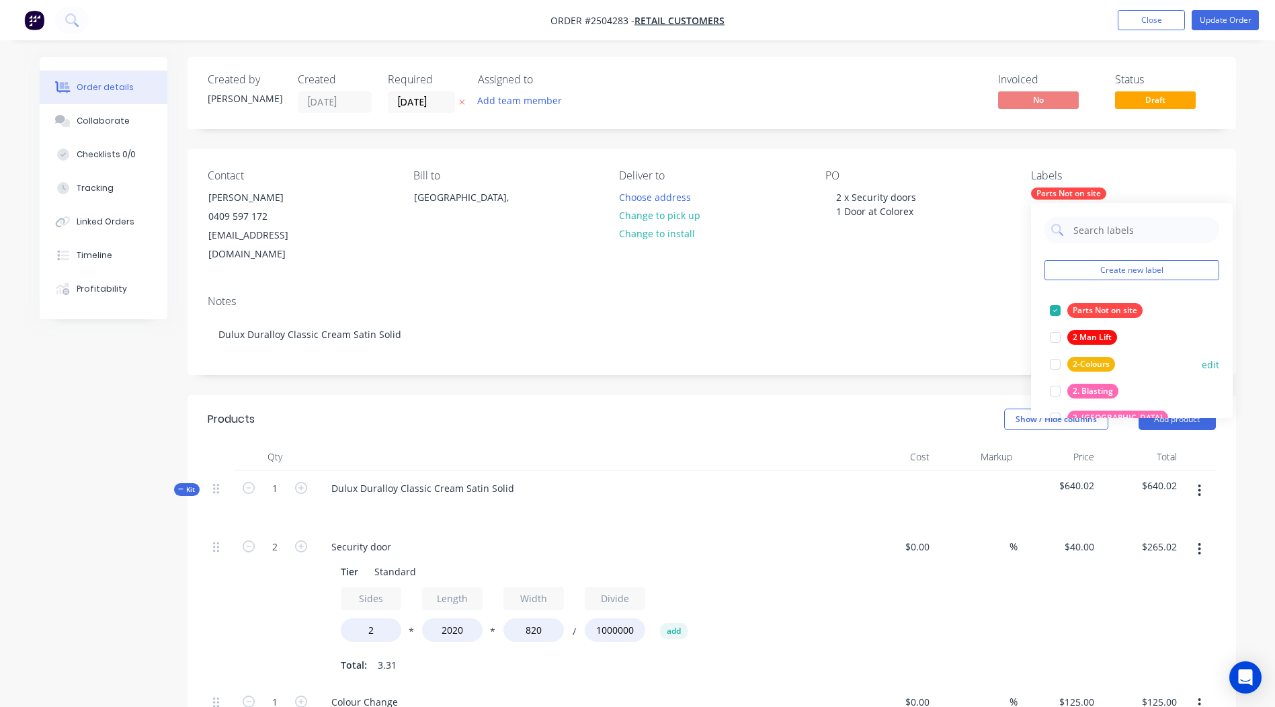
scroll to position [134, 0]
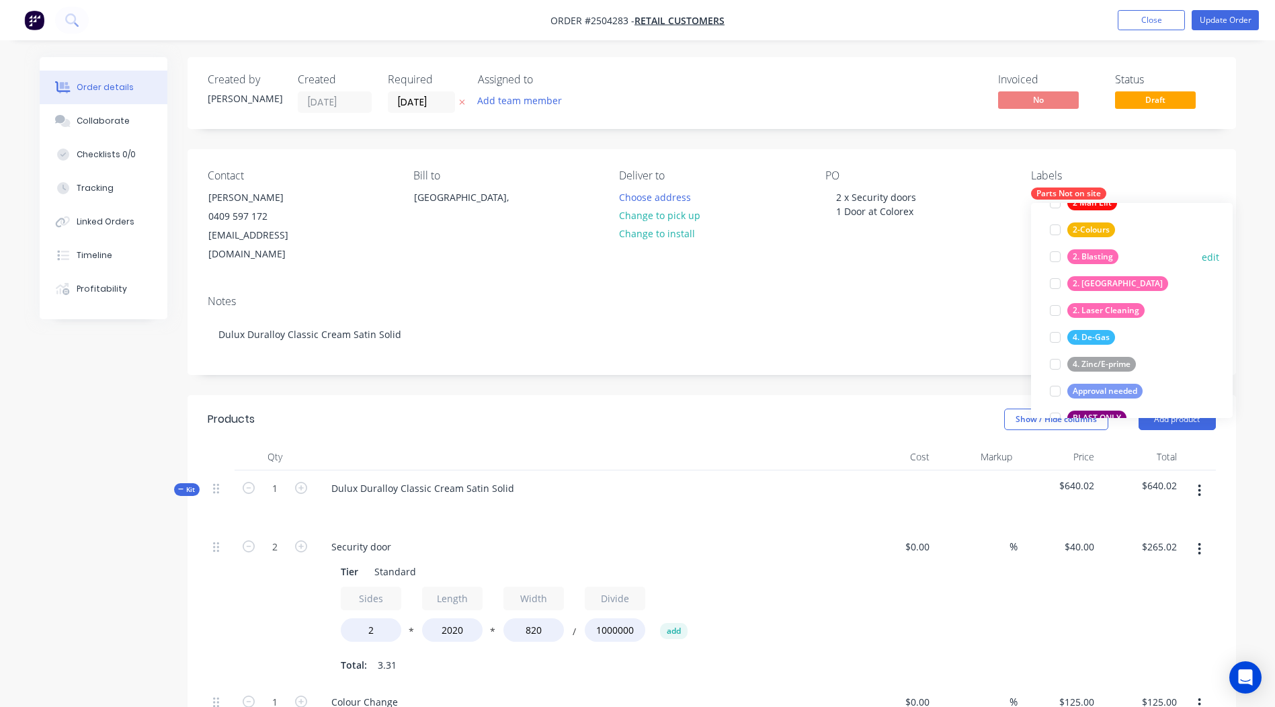
click at [1056, 254] on div at bounding box center [1055, 256] width 27 height 27
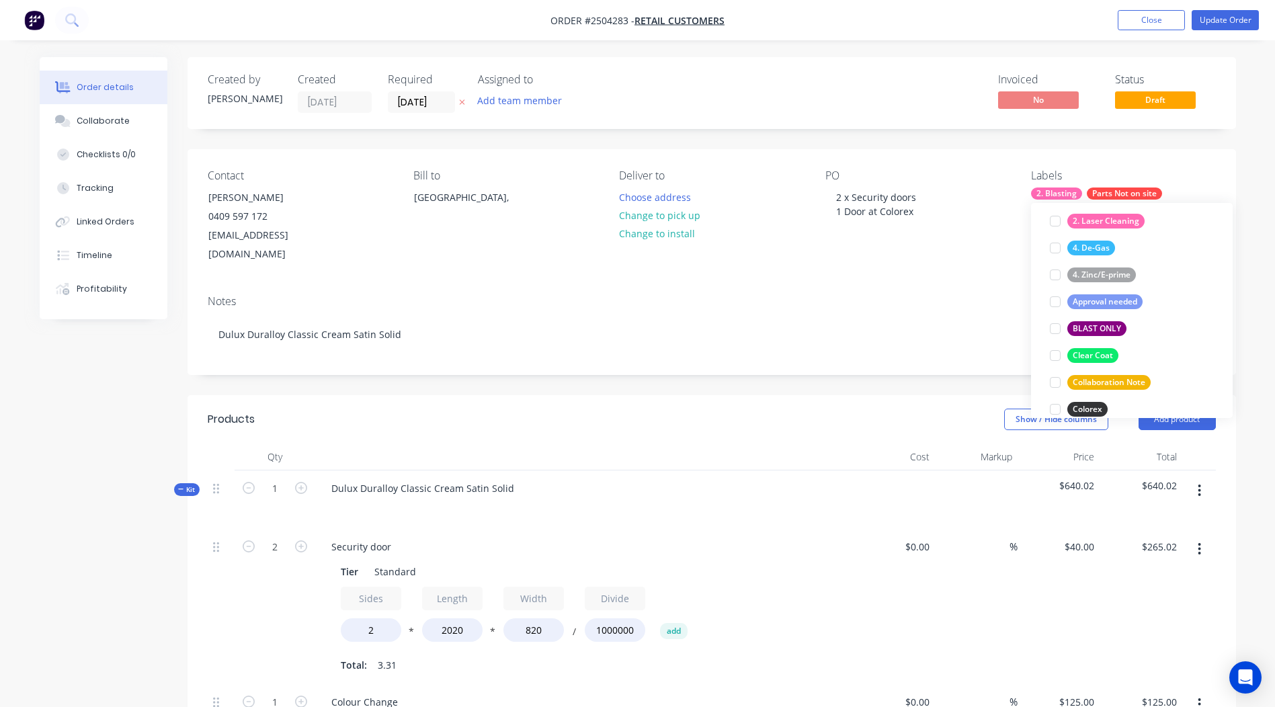
scroll to position [255, 0]
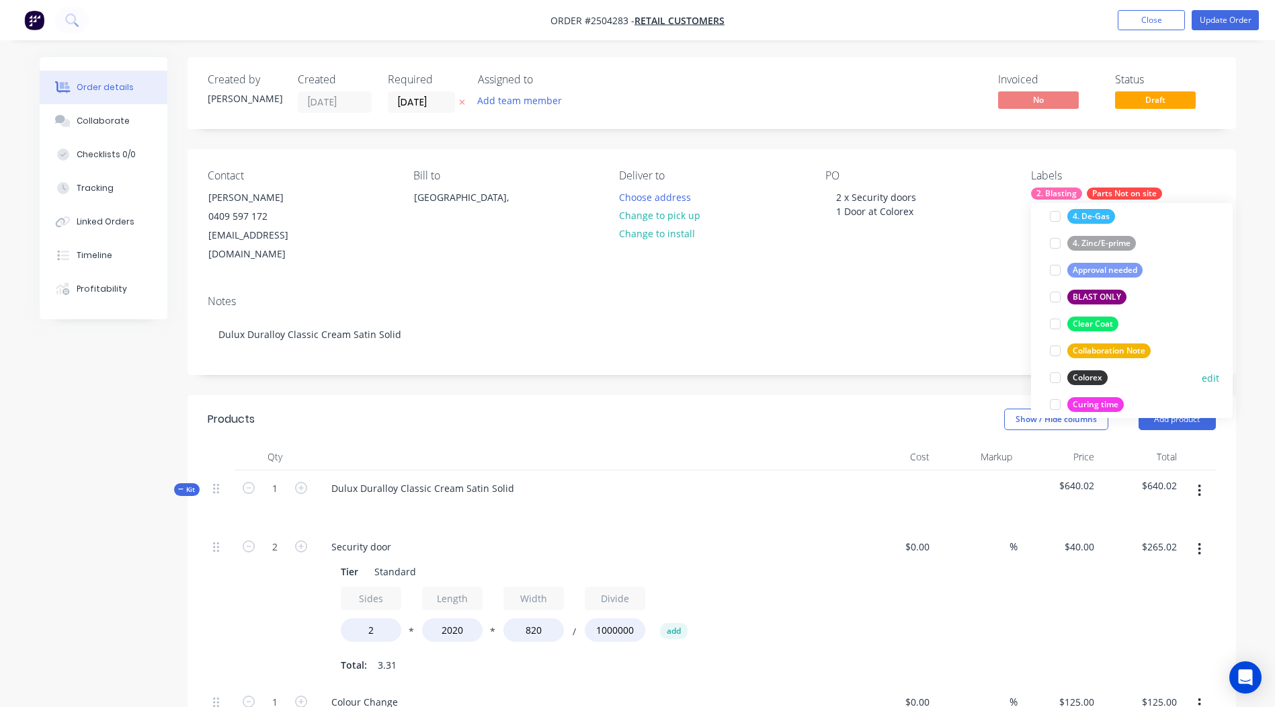
click at [1055, 374] on div at bounding box center [1055, 377] width 27 height 27
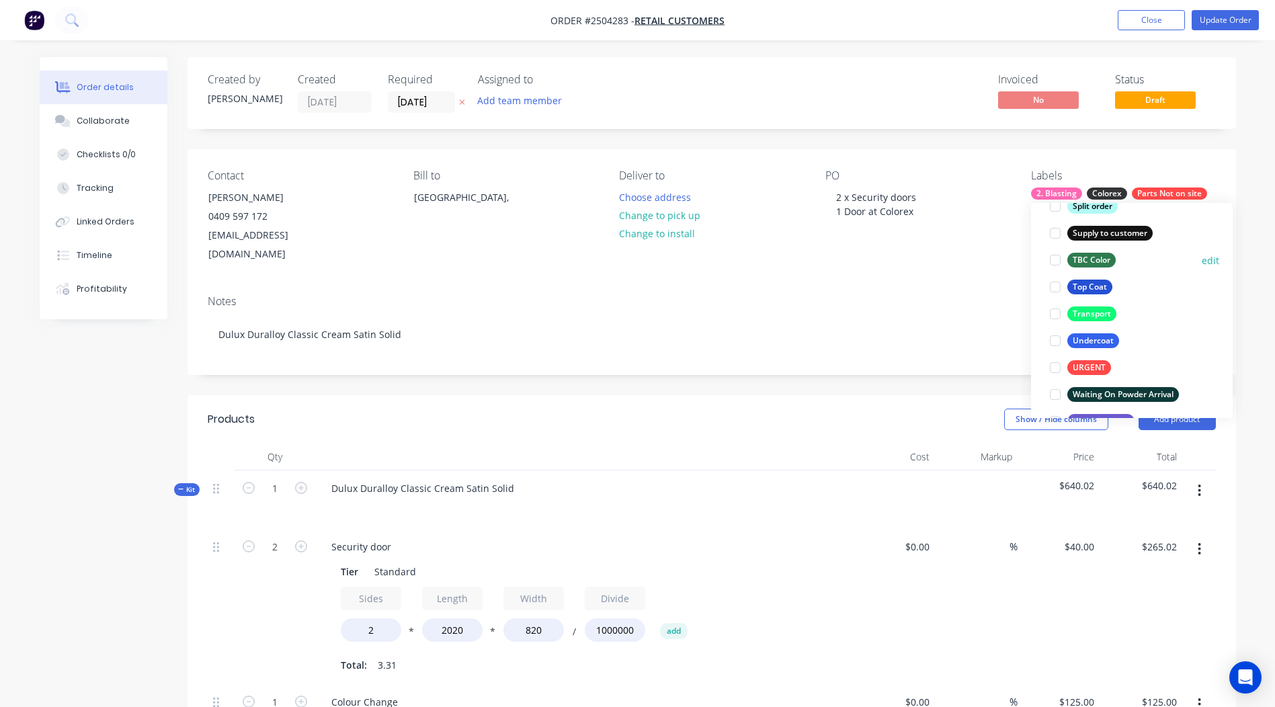
scroll to position [1075, 0]
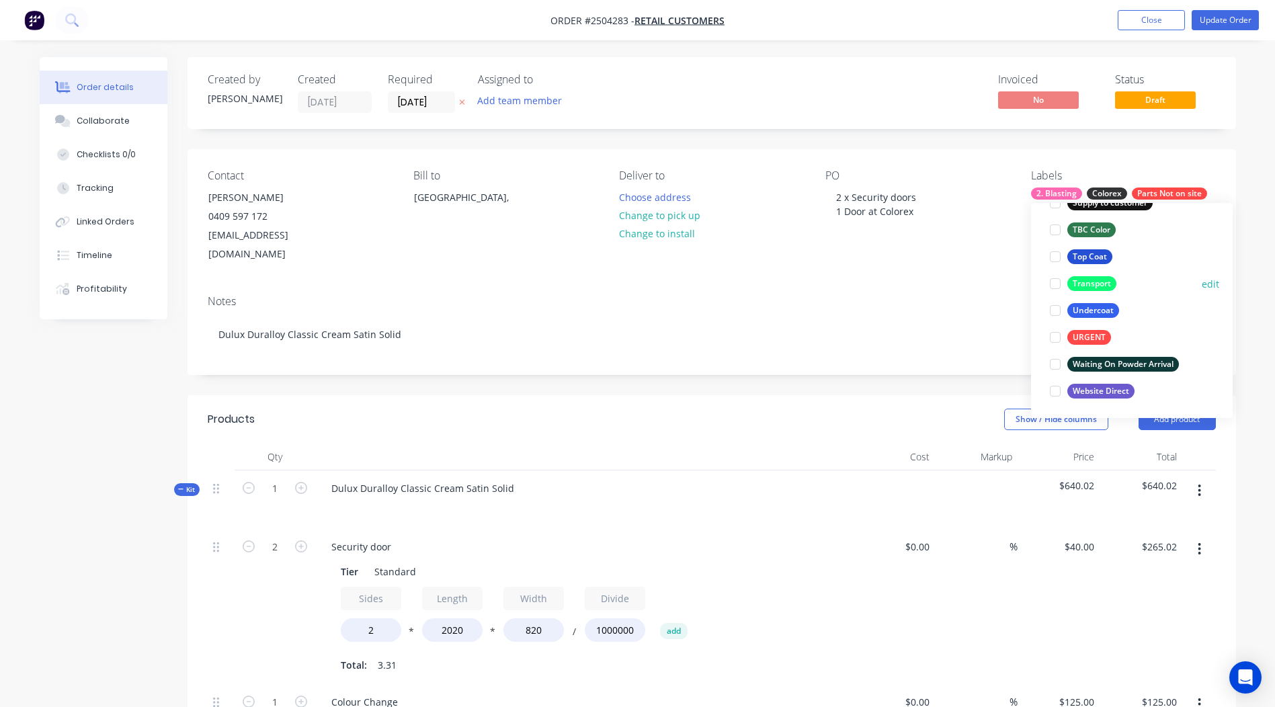
click at [1052, 282] on div at bounding box center [1055, 283] width 27 height 27
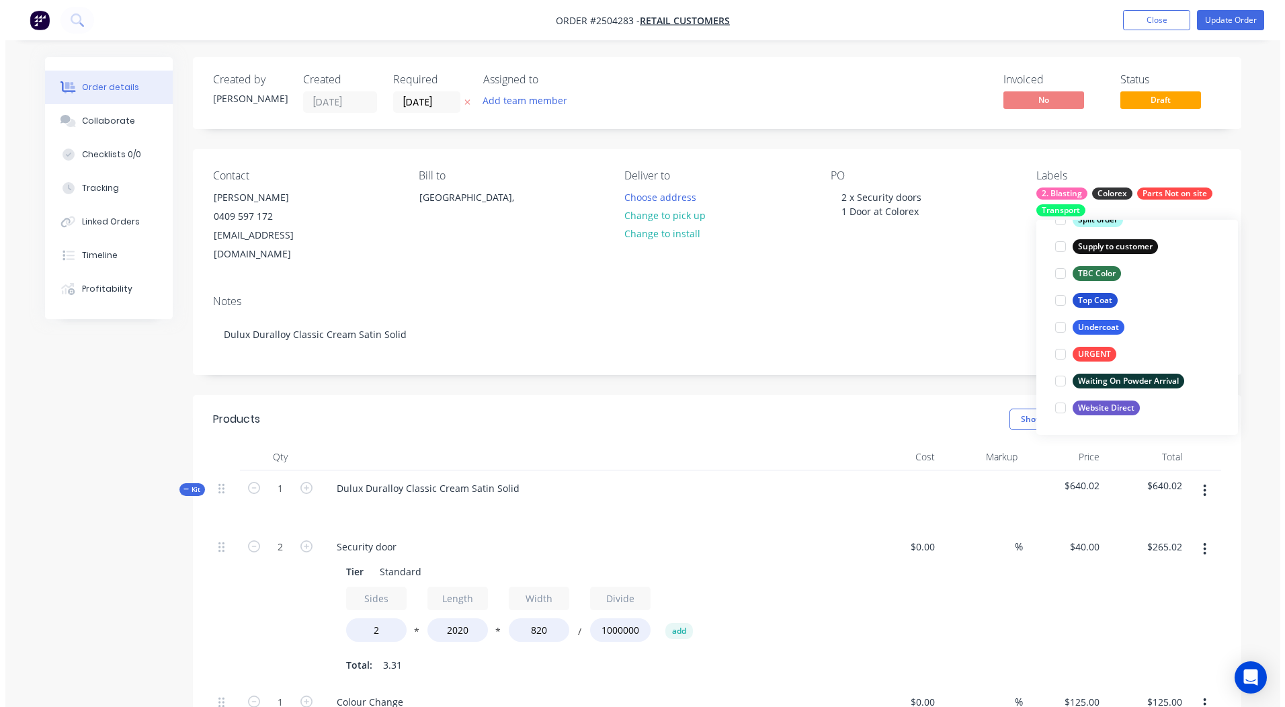
scroll to position [108, 0]
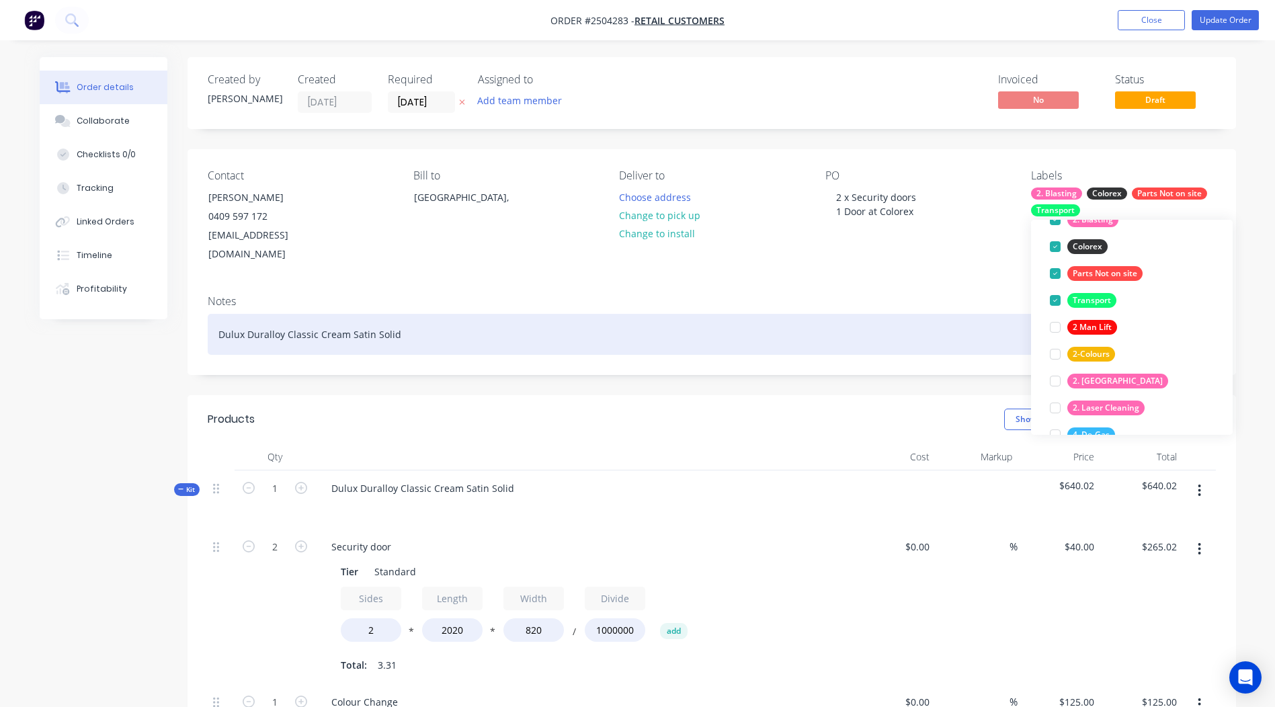
click at [898, 314] on div "Dulux Duralloy Classic Cream Satin Solid" at bounding box center [712, 334] width 1008 height 41
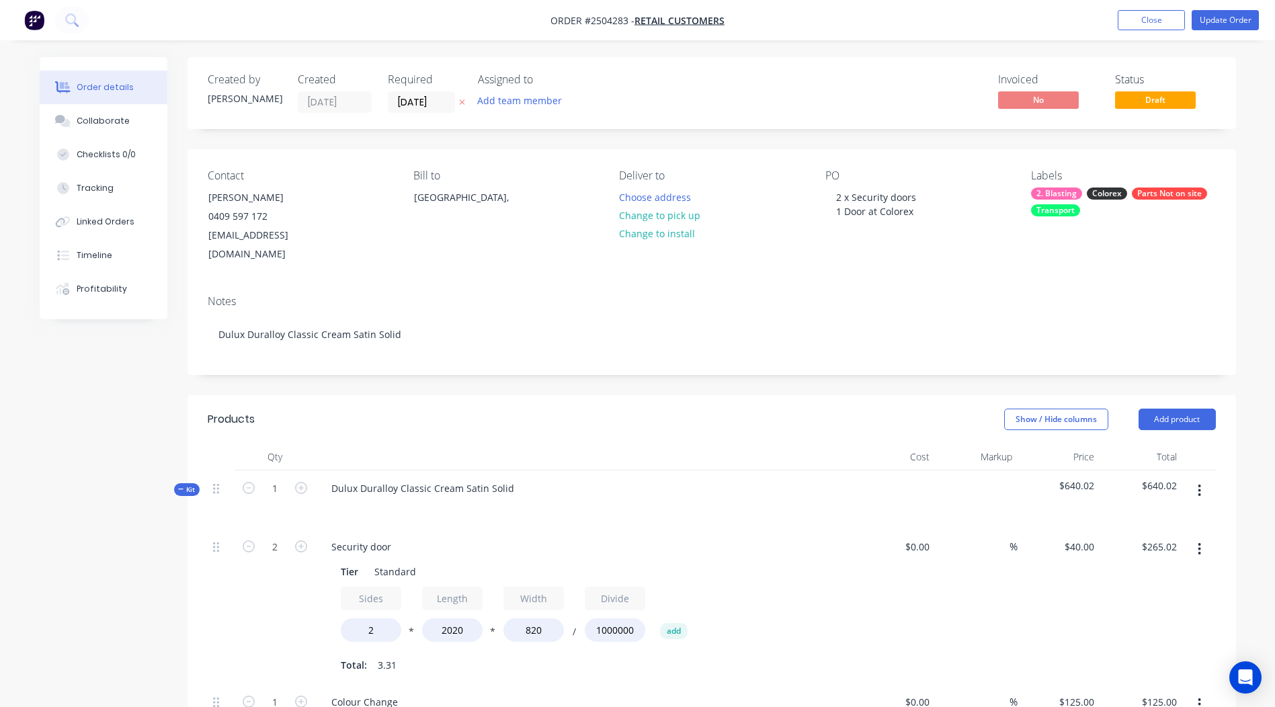
click at [1212, 9] on nav "Order #2504283 - Retail Customers Add product Close Update Order" at bounding box center [637, 20] width 1275 height 40
click at [1212, 15] on button "Update Order" at bounding box center [1224, 20] width 67 height 20
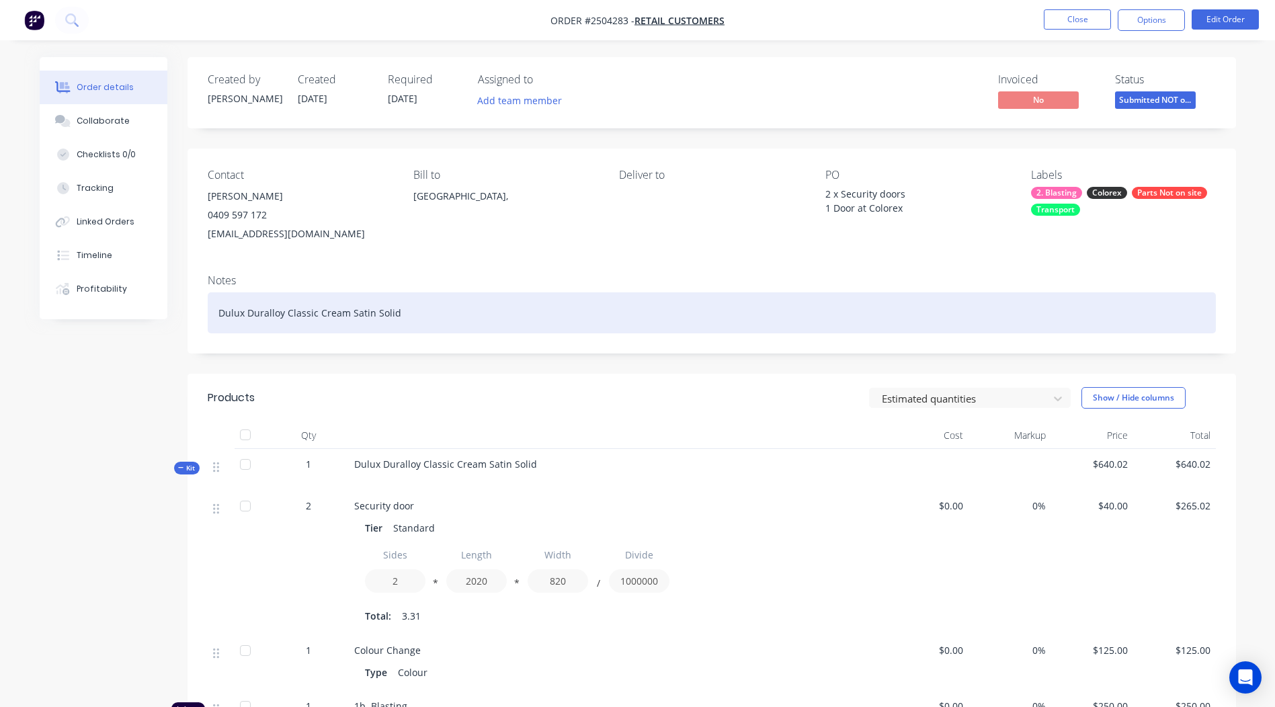
click at [690, 293] on div "Dulux Duralloy Classic Cream Satin Solid" at bounding box center [712, 312] width 1008 height 41
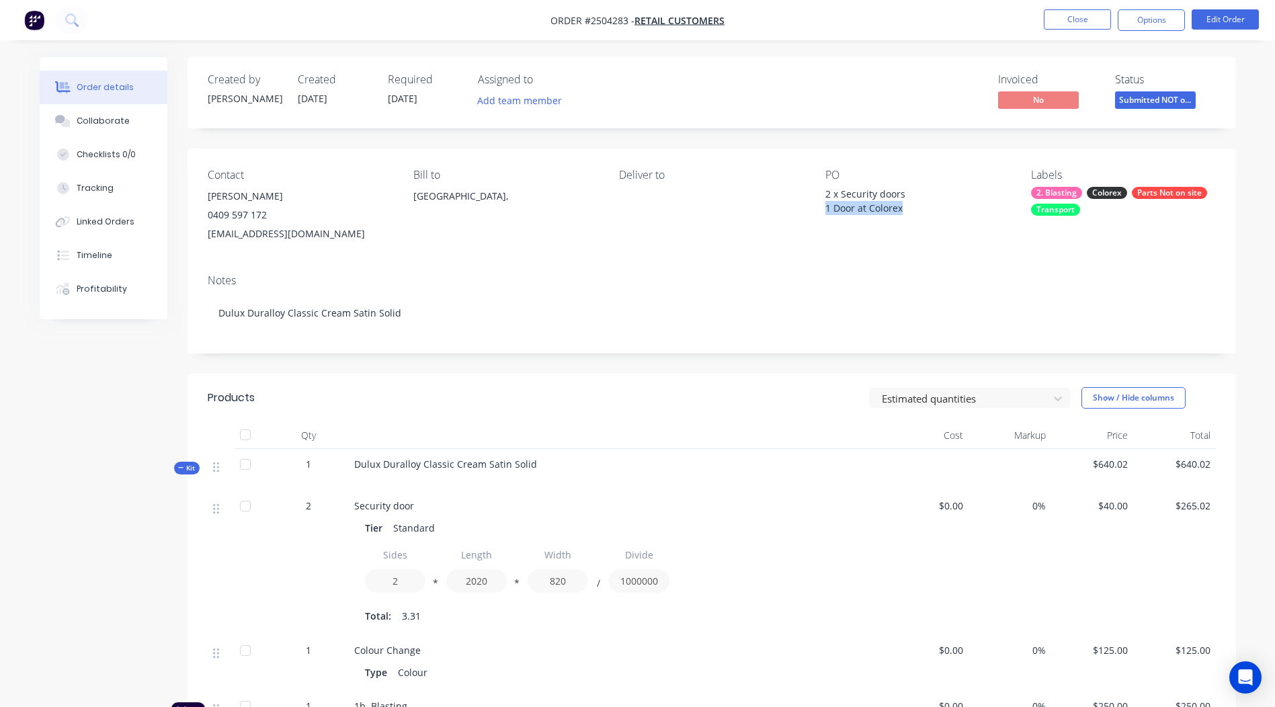
drag, startPoint x: 825, startPoint y: 210, endPoint x: 902, endPoint y: 214, distance: 77.4
click at [902, 214] on div "2 x Security doors 1 Door at Colorex" at bounding box center [909, 201] width 168 height 28
click at [1215, 18] on button "Edit Order" at bounding box center [1224, 19] width 67 height 20
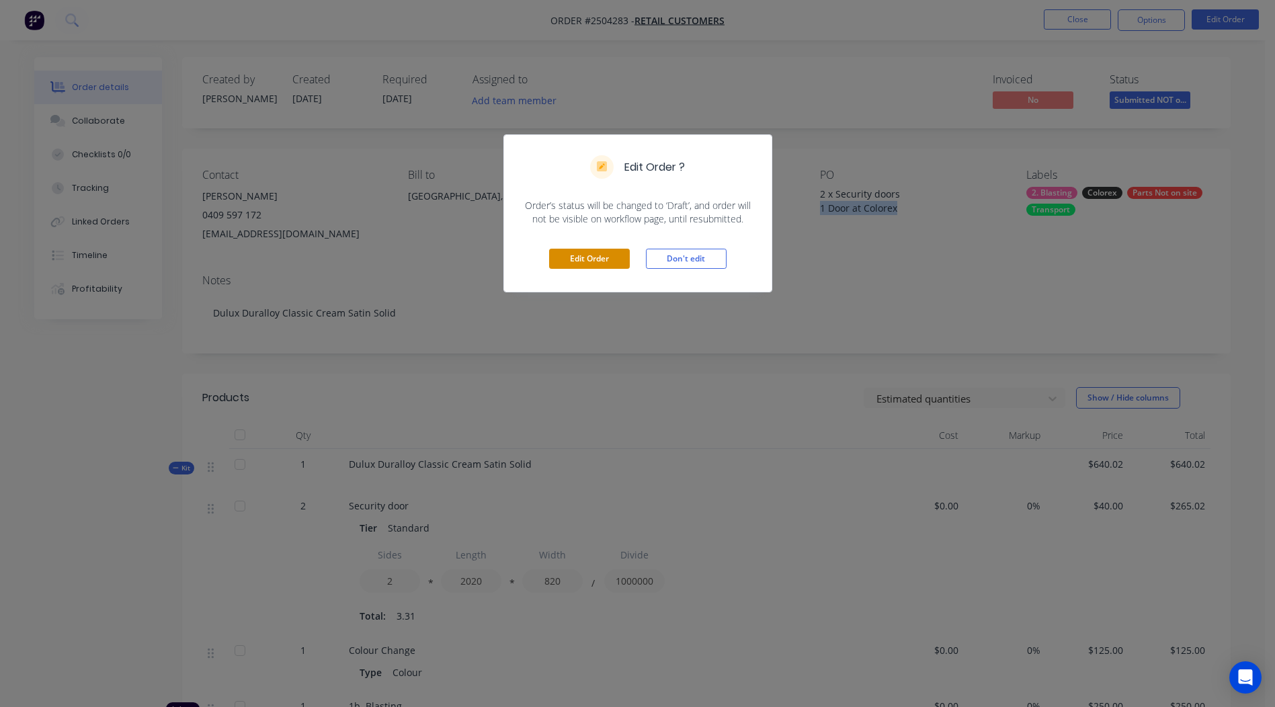
click at [595, 254] on button "Edit Order" at bounding box center [589, 259] width 81 height 20
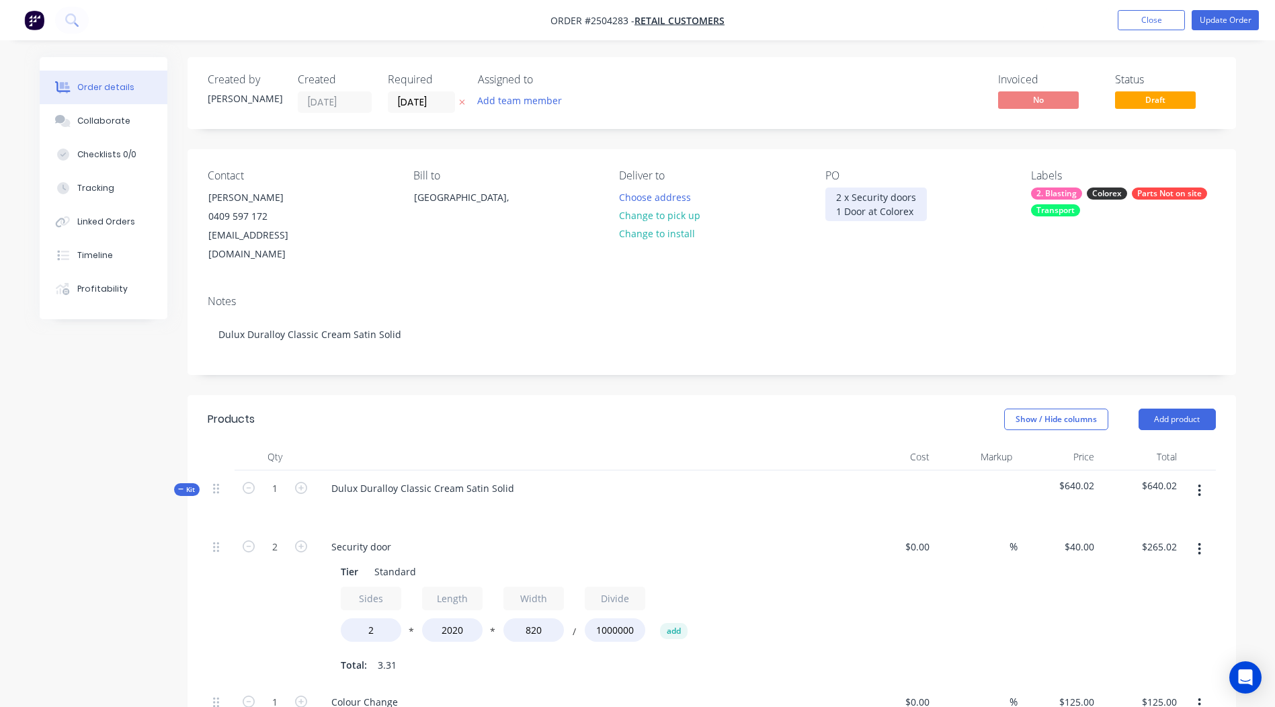
click at [882, 210] on div "2 x Security doors 1 Door at Colorex" at bounding box center [875, 204] width 101 height 34
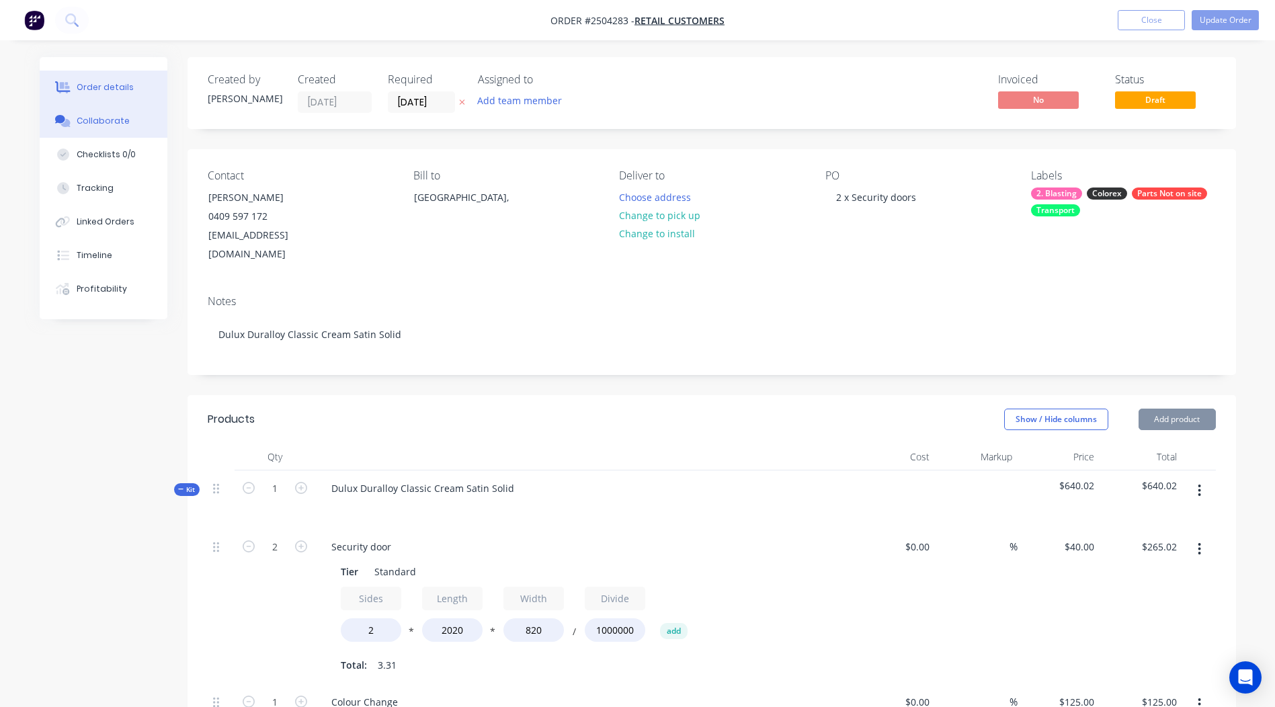
click at [98, 117] on div "Collaborate" at bounding box center [103, 121] width 53 height 12
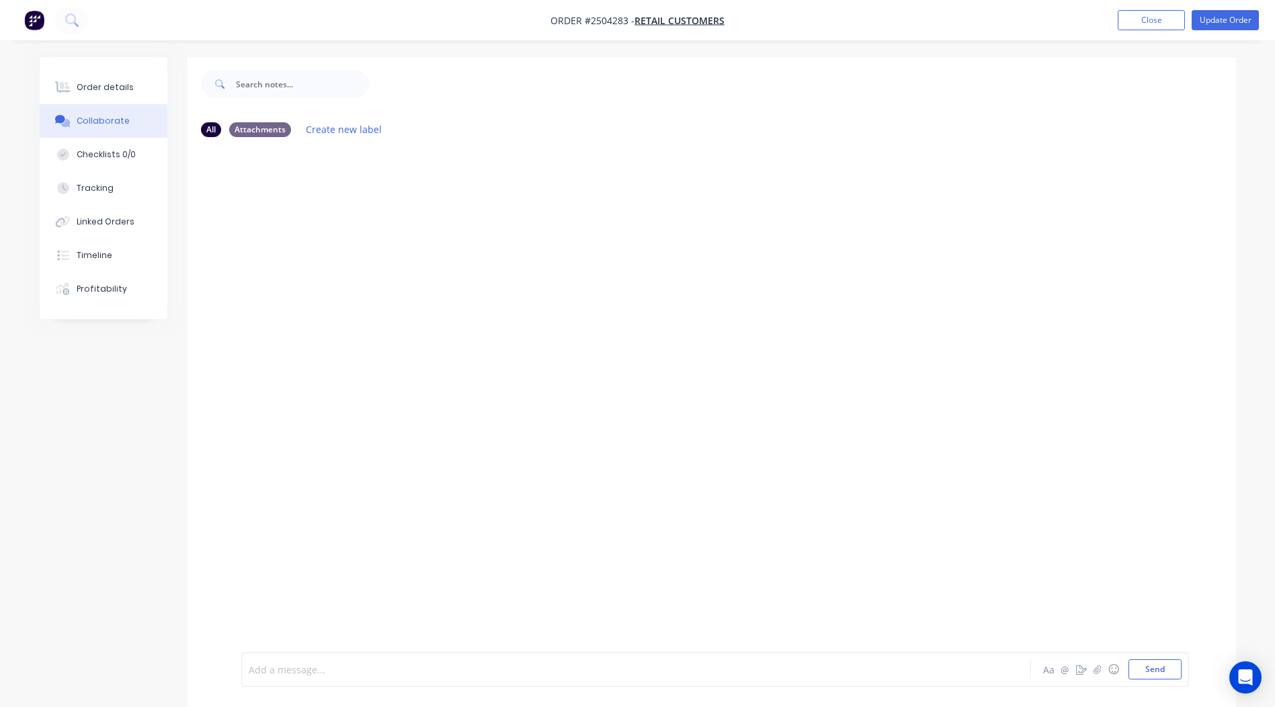
paste div
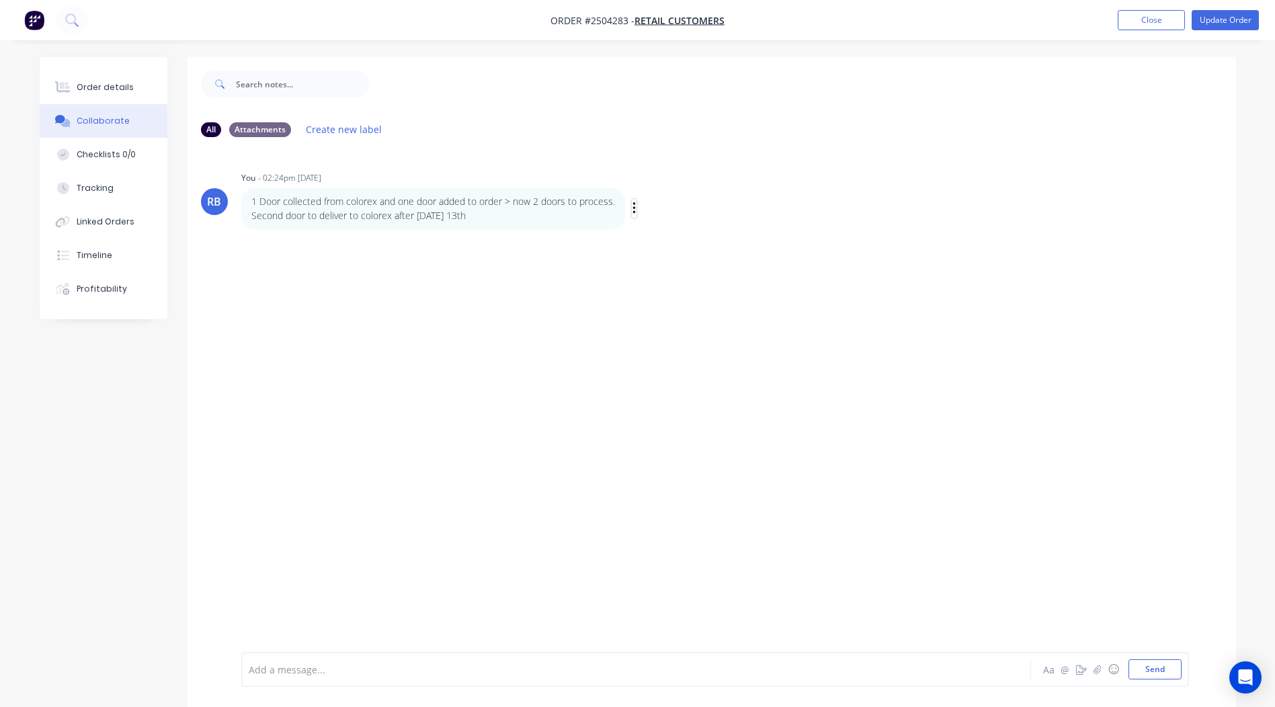
click at [632, 206] on icon "button" at bounding box center [634, 208] width 4 height 15
click at [671, 233] on button "Edit" at bounding box center [682, 233] width 85 height 22
click at [511, 662] on span "1 Door collected from colorex and one door added to order > now 2 doors to proc…" at bounding box center [440, 658] width 383 height 13
drag, startPoint x: 1168, startPoint y: 672, endPoint x: 1144, endPoint y: 646, distance: 35.2
click at [1167, 671] on button "Send" at bounding box center [1154, 669] width 53 height 20
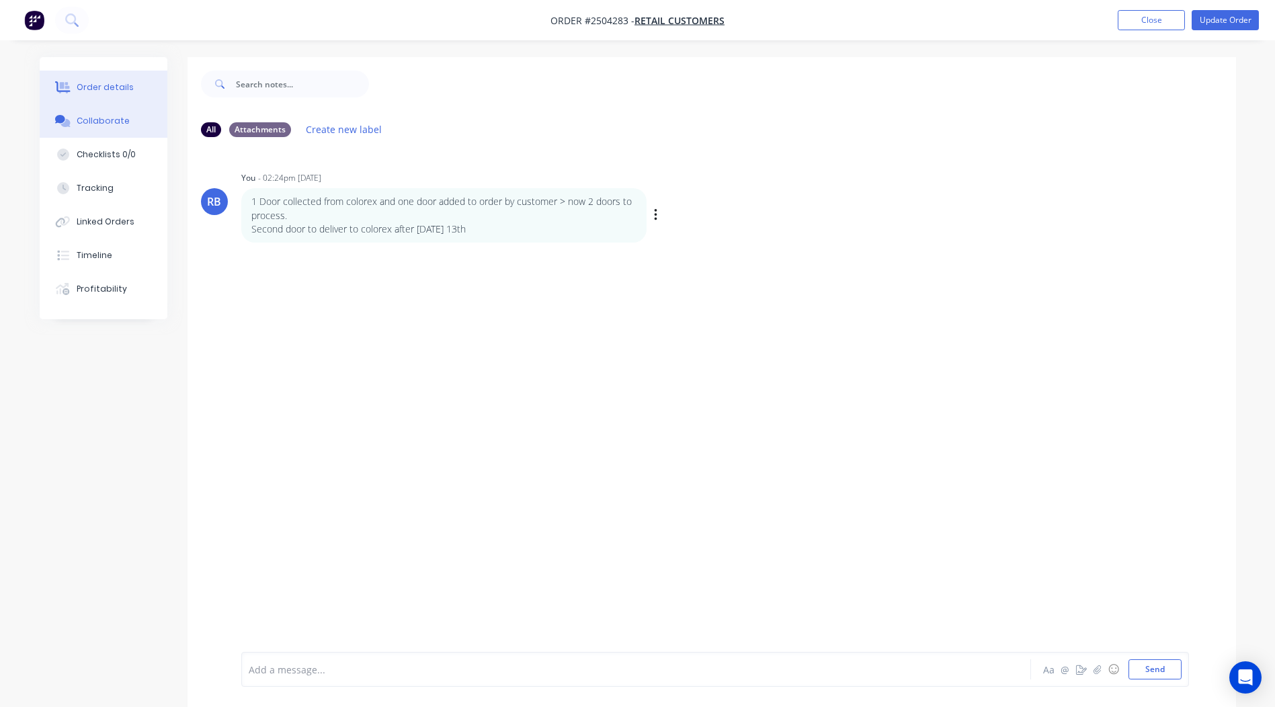
click at [99, 82] on div "Order details" at bounding box center [105, 87] width 57 height 12
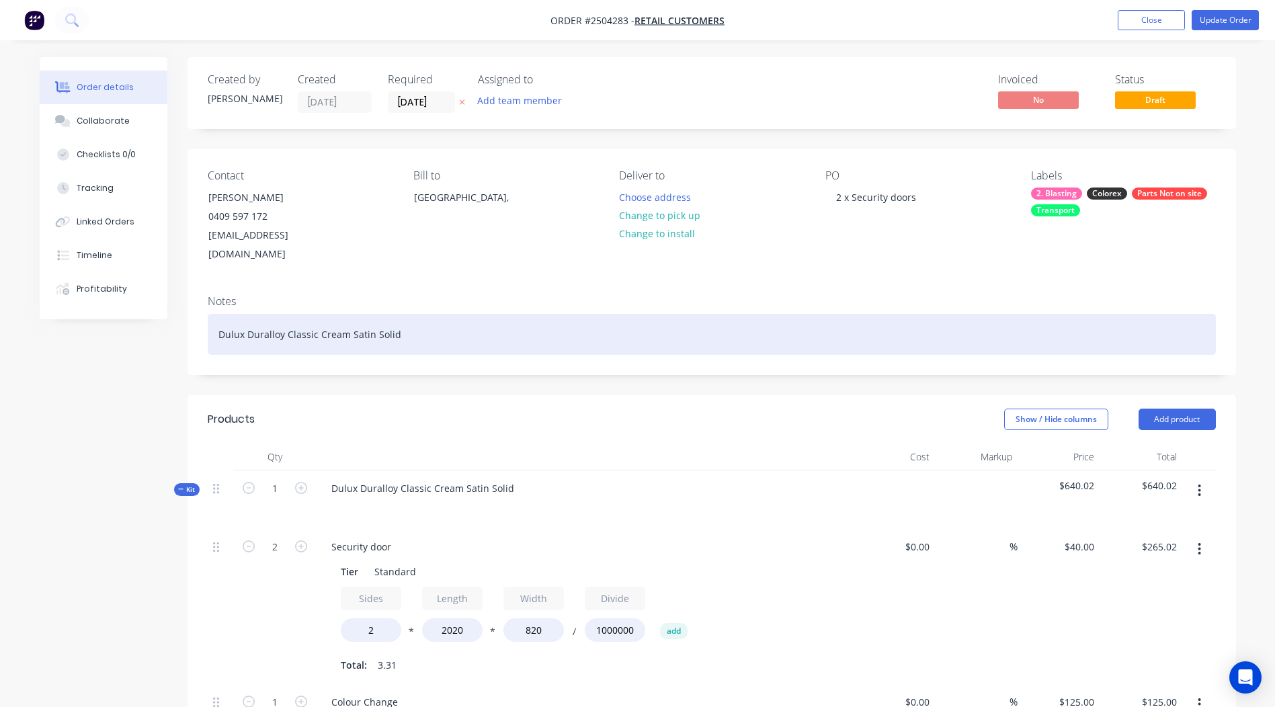
click at [790, 314] on div "Dulux Duralloy Classic Cream Satin Solid" at bounding box center [712, 334] width 1008 height 41
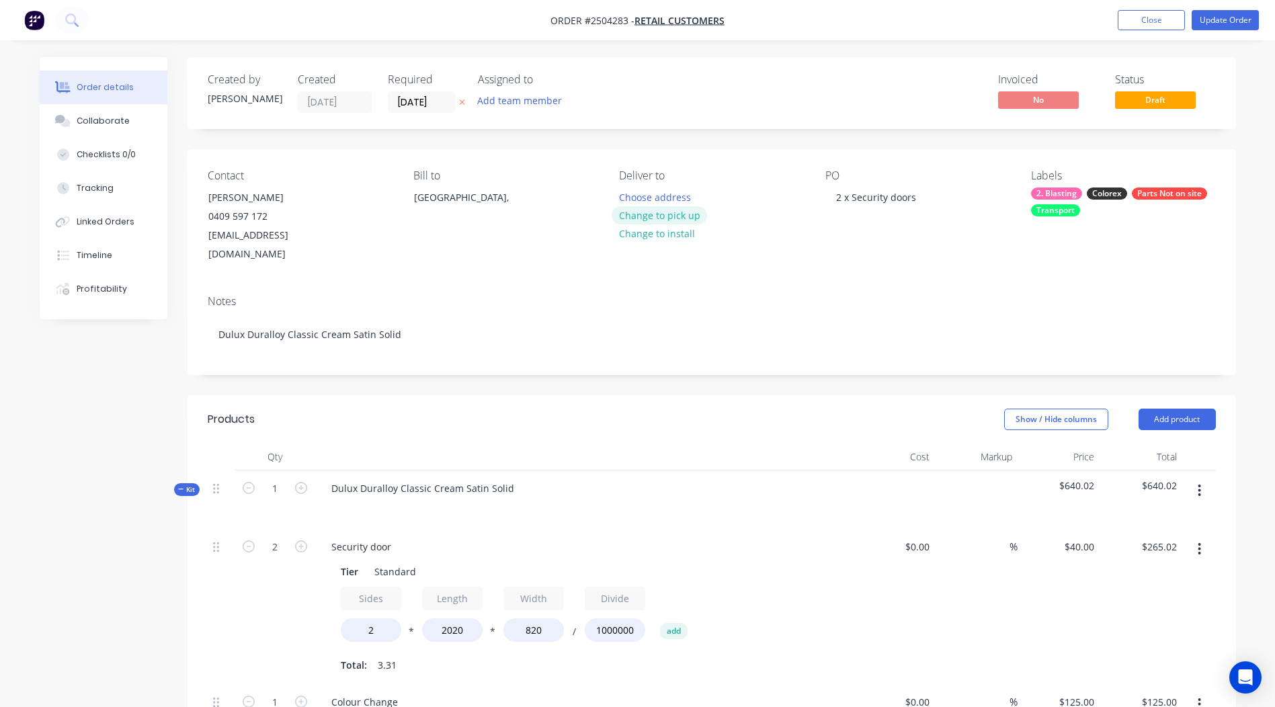
click at [695, 215] on button "Change to pick up" at bounding box center [658, 215] width 95 height 18
click at [969, 239] on div "PO 2 x Security doors" at bounding box center [917, 216] width 184 height 95
click at [1218, 16] on button "Update Order" at bounding box center [1224, 20] width 67 height 20
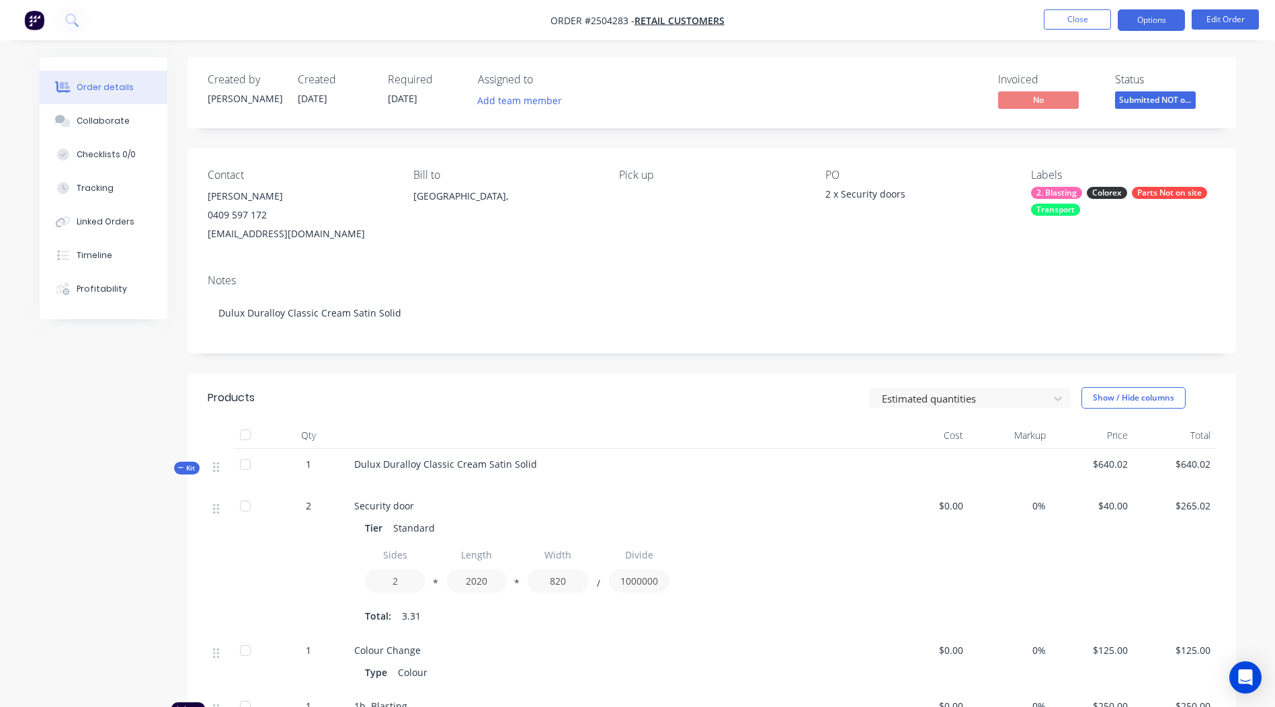
click at [1141, 22] on button "Options" at bounding box center [1150, 20] width 67 height 22
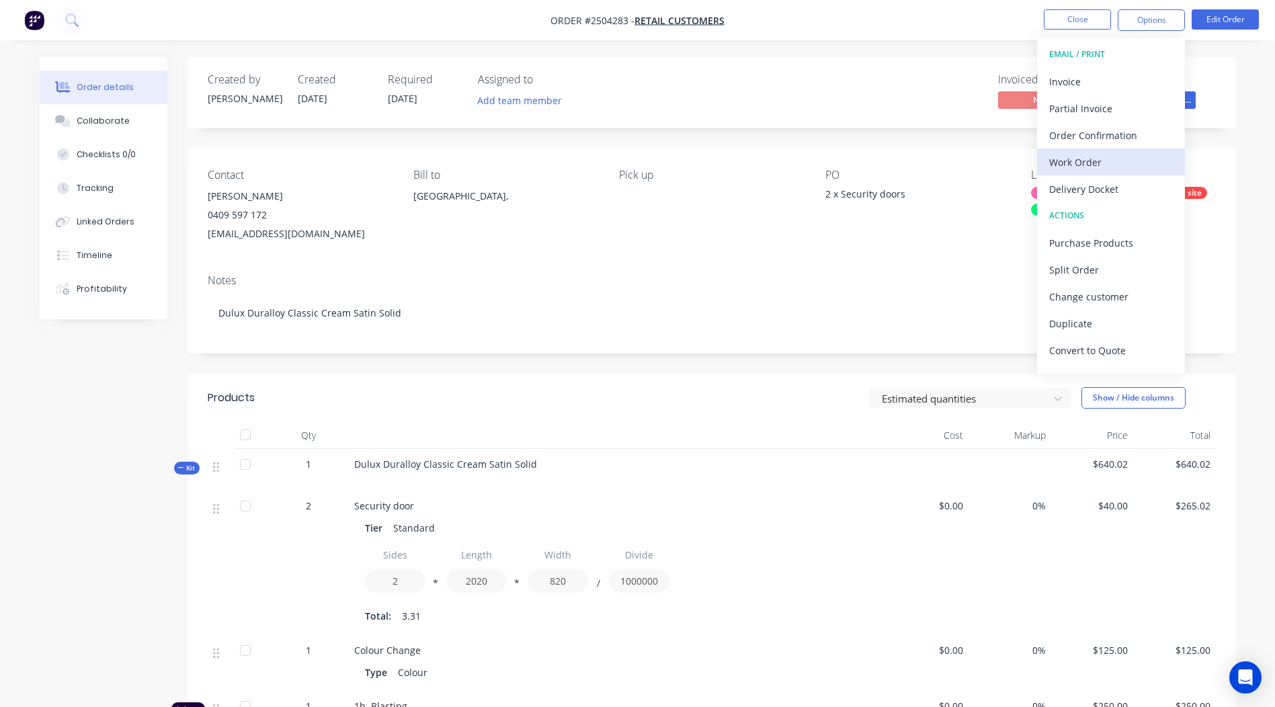
click at [1092, 161] on div "Work Order" at bounding box center [1111, 162] width 124 height 19
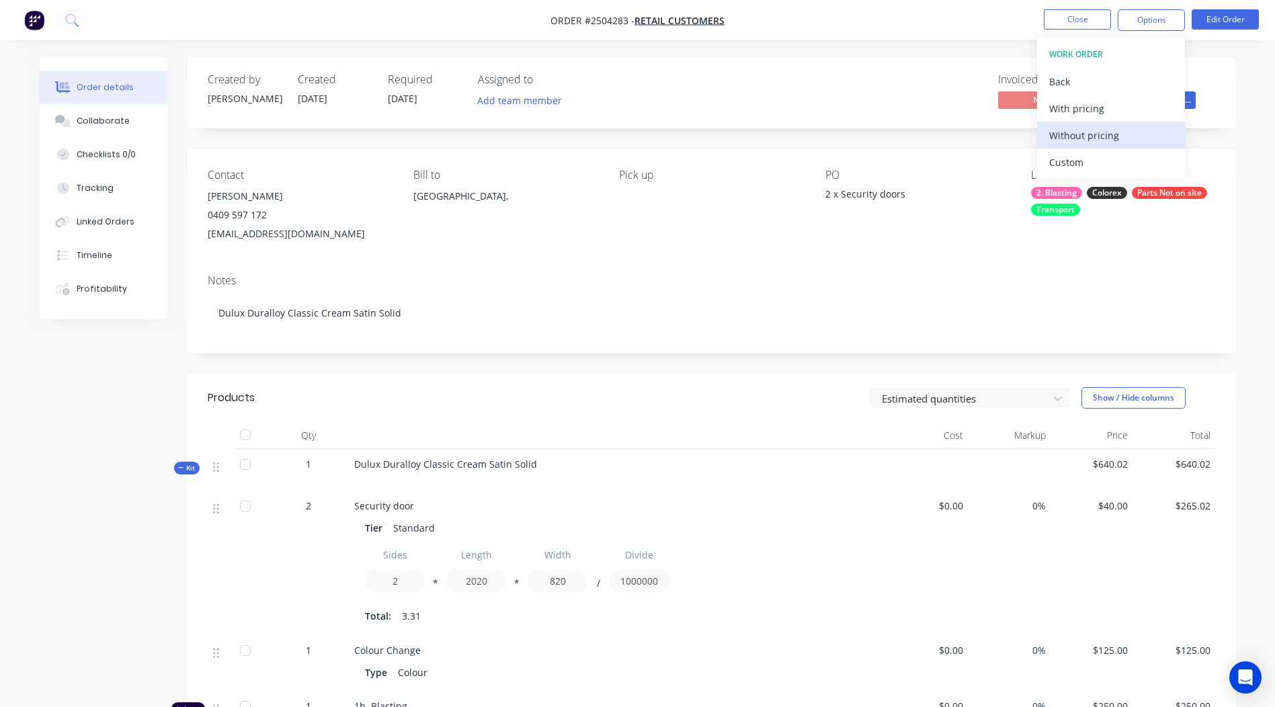
click at [1085, 133] on div "Without pricing" at bounding box center [1111, 135] width 124 height 19
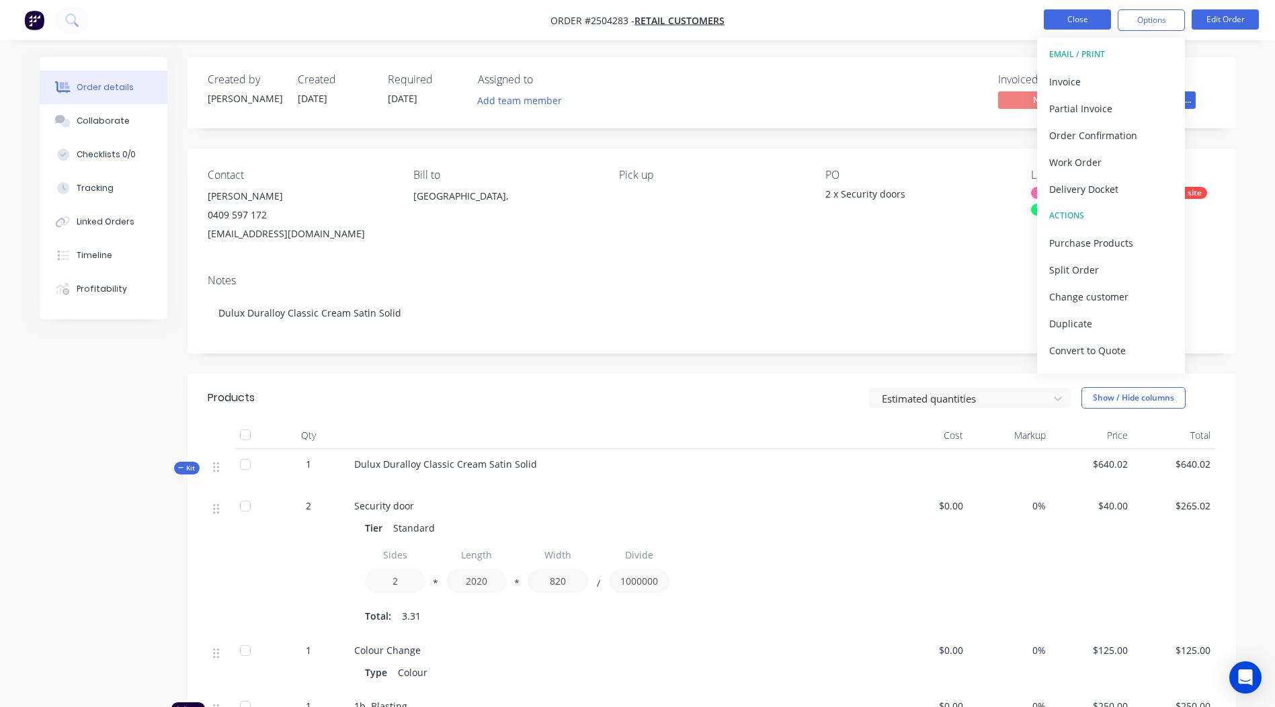
click at [1068, 17] on button "Close" at bounding box center [1077, 19] width 67 height 20
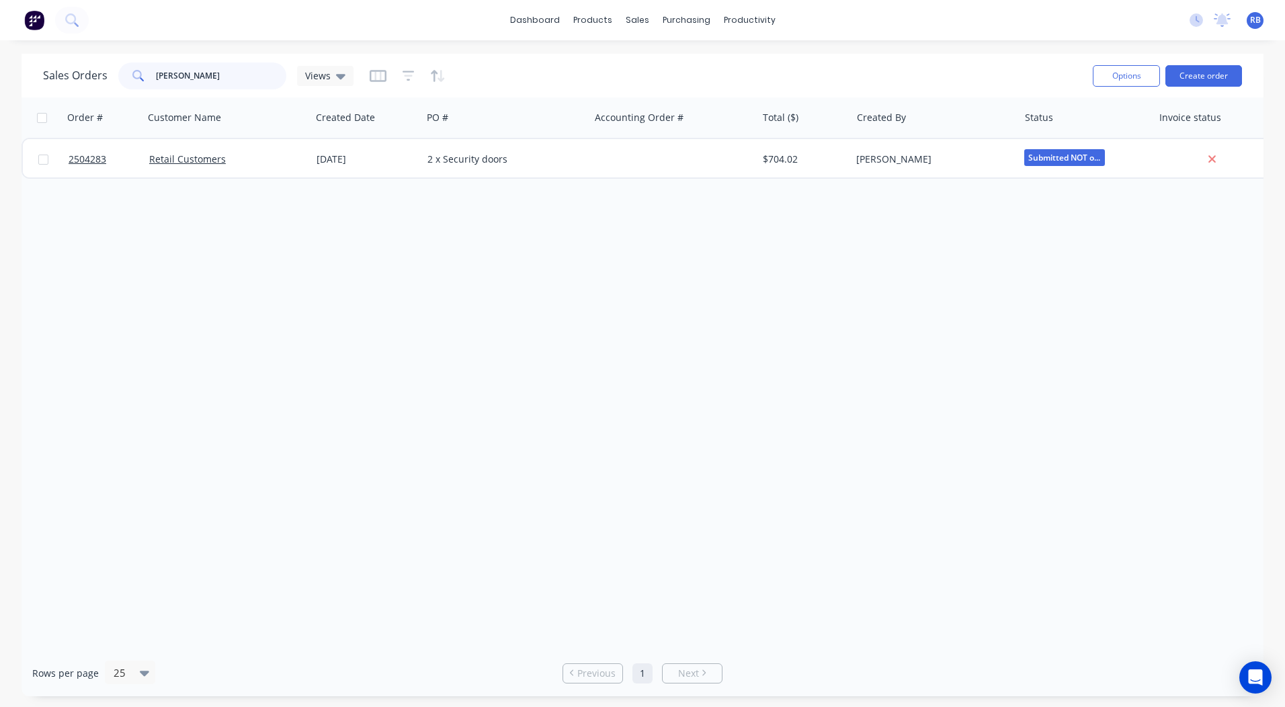
click at [217, 69] on input "john watk" at bounding box center [221, 75] width 131 height 27
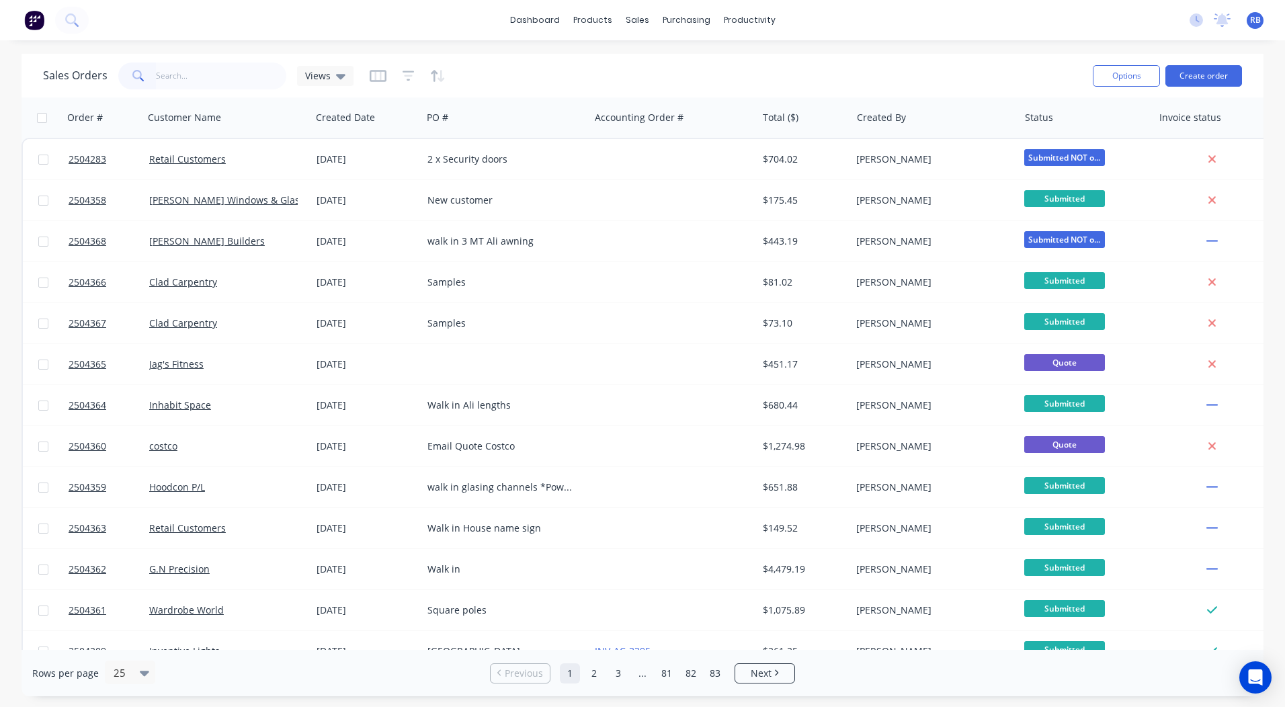
click at [949, 77] on div "Sales Orders Views" at bounding box center [562, 75] width 1039 height 33
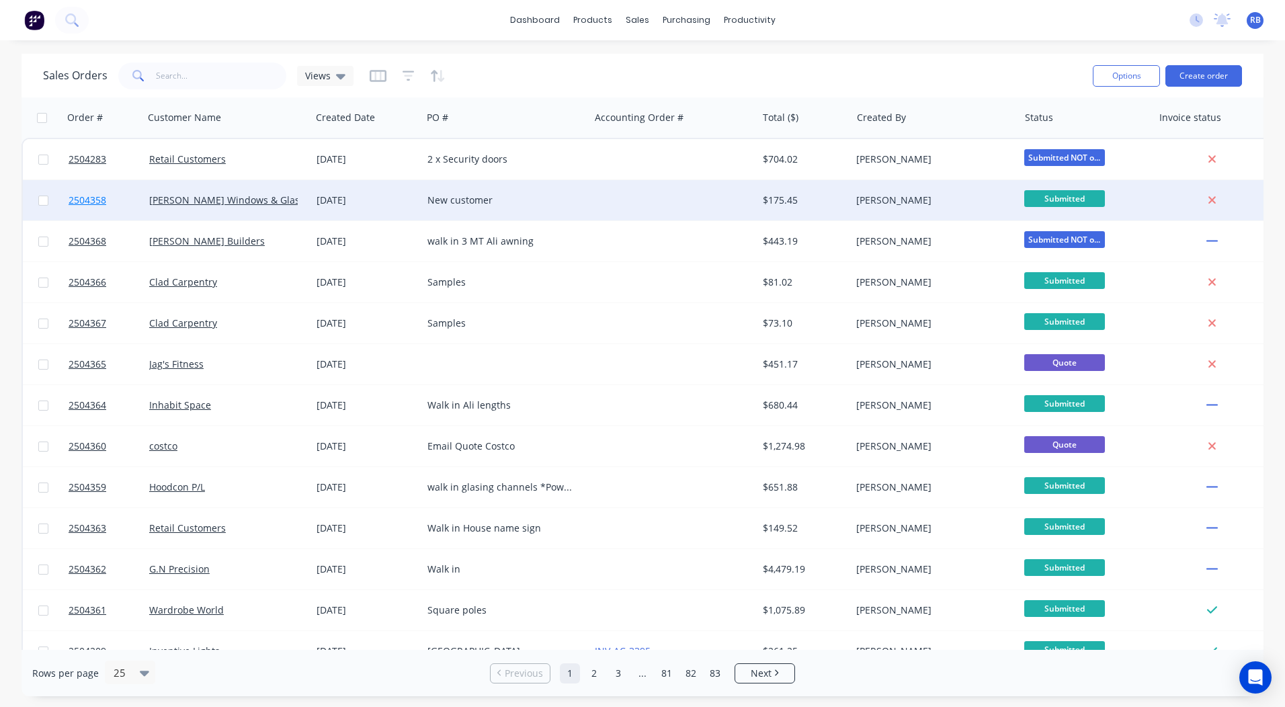
click at [87, 202] on span "2504358" at bounding box center [88, 200] width 38 height 13
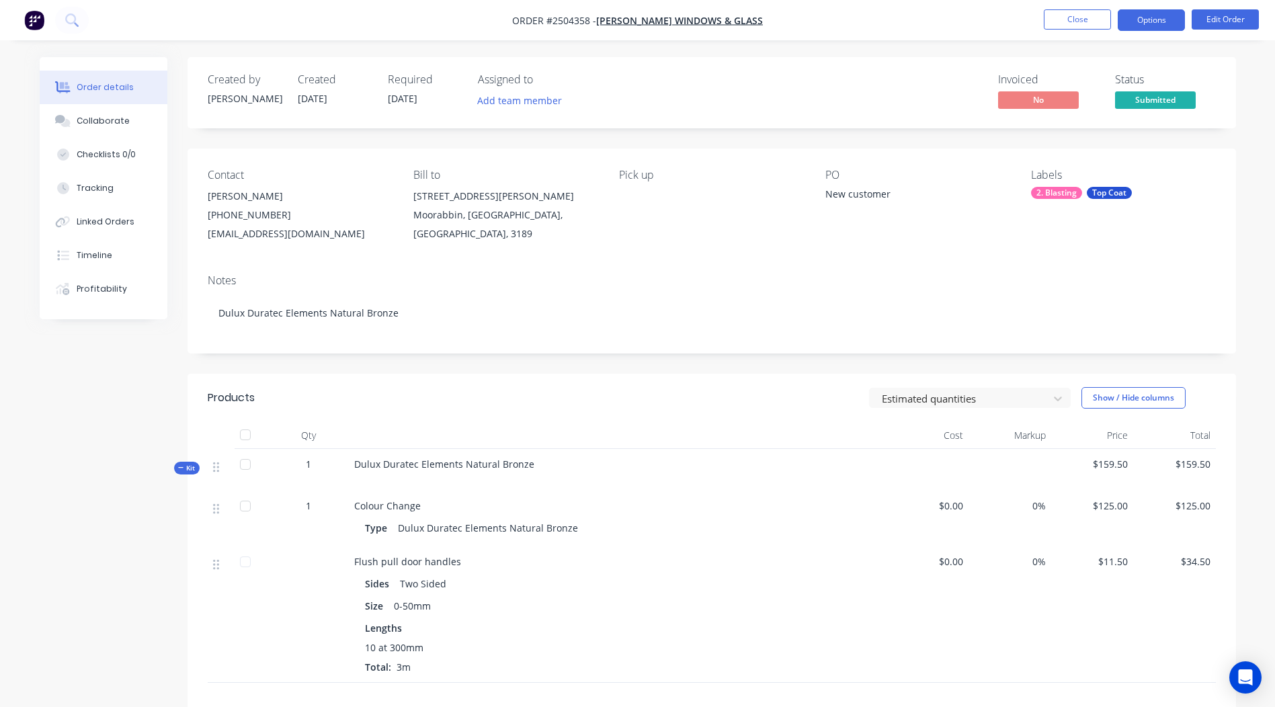
click at [1132, 25] on button "Options" at bounding box center [1150, 20] width 67 height 22
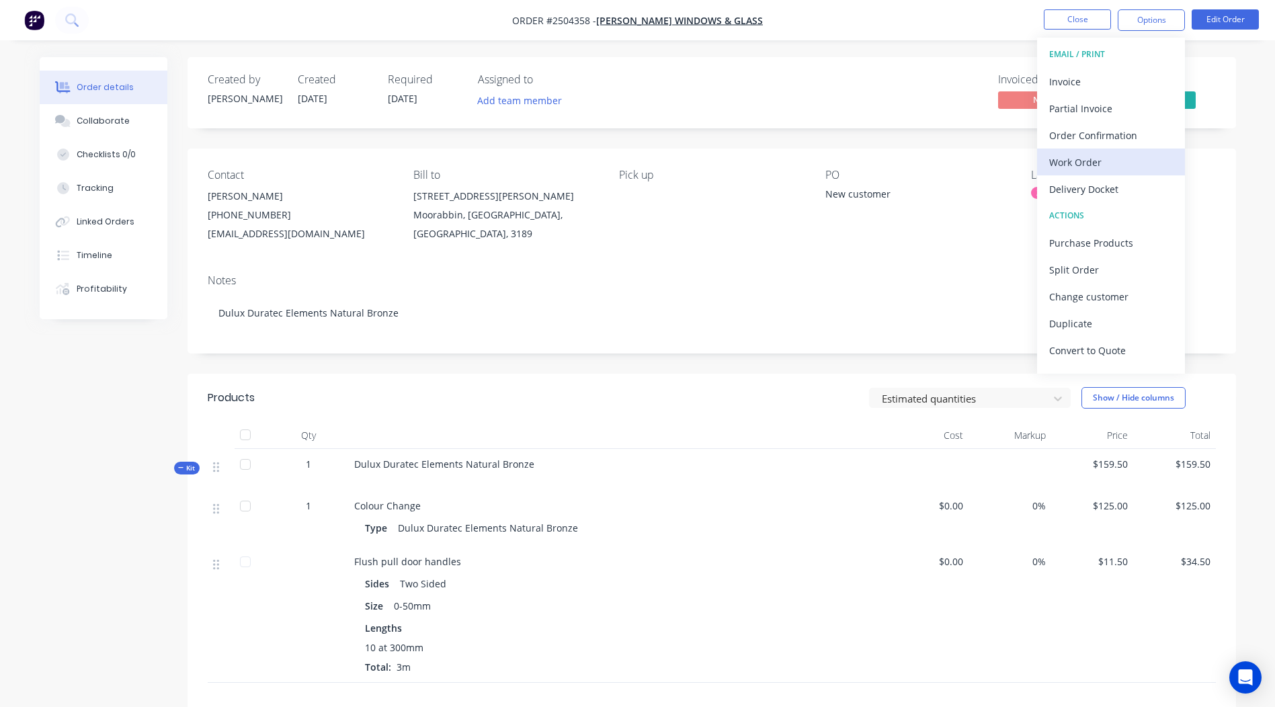
click at [1094, 158] on div "Work Order" at bounding box center [1111, 162] width 124 height 19
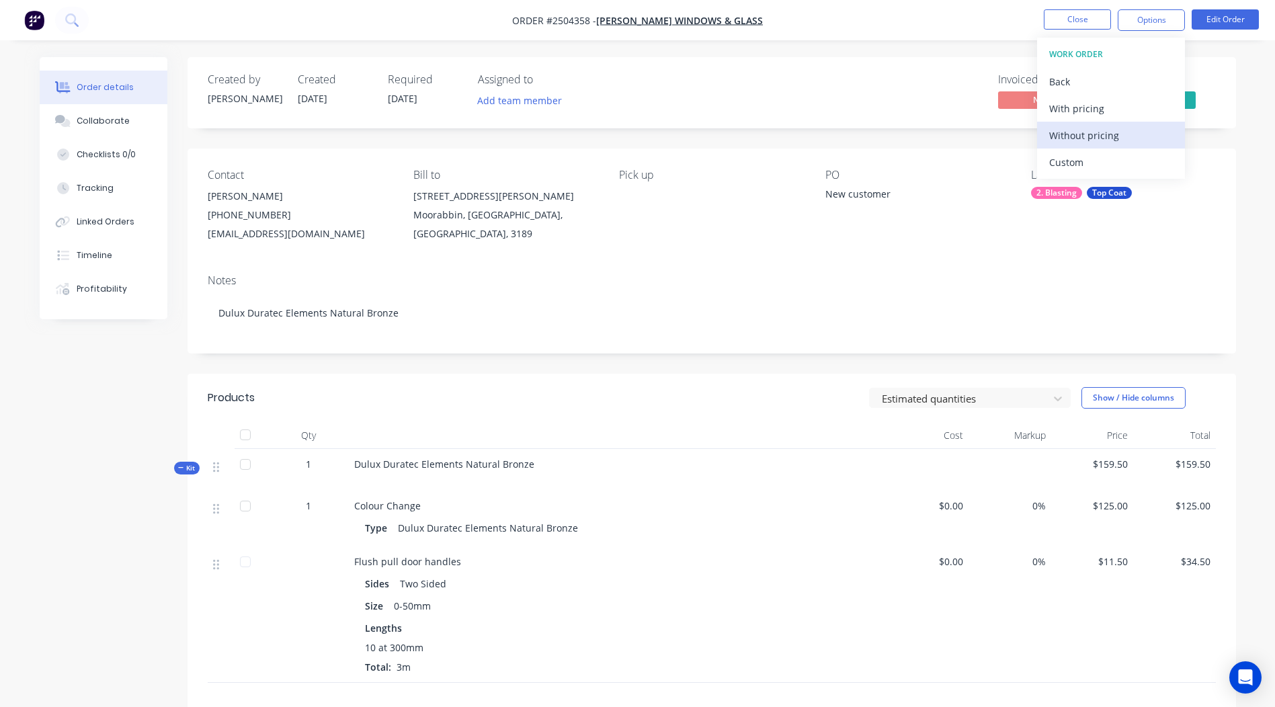
click at [1086, 133] on div "Without pricing" at bounding box center [1111, 135] width 124 height 19
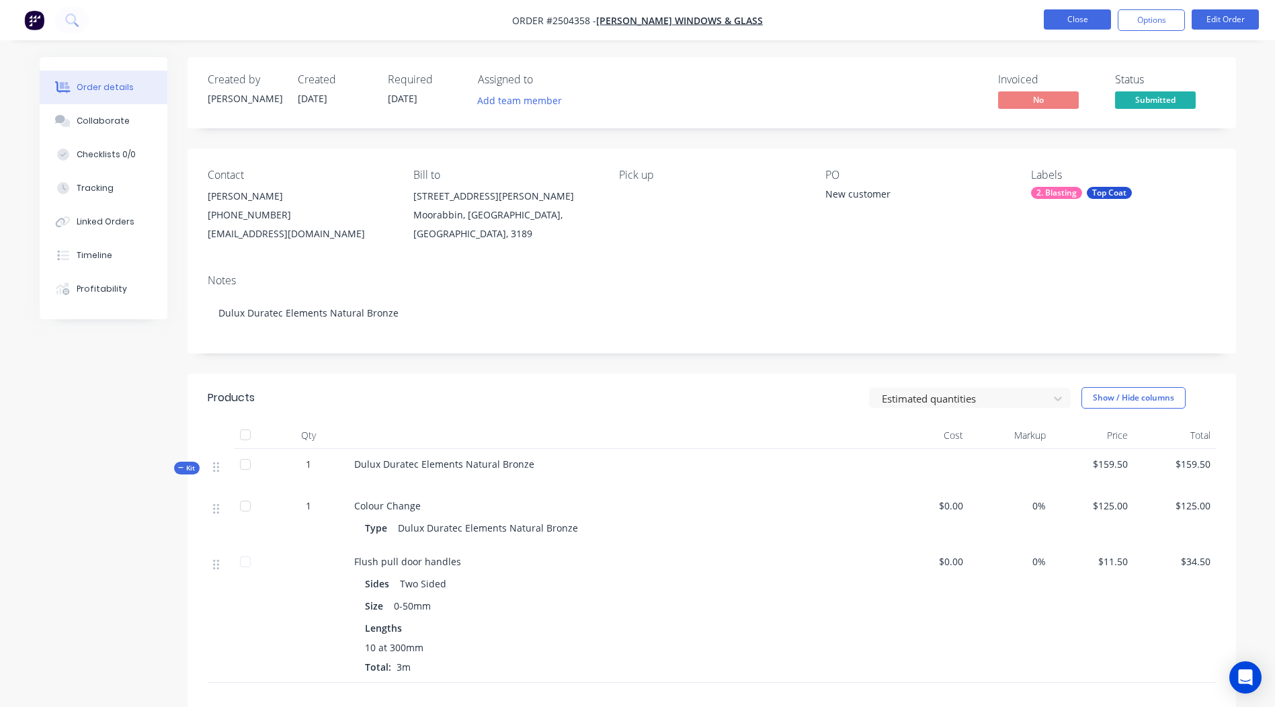
click at [1064, 17] on button "Close" at bounding box center [1077, 19] width 67 height 20
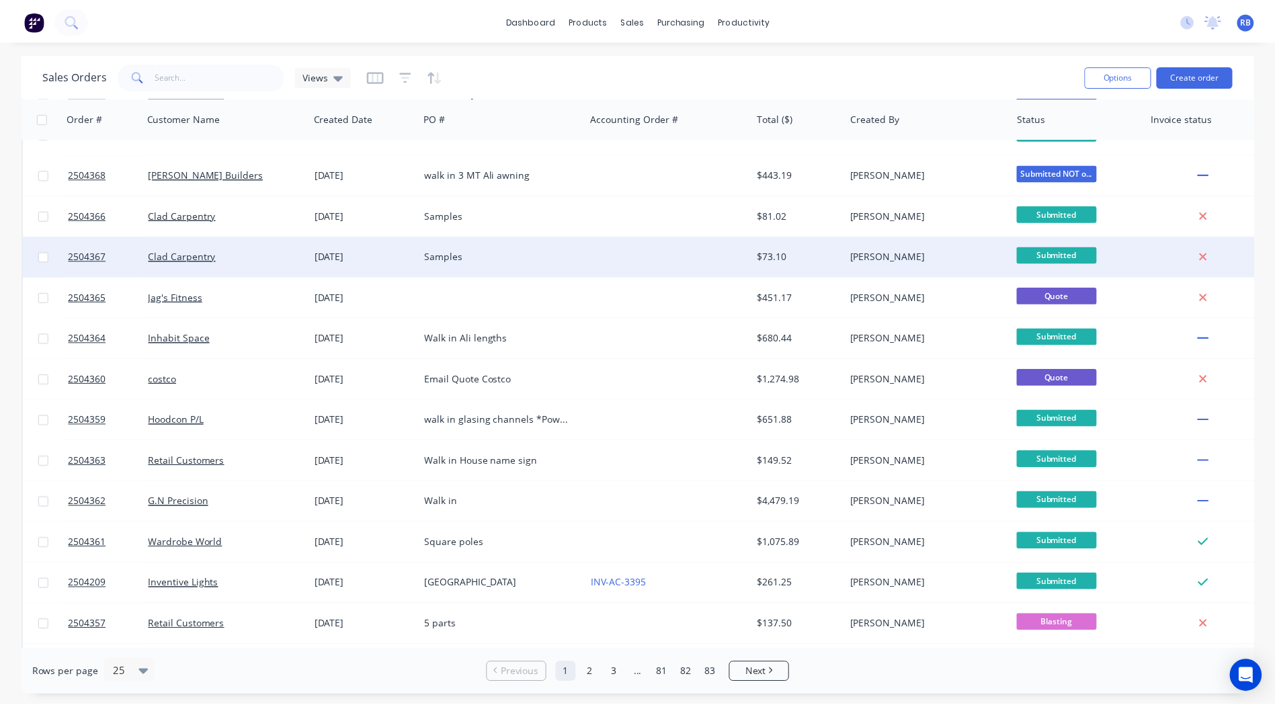
scroll to position [134, 0]
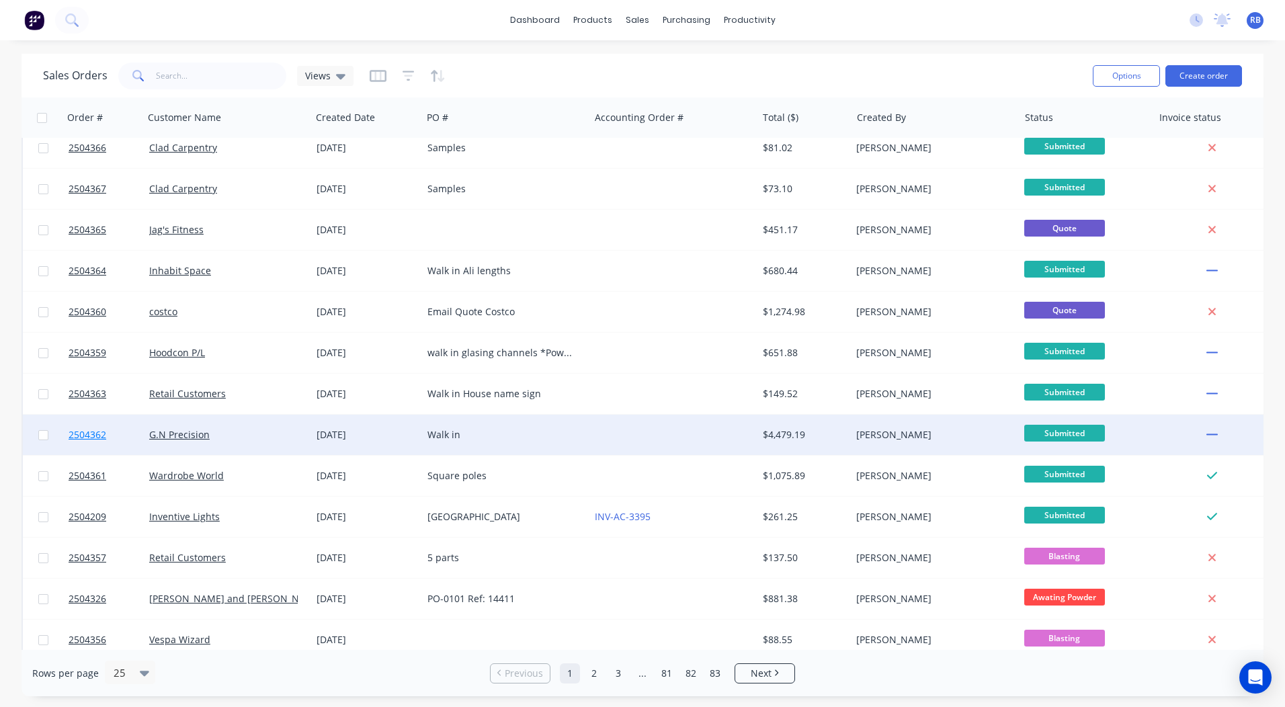
click at [77, 430] on span "2504362" at bounding box center [88, 434] width 38 height 13
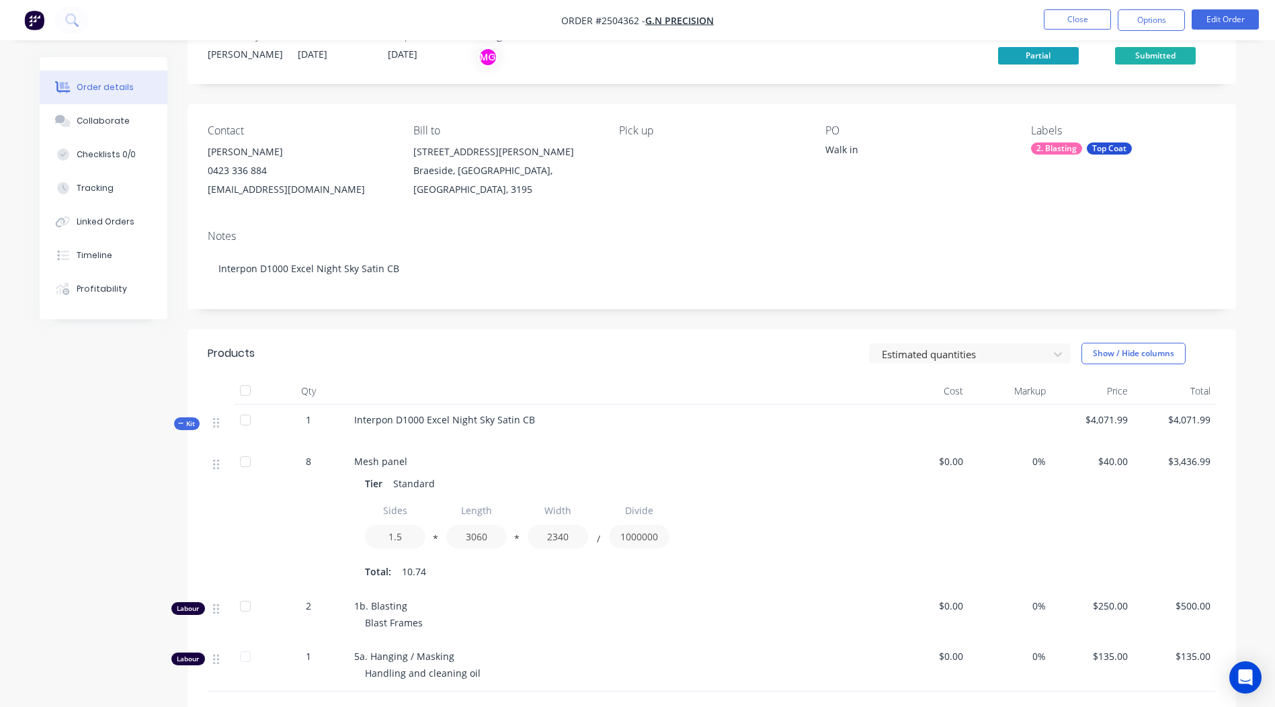
scroll to position [268, 0]
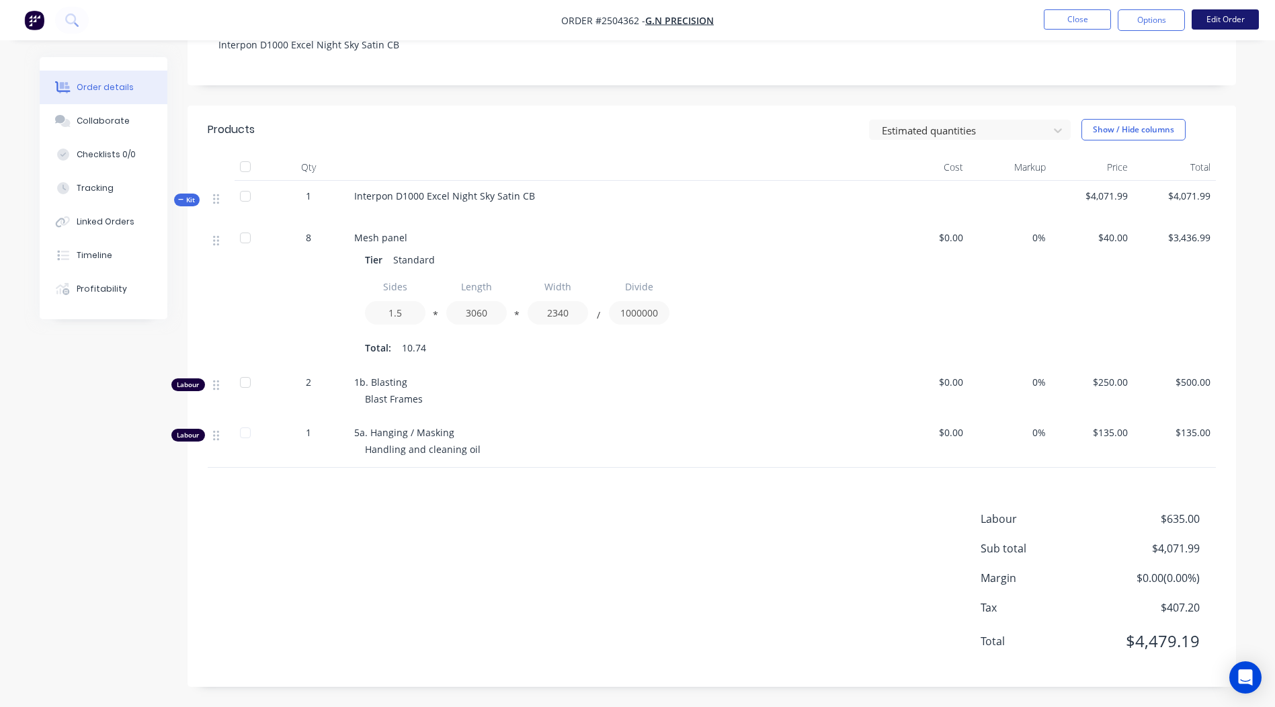
click at [1220, 19] on button "Edit Order" at bounding box center [1224, 19] width 67 height 20
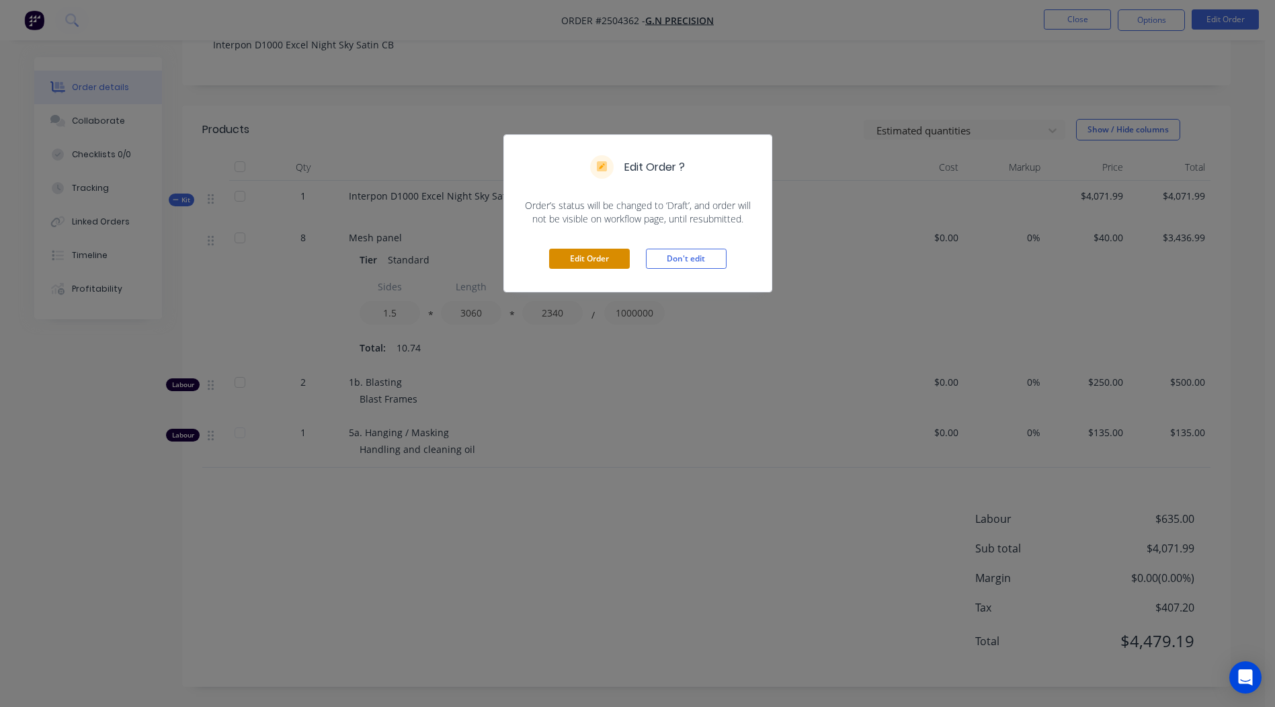
click at [579, 261] on button "Edit Order" at bounding box center [589, 259] width 81 height 20
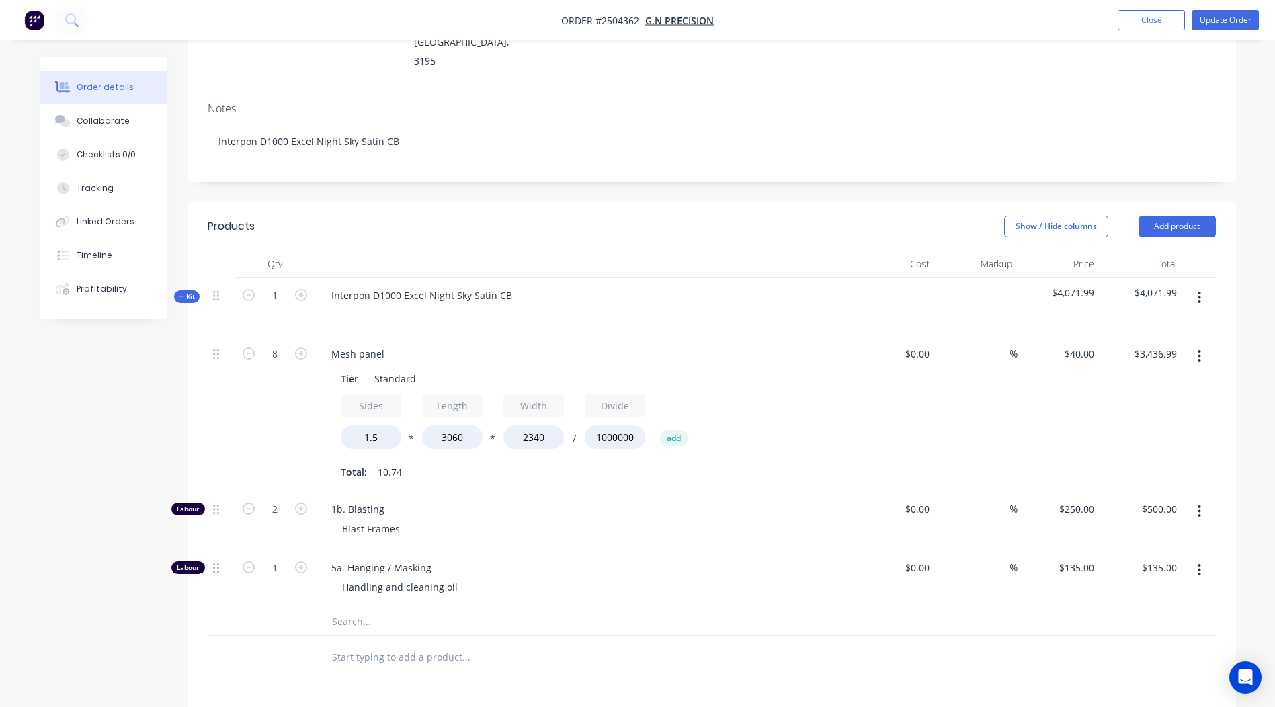
scroll to position [269, 0]
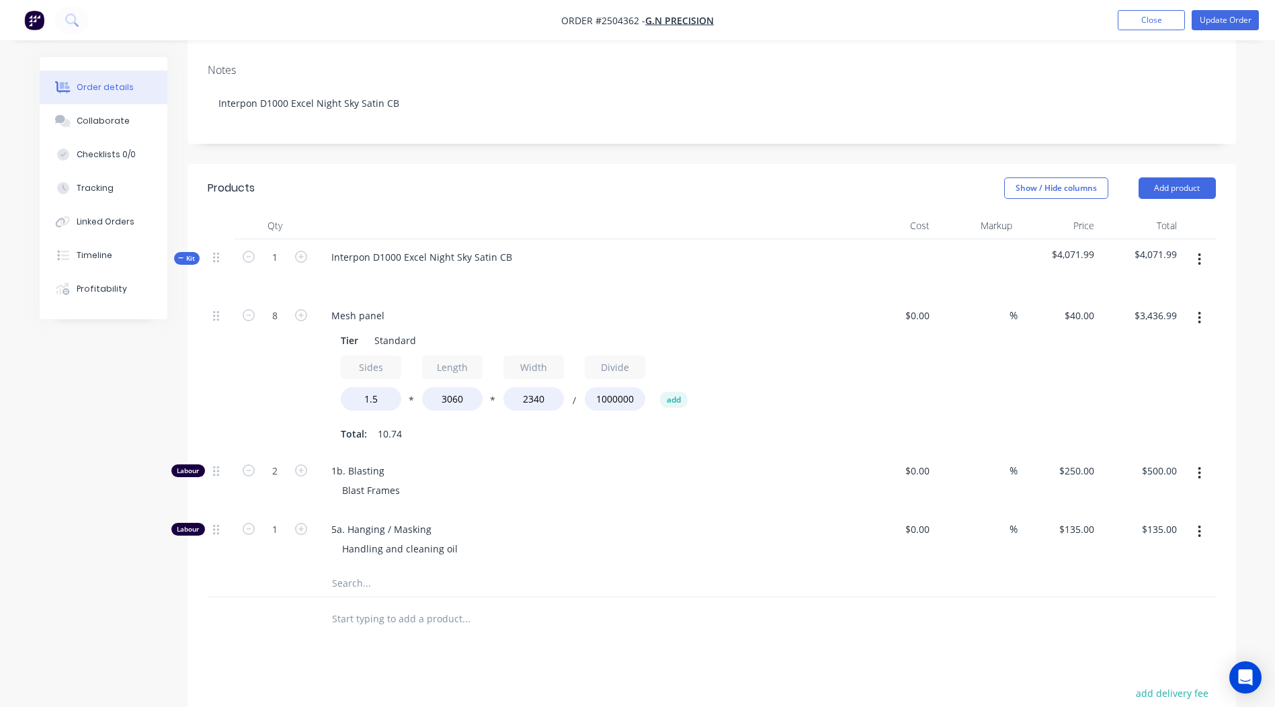
click at [1196, 306] on button "button" at bounding box center [1199, 318] width 32 height 24
click at [1151, 343] on div "Duplicate" at bounding box center [1151, 352] width 103 height 19
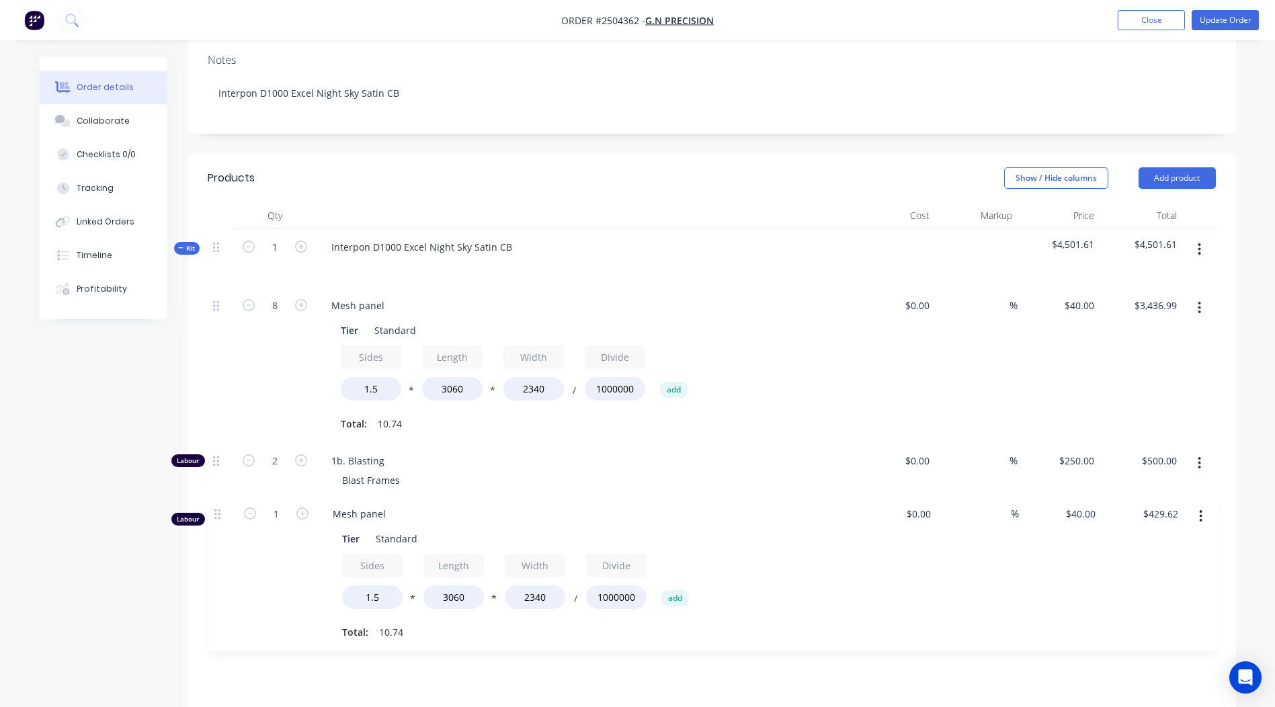
scroll to position [280, 0]
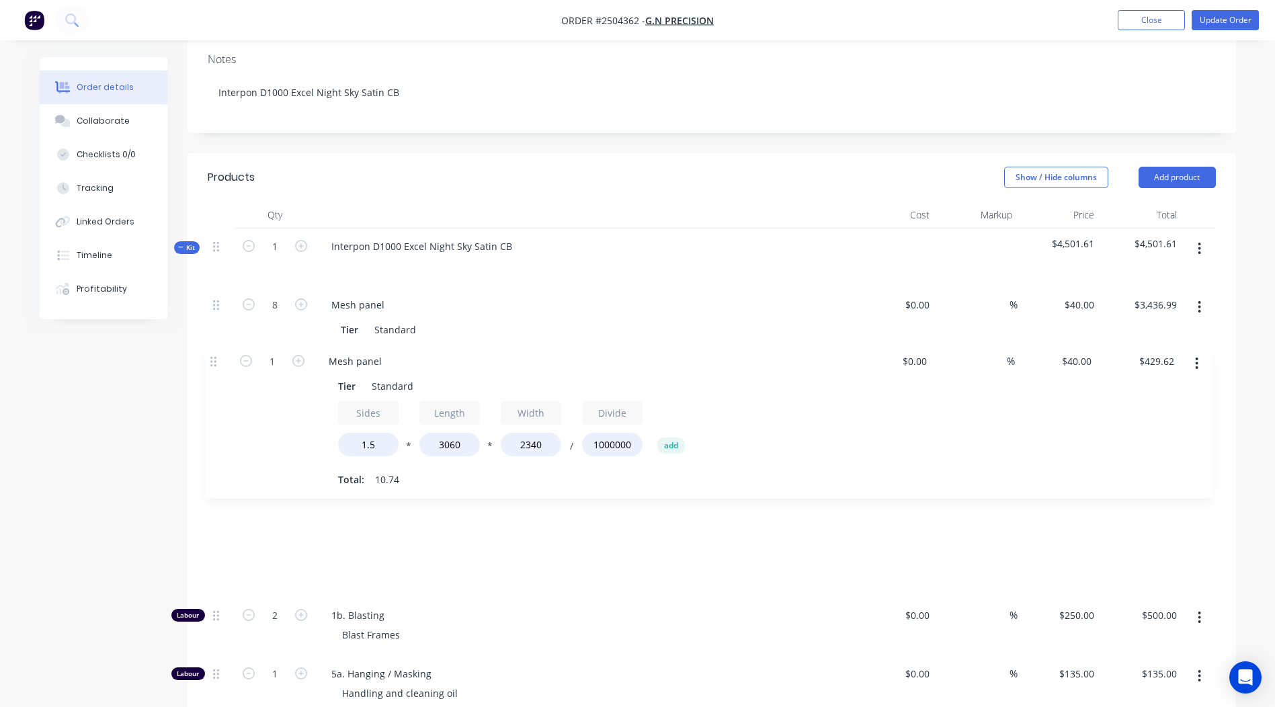
drag, startPoint x: 217, startPoint y: 530, endPoint x: 215, endPoint y: 354, distance: 175.4
click at [215, 354] on div "8 Mesh panel Tier Standard Sides 1.5 * Length 3060 * Width 2340 / Divide 100000…" at bounding box center [712, 500] width 1008 height 427
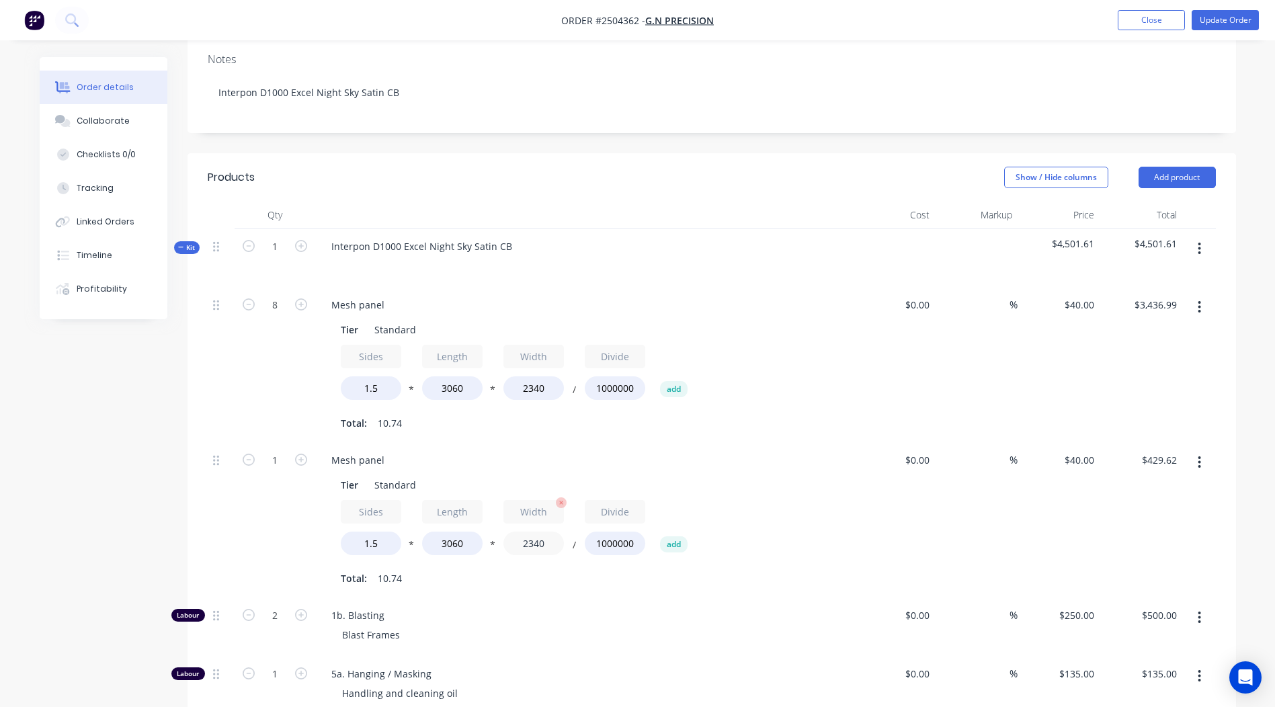
click at [534, 532] on input "2340" at bounding box center [533, 544] width 60 height 24
type input "700"
type input "$128.52"
click at [672, 683] on div "Handling and cleaning oil" at bounding box center [589, 692] width 516 height 19
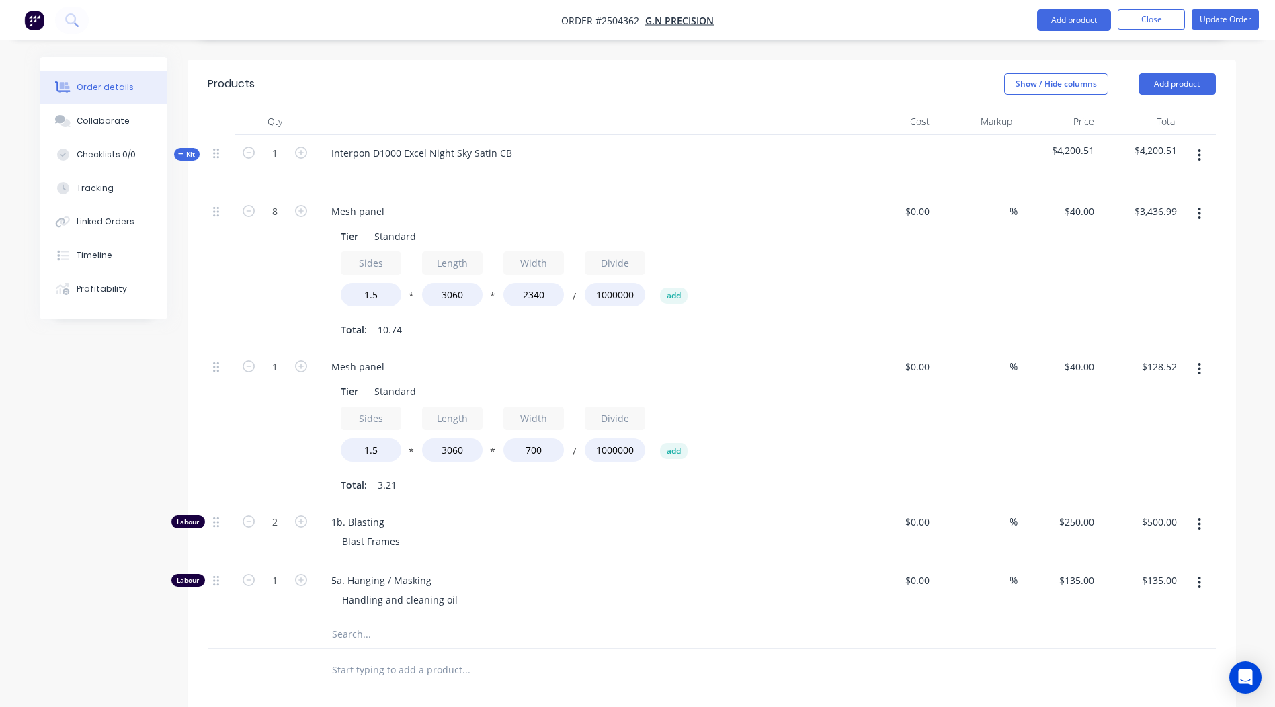
scroll to position [414, 0]
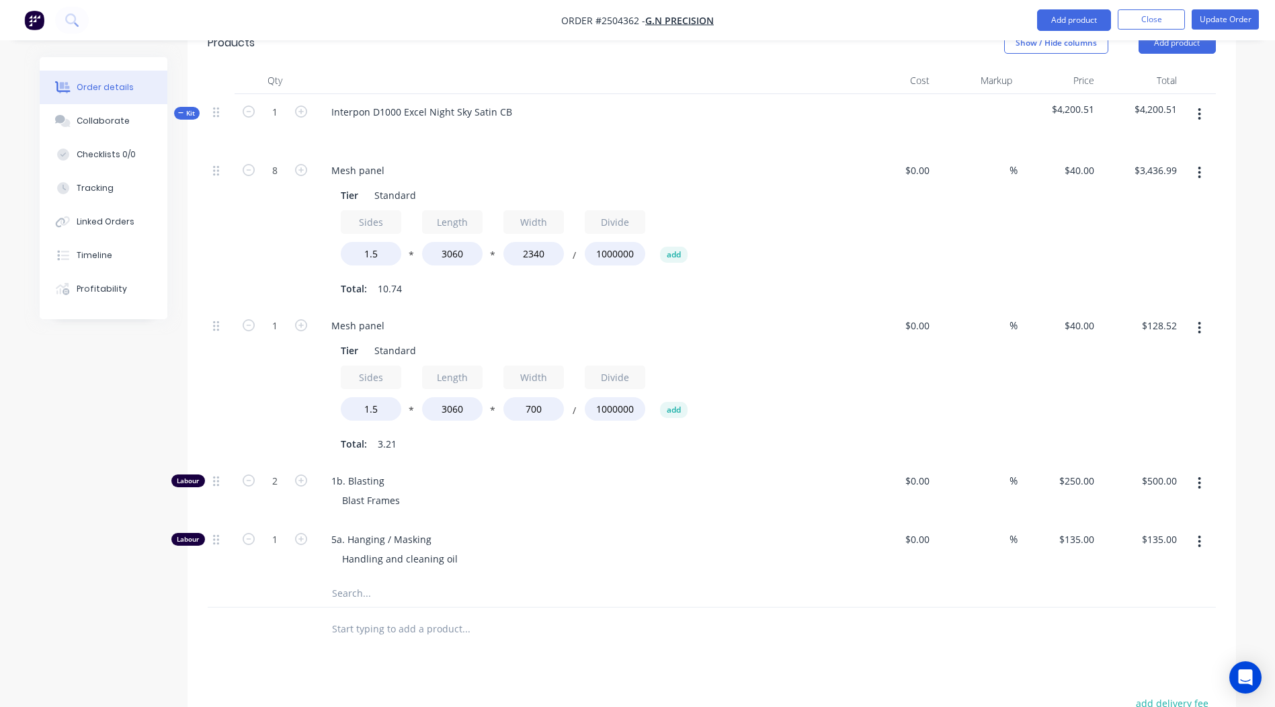
click at [1202, 316] on button "button" at bounding box center [1199, 328] width 32 height 24
click at [1189, 353] on div "Duplicate" at bounding box center [1151, 362] width 103 height 19
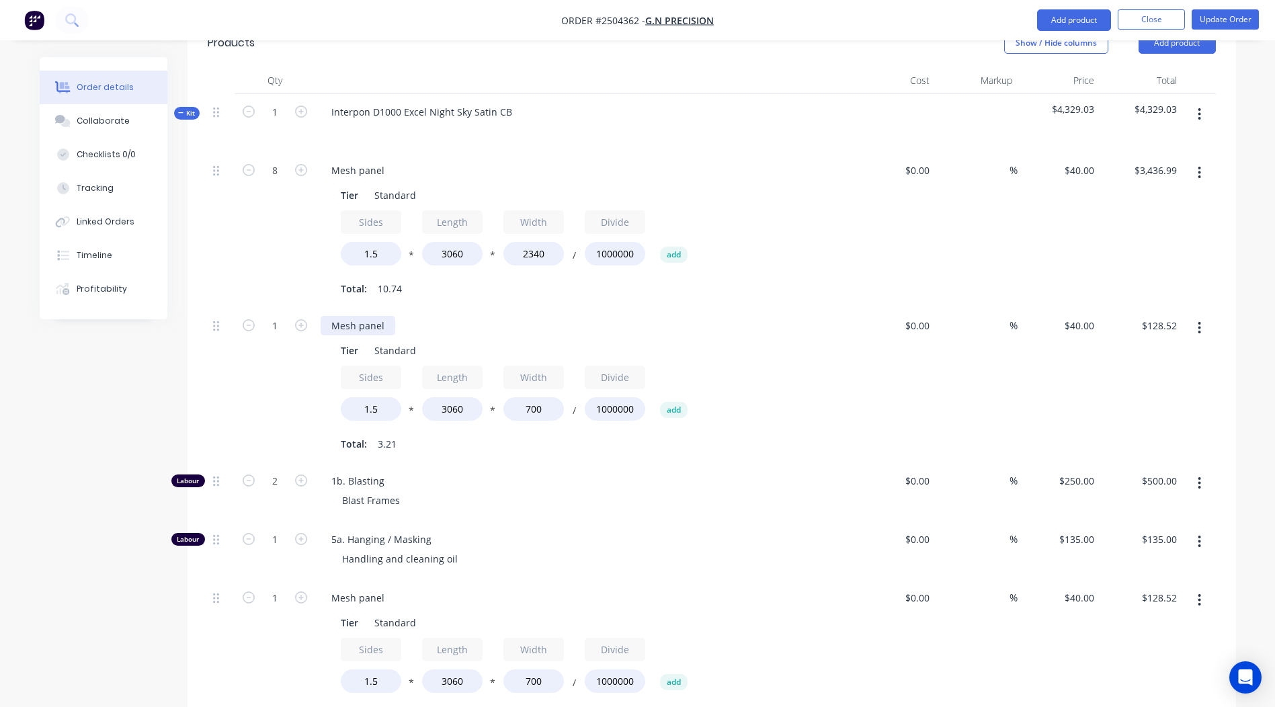
click at [385, 316] on div "Mesh panel" at bounding box center [358, 325] width 75 height 19
click at [330, 316] on div "Mesh panel" at bounding box center [358, 325] width 75 height 19
click at [561, 316] on div "Narrow Mesh panel" at bounding box center [584, 325] width 527 height 19
click at [335, 161] on div "Mesh panel" at bounding box center [358, 170] width 75 height 19
click at [523, 221] on div "Sides 1.5 * Length 3060 * Width 2340 / Divide 1000000 add Total: 10.74" at bounding box center [584, 254] width 487 height 89
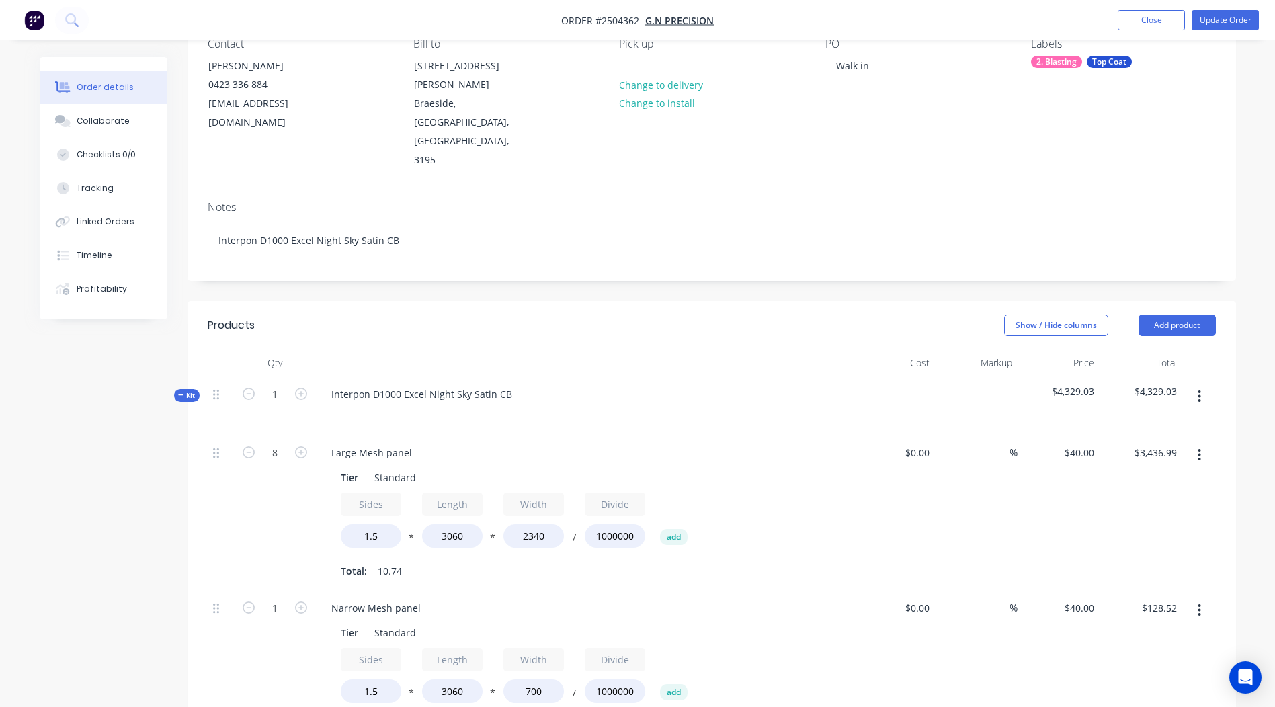
scroll to position [0, 0]
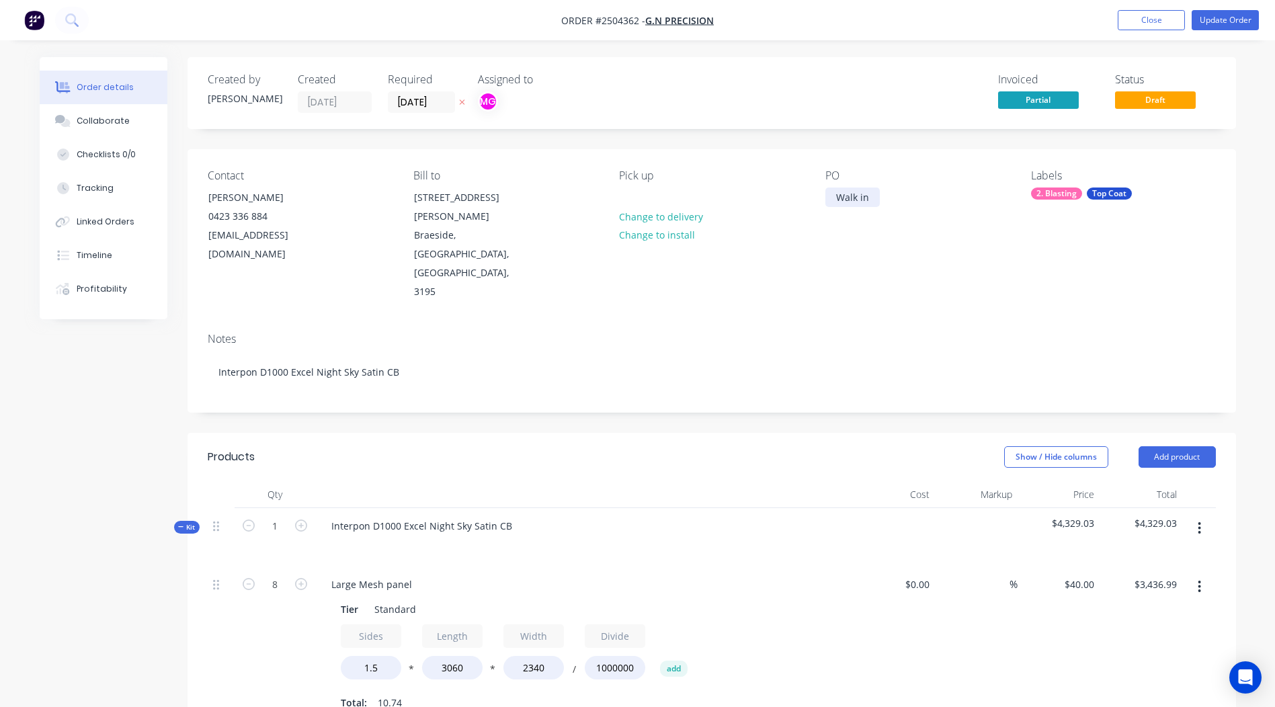
click at [874, 200] on div "Walk in" at bounding box center [852, 196] width 54 height 19
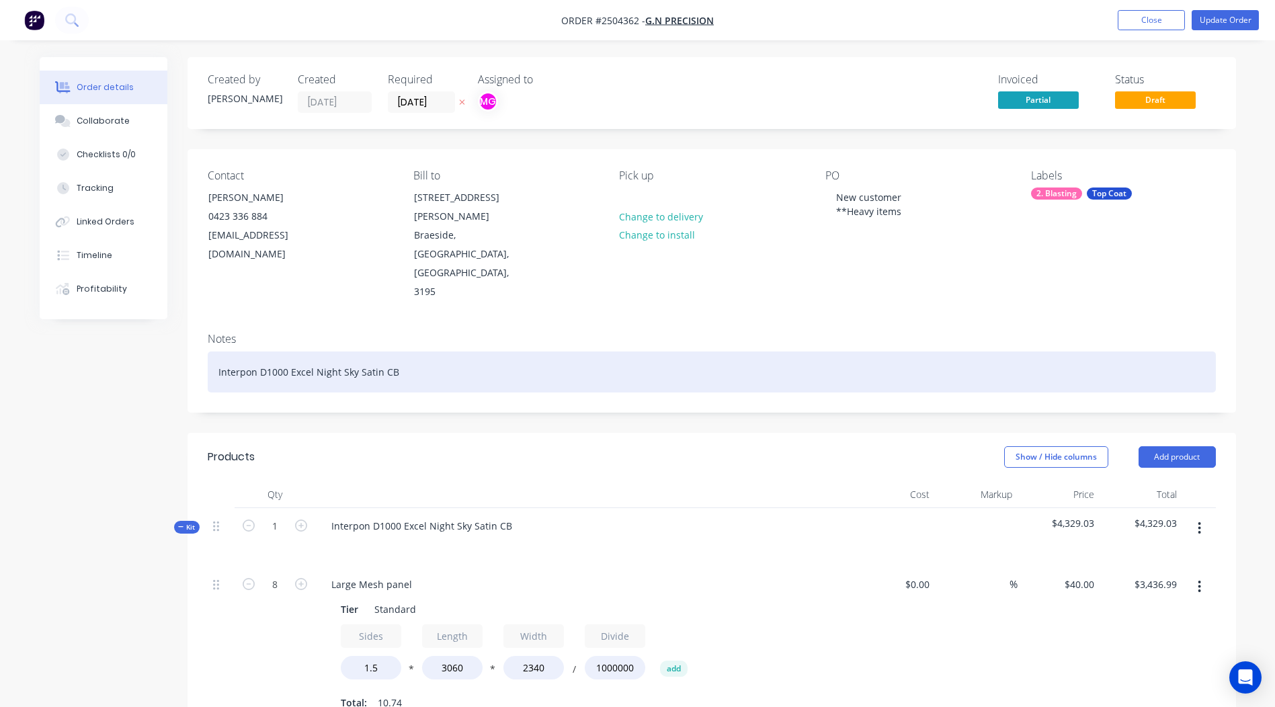
click at [969, 351] on div "Interpon D1000 Excel Night Sky Satin CB" at bounding box center [712, 371] width 1008 height 41
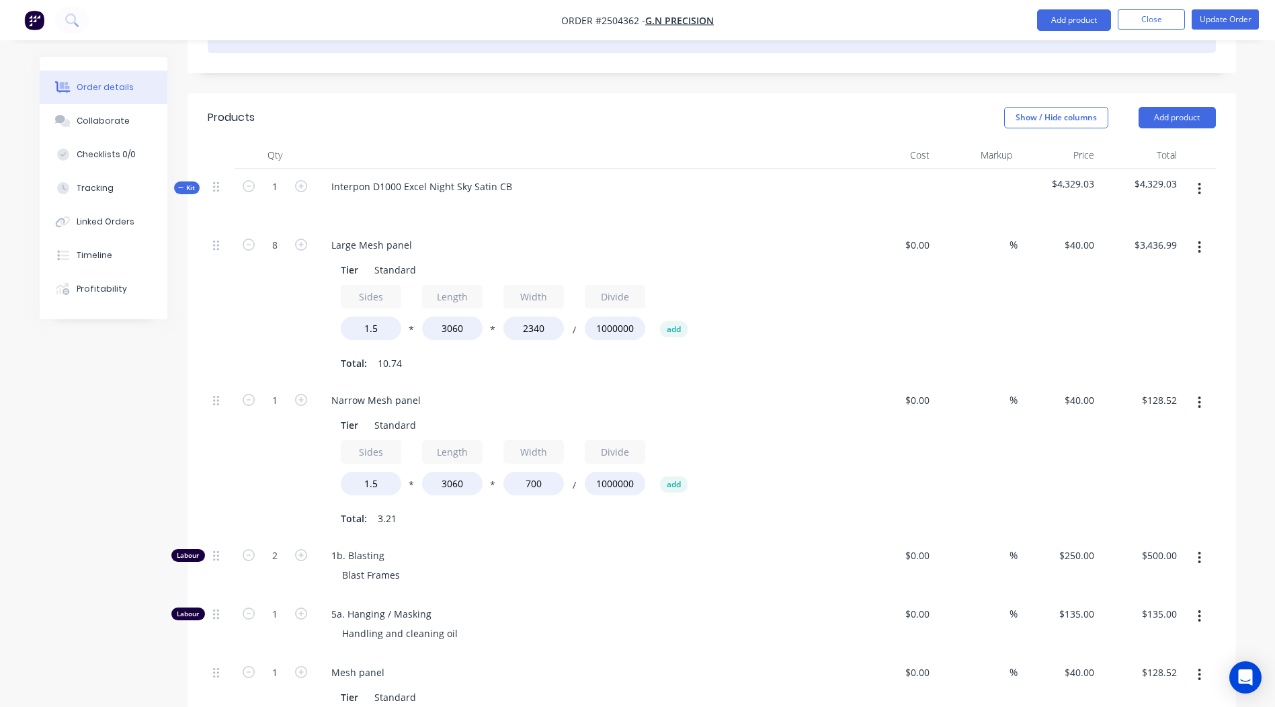
scroll to position [336, 0]
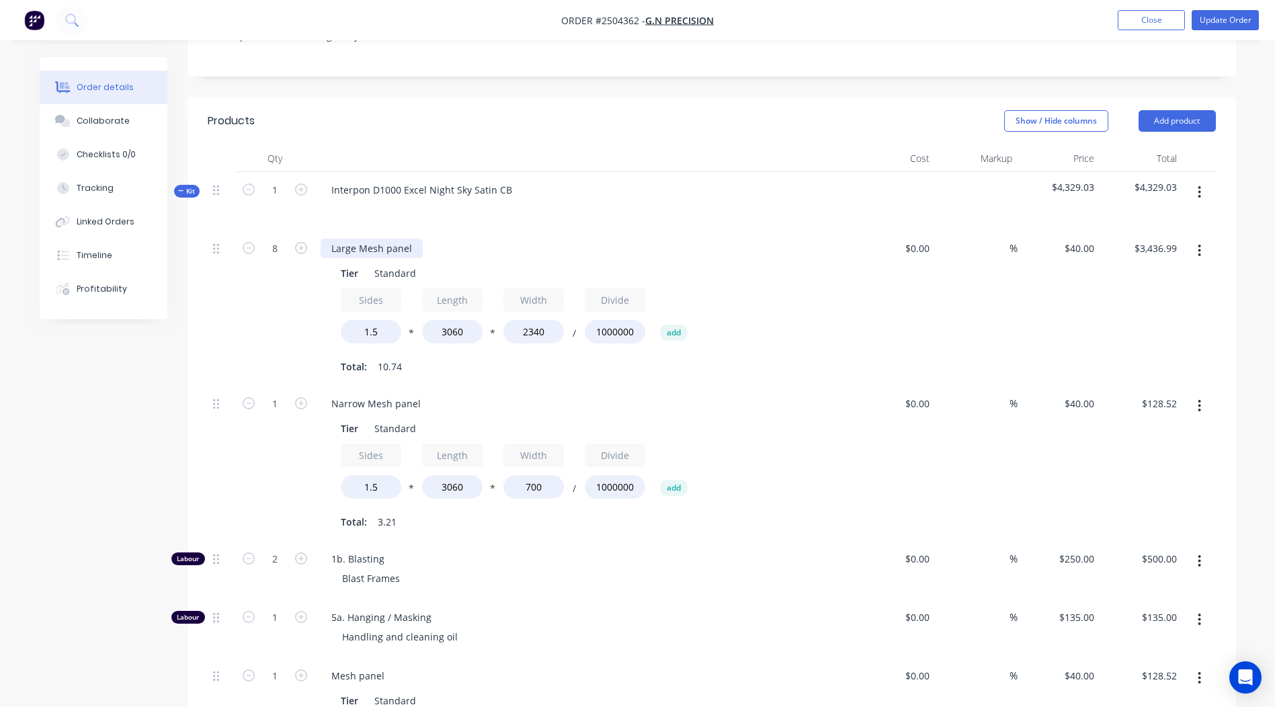
click at [411, 239] on div "Large Mesh panel" at bounding box center [372, 248] width 102 height 19
click at [1200, 400] on icon "button" at bounding box center [1199, 406] width 3 height 12
click at [1162, 431] on div "Duplicate" at bounding box center [1151, 440] width 103 height 19
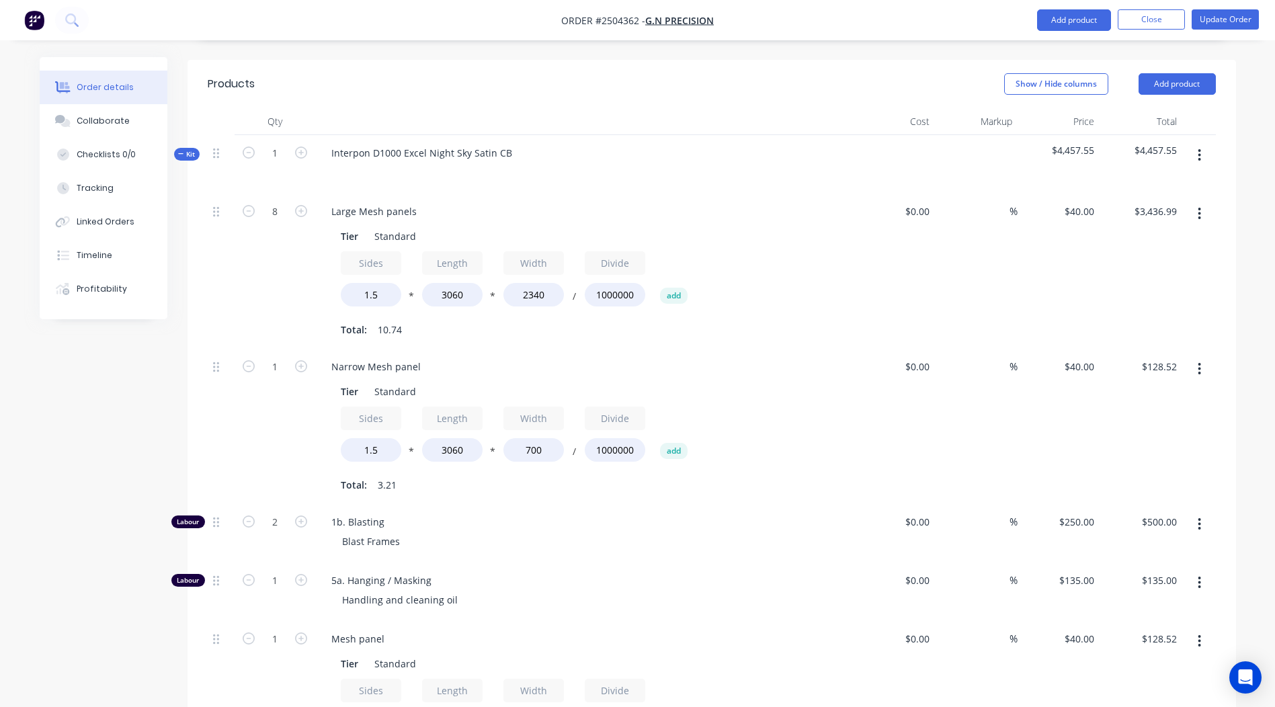
scroll to position [470, 0]
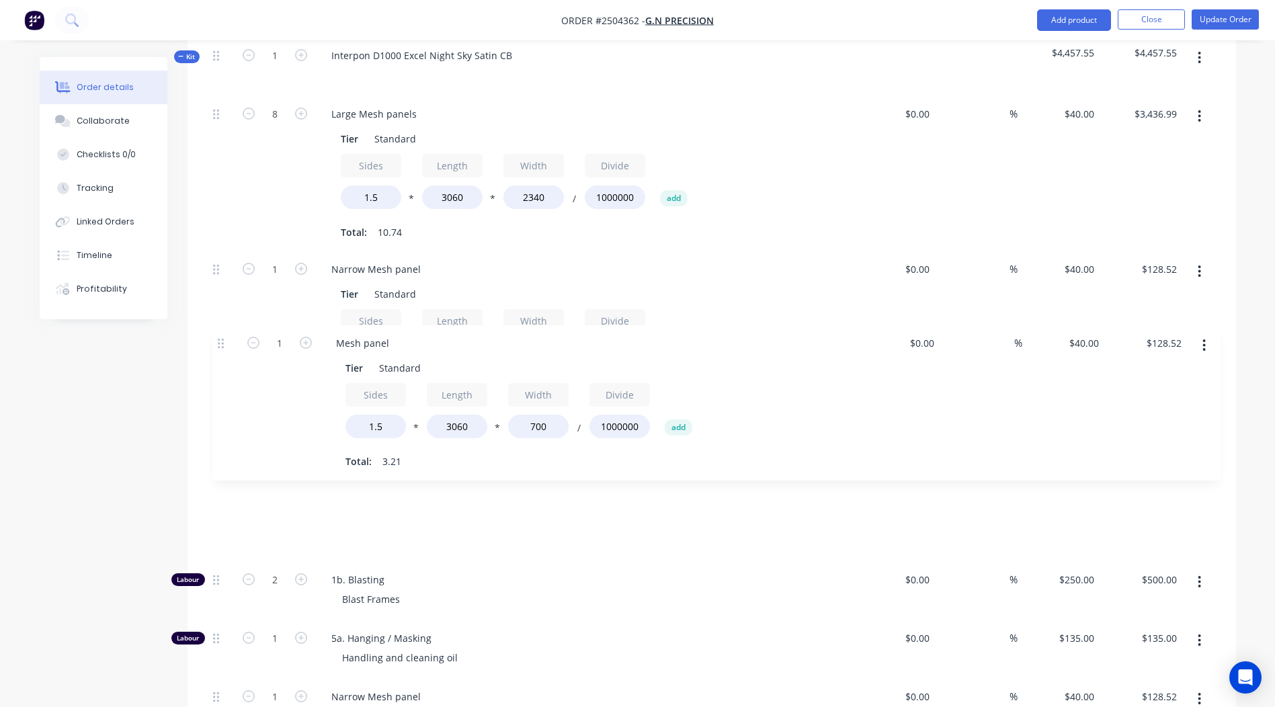
drag, startPoint x: 212, startPoint y: 486, endPoint x: 218, endPoint y: 339, distance: 147.3
click at [218, 339] on div "8 Large Mesh panels Tier Standard Sides 1.5 * Length 3060 * Width 2340 / Divide…" at bounding box center [712, 465] width 1008 height 738
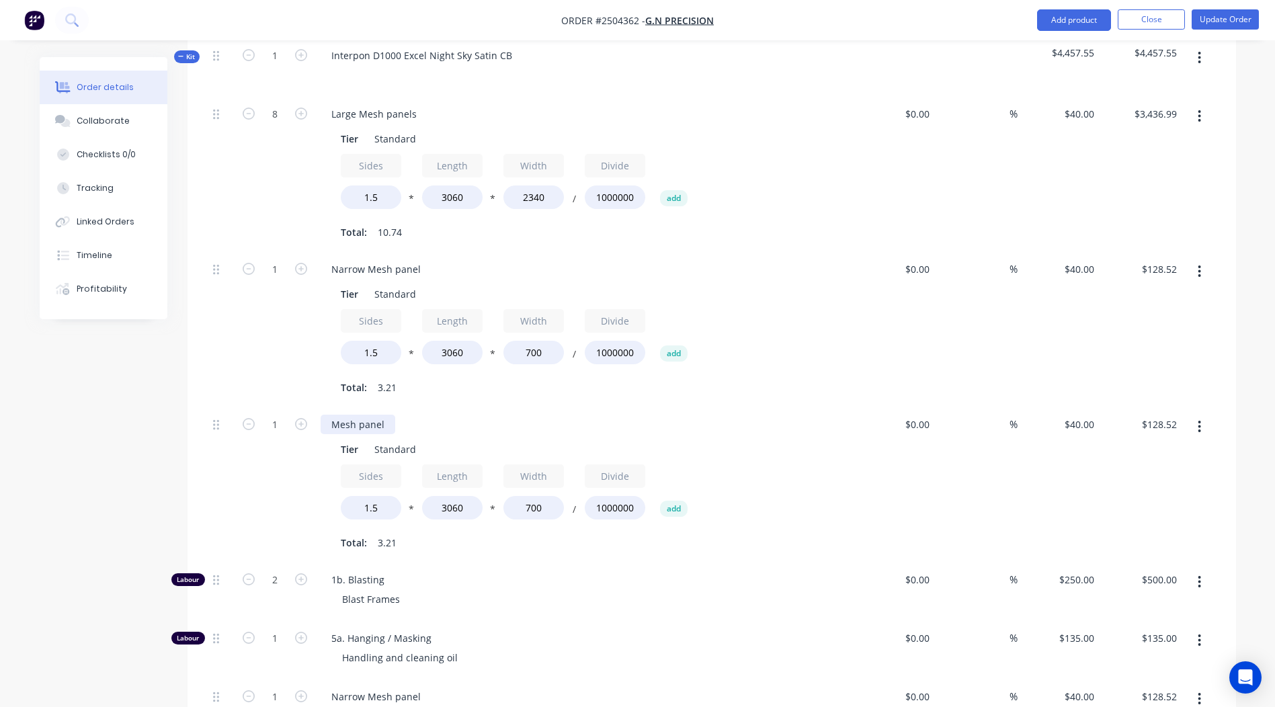
click at [366, 415] on div "Mesh panel" at bounding box center [358, 424] width 75 height 19
click at [380, 496] on input "1.5" at bounding box center [371, 508] width 60 height 24
type input "1.6"
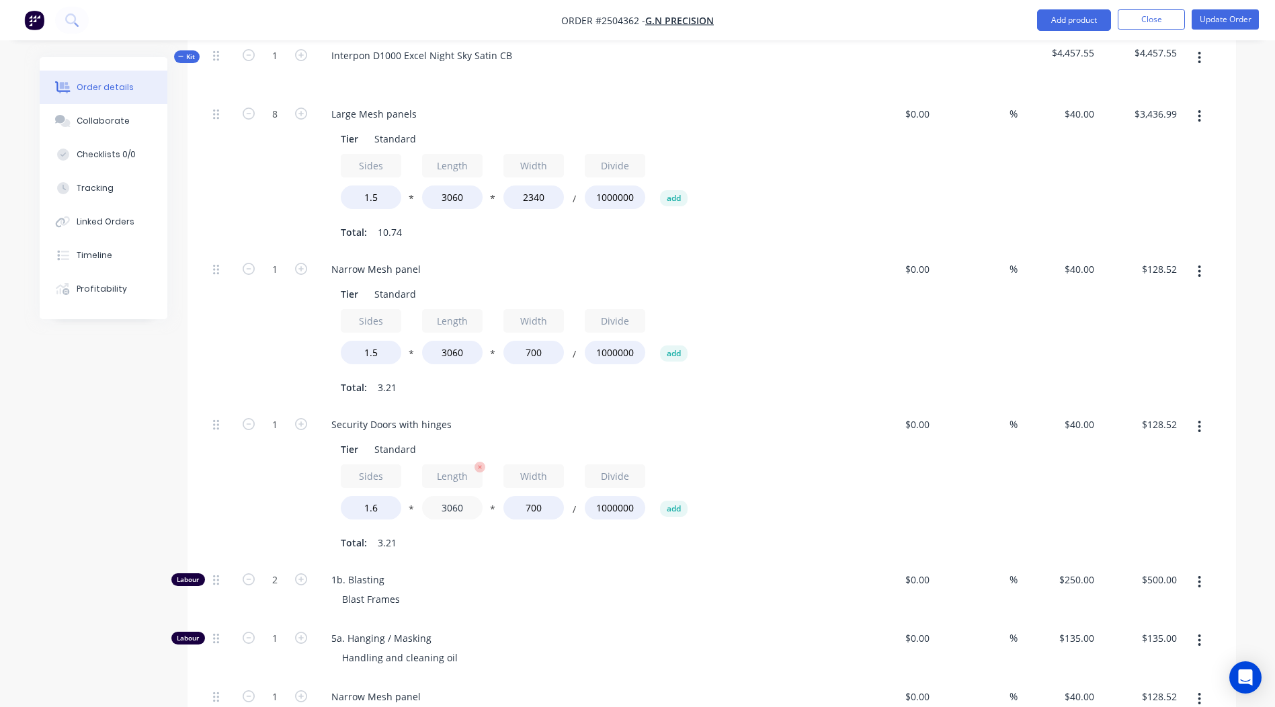
click at [458, 496] on input "3060" at bounding box center [452, 508] width 60 height 24
type input "$137.09"
click at [458, 496] on input "3060" at bounding box center [452, 508] width 60 height 24
click at [279, 415] on input "1" at bounding box center [274, 425] width 35 height 20
type input "2"
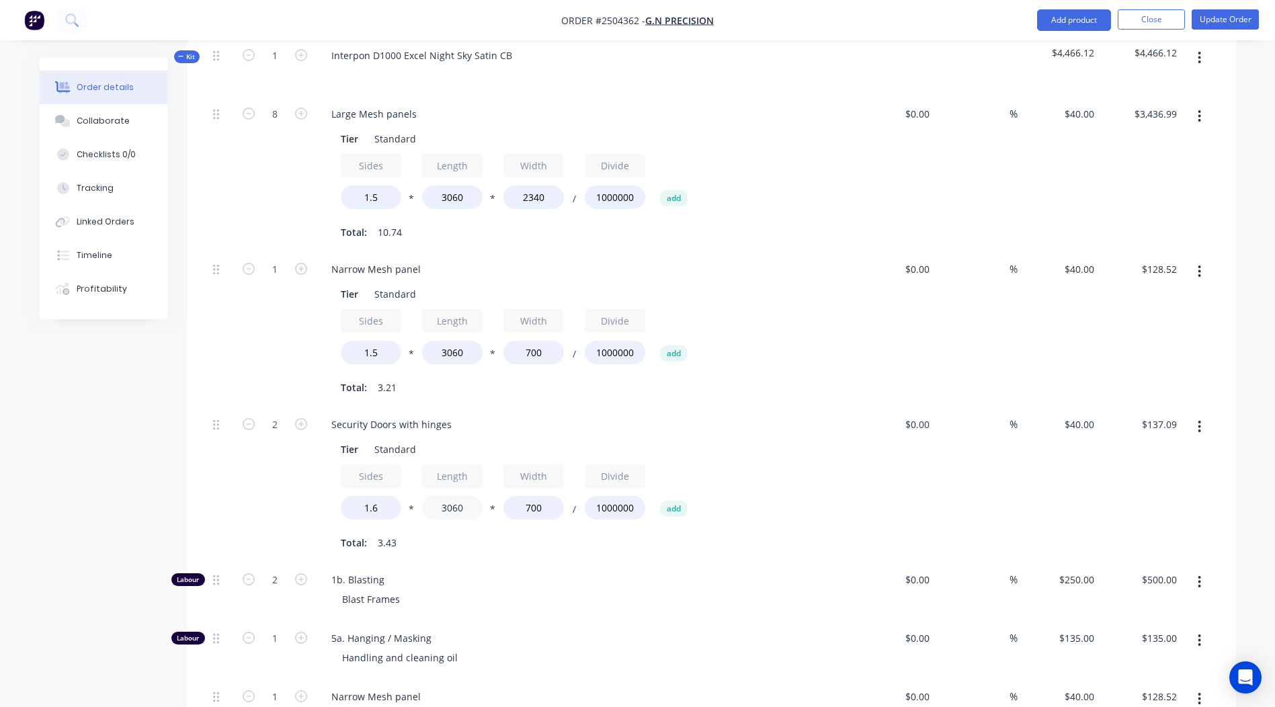
type input "$274.18"
drag, startPoint x: 458, startPoint y: 452, endPoint x: 485, endPoint y: 455, distance: 27.8
click at [458, 496] on input "3060" at bounding box center [452, 508] width 60 height 24
type input "3010"
type input "$269.70"
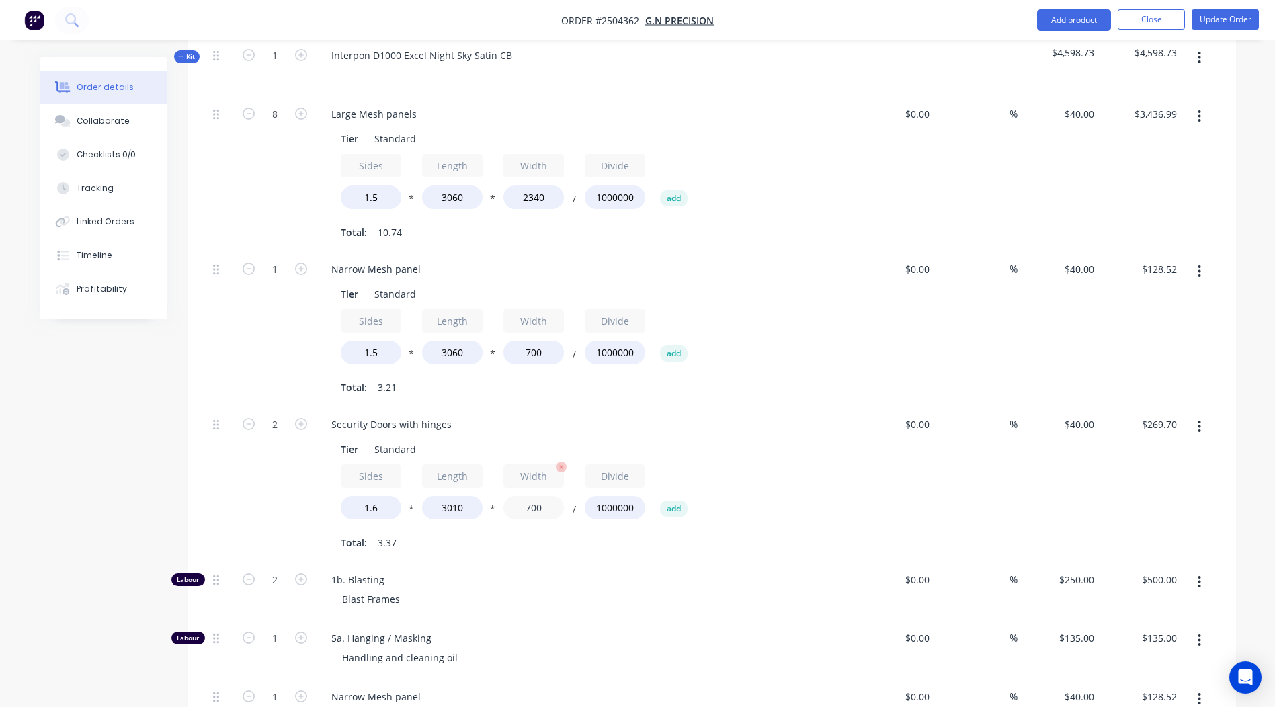
click at [542, 496] on input "700" at bounding box center [533, 508] width 60 height 24
type input "750"
type input "$288.96"
click at [734, 589] on div "Blast Frames" at bounding box center [589, 598] width 516 height 19
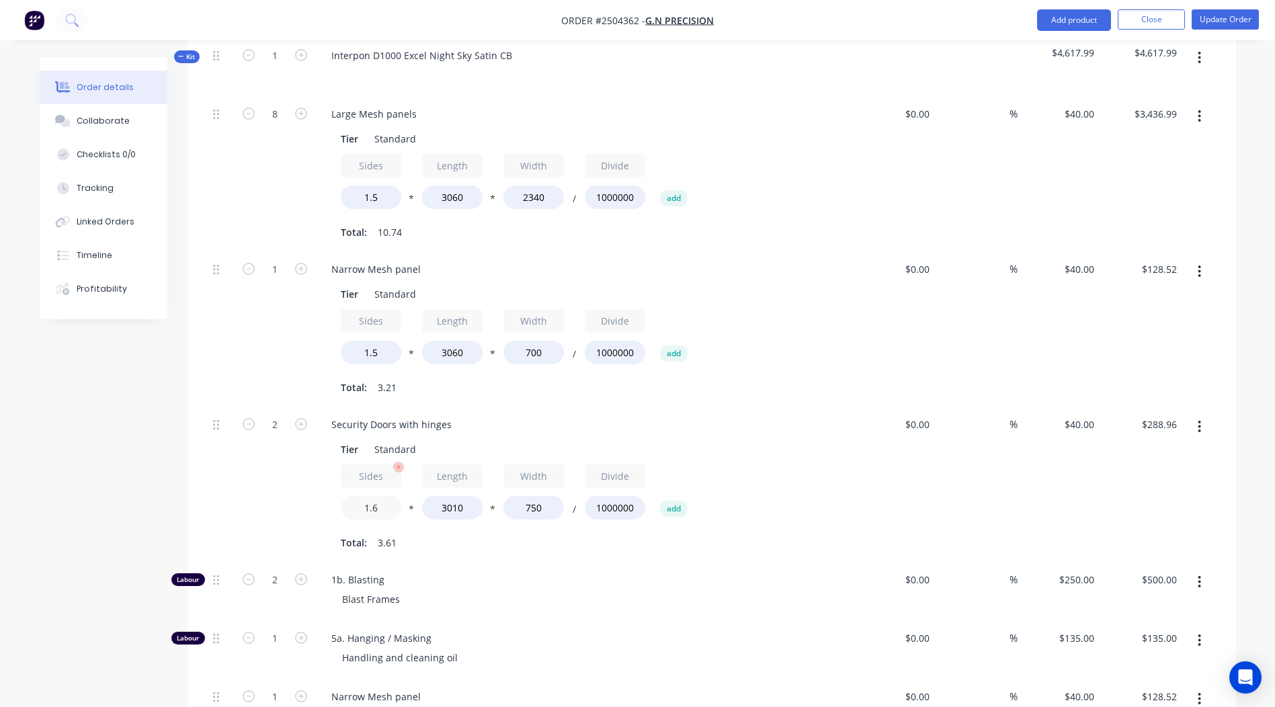
click at [379, 496] on input "1.6" at bounding box center [371, 508] width 60 height 24
type input "1.6"
click at [592, 573] on span "1b. Blasting" at bounding box center [589, 580] width 516 height 14
click at [1198, 419] on icon "button" at bounding box center [1198, 426] width 3 height 15
click at [1187, 452] on div "Duplicate" at bounding box center [1151, 461] width 103 height 19
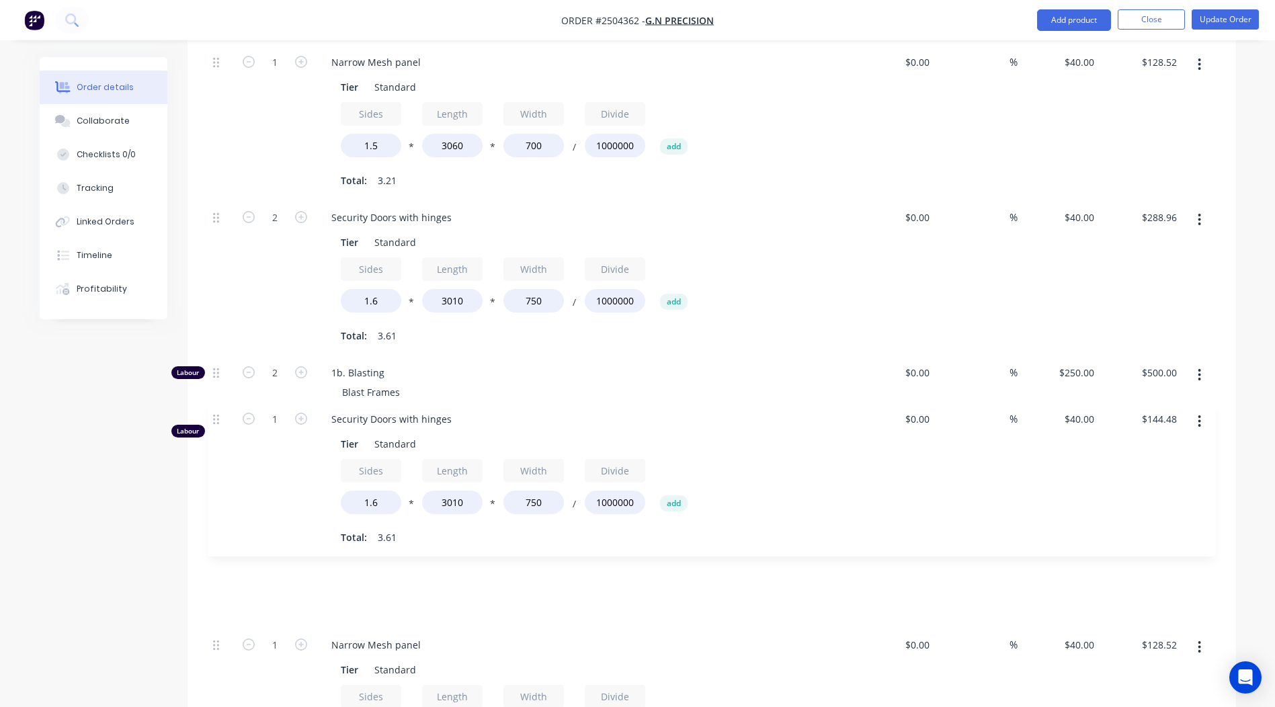
scroll to position [678, 0]
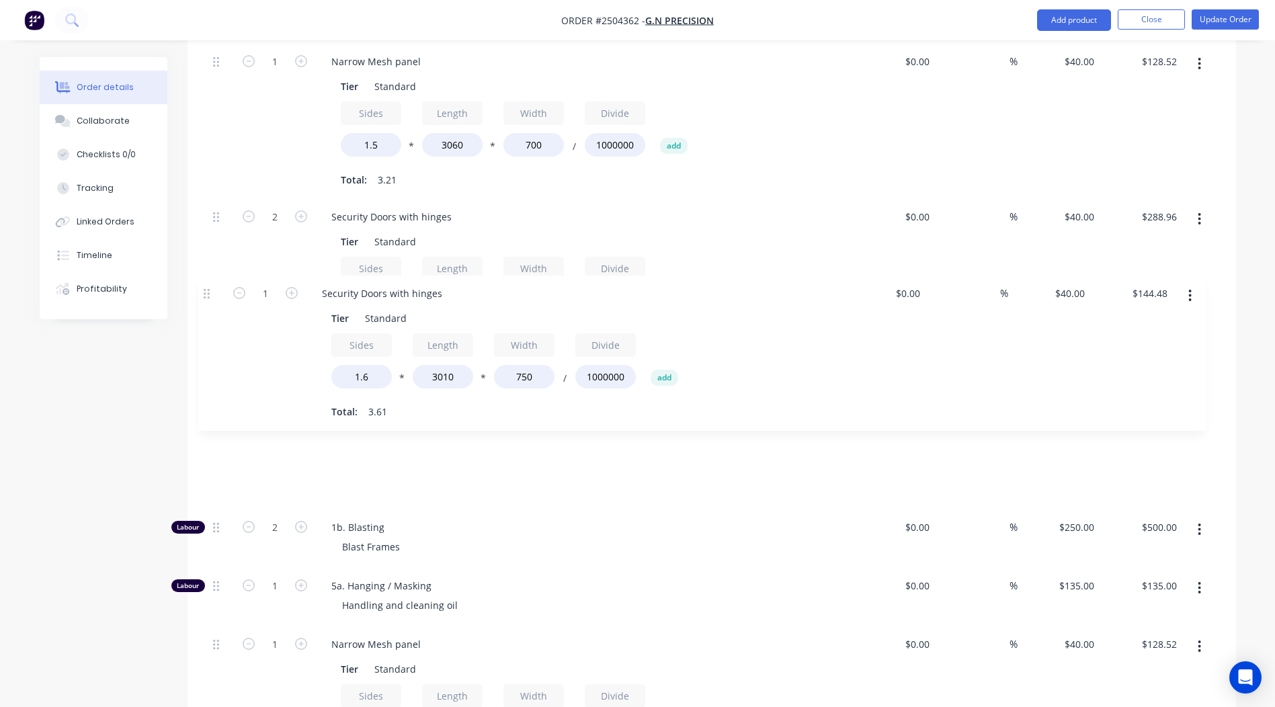
drag, startPoint x: 218, startPoint y: 595, endPoint x: 208, endPoint y: 288, distance: 306.6
click at [208, 288] on div "8 Large Mesh panels Tier Standard Sides 1.5 * Length 3060 * Width 2340 / Divide…" at bounding box center [712, 334] width 1008 height 893
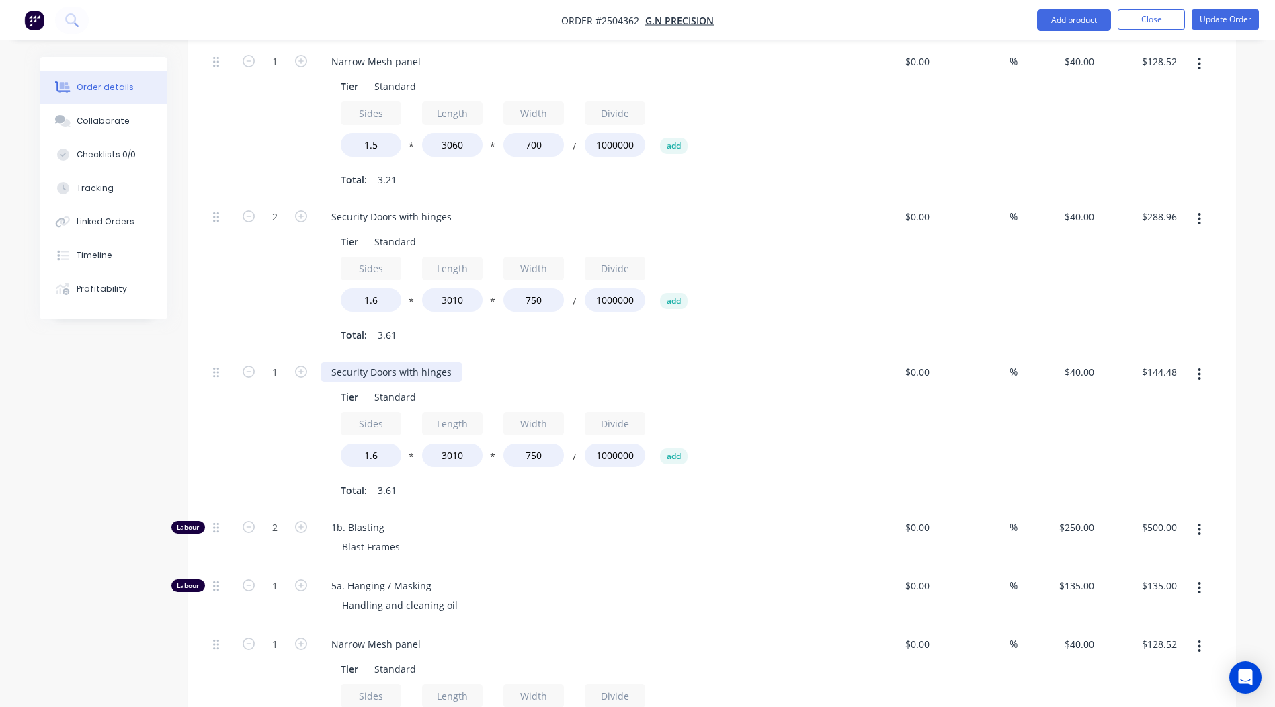
click at [370, 362] on div "Security Doors with hinges" at bounding box center [392, 371] width 142 height 19
click at [372, 362] on div "Security Doors with hinges" at bounding box center [392, 371] width 142 height 19
click at [336, 362] on div "gate frame panels" at bounding box center [372, 371] width 103 height 19
click at [451, 443] on input "3010" at bounding box center [452, 455] width 60 height 24
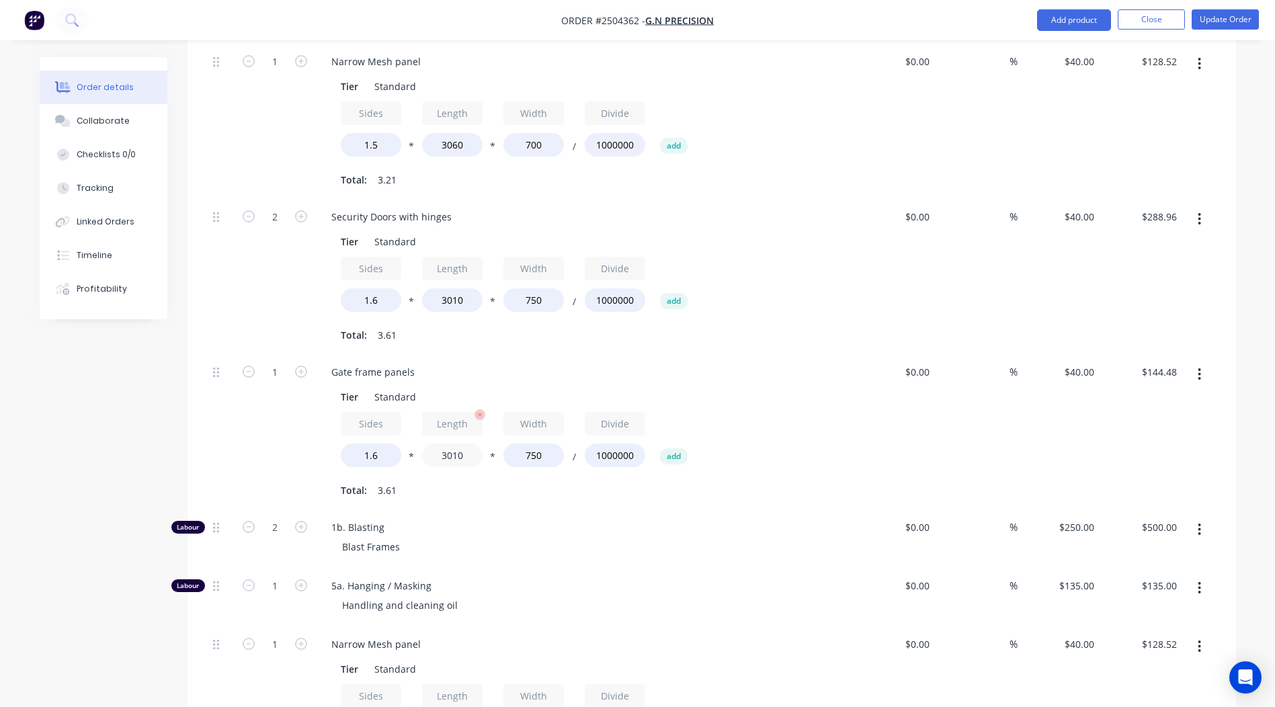
click at [451, 443] on input "3010" at bounding box center [452, 455] width 60 height 24
click at [536, 443] on input "750" at bounding box center [533, 455] width 60 height 24
type input "700"
type input "$134.85"
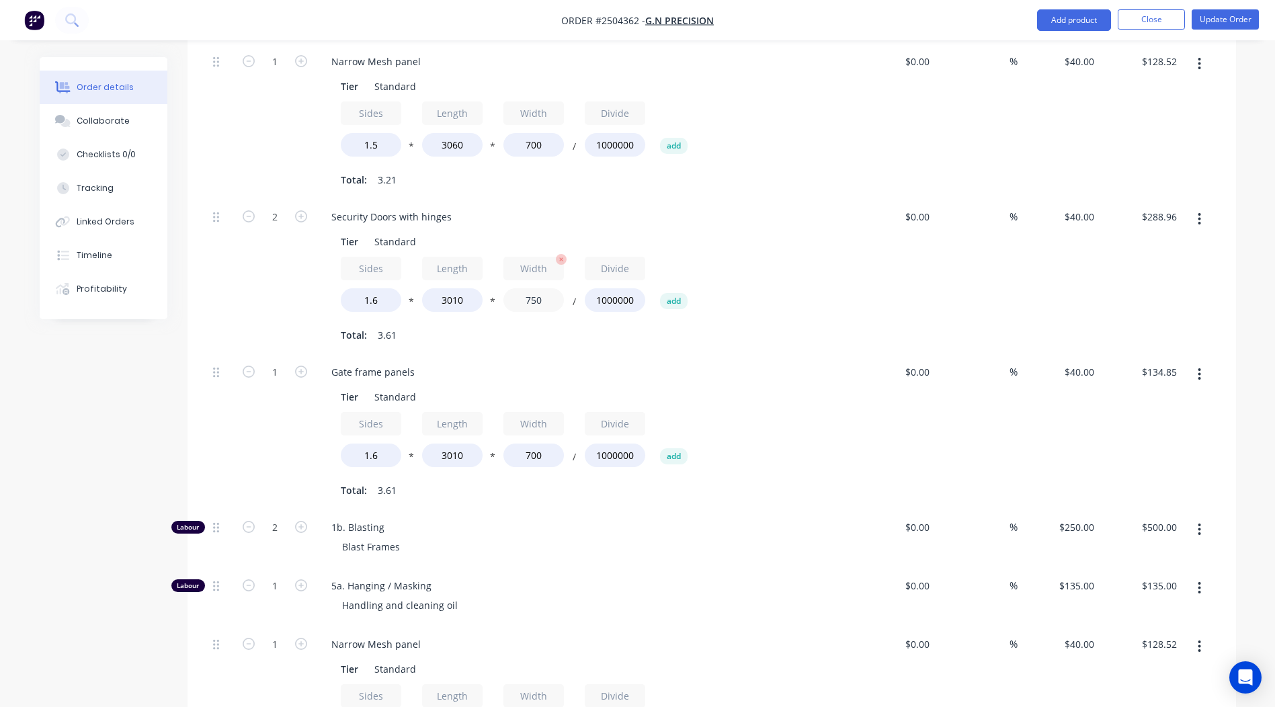
click at [535, 288] on input "750" at bounding box center [533, 300] width 60 height 24
type input "1150"
type input "$443.07"
click at [781, 354] on div "Gate frame panels Tier Standard Sides 1.6 * Length 3010 * Width 700 / Divide 10…" at bounding box center [584, 431] width 538 height 155
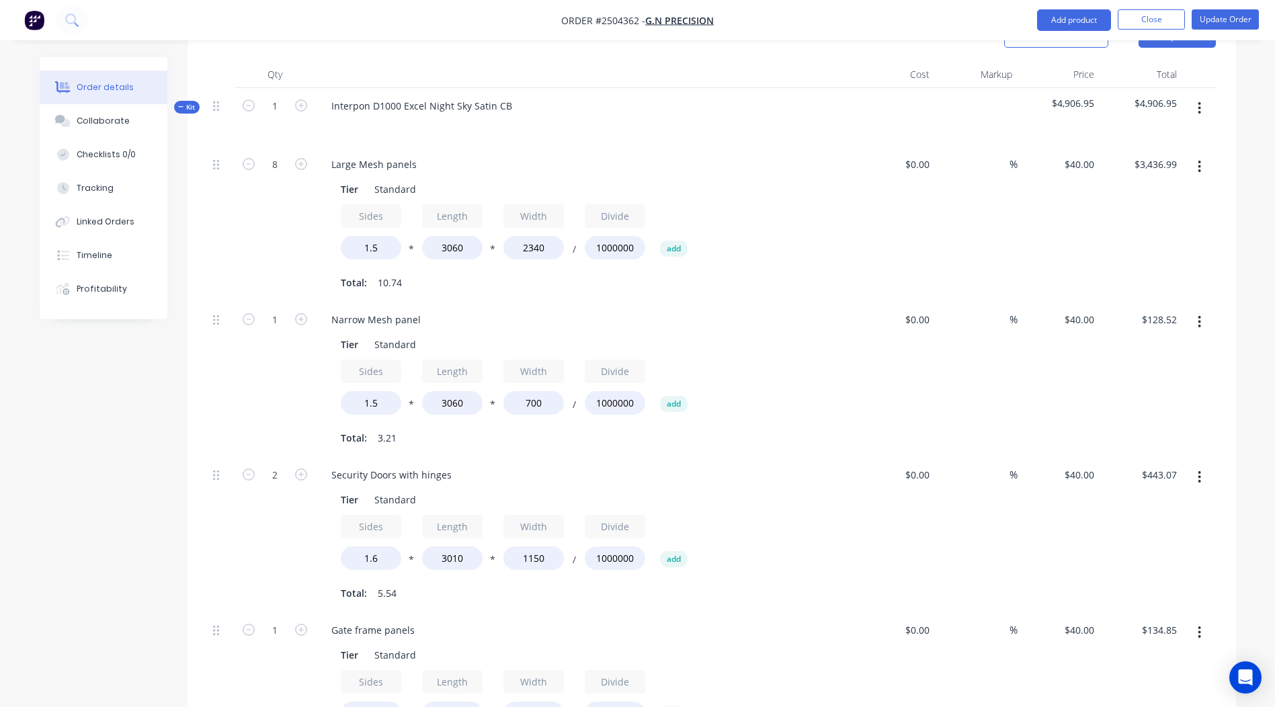
scroll to position [544, 0]
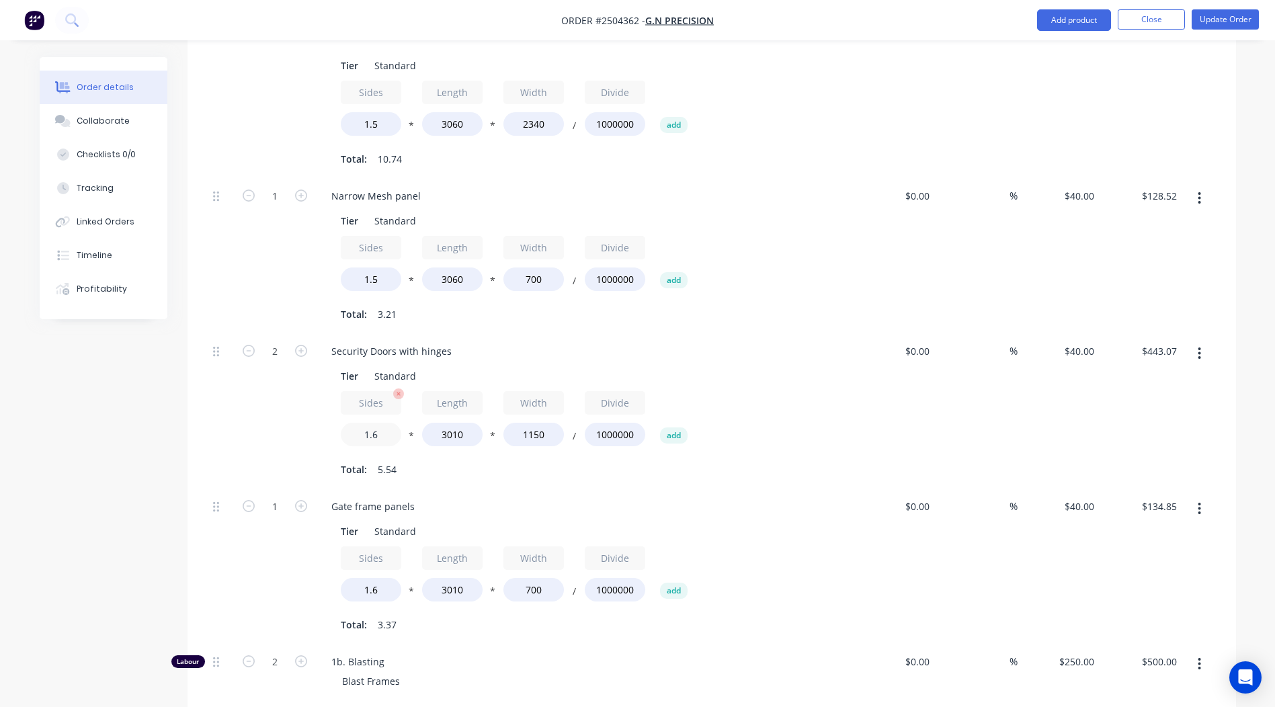
click at [382, 423] on input "1.6" at bounding box center [371, 435] width 60 height 24
type input "1.6"
click at [800, 497] on div "Gate frame panels" at bounding box center [584, 506] width 527 height 19
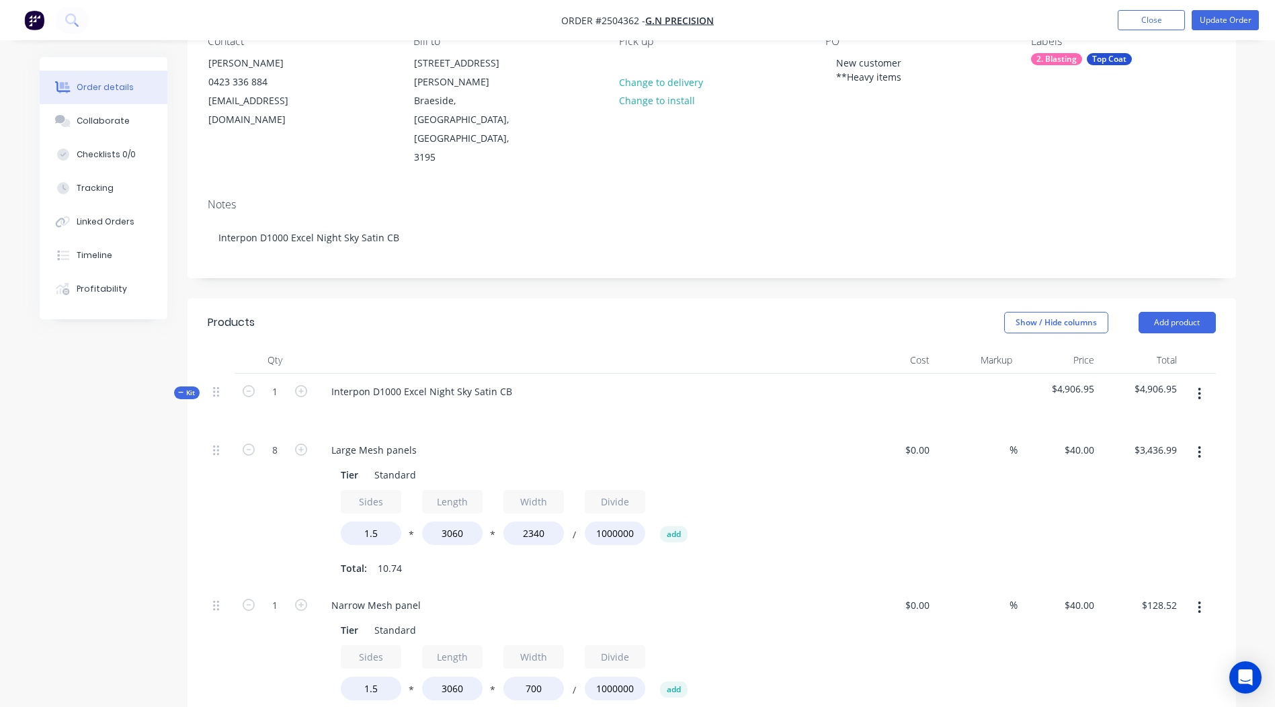
scroll to position [0, 0]
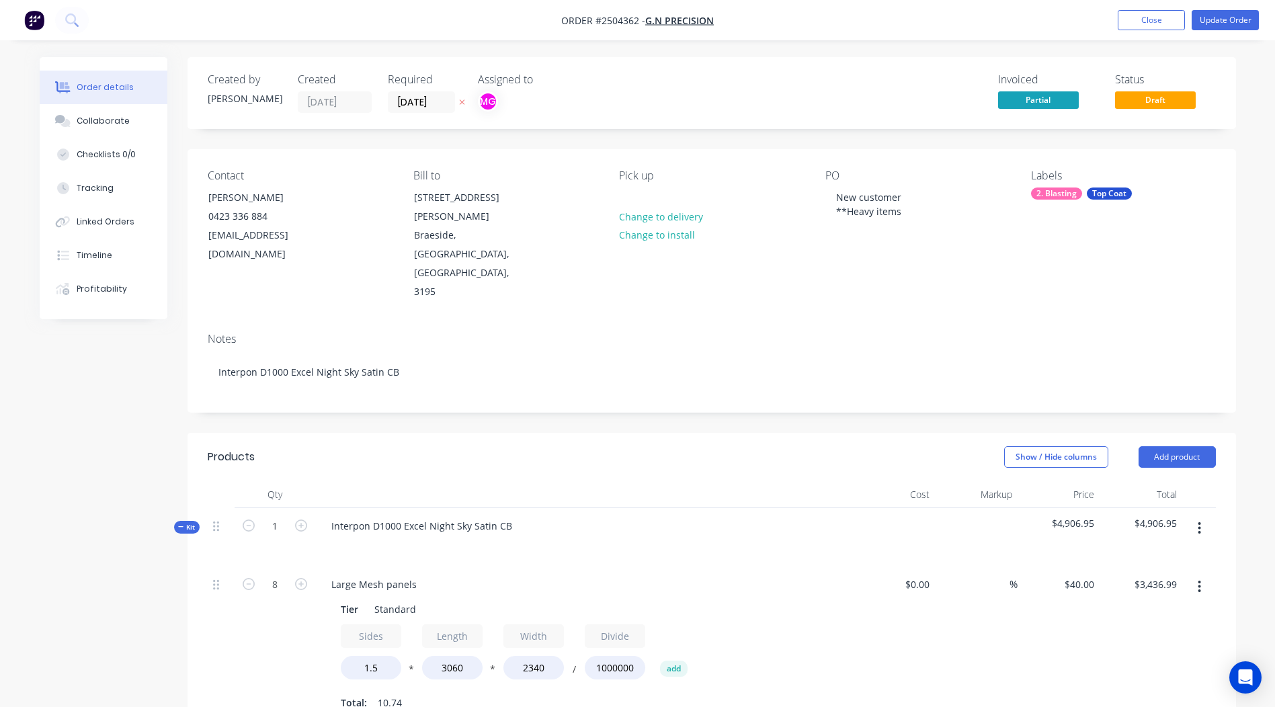
click at [1196, 516] on button "button" at bounding box center [1199, 528] width 32 height 24
drag, startPoint x: 507, startPoint y: 470, endPoint x: 425, endPoint y: 472, distance: 82.0
click at [425, 516] on div "Interpon D1000 Excel Night Sky Satin CB" at bounding box center [422, 525] width 202 height 19
copy div "Night Sky Satin CB"
click at [1199, 522] on icon "button" at bounding box center [1199, 528] width 3 height 12
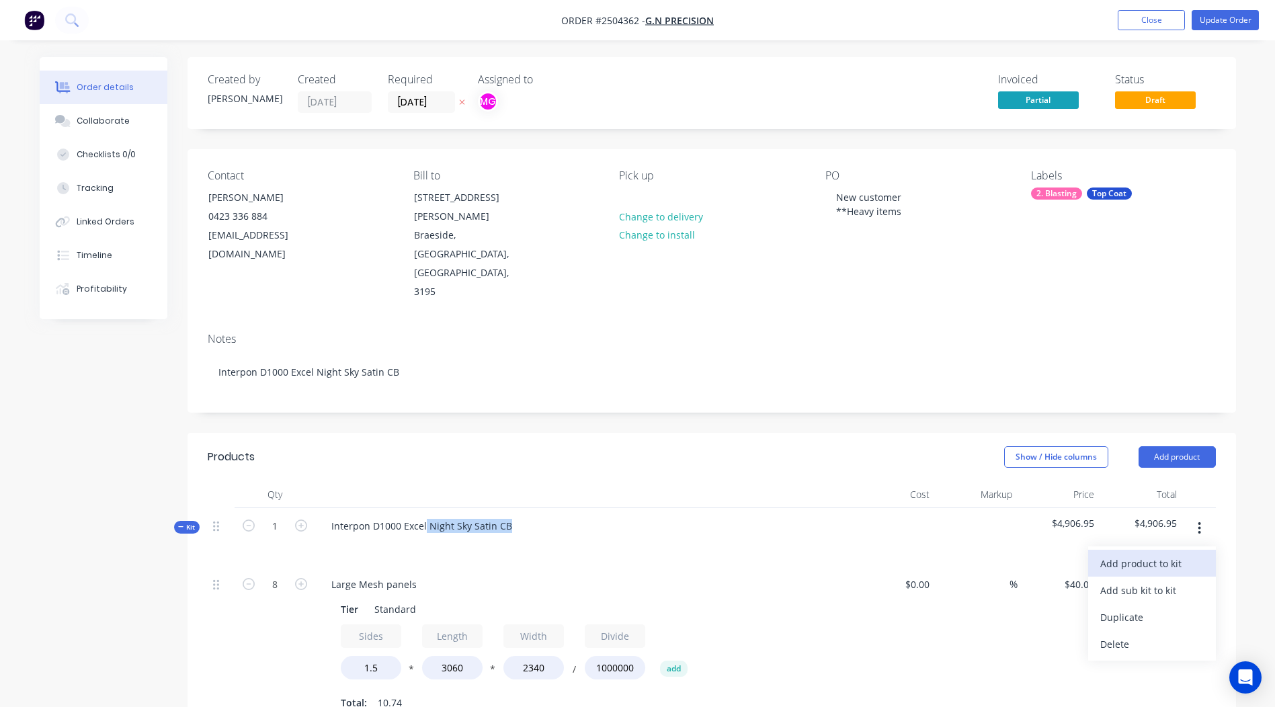
click at [1158, 554] on div "Add product to kit" at bounding box center [1151, 563] width 103 height 19
click at [1156, 607] on div "Product catalogue" at bounding box center [1151, 616] width 103 height 19
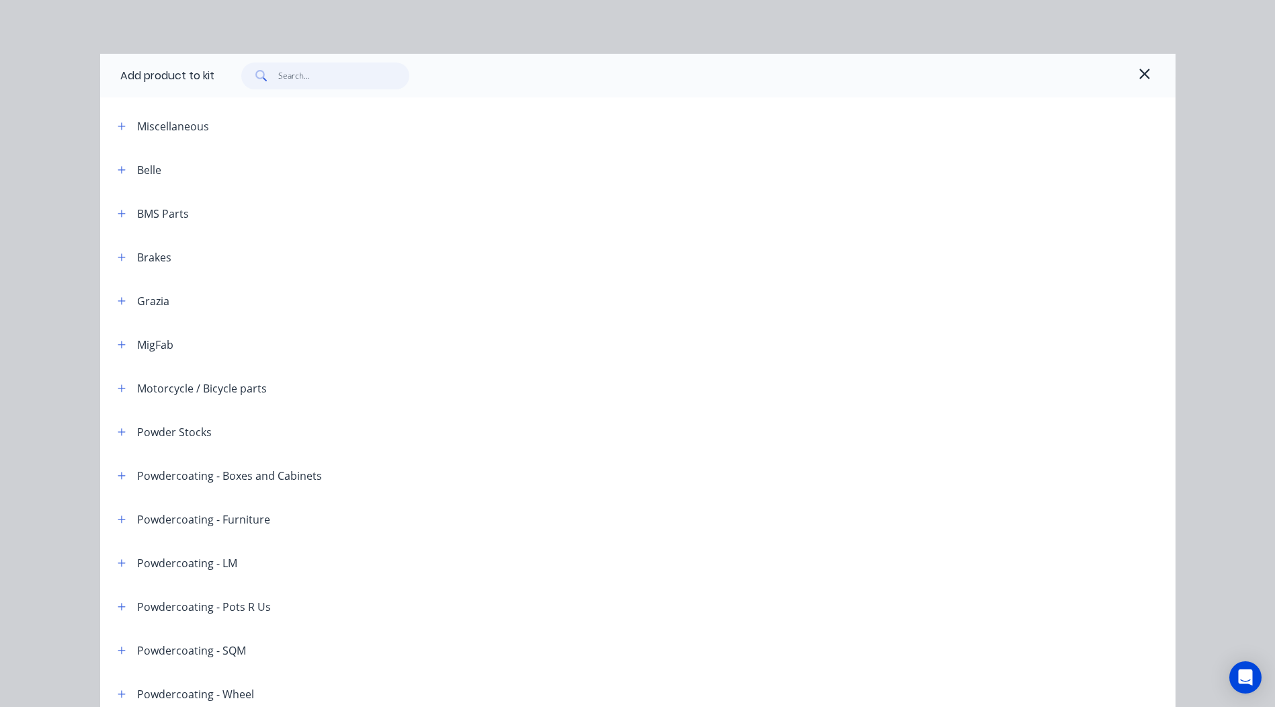
paste input "Night Sky Satin CB"
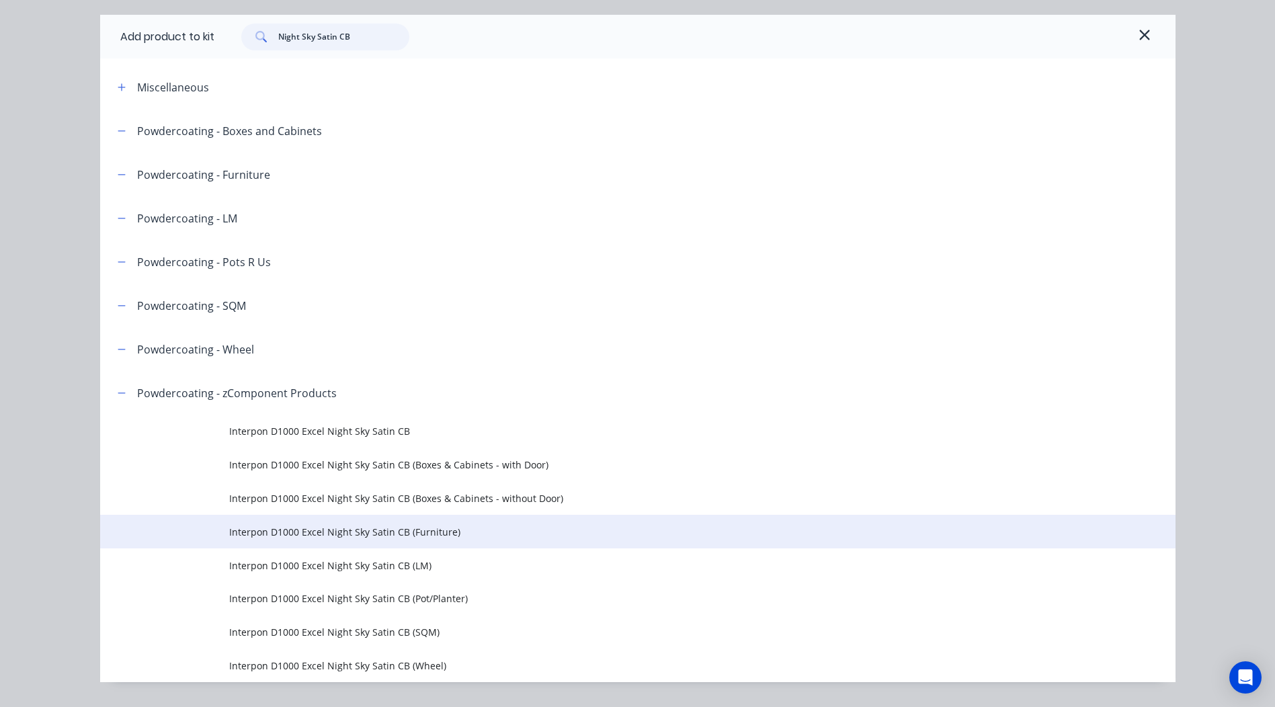
scroll to position [73, 0]
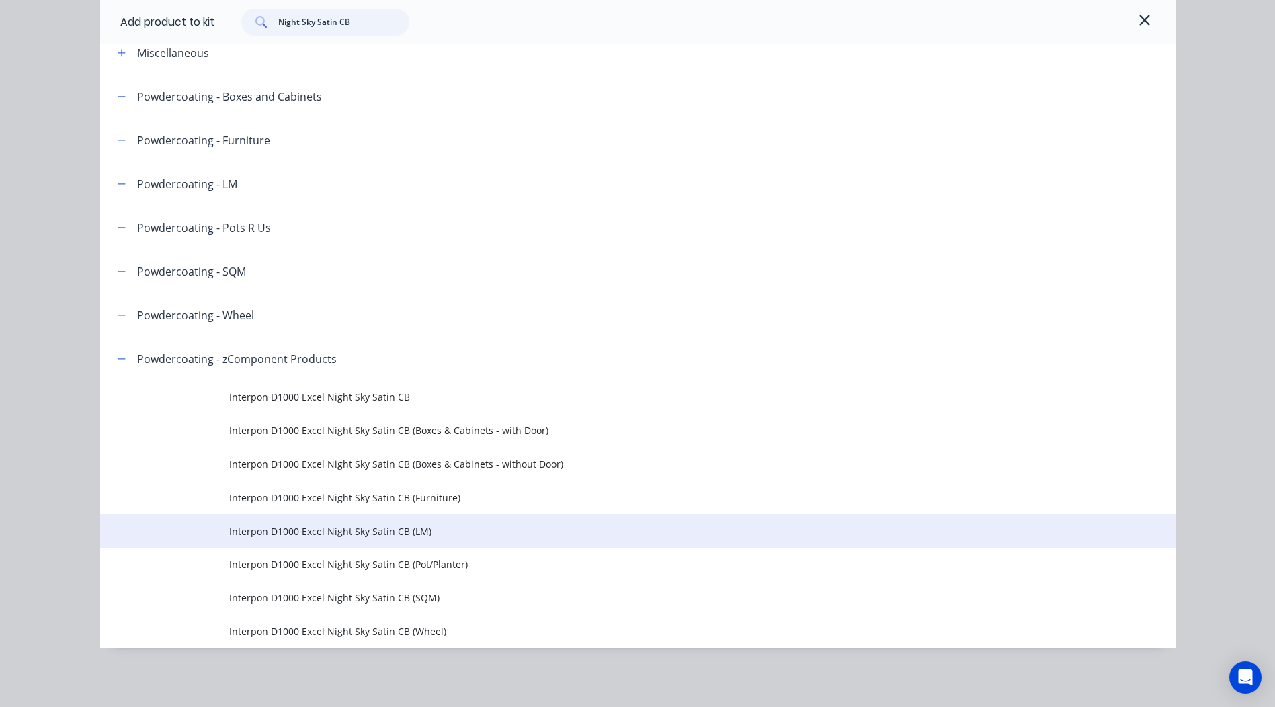
type input "Night Sky Satin CB"
click at [312, 533] on span "Interpon D1000 Excel Night Sky Satin CB (LM)" at bounding box center [607, 531] width 757 height 14
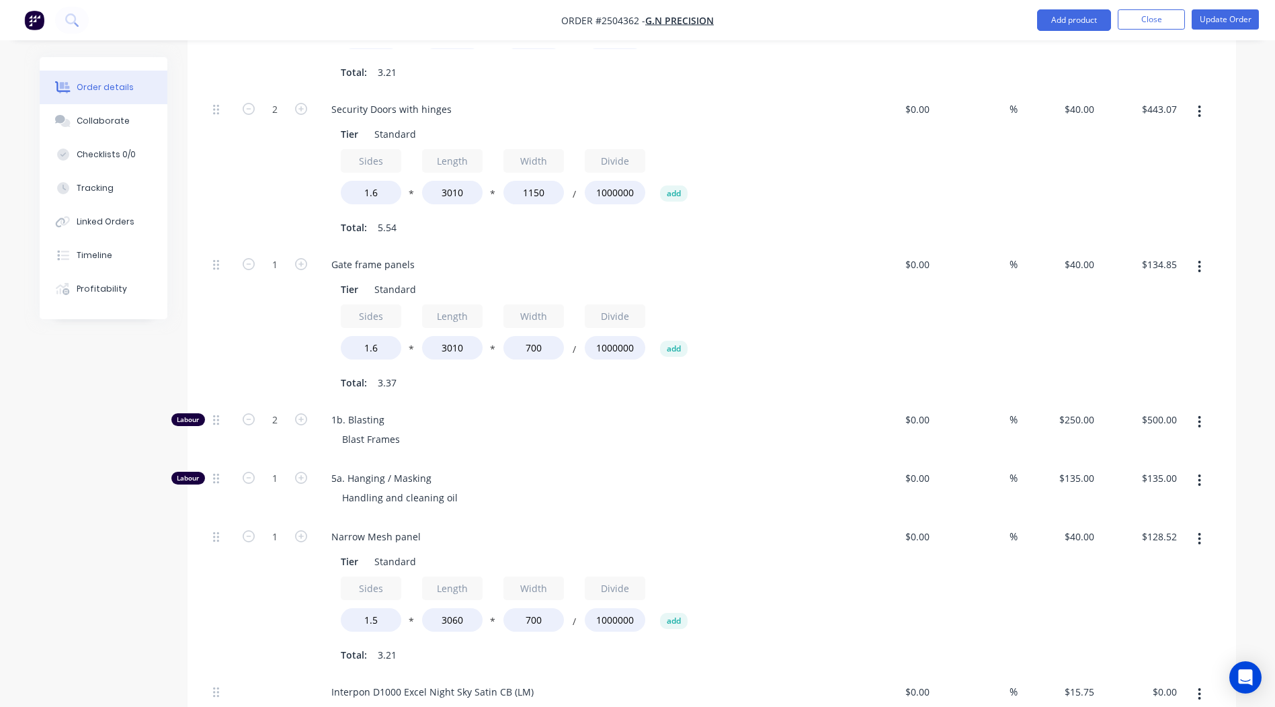
scroll to position [941, 0]
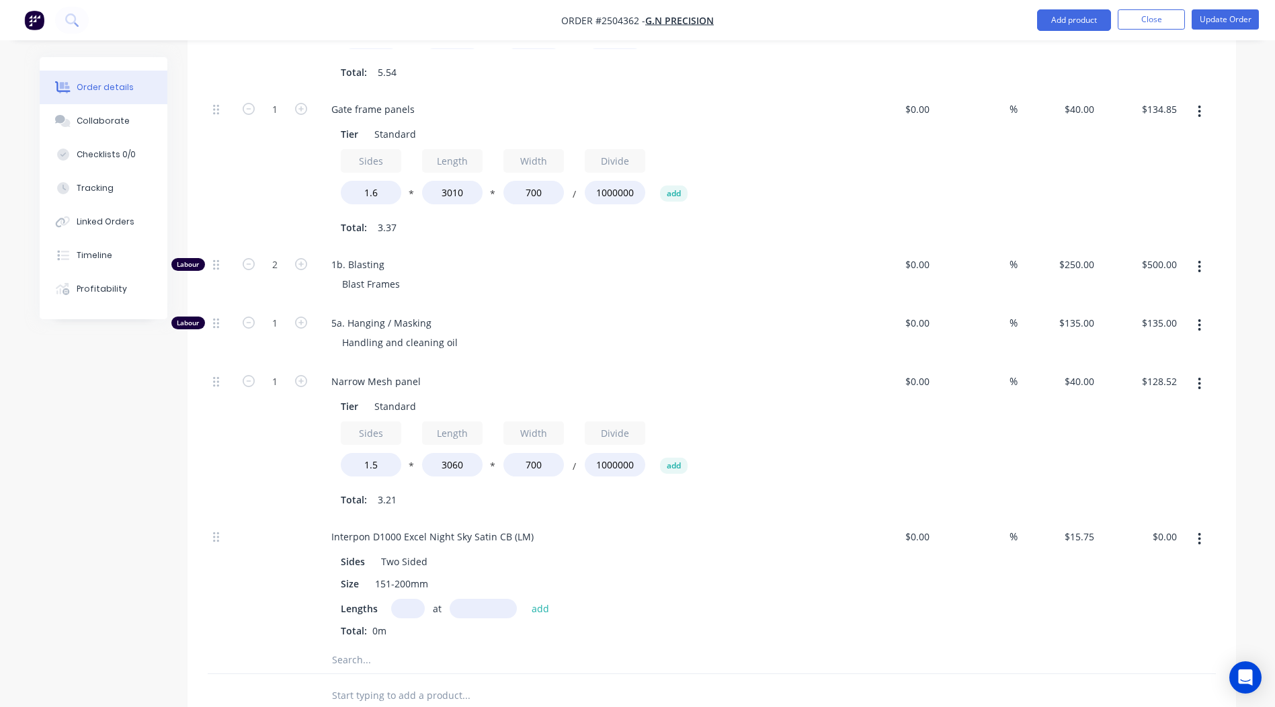
click at [409, 599] on input "text" at bounding box center [408, 608] width 34 height 19
type input "11"
type input "3100mm"
click at [544, 599] on button "add" at bounding box center [541, 608] width 32 height 18
type input "$537.08"
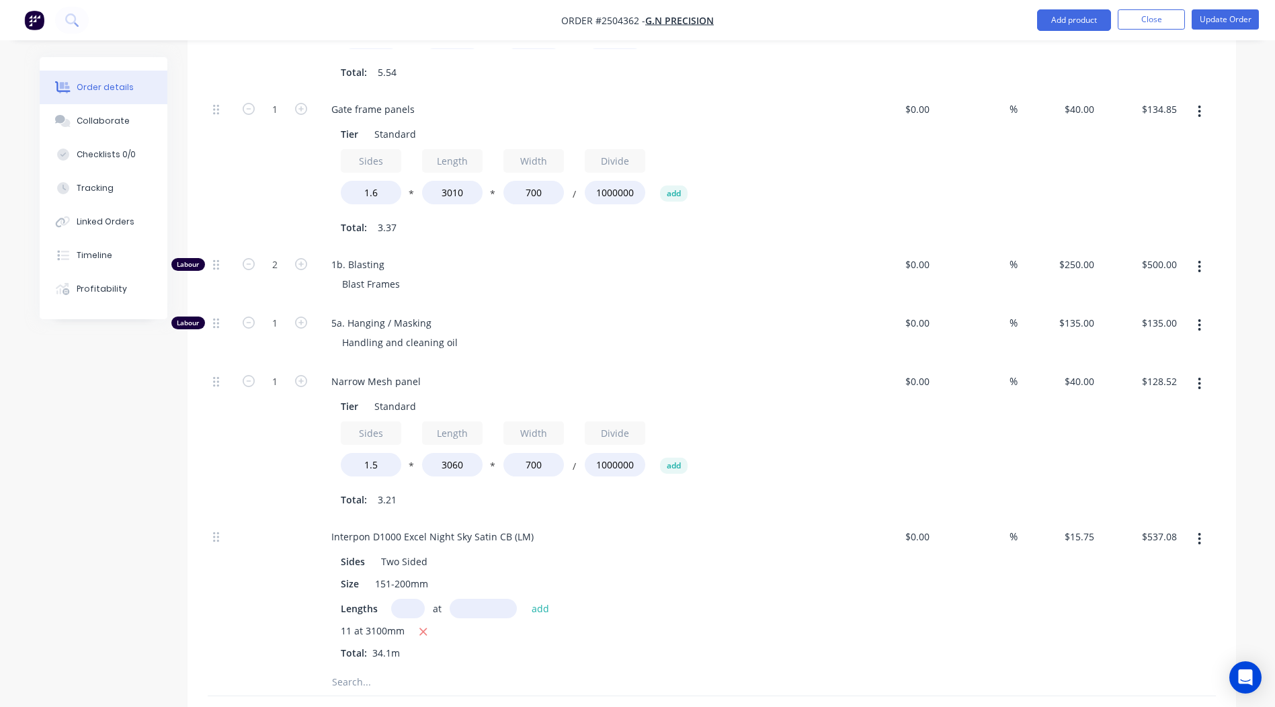
click at [859, 542] on div "$0.00 $0.00" at bounding box center [894, 594] width 83 height 150
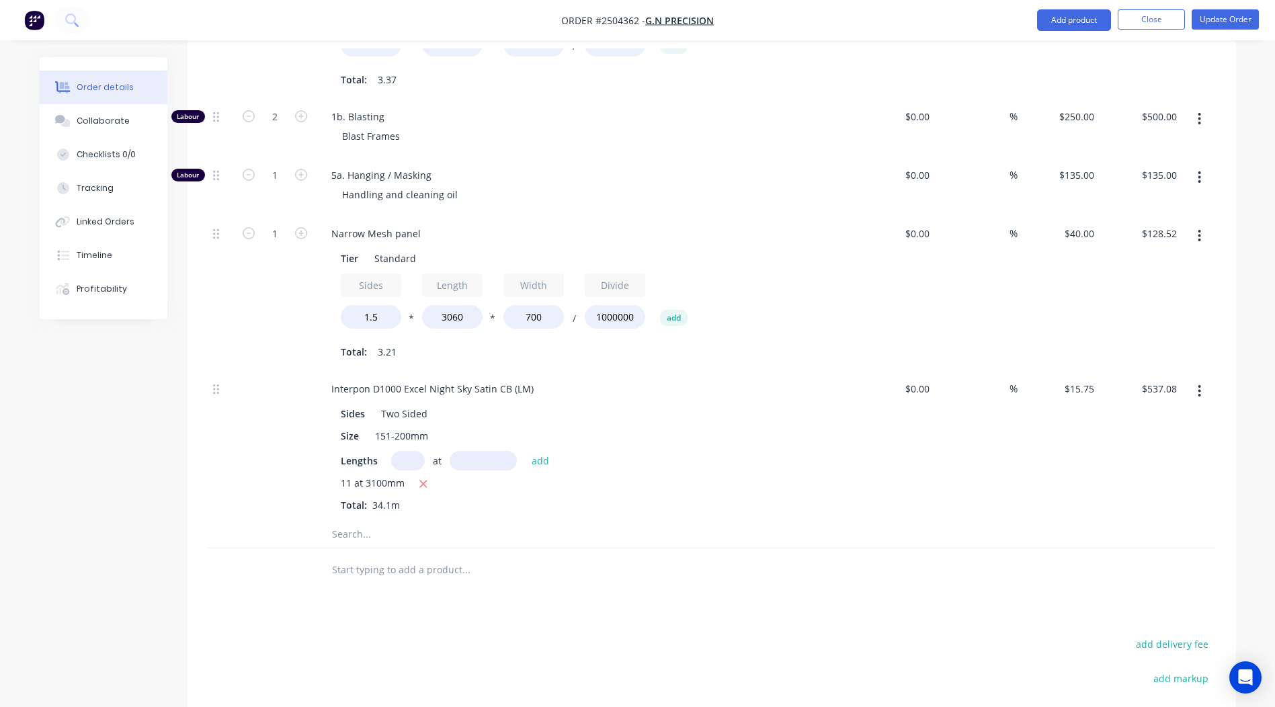
scroll to position [1008, 0]
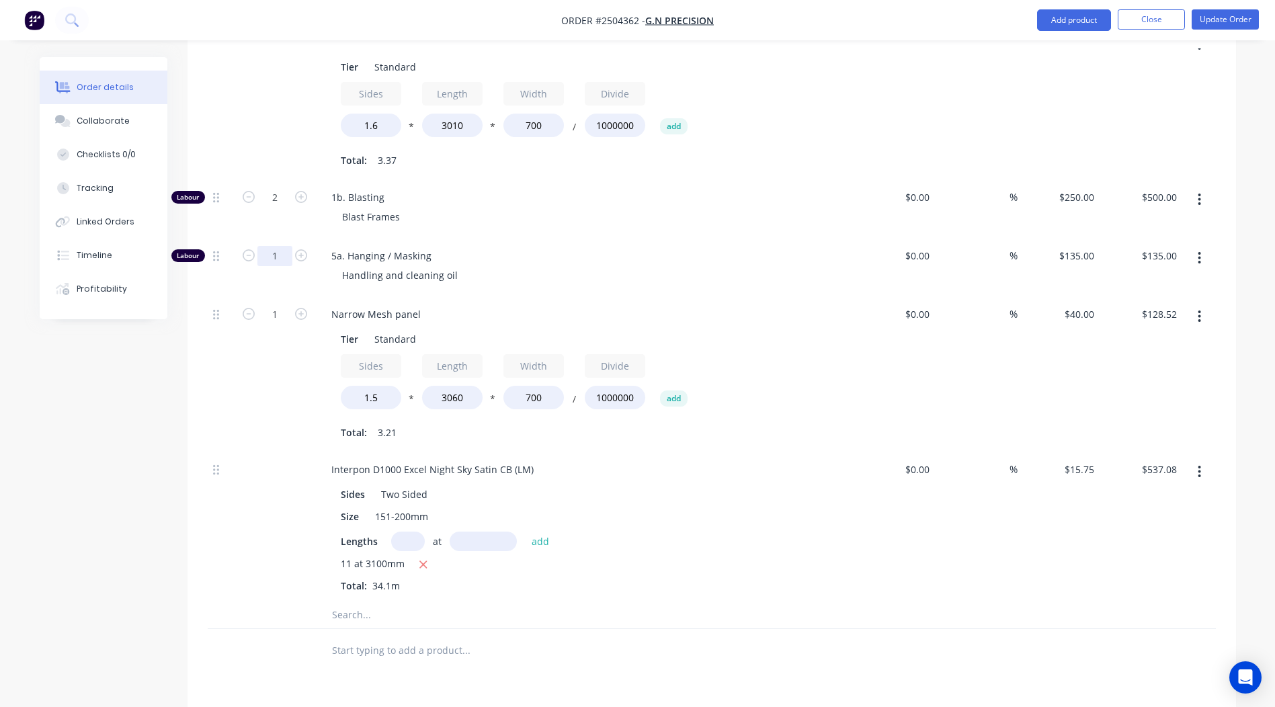
click at [273, 246] on input "1" at bounding box center [274, 256] width 35 height 20
type input "2"
type input "$270.00"
click at [674, 238] on div "5a. Hanging / Masking Handling and cleaning oil" at bounding box center [584, 267] width 538 height 58
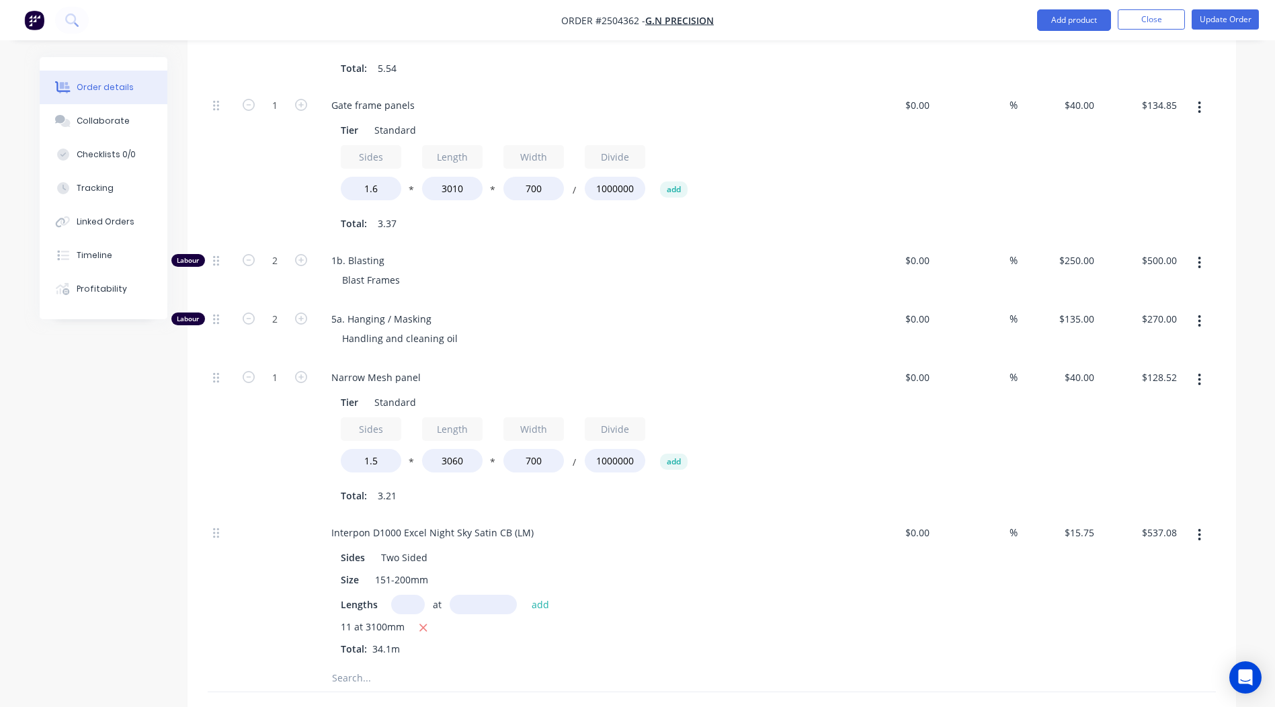
scroll to position [874, 0]
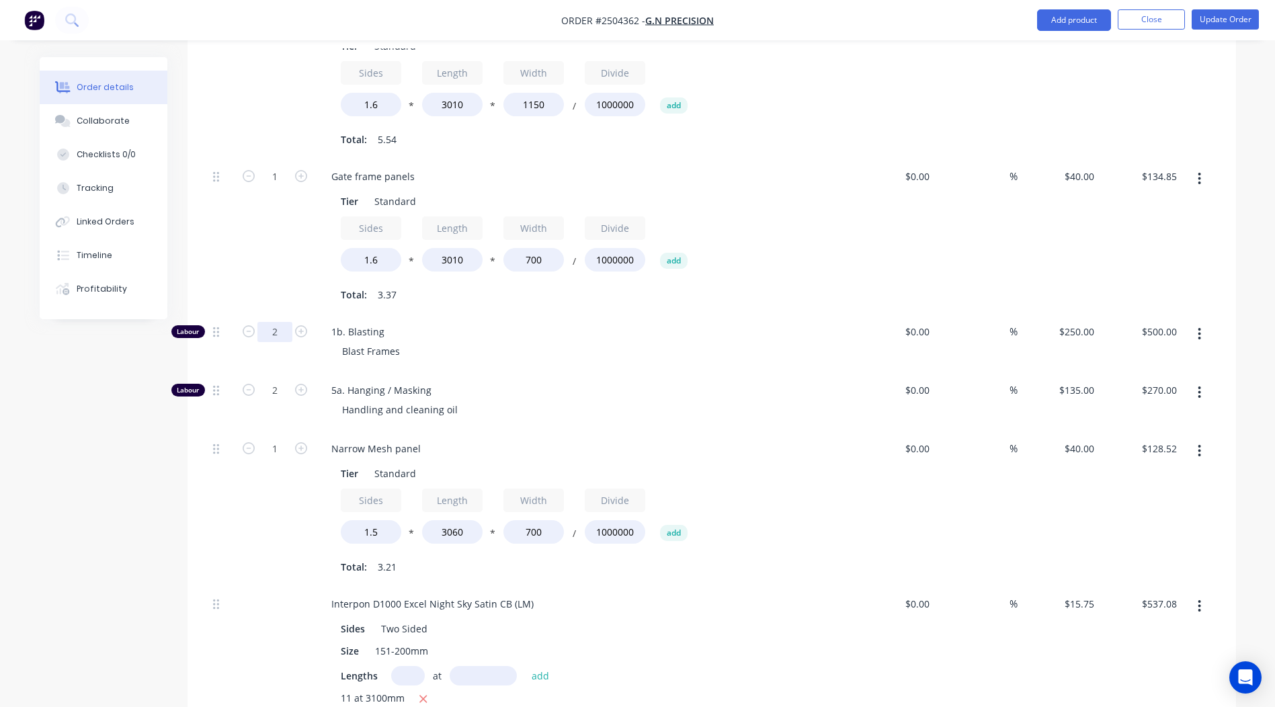
click at [271, 322] on input "2" at bounding box center [274, 332] width 35 height 20
click at [671, 372] on div "5a. Hanging / Masking Handling and cleaning oil" at bounding box center [584, 401] width 538 height 58
click at [279, 322] on input "2" at bounding box center [274, 332] width 35 height 20
type input "3"
type input "$750.00"
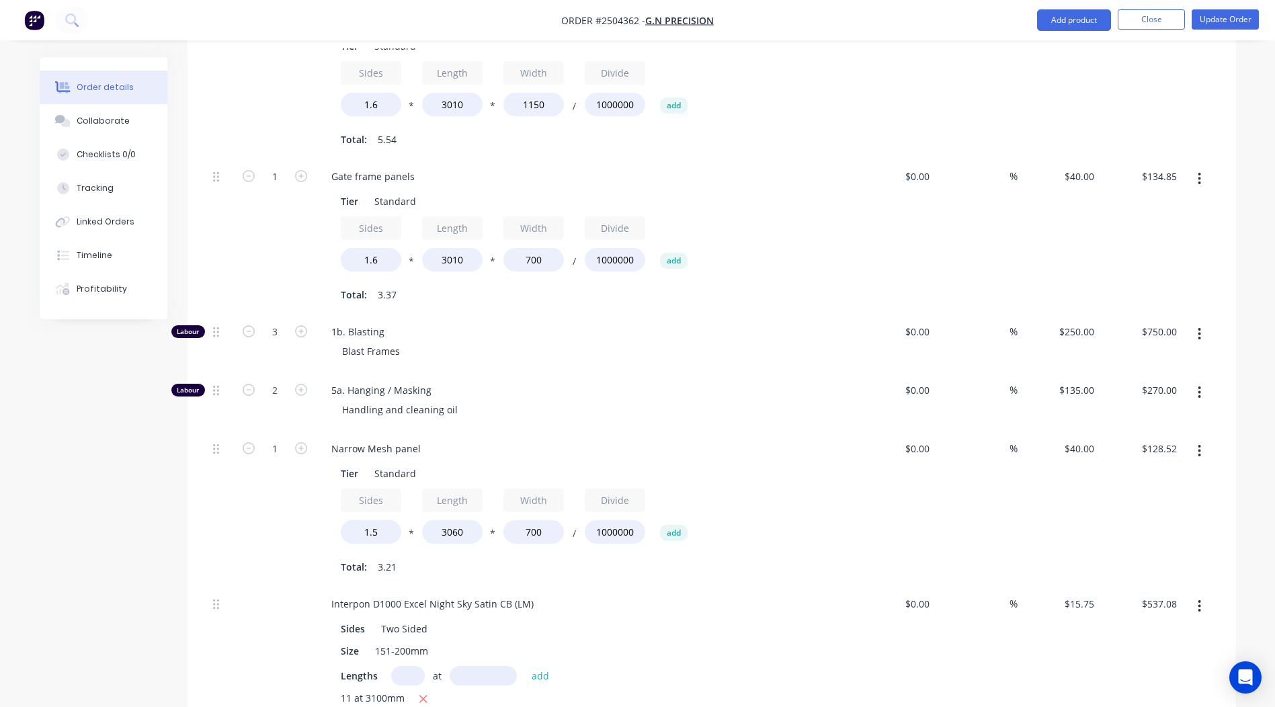
click at [714, 314] on div "1b. Blasting Blast Frames" at bounding box center [584, 343] width 538 height 58
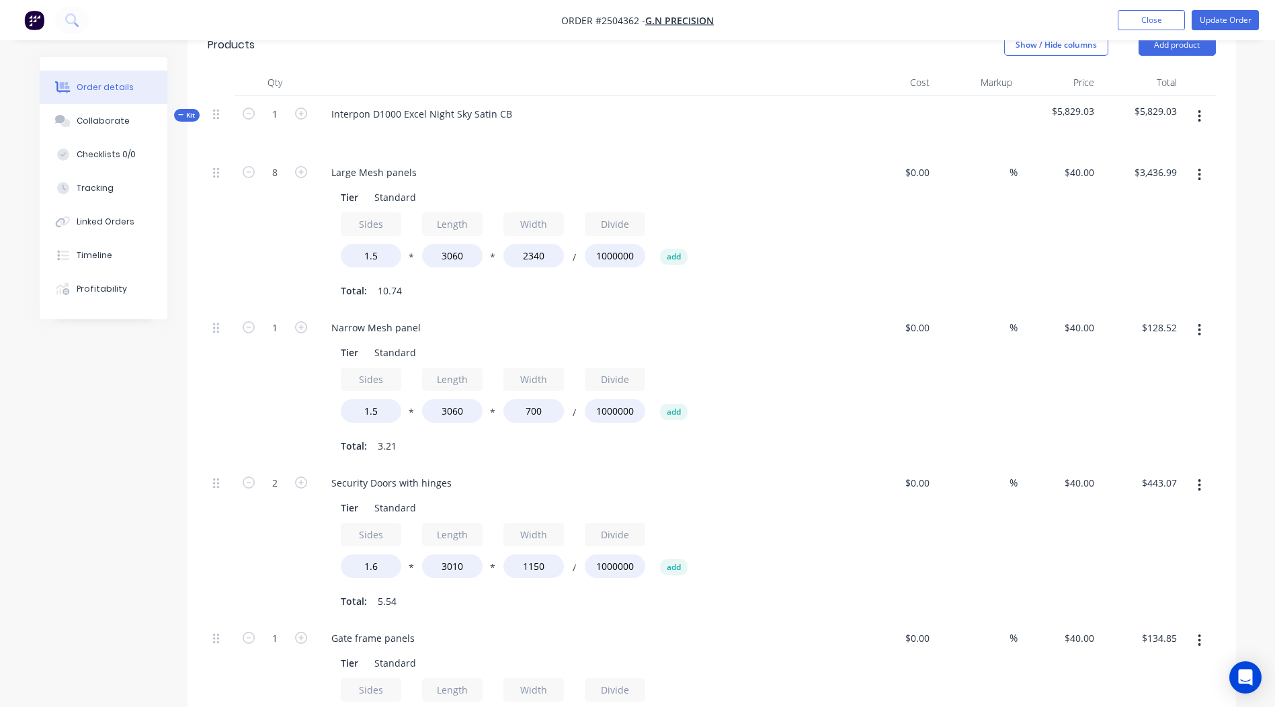
scroll to position [269, 0]
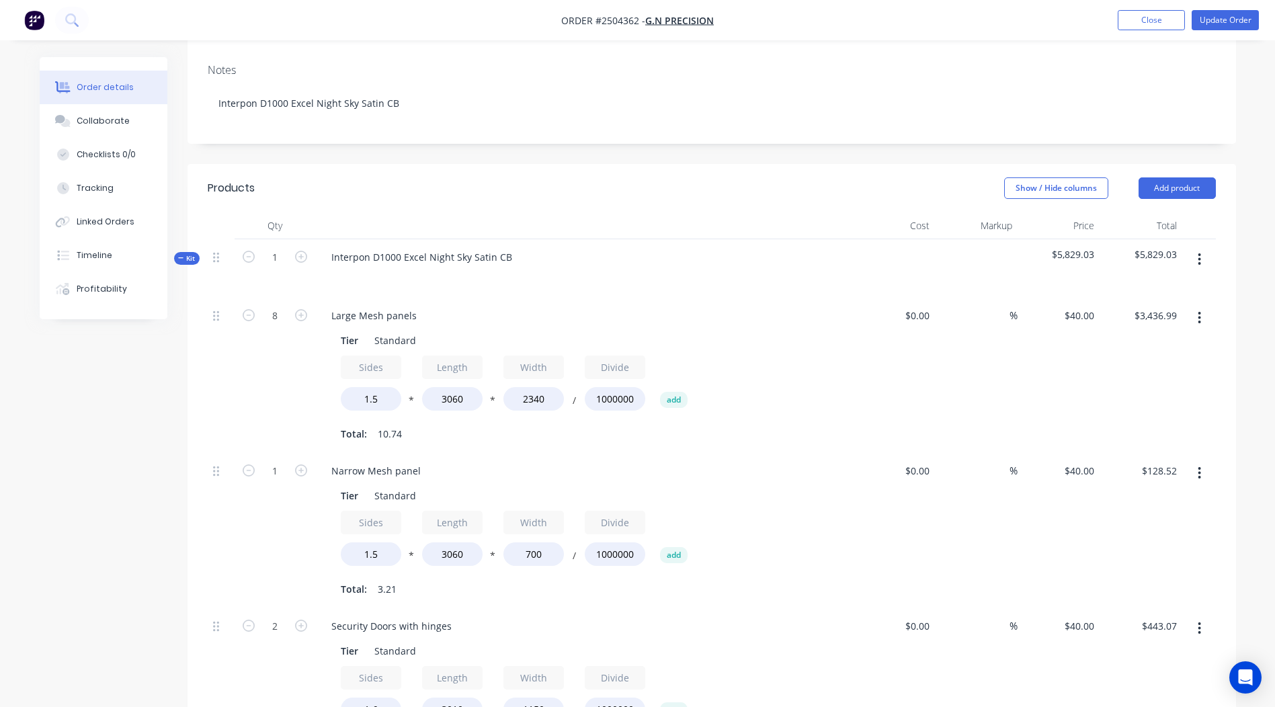
click at [1199, 252] on icon "button" at bounding box center [1198, 259] width 3 height 15
click at [1185, 285] on div "Add product to kit" at bounding box center [1151, 294] width 103 height 19
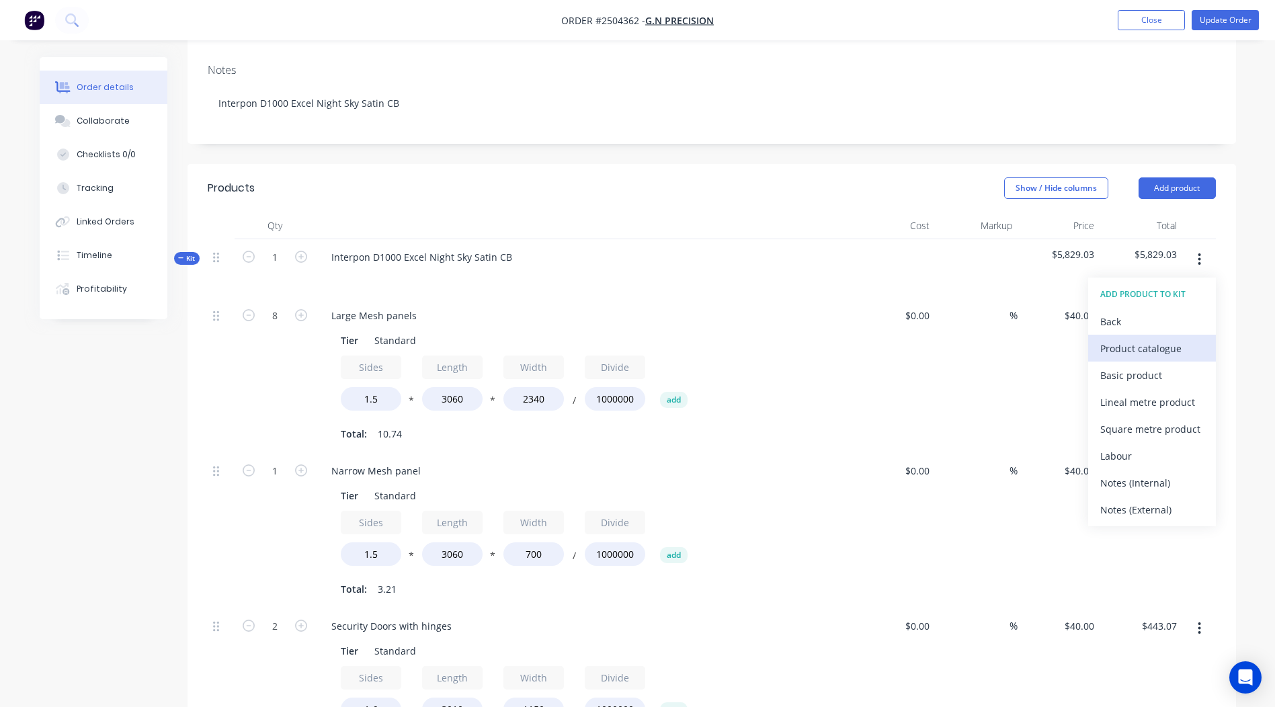
click at [1162, 339] on div "Product catalogue" at bounding box center [1151, 348] width 103 height 19
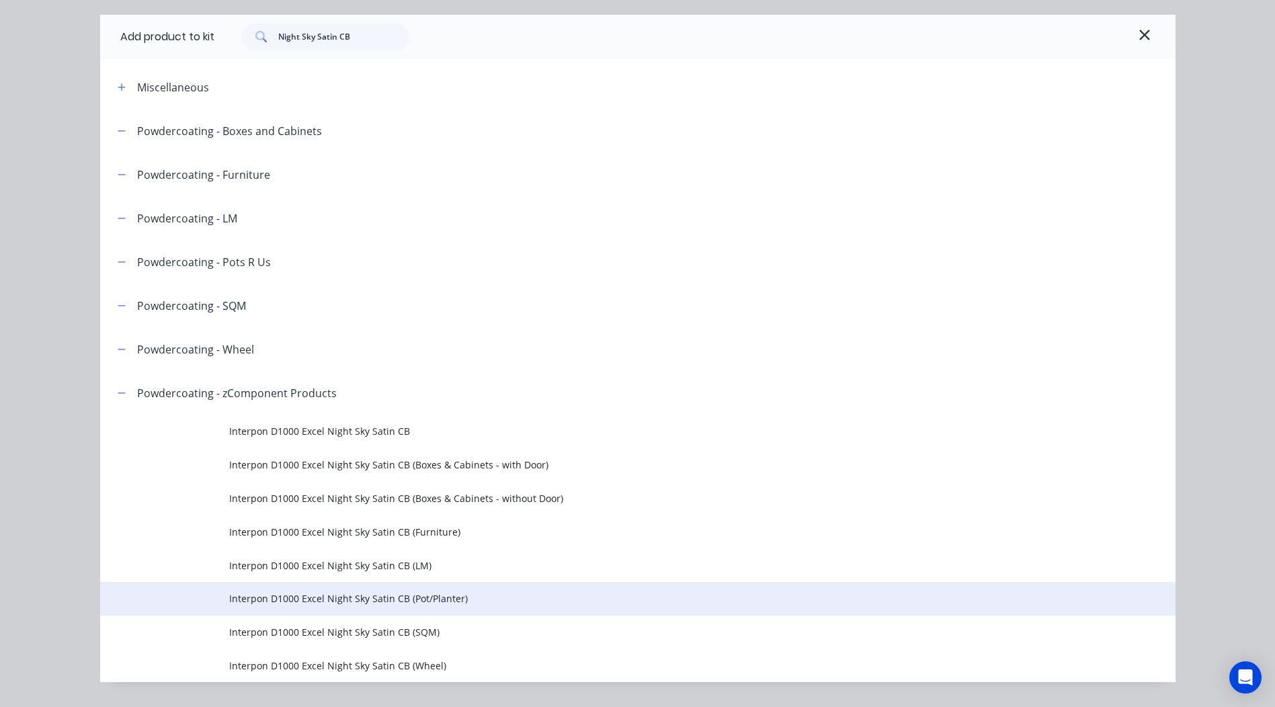
scroll to position [73, 0]
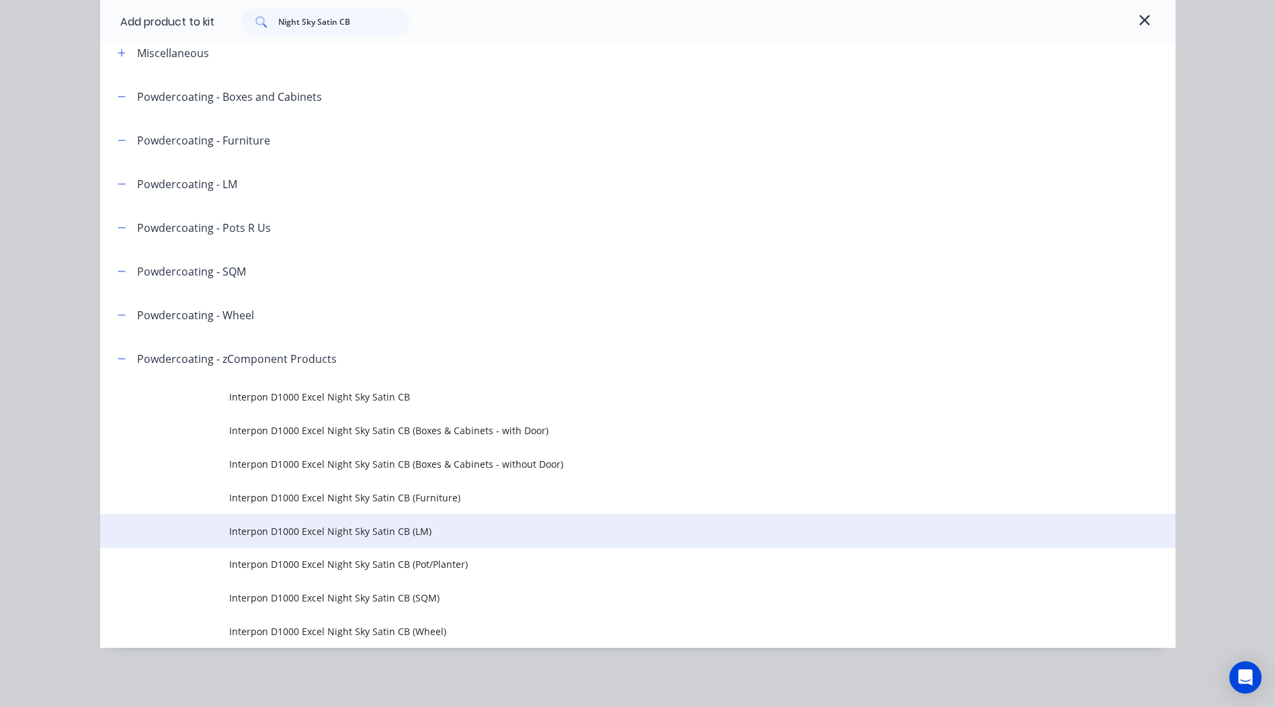
click at [398, 529] on span "Interpon D1000 Excel Night Sky Satin CB (LM)" at bounding box center [607, 531] width 757 height 14
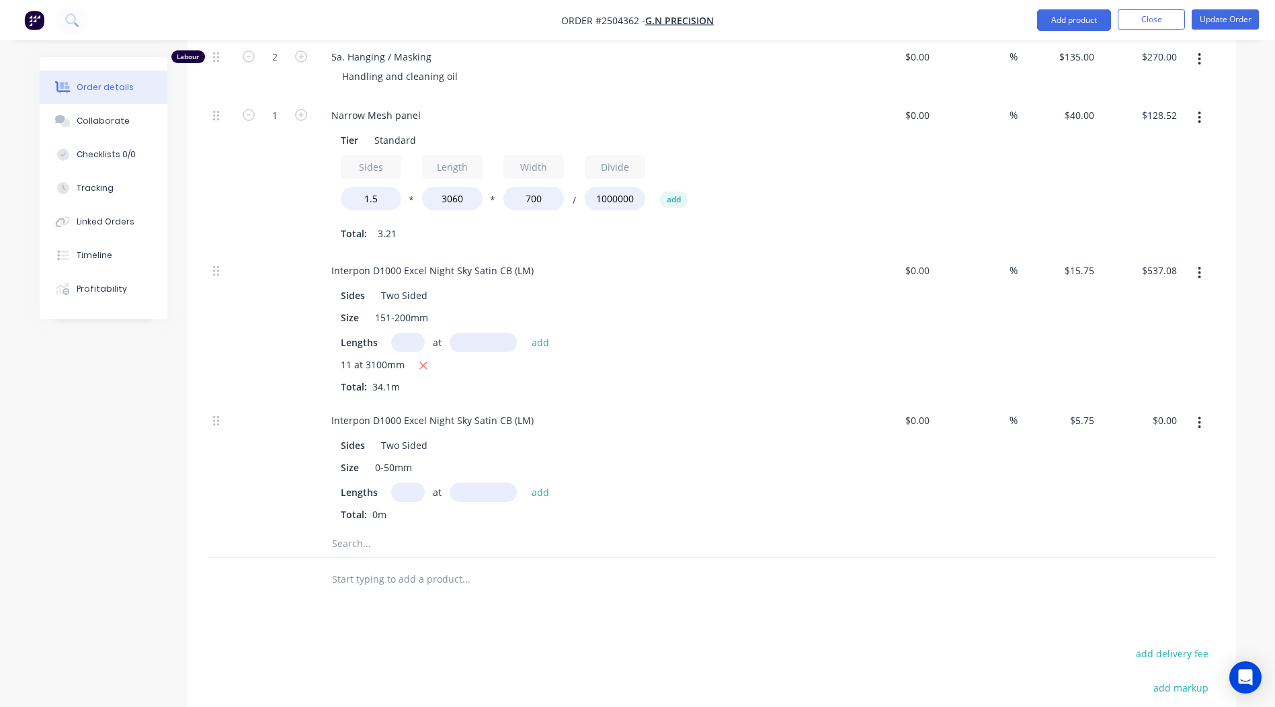
scroll to position [1210, 0]
click at [423, 408] on div "Interpon D1000 Excel Night Sky Satin CB (LM)" at bounding box center [433, 417] width 224 height 19
click at [425, 258] on div "Interpon D1000 Excel Night Sky Satin CB (LM)" at bounding box center [433, 267] width 224 height 19
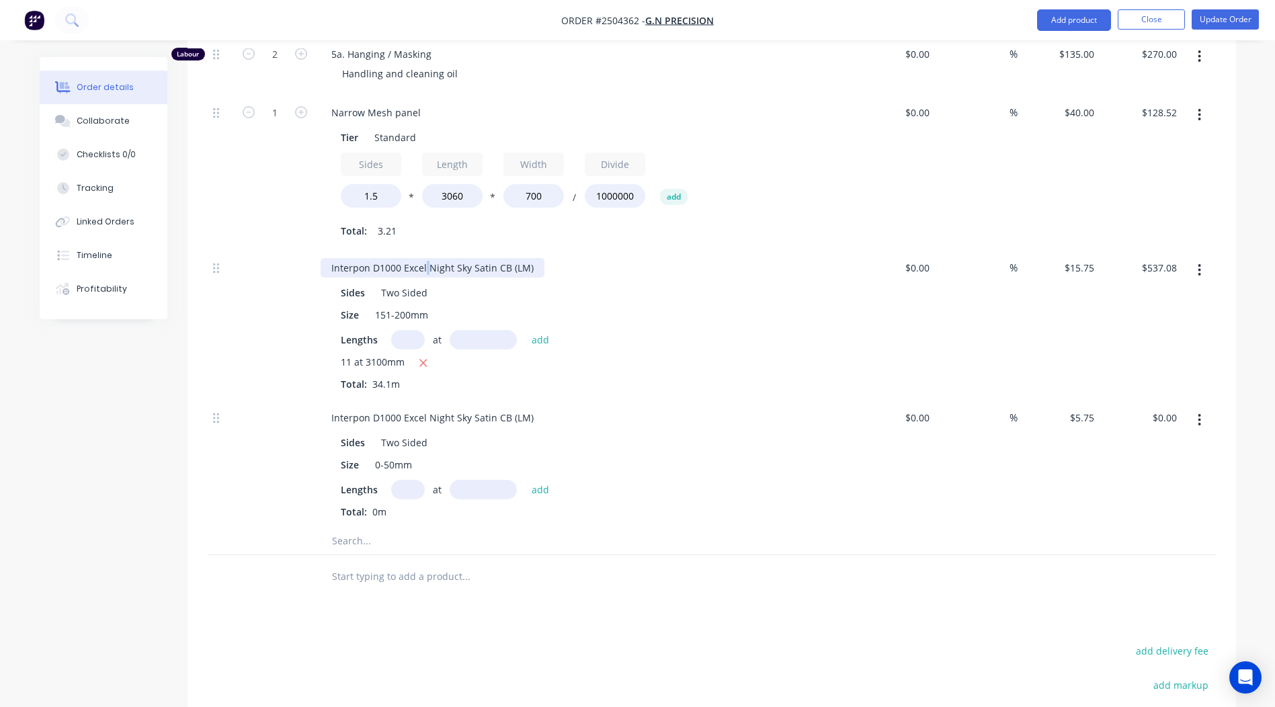
click at [425, 258] on div "Interpon D1000 Excel Night Sky Satin CB (LM)" at bounding box center [433, 267] width 224 height 19
click at [426, 258] on div "Interpon D1000 Excel Night Sky Satin CB (LM)" at bounding box center [433, 267] width 224 height 19
click at [394, 408] on div "Interpon D1000 Excel Night Sky Satin CB (LM)" at bounding box center [433, 417] width 224 height 19
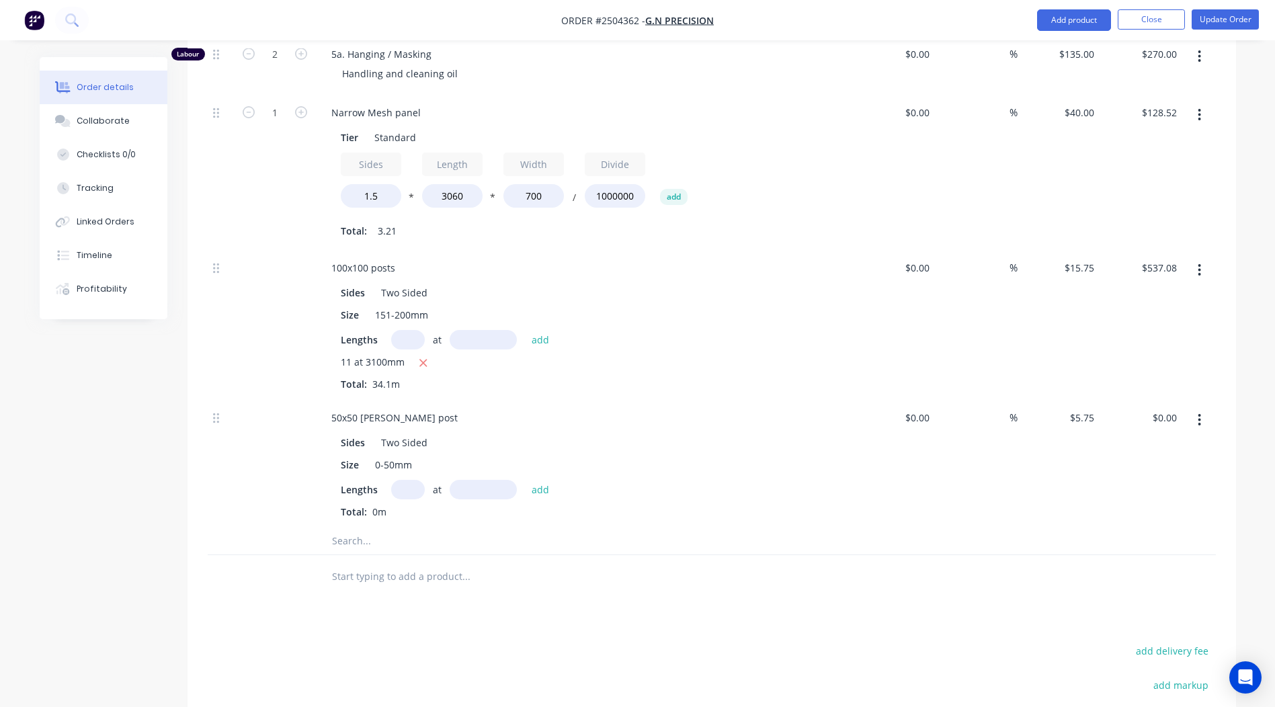
click at [405, 480] on input "text" at bounding box center [408, 489] width 34 height 19
type input "1"
type input "2340mm"
click at [536, 480] on button "add" at bounding box center [541, 489] width 32 height 18
type input "$13.46"
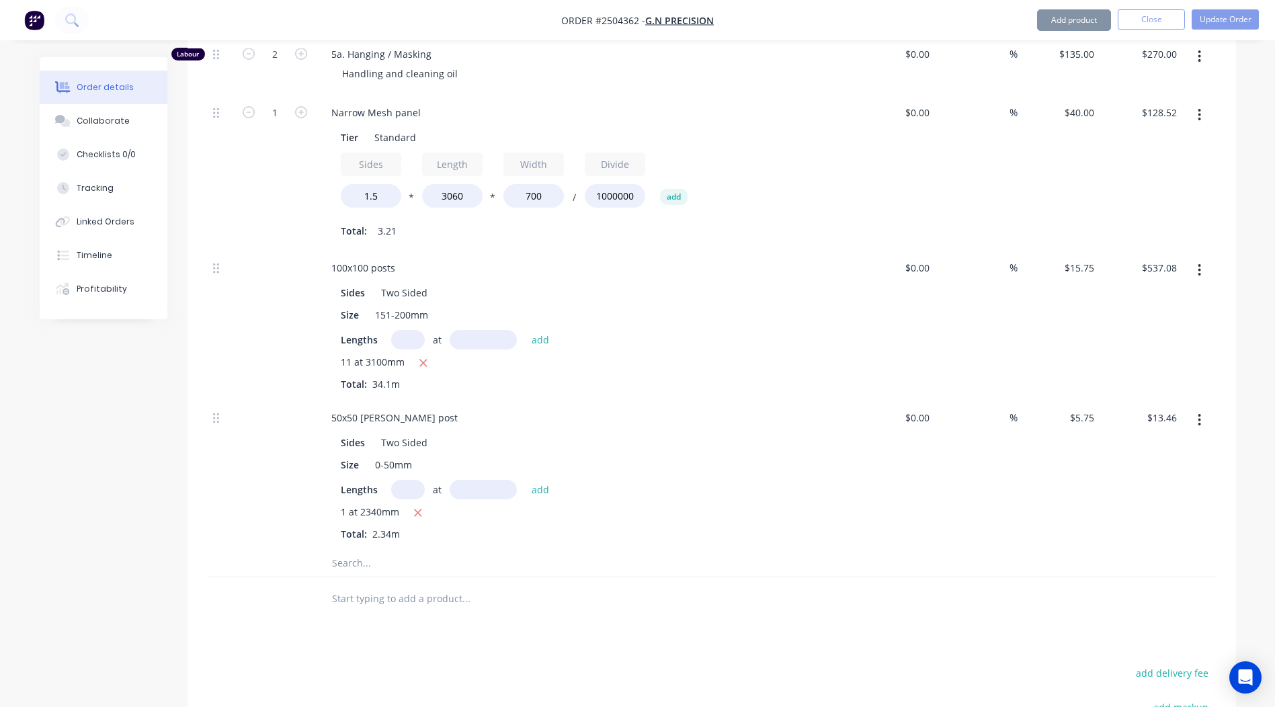
click at [717, 480] on div "Lengths at add" at bounding box center [584, 489] width 487 height 19
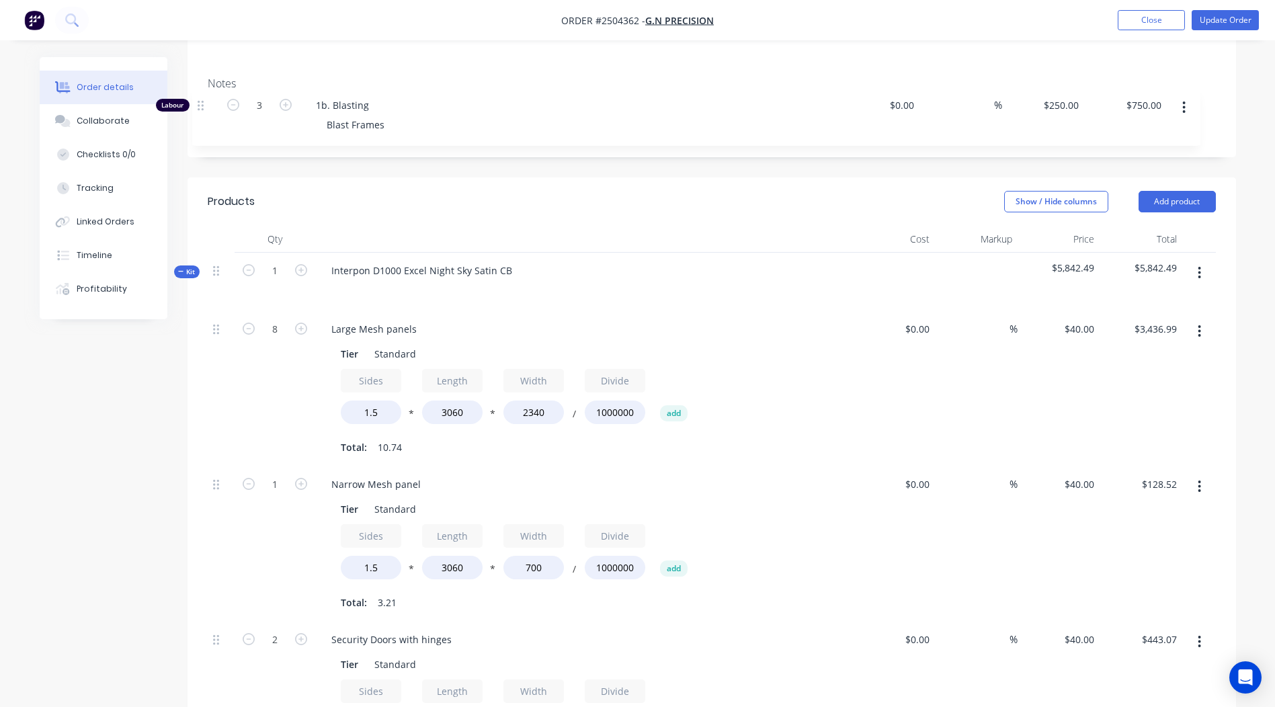
scroll to position [241, 0]
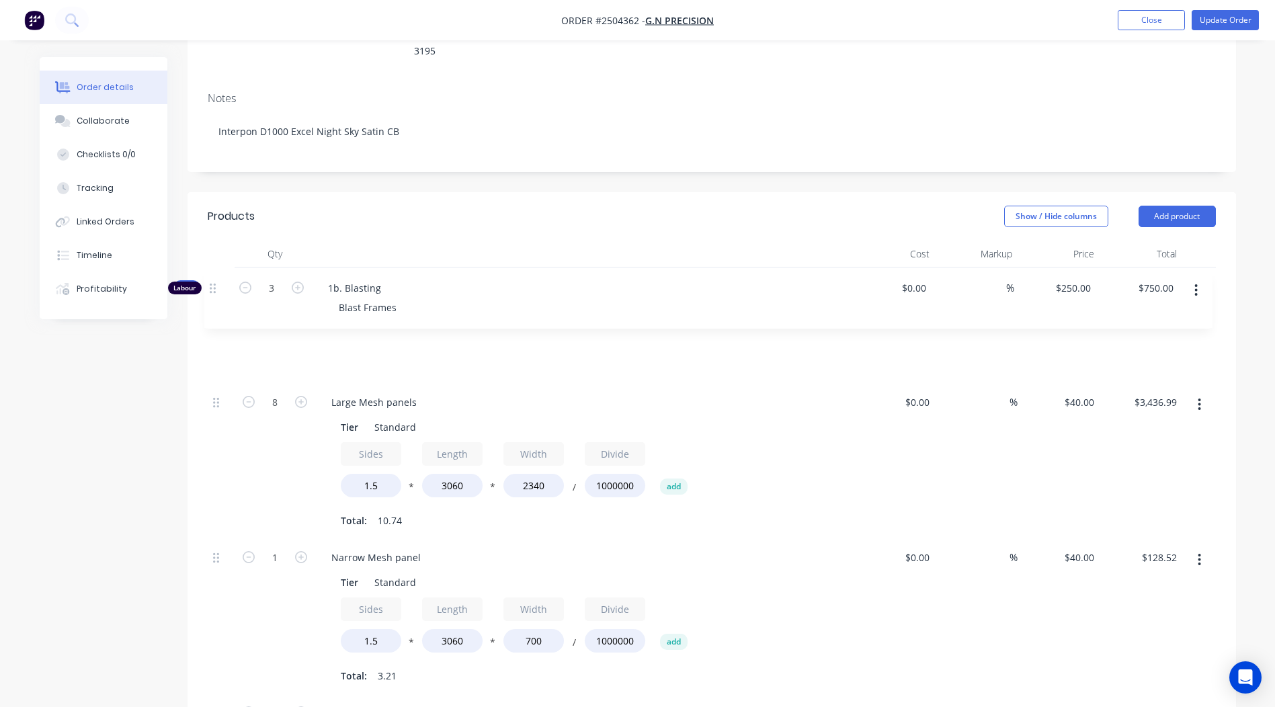
drag, startPoint x: 215, startPoint y: 478, endPoint x: 212, endPoint y: 280, distance: 198.2
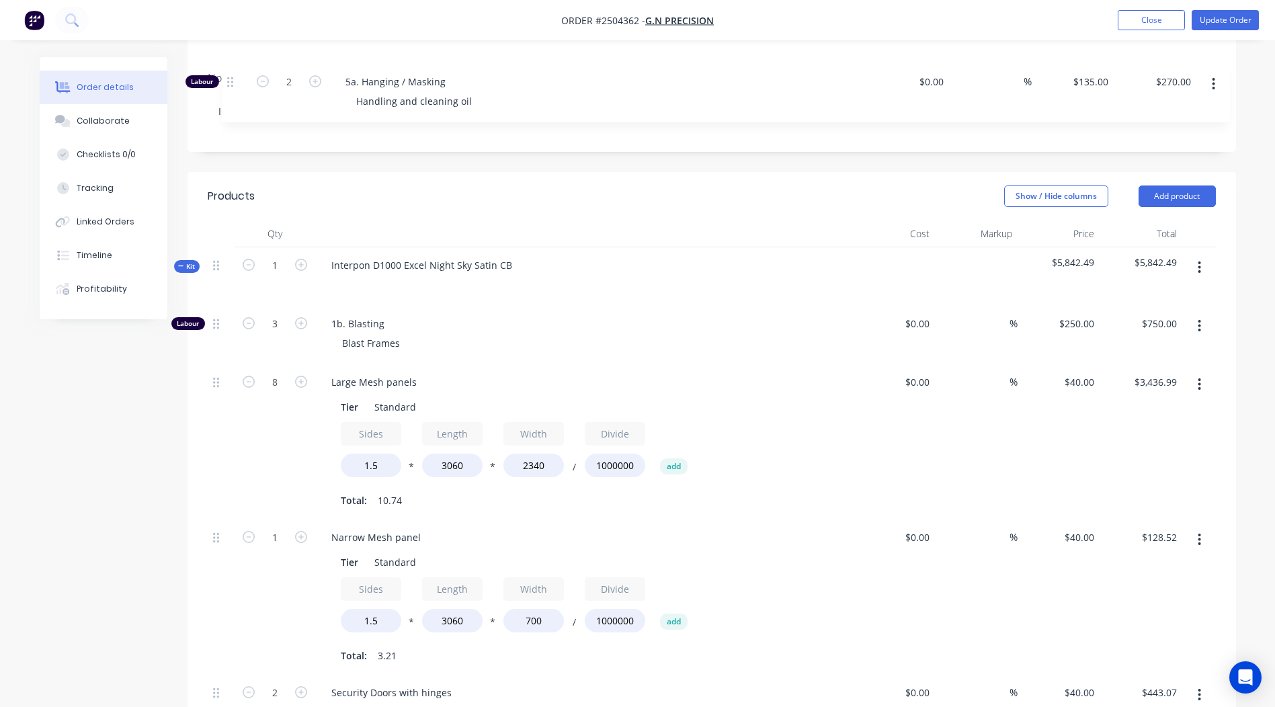
scroll to position [252, 0]
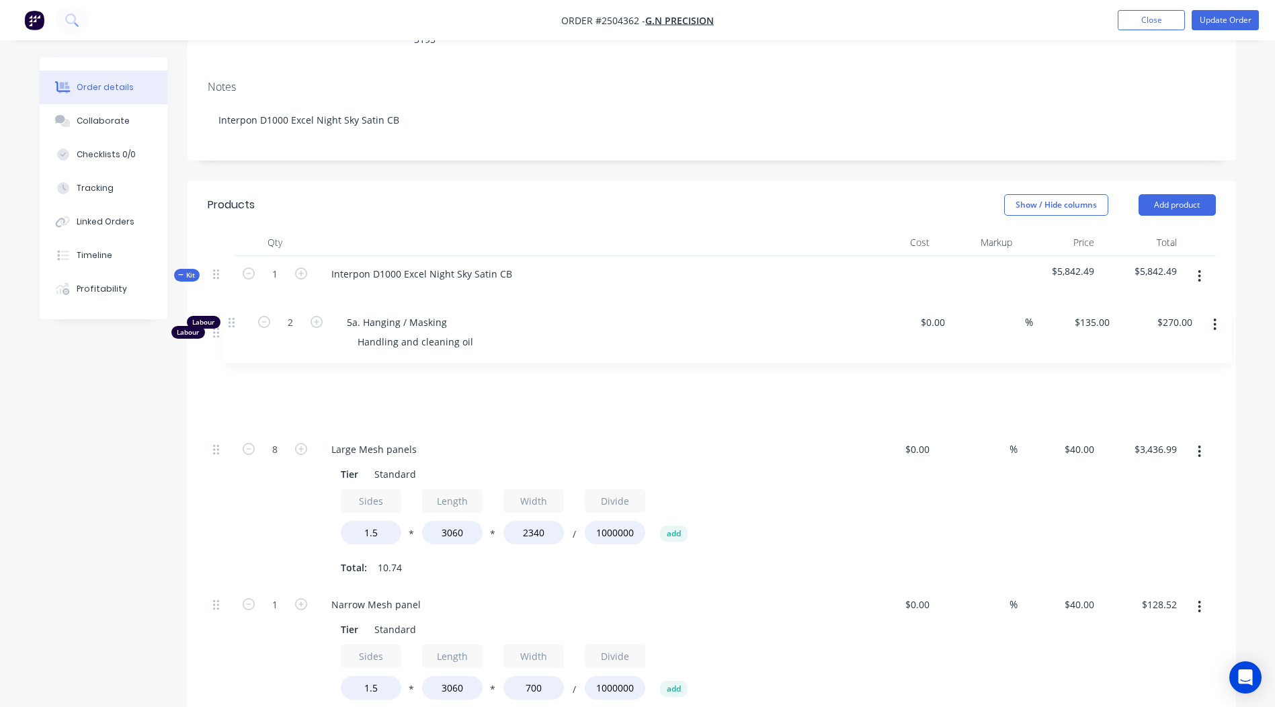
drag, startPoint x: 216, startPoint y: 497, endPoint x: 233, endPoint y: 319, distance: 178.9
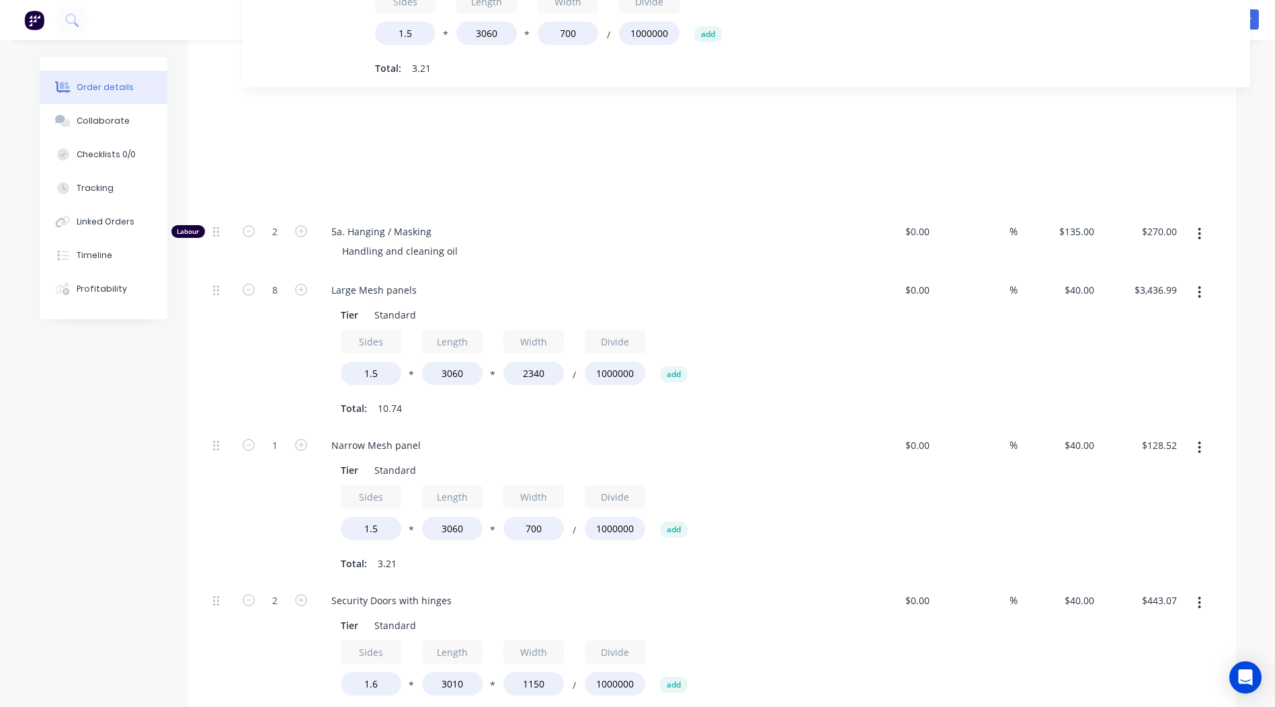
scroll to position [531, 0]
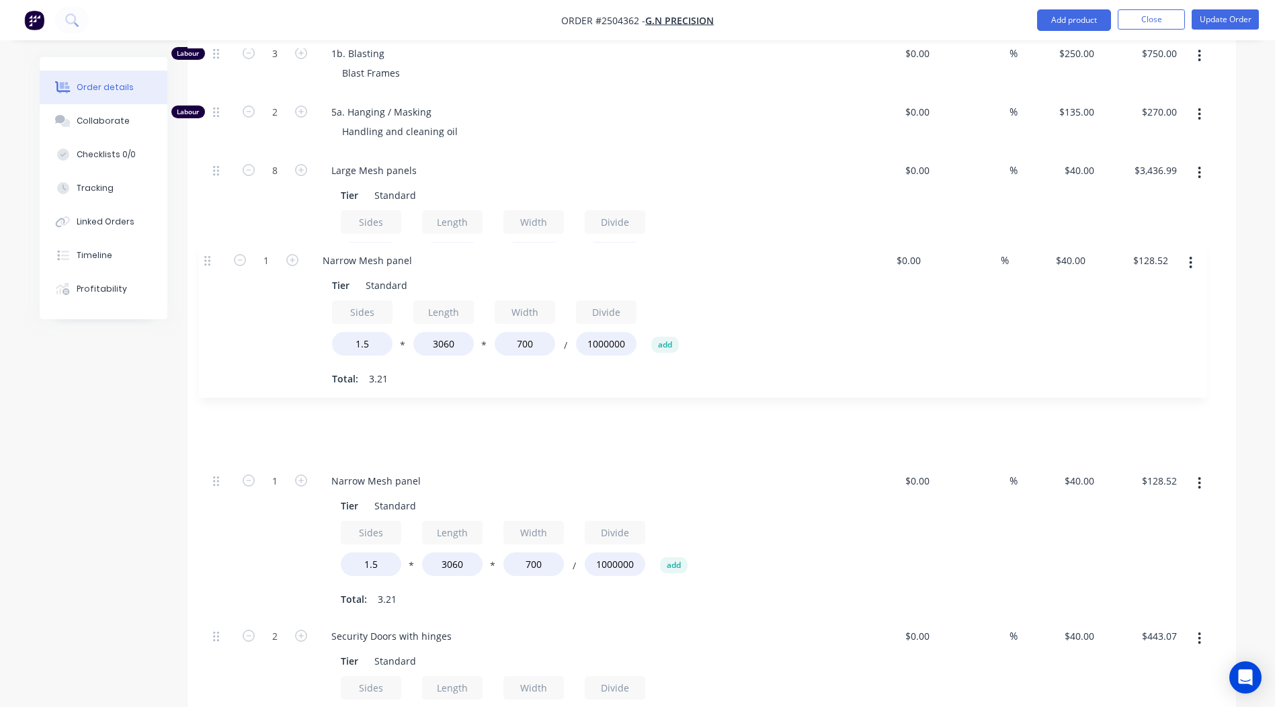
drag, startPoint x: 212, startPoint y: 474, endPoint x: 208, endPoint y: 249, distance: 225.2
click at [208, 249] on div "Labour 3 1b. Blasting Blast Frames $0.00 $0.00 % $250.00 $250.00 $750.00 $750.0…" at bounding box center [712, 632] width 1008 height 1193
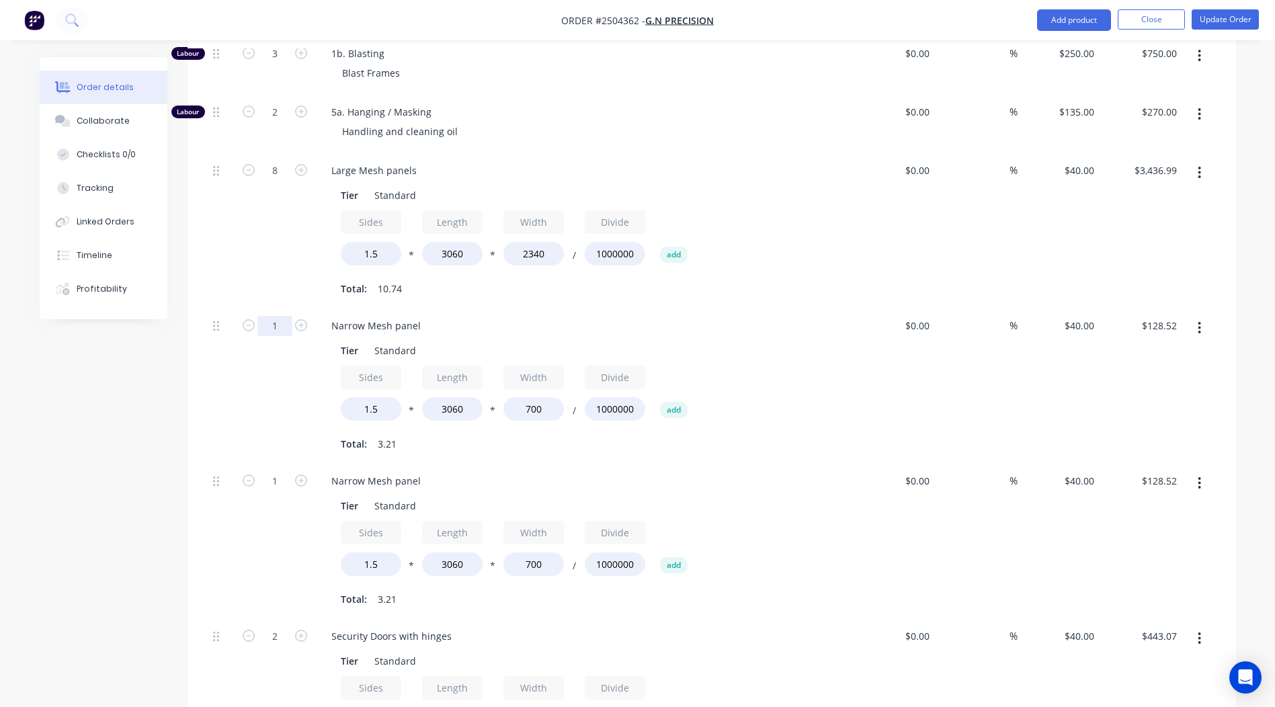
click at [279, 316] on input "1" at bounding box center [274, 326] width 35 height 20
type input "2"
type input "$257.04"
click at [367, 316] on div "Narrow Mesh panel" at bounding box center [376, 325] width 111 height 19
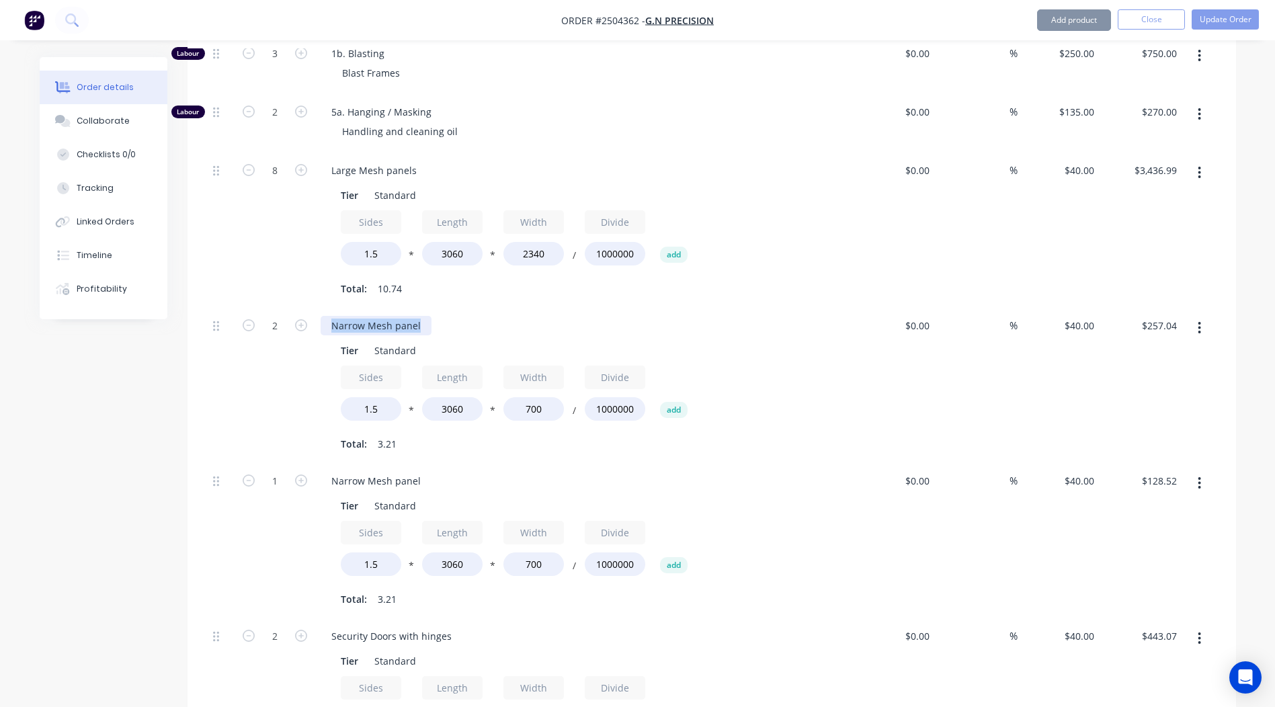
click at [367, 316] on div "Narrow Mesh panel" at bounding box center [376, 325] width 111 height 19
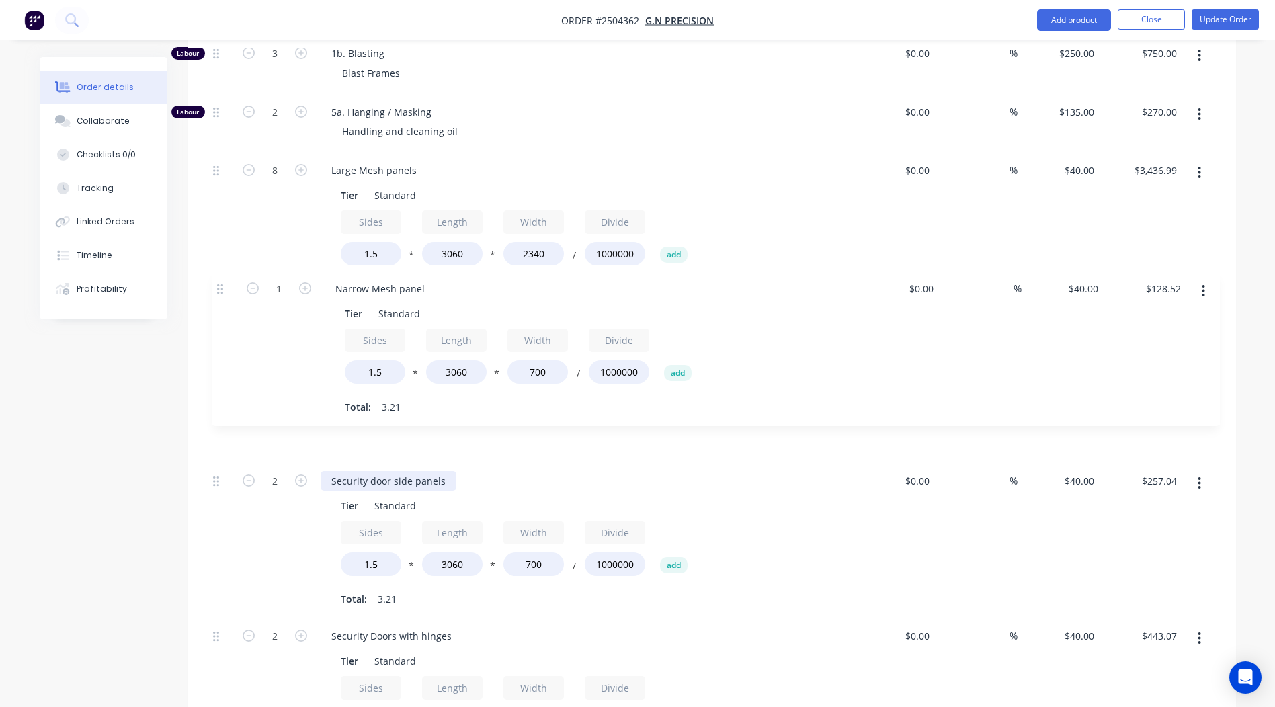
drag, startPoint x: 214, startPoint y: 425, endPoint x: 220, endPoint y: 280, distance: 144.6
click at [220, 280] on div "Labour 3 1b. Blasting Blast Frames $0.00 $0.00 % $250.00 $250.00 $750.00 $750.0…" at bounding box center [712, 632] width 1008 height 1193
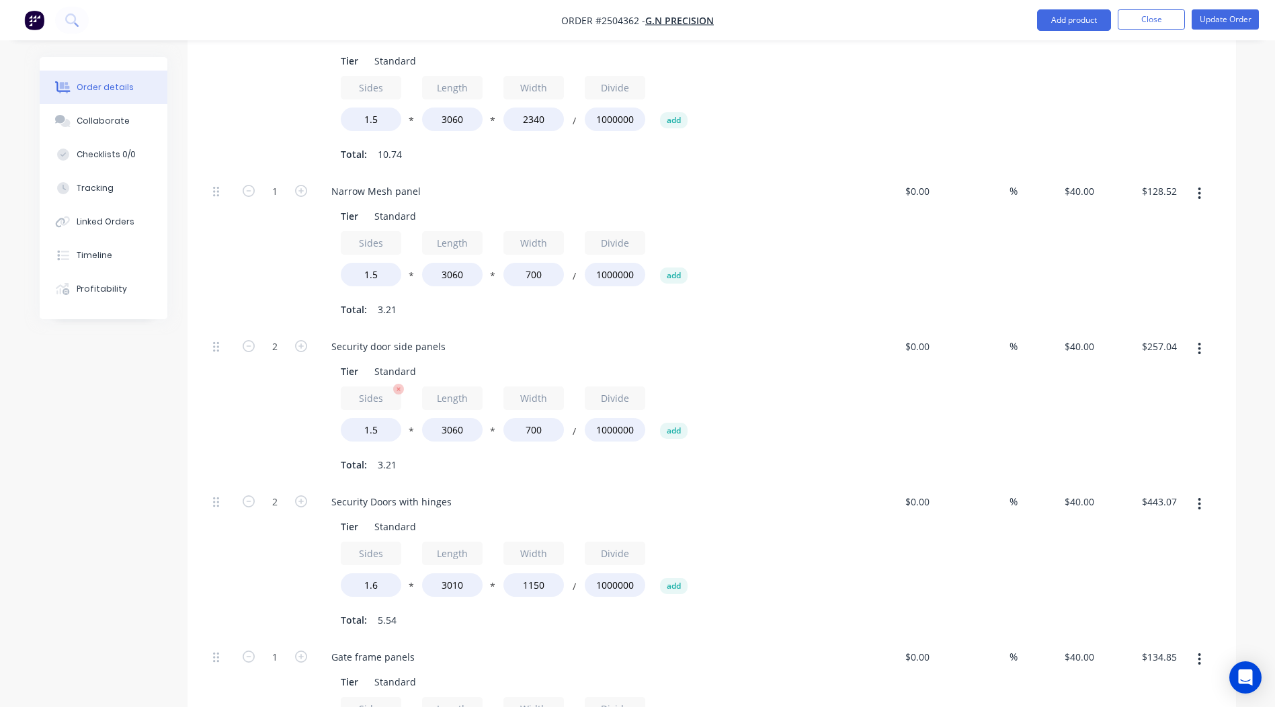
scroll to position [732, 0]
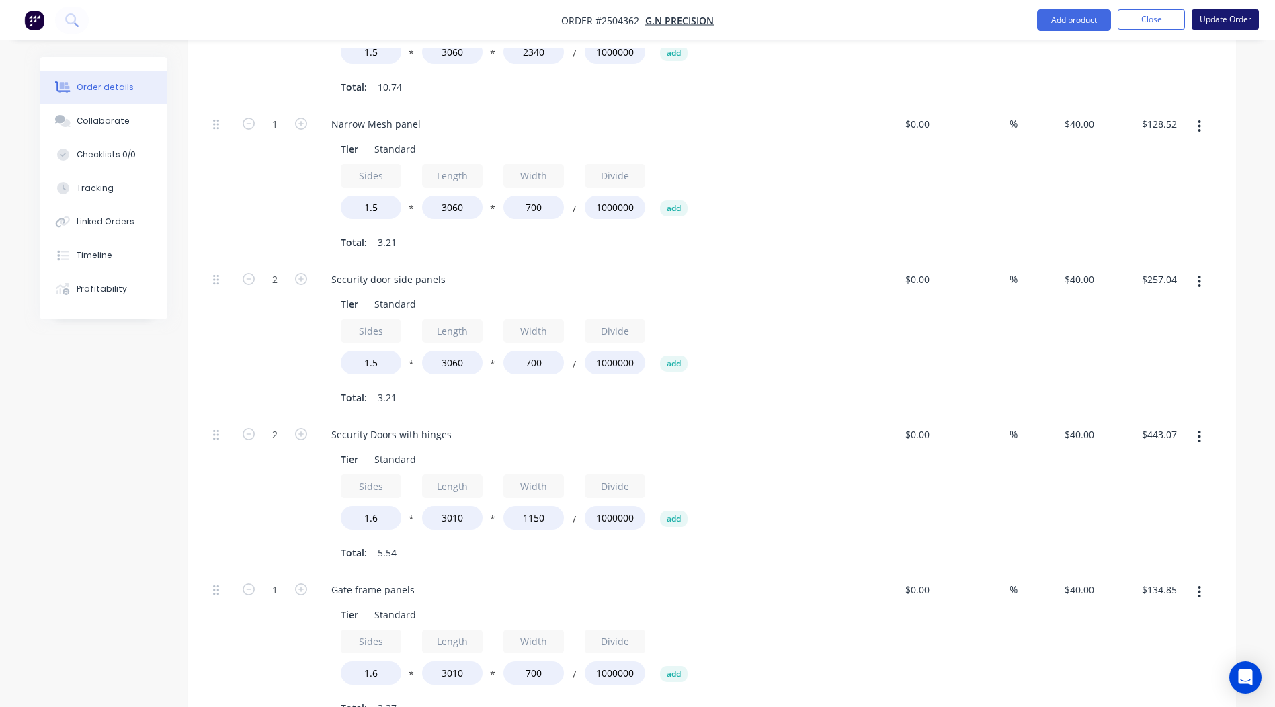
click at [1225, 15] on button "Update Order" at bounding box center [1224, 19] width 67 height 20
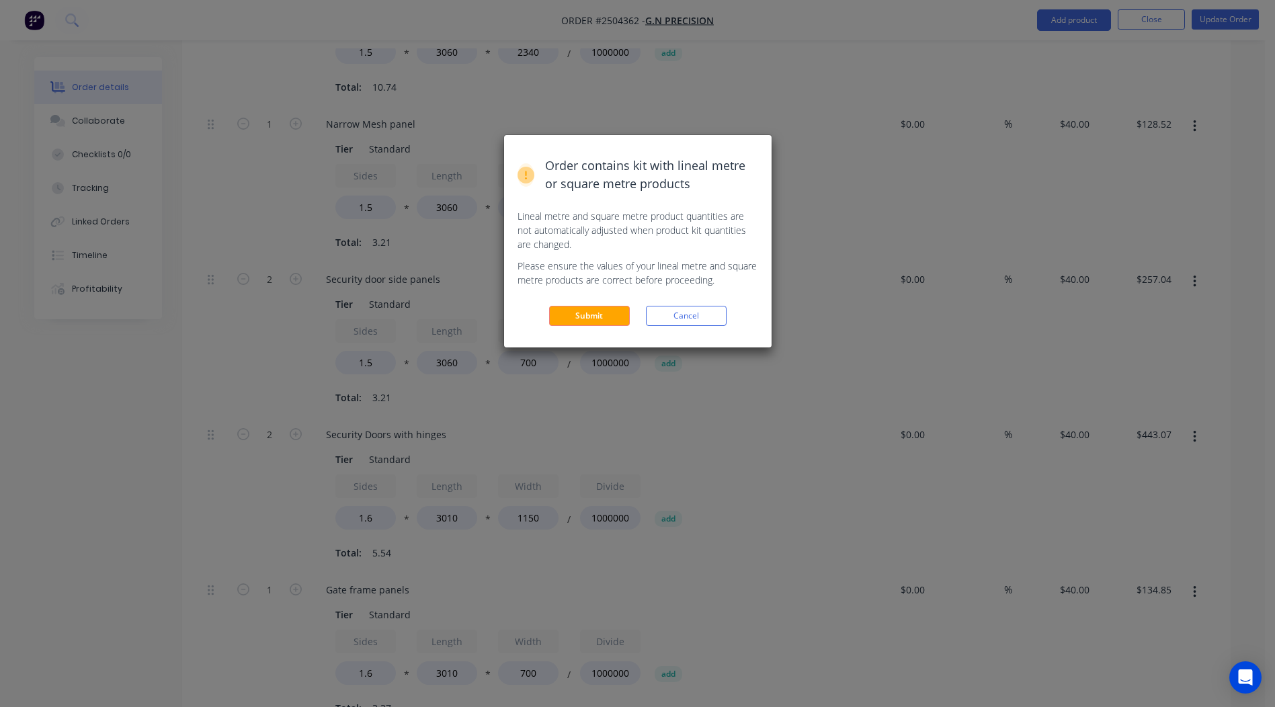
click at [595, 305] on div "Order contains kit with lineal metre or square metre products Lineal metre and …" at bounding box center [637, 241] width 267 height 212
click at [598, 310] on button "Submit" at bounding box center [589, 316] width 81 height 20
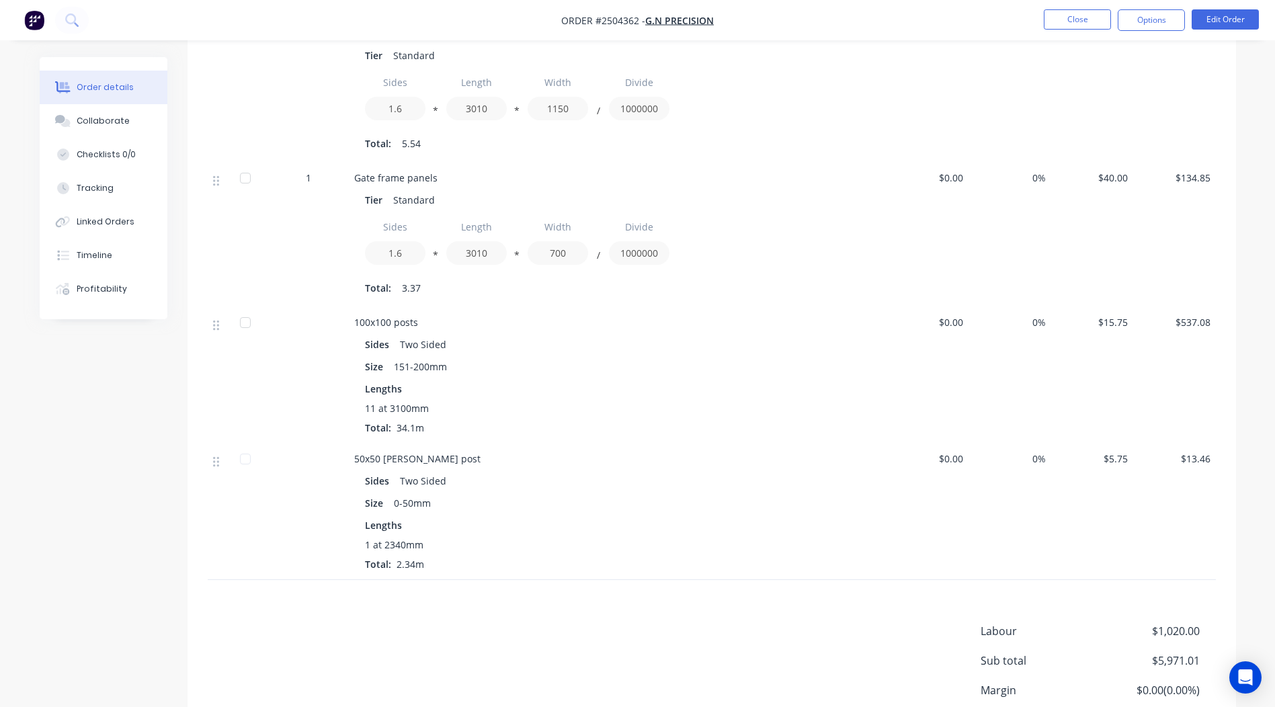
scroll to position [1008, 0]
click at [731, 494] on div "Size 0-50mm" at bounding box center [617, 501] width 505 height 19
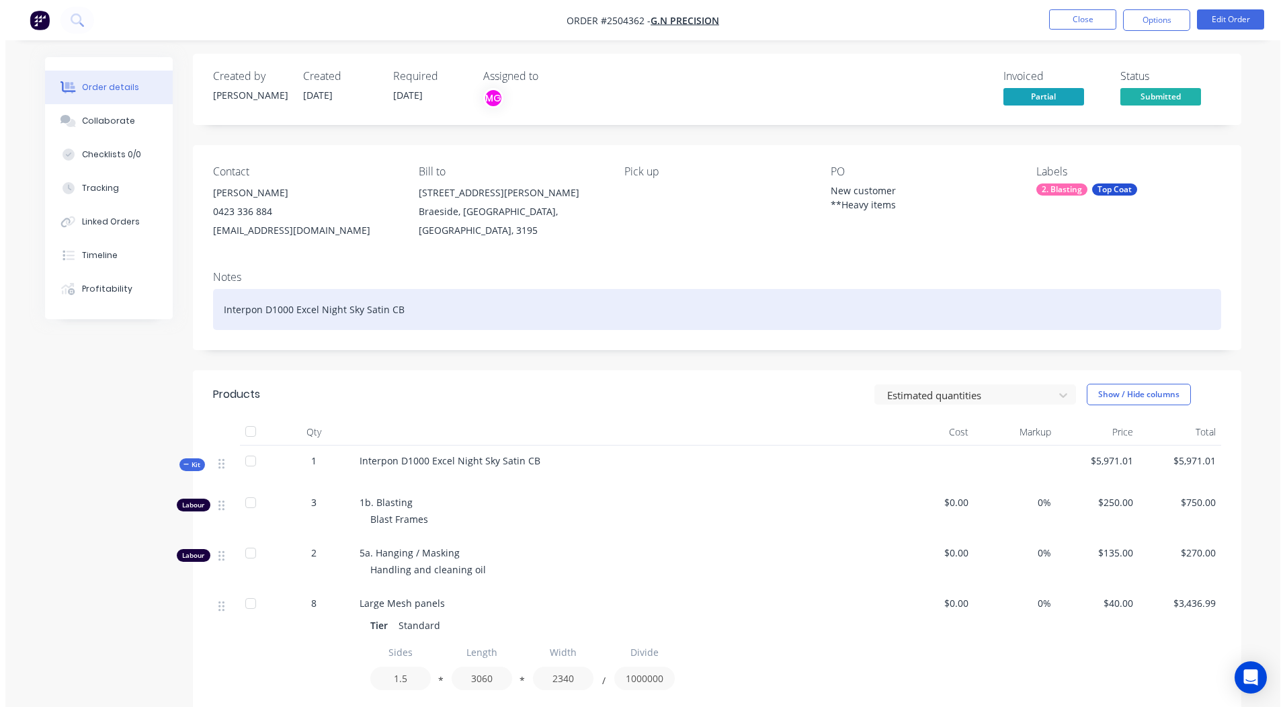
scroll to position [0, 0]
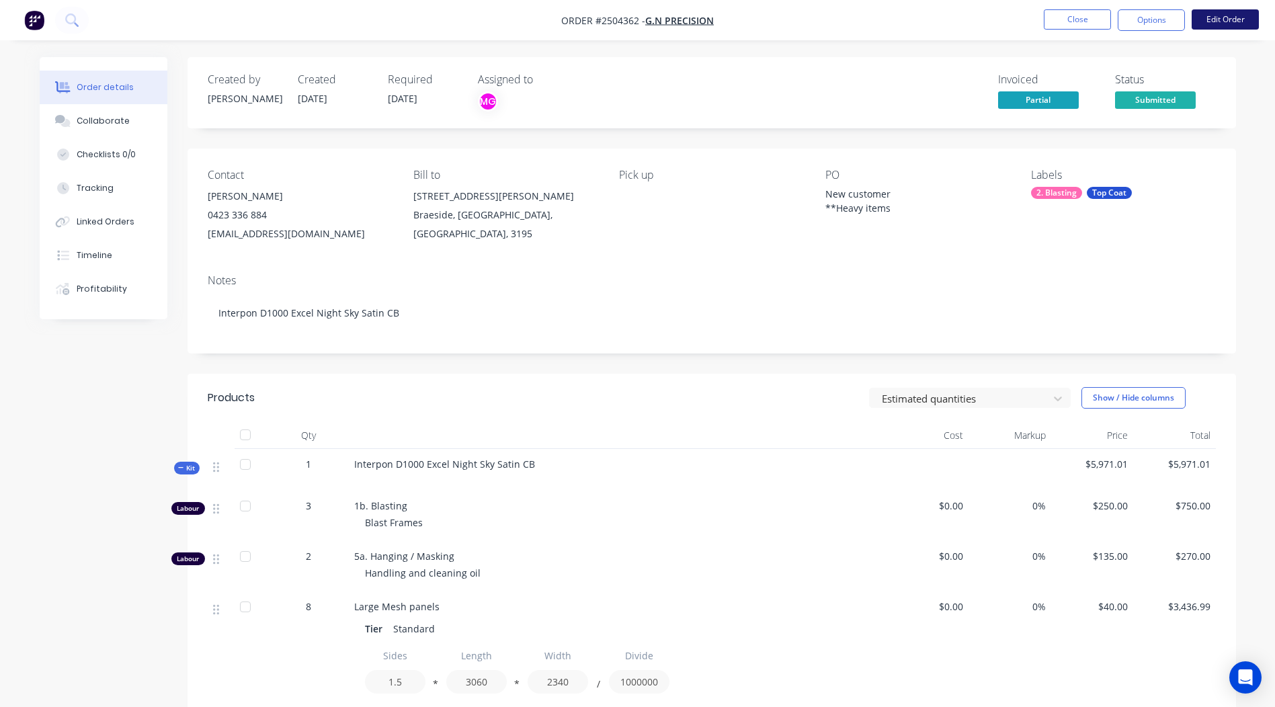
click at [1240, 18] on button "Edit Order" at bounding box center [1224, 19] width 67 height 20
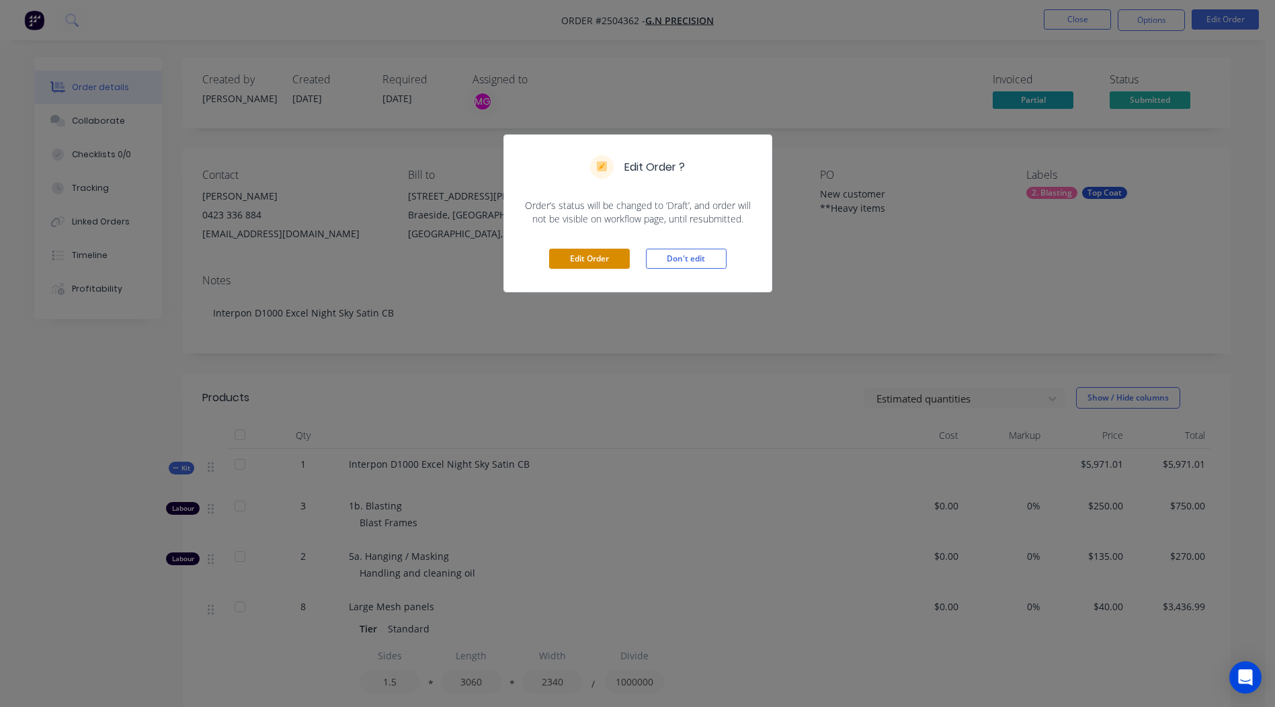
click at [601, 253] on button "Edit Order" at bounding box center [589, 259] width 81 height 20
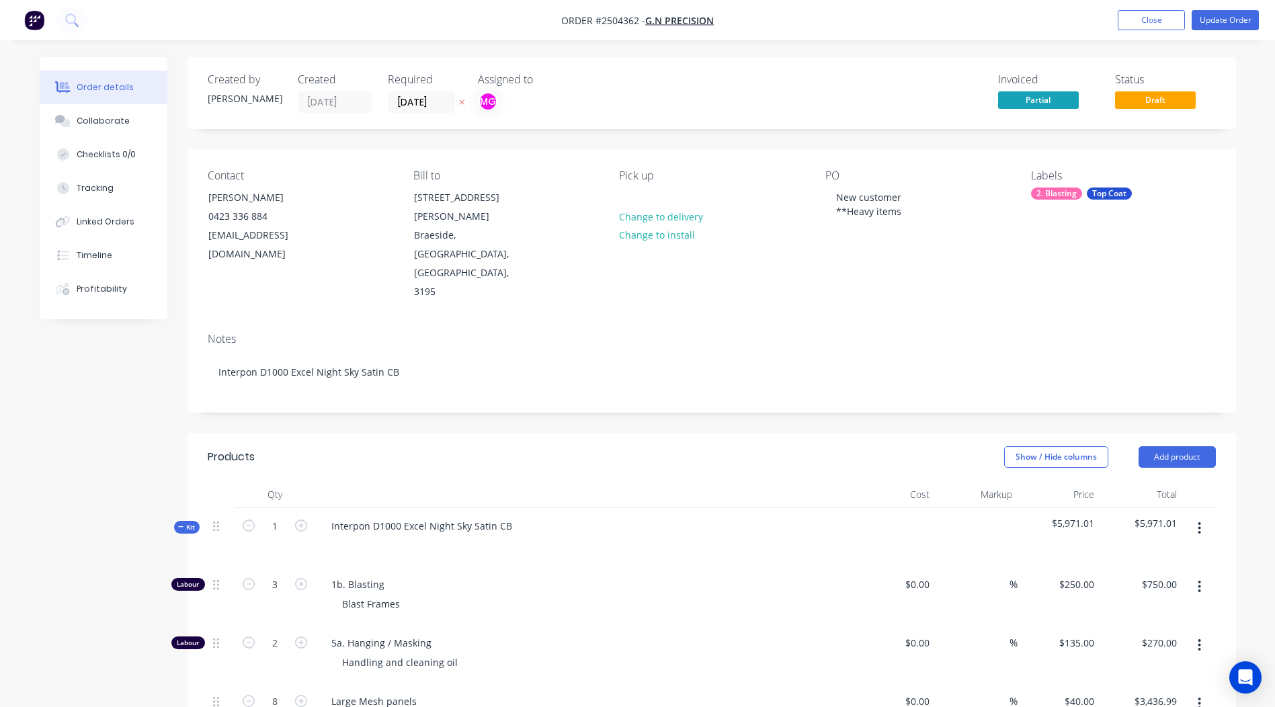
click at [411, 91] on label "[DATE]" at bounding box center [421, 102] width 67 height 22
click at [411, 92] on input "[DATE]" at bounding box center [421, 102] width 66 height 20
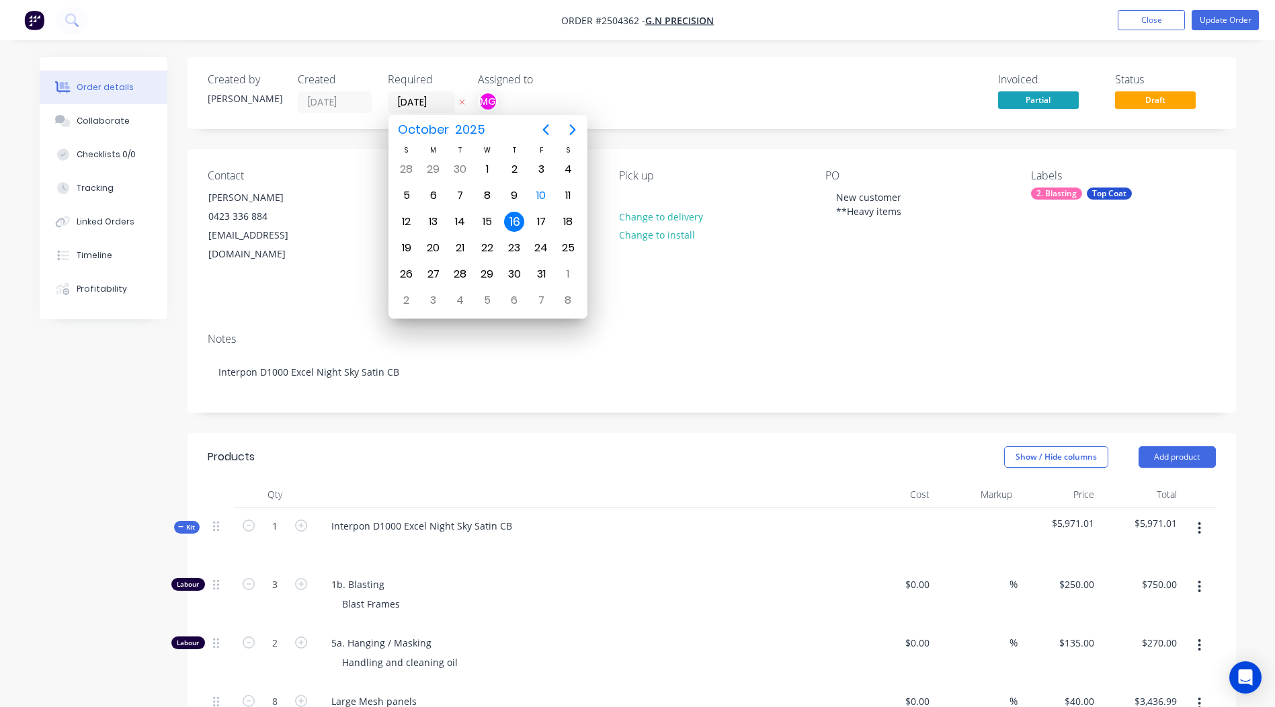
click at [517, 218] on div "16" at bounding box center [514, 222] width 20 height 20
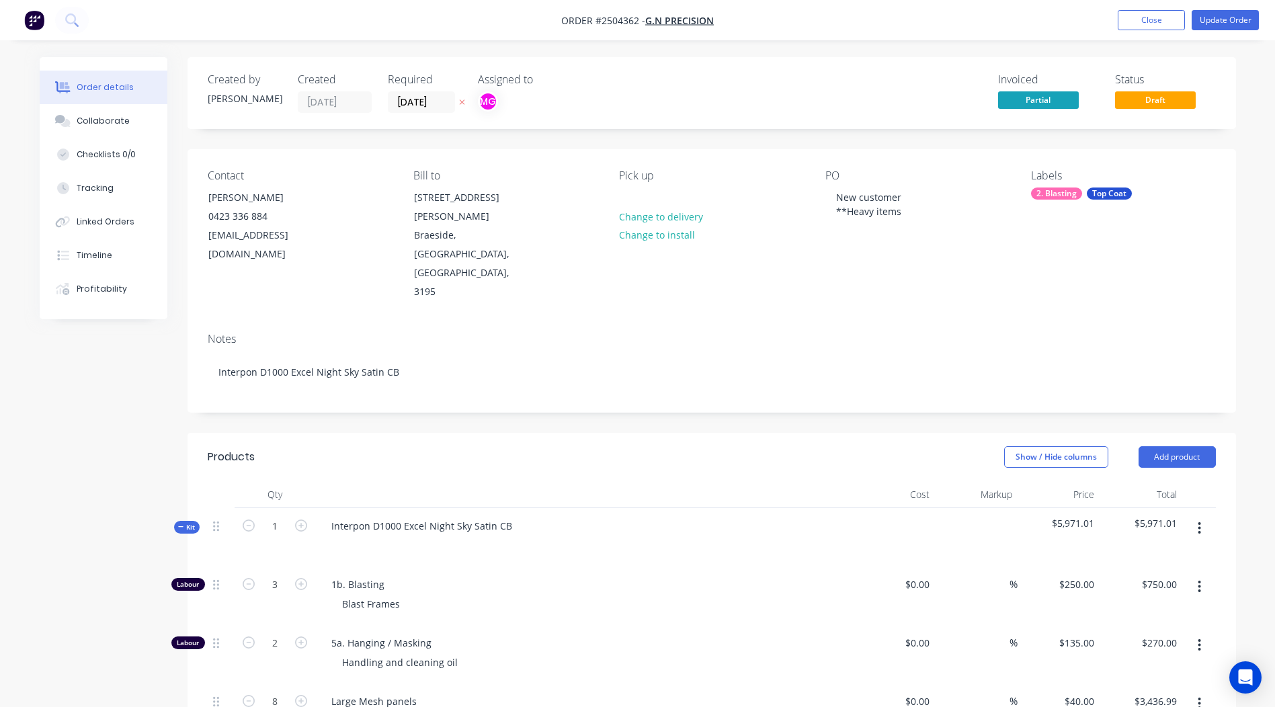
click at [607, 98] on div "MG" at bounding box center [545, 101] width 134 height 20
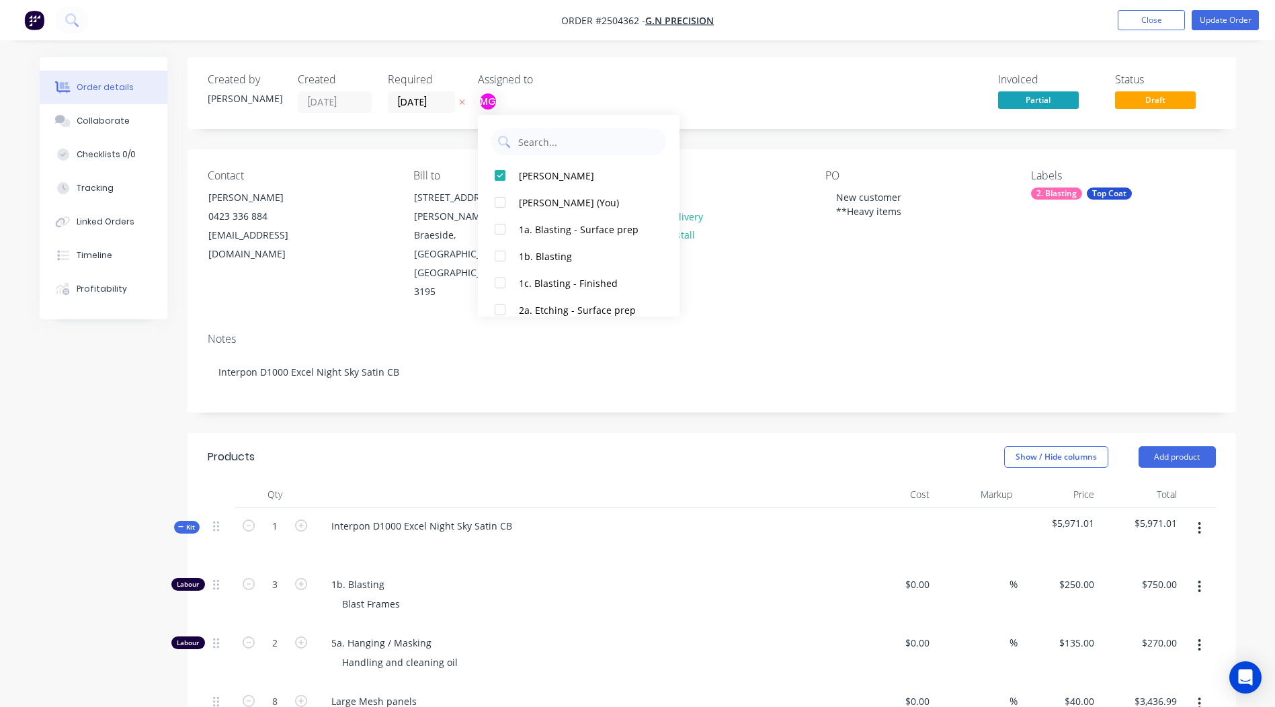
click at [860, 71] on div "Created by [PERSON_NAME] Created [DATE] Required [DATE] Assigned to MG Invoiced…" at bounding box center [711, 93] width 1048 height 72
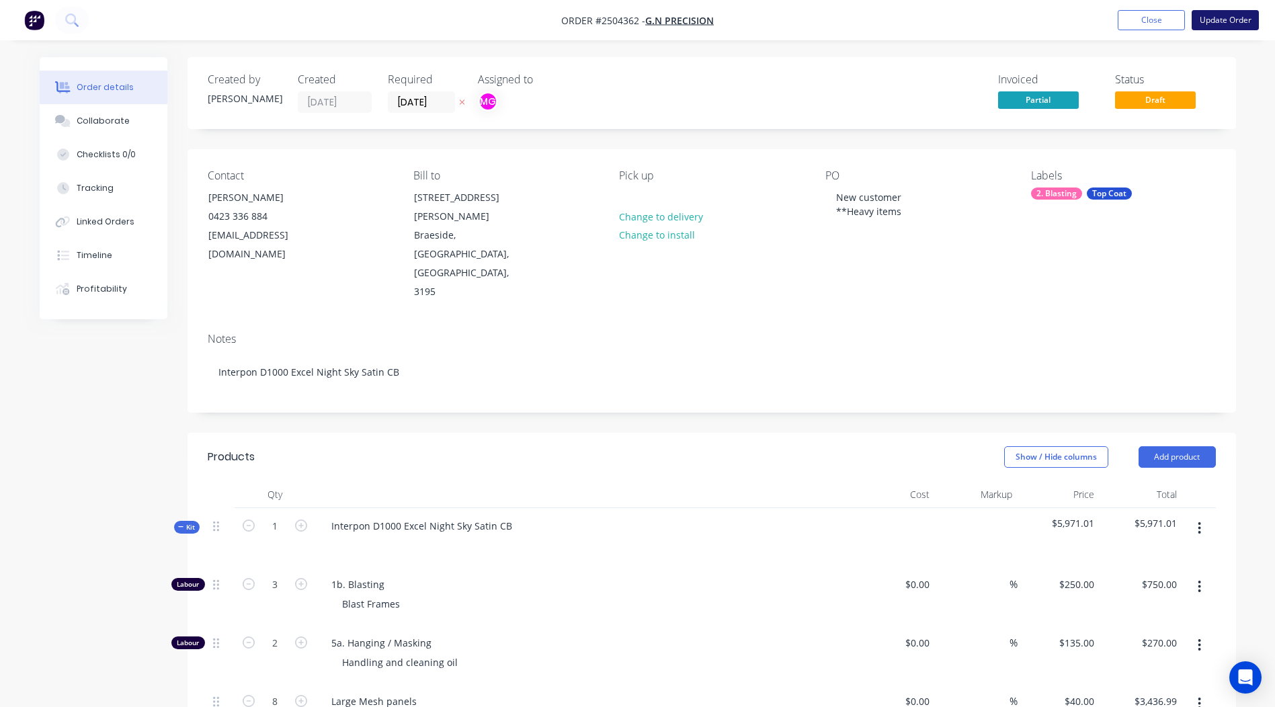
click at [1225, 15] on button "Update Order" at bounding box center [1224, 20] width 67 height 20
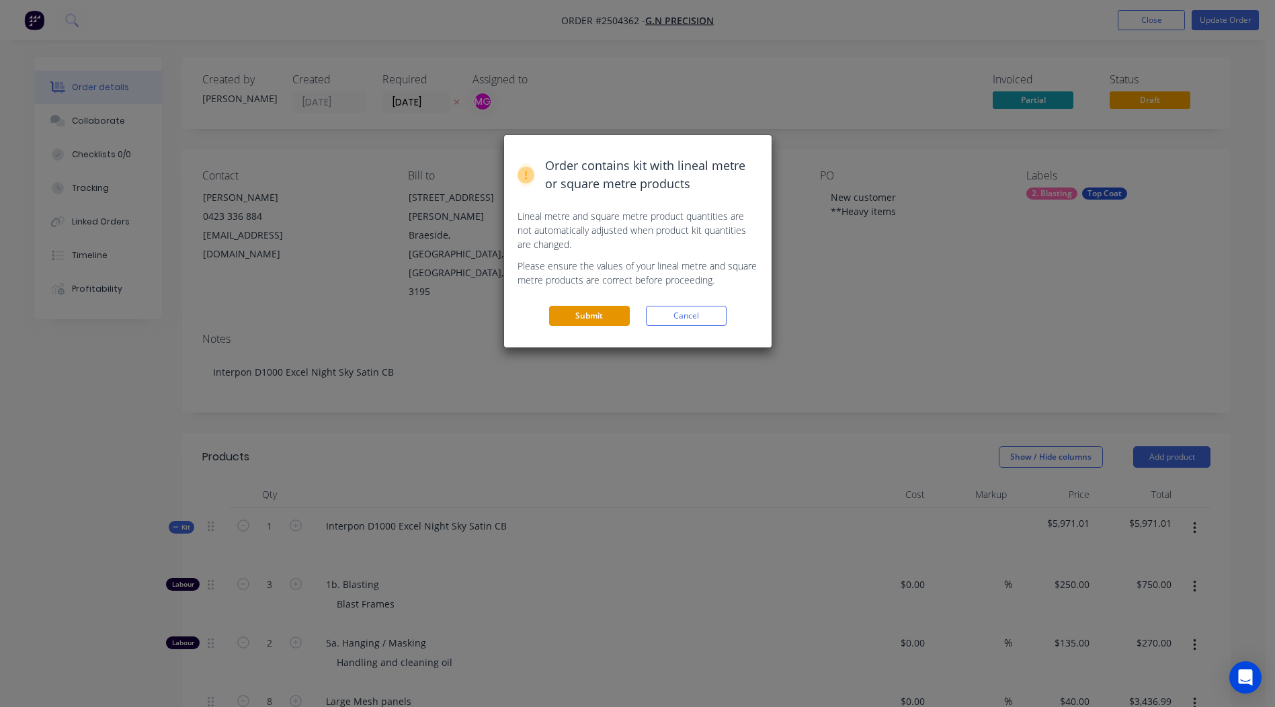
click at [587, 316] on button "Submit" at bounding box center [589, 316] width 81 height 20
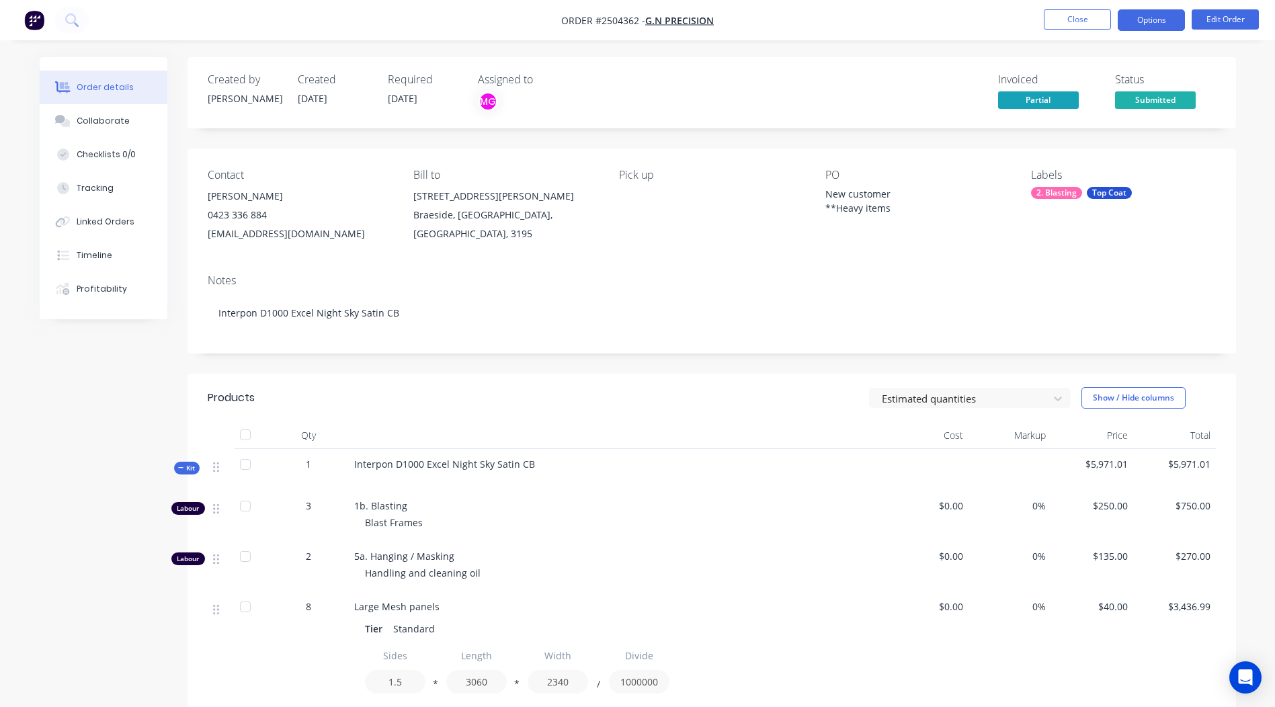
click at [1146, 19] on button "Options" at bounding box center [1150, 20] width 67 height 22
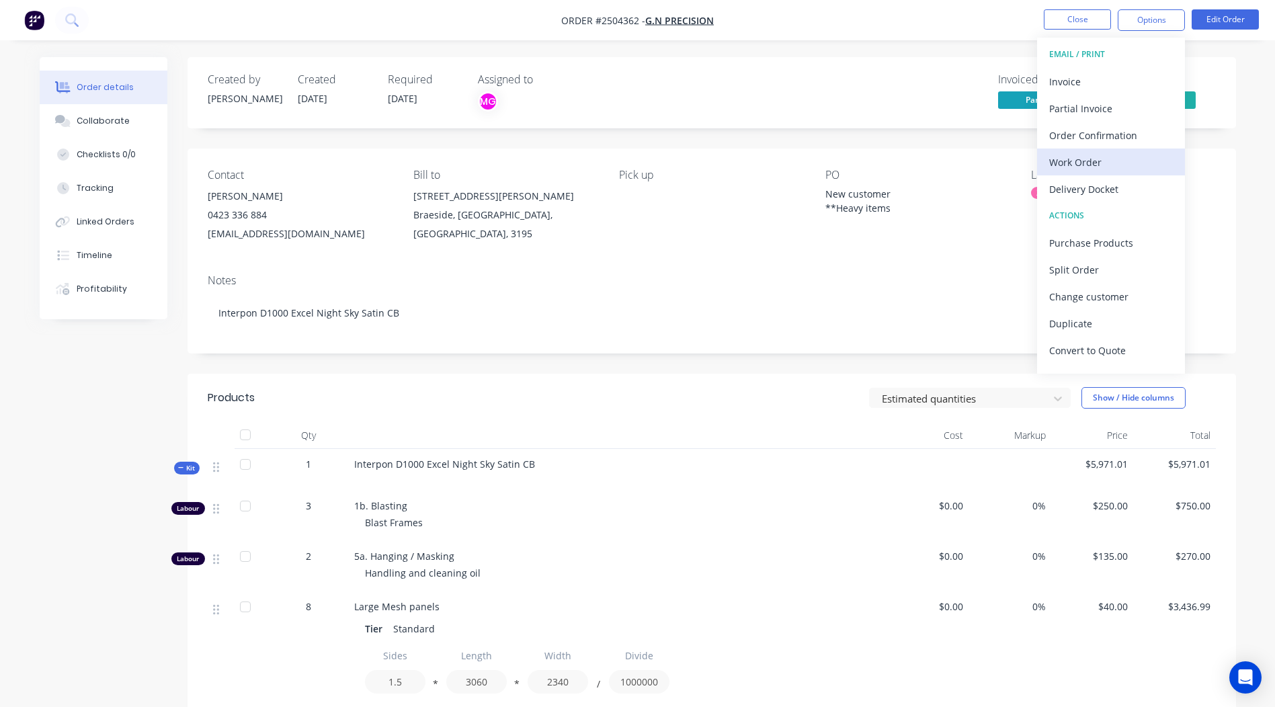
click at [1064, 159] on div "Work Order" at bounding box center [1111, 162] width 124 height 19
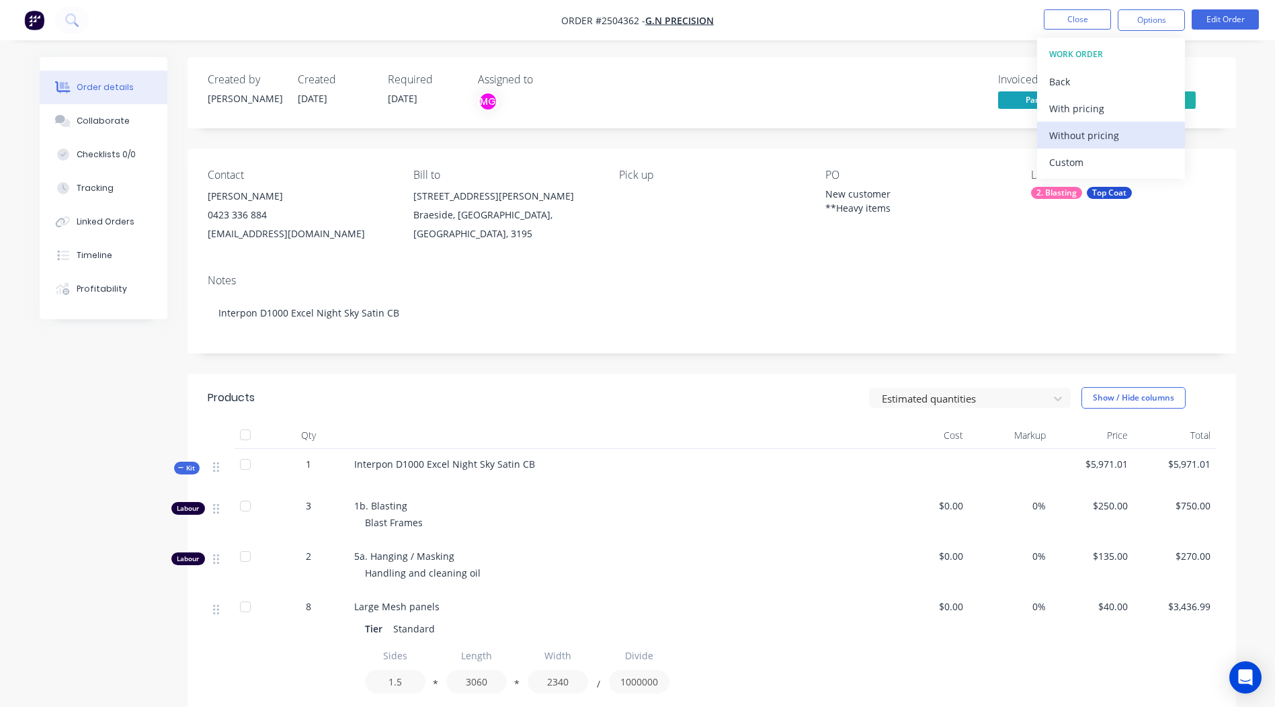
click at [1064, 142] on div "Without pricing" at bounding box center [1111, 135] width 124 height 19
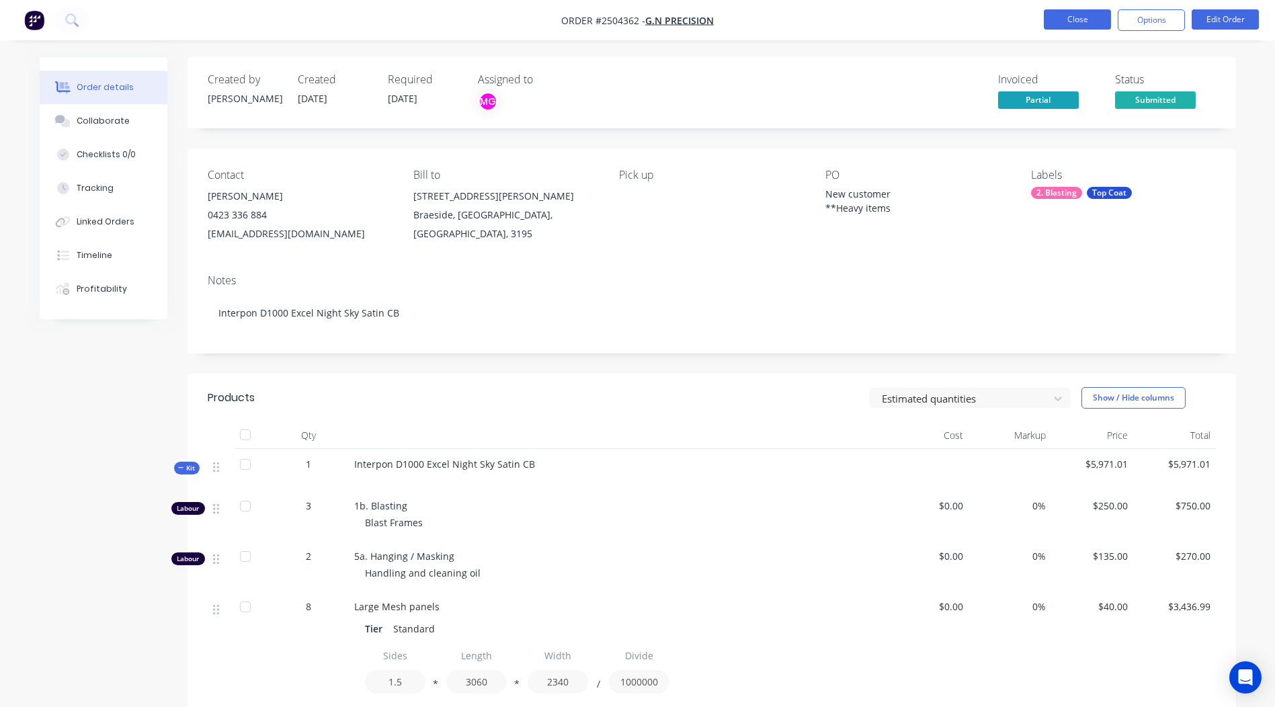
click at [1064, 11] on button "Close" at bounding box center [1077, 19] width 67 height 20
